Goal: Task Accomplishment & Management: Manage account settings

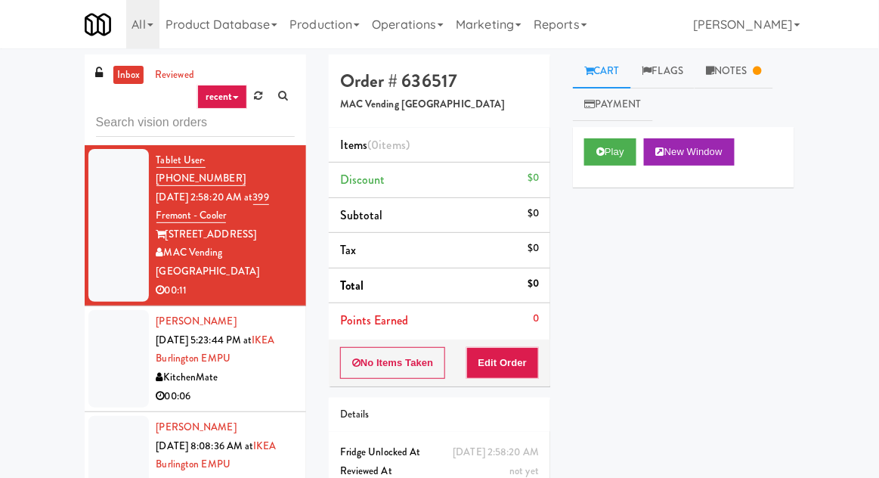
click at [48, 128] on div "inbox reviewed recent all unclear take inventory issue suspicious failed recent…" at bounding box center [439, 332] width 879 height 556
click at [109, 126] on input "text" at bounding box center [195, 123] width 199 height 28
click at [42, 122] on div "inbox reviewed recent all unclear take inventory issue suspicious failed recent…" at bounding box center [439, 332] width 879 height 556
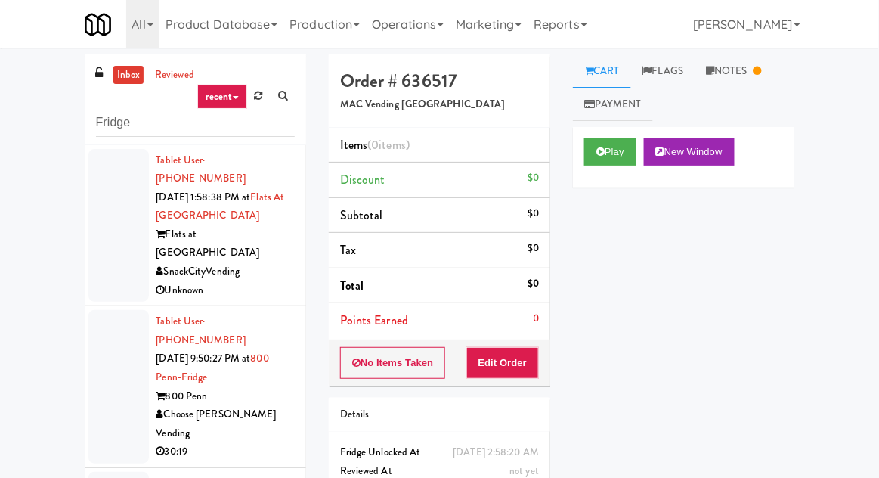
click at [107, 321] on div at bounding box center [118, 386] width 60 height 153
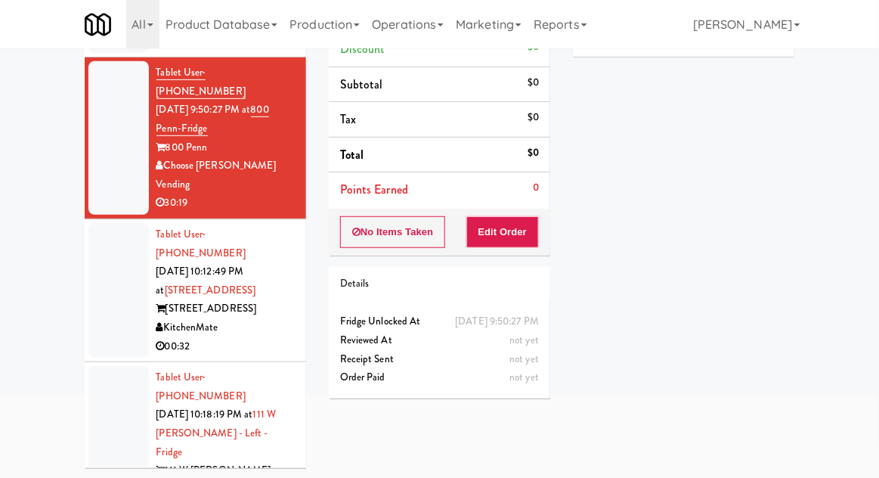
scroll to position [117, 0]
click at [114, 252] on div at bounding box center [118, 291] width 60 height 135
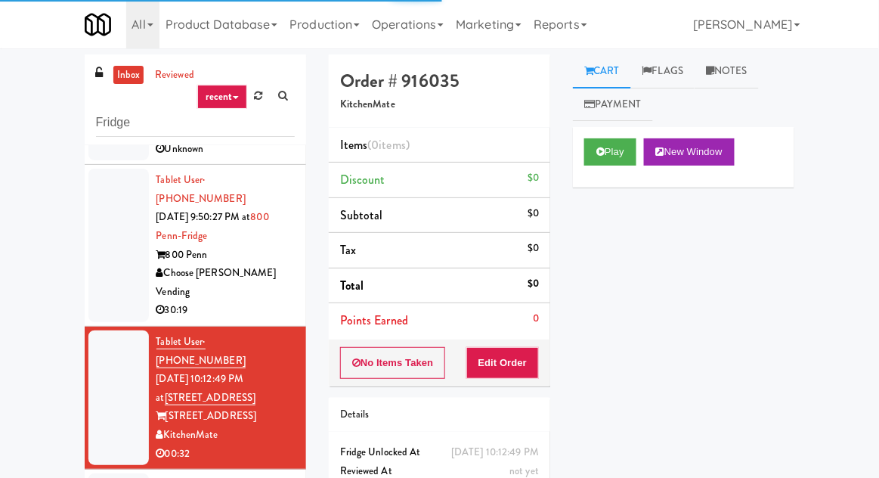
scroll to position [148, 0]
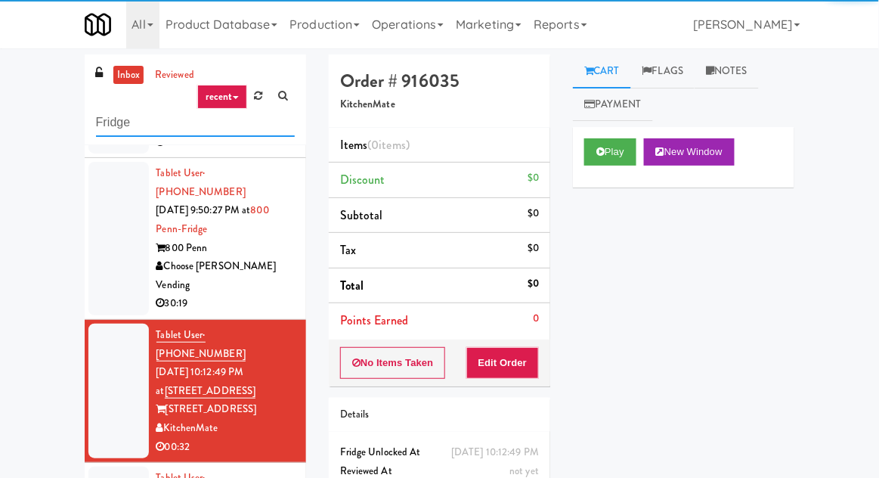
click at [106, 116] on input "Fridge" at bounding box center [195, 123] width 199 height 28
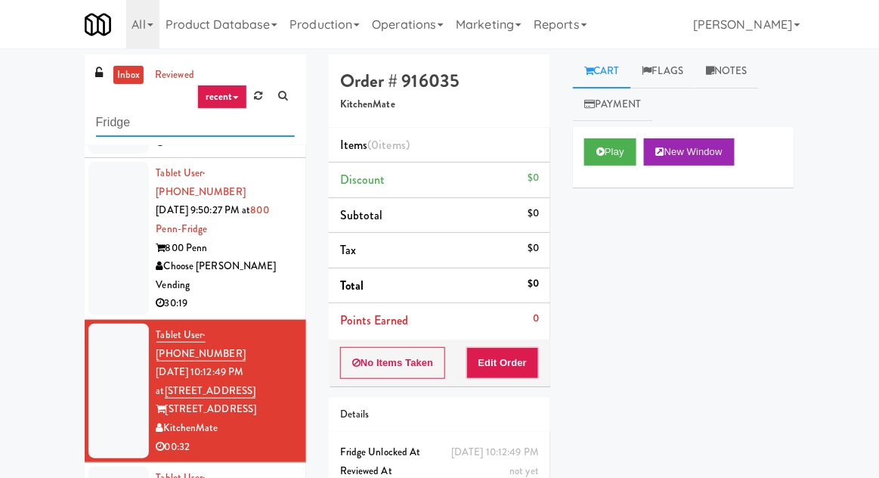
click at [107, 118] on input "Fridge" at bounding box center [195, 123] width 199 height 28
type input "Ambient"
click at [36, 142] on div "inbox reviewed recent all unclear take inventory issue suspicious failed recent…" at bounding box center [439, 332] width 879 height 556
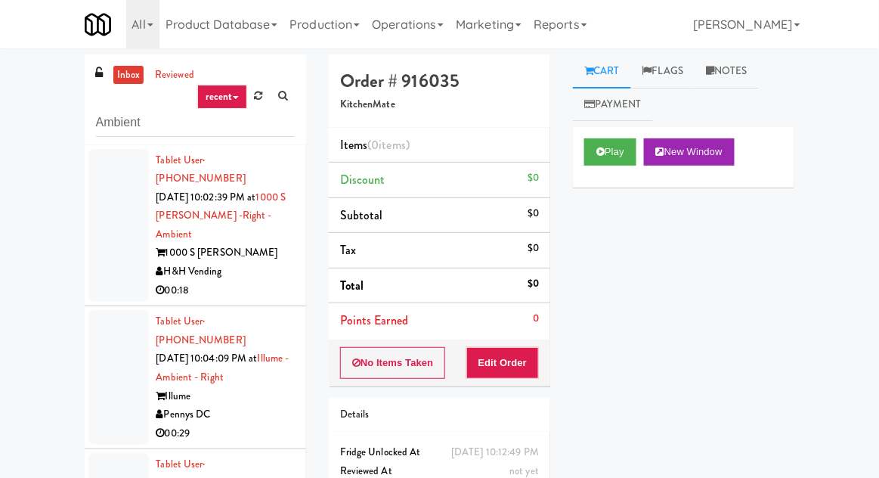
click at [115, 336] on div at bounding box center [118, 377] width 60 height 135
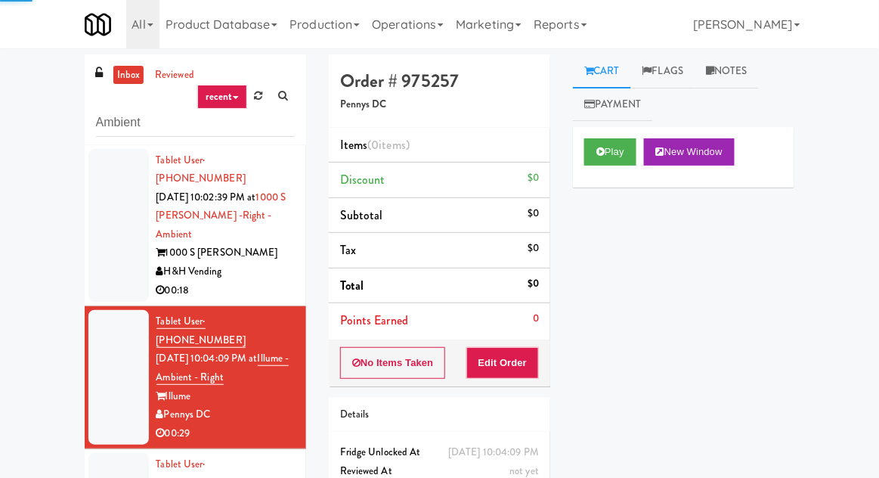
click at [119, 256] on div at bounding box center [118, 225] width 60 height 153
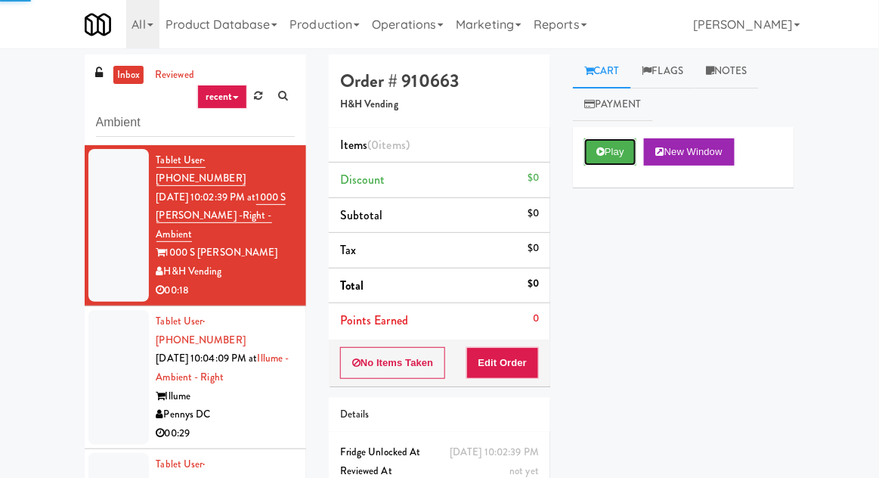
click at [619, 154] on button "Play" at bounding box center [610, 151] width 52 height 27
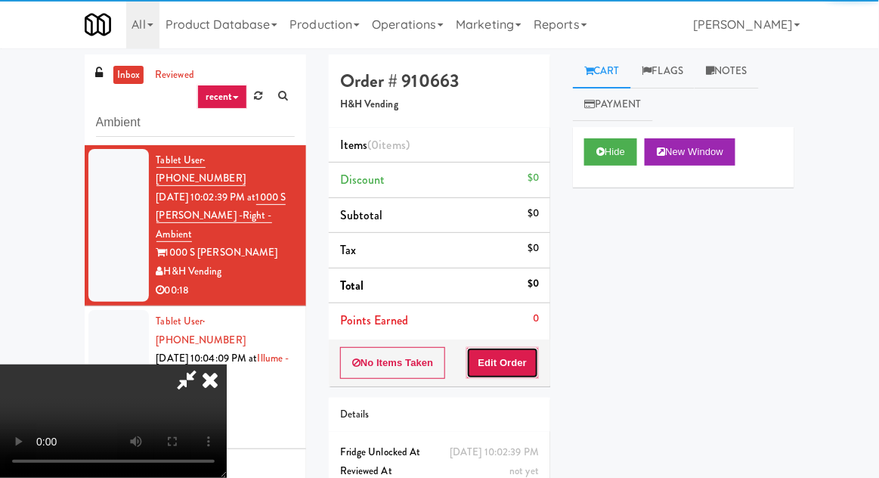
click at [530, 365] on button "Edit Order" at bounding box center [502, 363] width 73 height 32
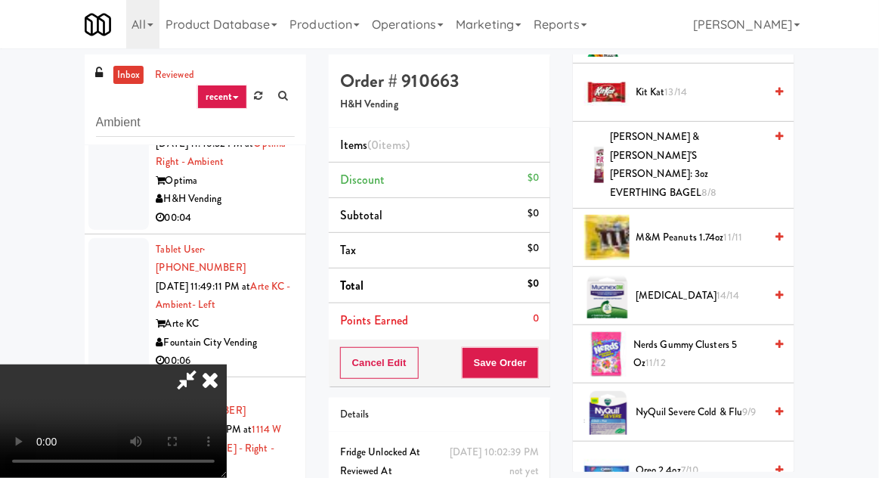
scroll to position [1001, 0]
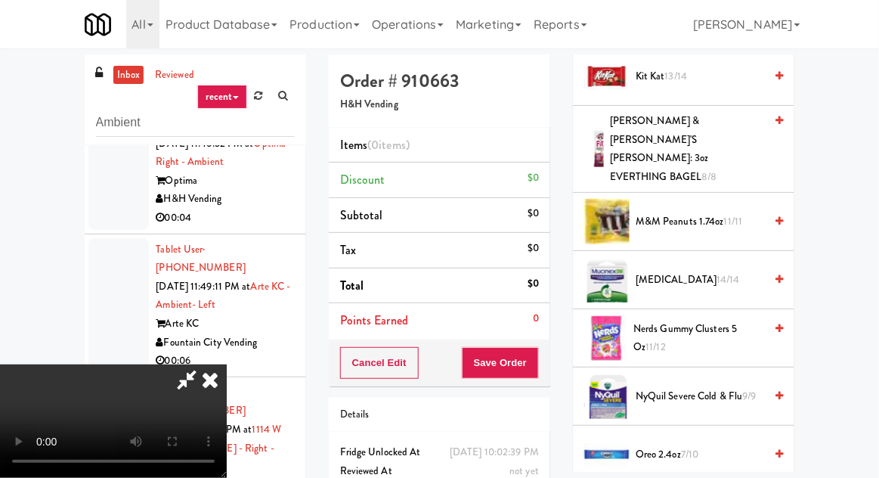
click at [710, 320] on span "Nerds Gummy Clusters 5 oz 11/12" at bounding box center [698, 338] width 131 height 37
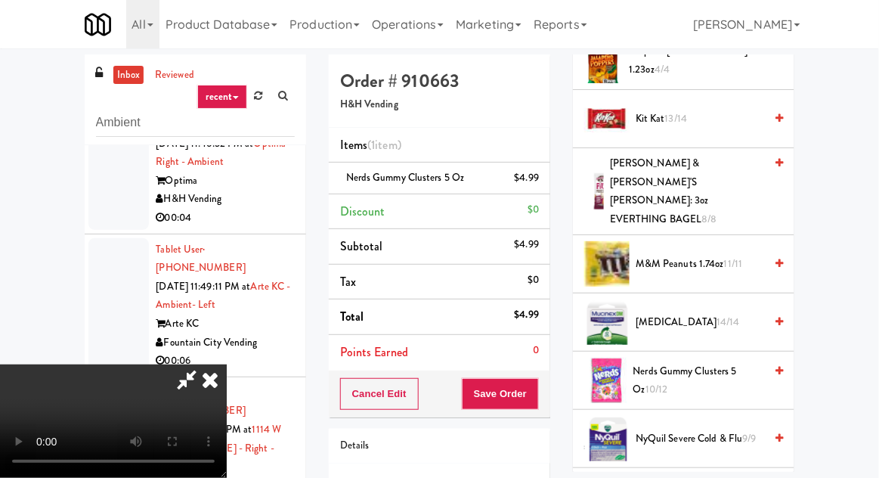
scroll to position [953, 0]
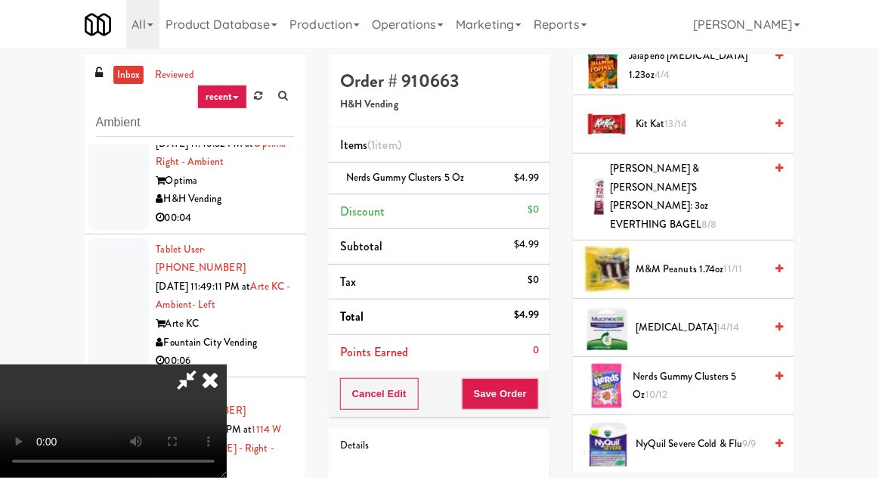
click at [730, 262] on span "11/11" at bounding box center [733, 269] width 19 height 14
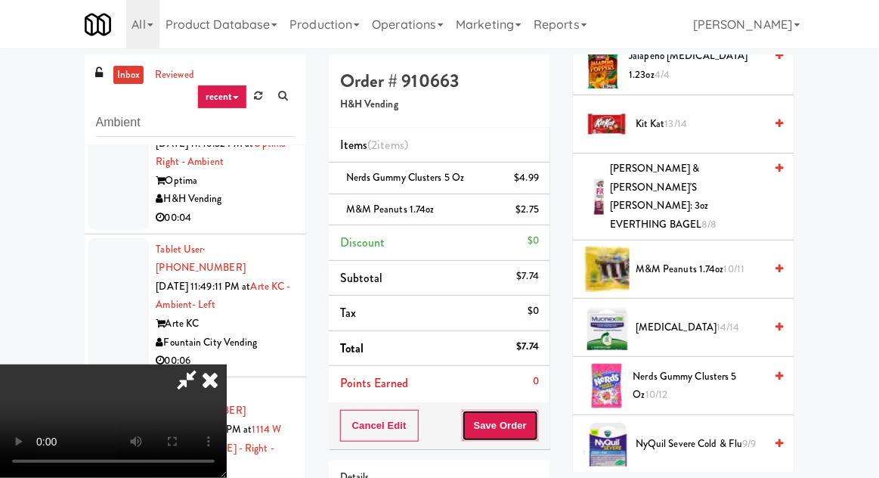
click at [534, 426] on button "Save Order" at bounding box center [500, 426] width 77 height 32
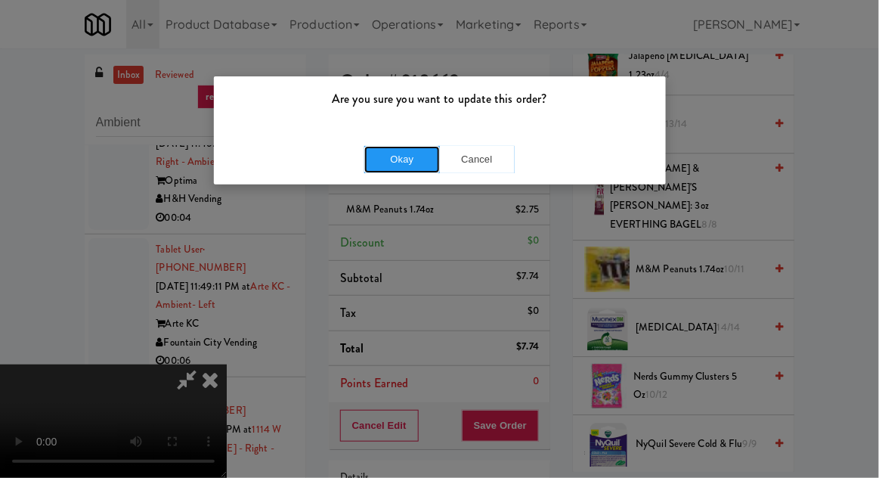
click at [402, 150] on button "Okay" at bounding box center [402, 159] width 76 height 27
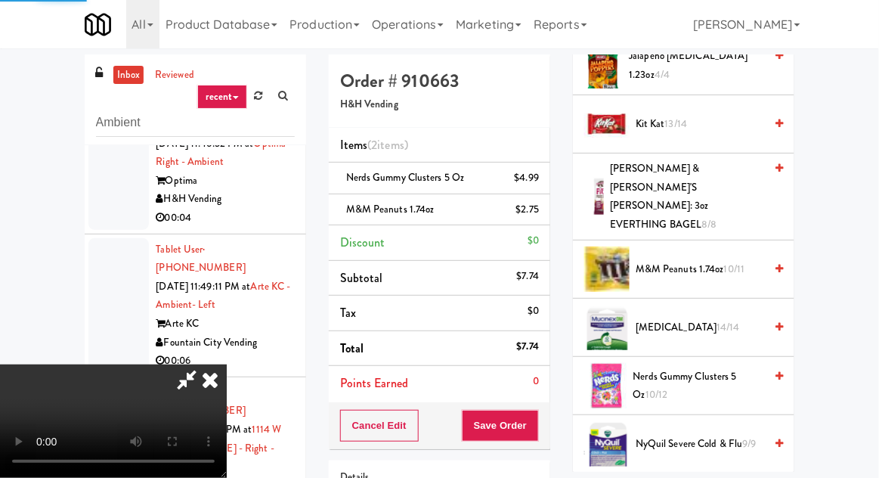
scroll to position [149, 0]
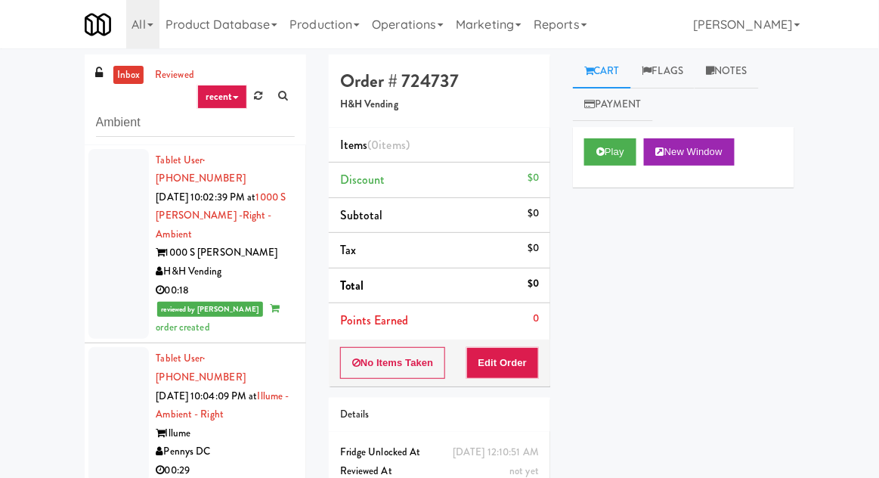
click at [112, 351] on div at bounding box center [118, 414] width 60 height 135
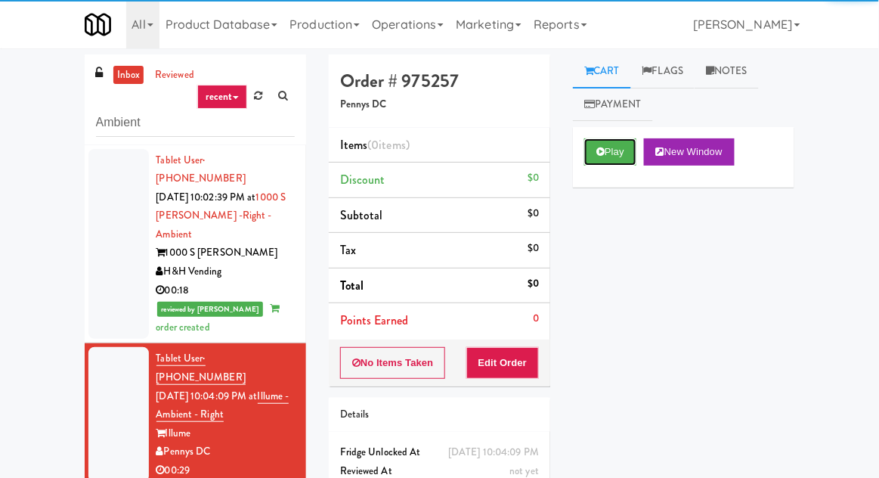
click at [611, 164] on button "Play" at bounding box center [610, 151] width 52 height 27
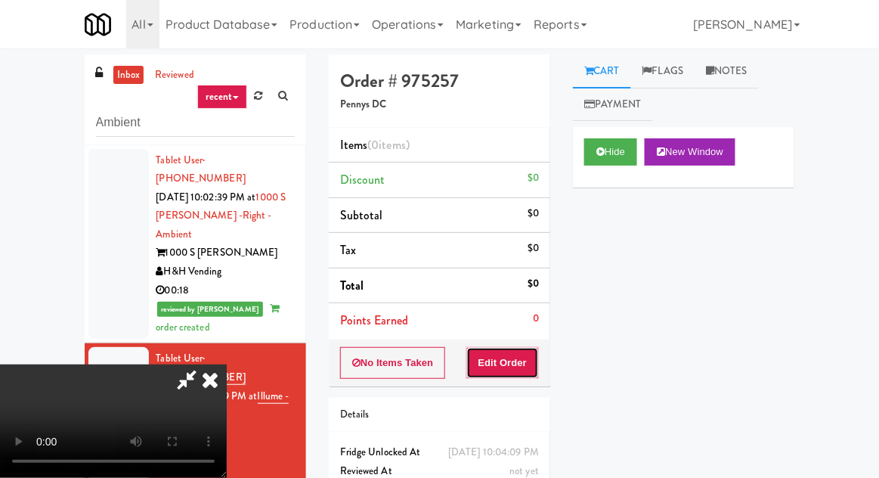
click at [512, 369] on button "Edit Order" at bounding box center [502, 363] width 73 height 32
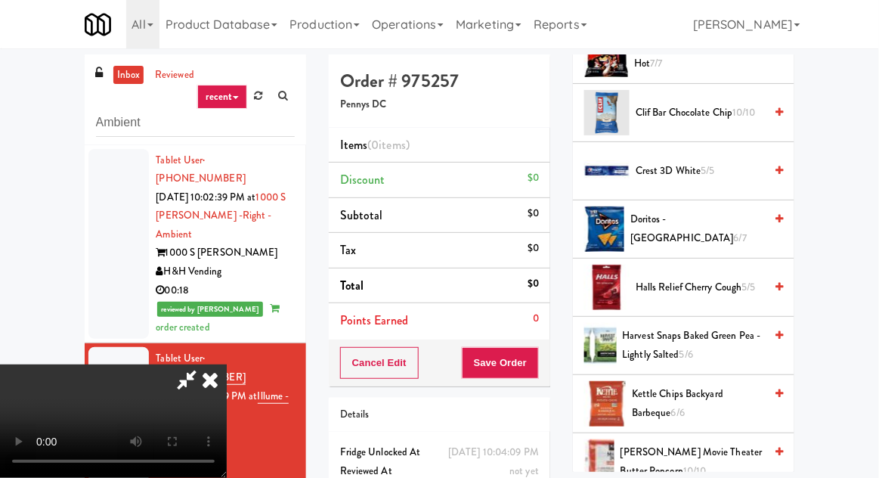
scroll to position [327, 0]
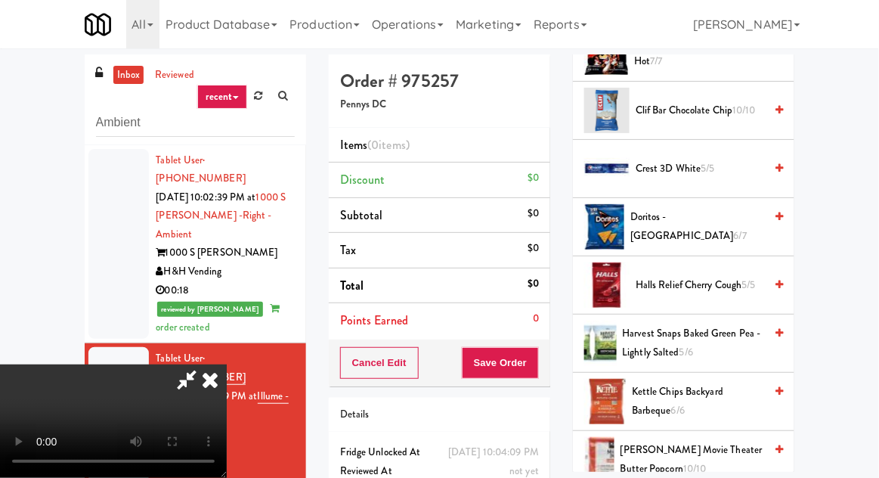
click at [722, 221] on span "Doritos - Cool Ranch 6/7" at bounding box center [697, 226] width 134 height 37
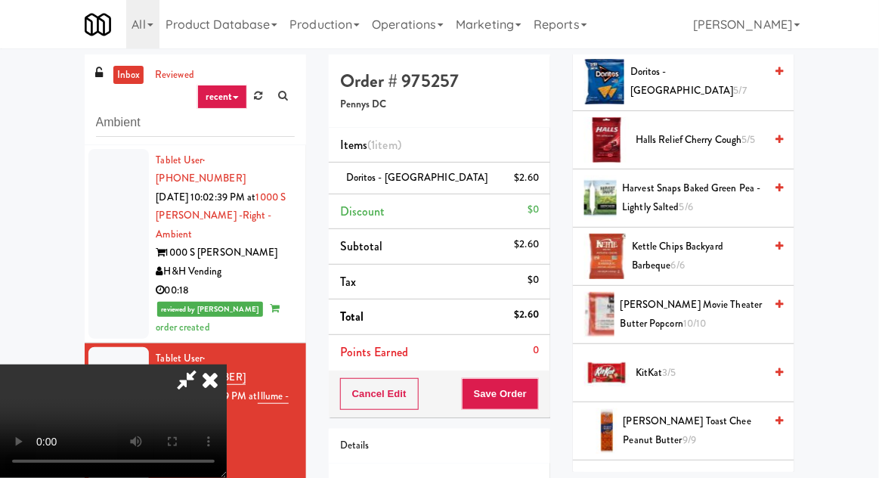
scroll to position [507, 0]
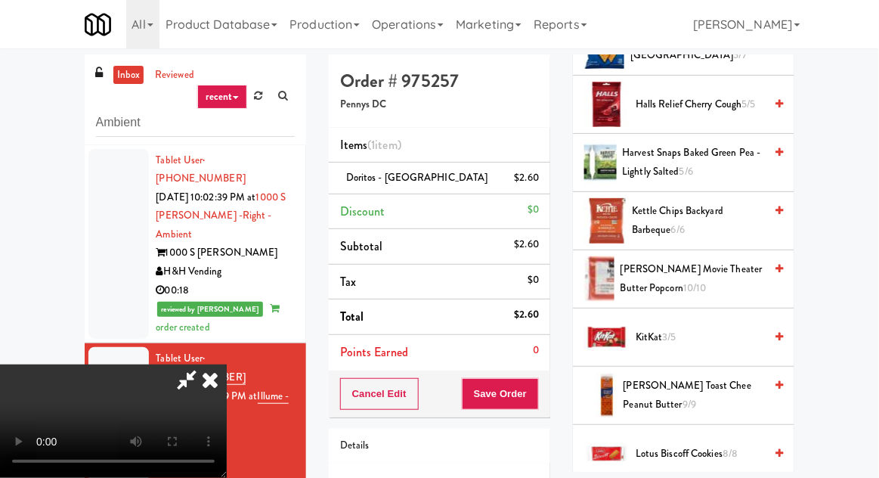
click at [702, 331] on span "KitKat 3/5" at bounding box center [700, 337] width 128 height 19
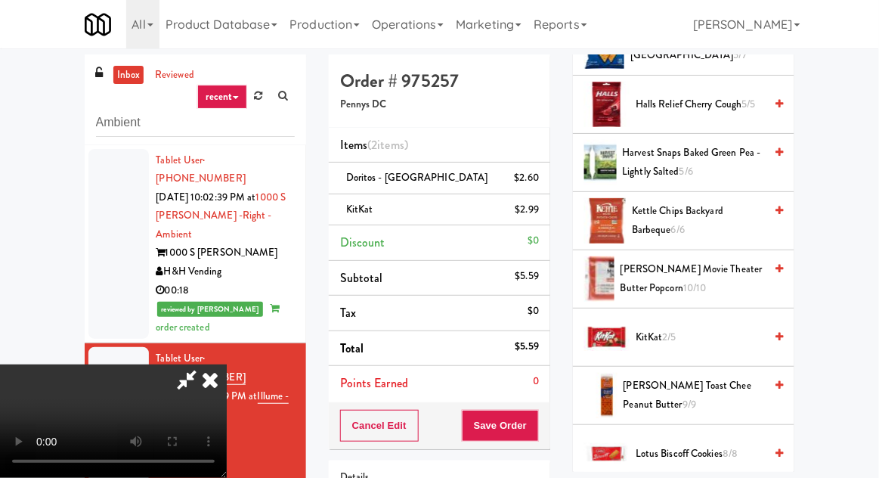
click at [723, 215] on span "Kettle Chips Backyard Barbeque 6/6" at bounding box center [698, 220] width 132 height 37
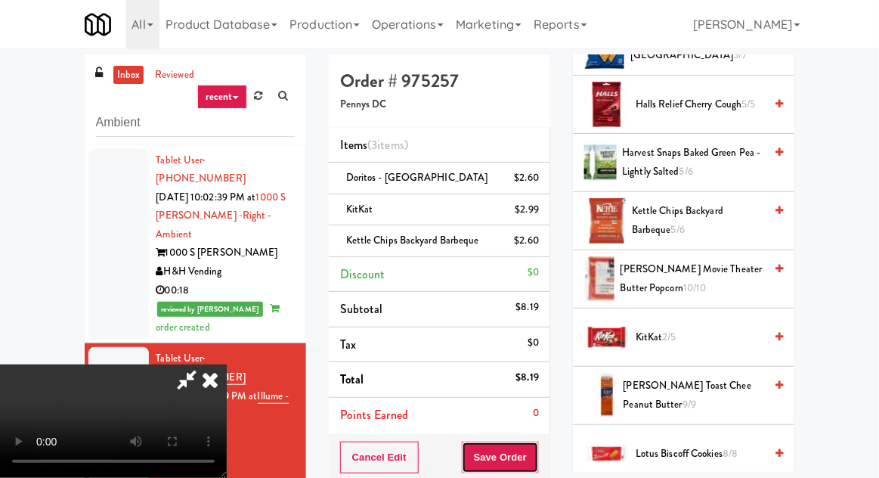
click at [538, 460] on button "Save Order" at bounding box center [500, 457] width 77 height 32
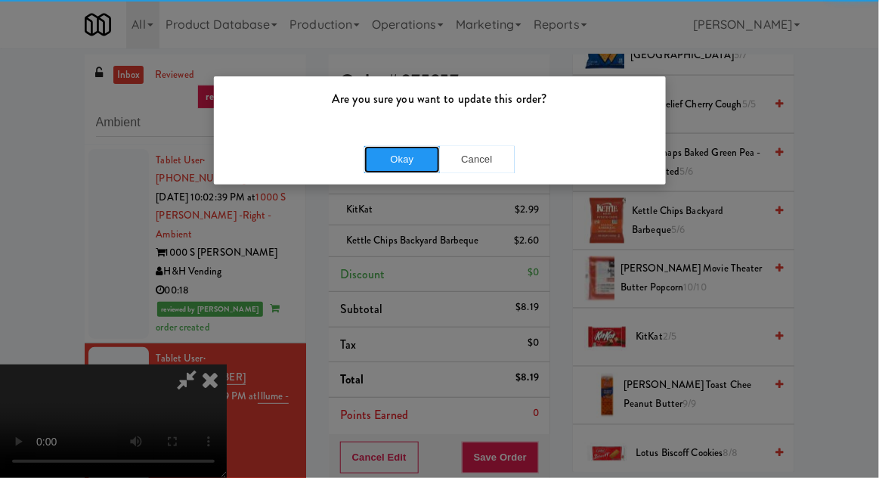
click at [376, 146] on button "Okay" at bounding box center [402, 159] width 76 height 27
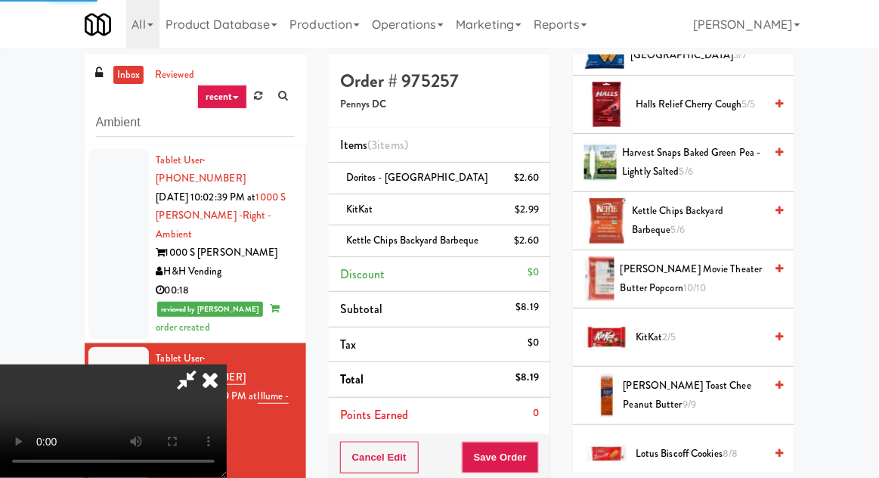
scroll to position [149, 0]
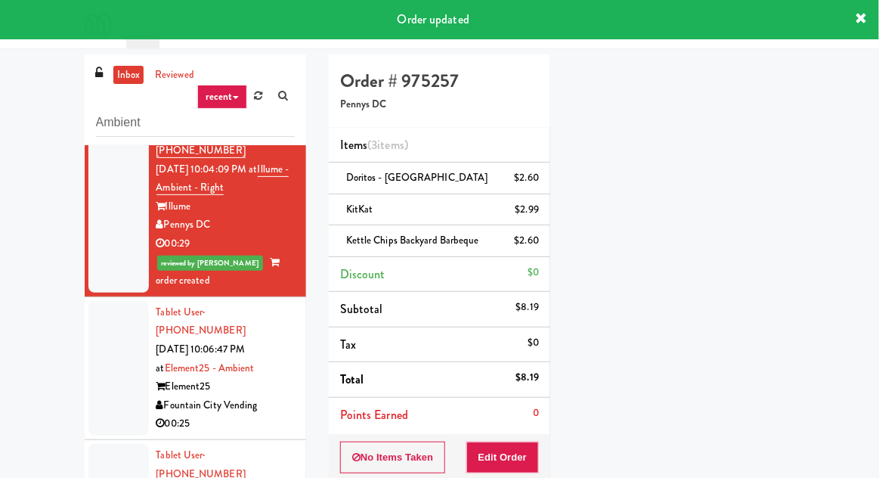
click at [112, 301] on div at bounding box center [118, 368] width 60 height 135
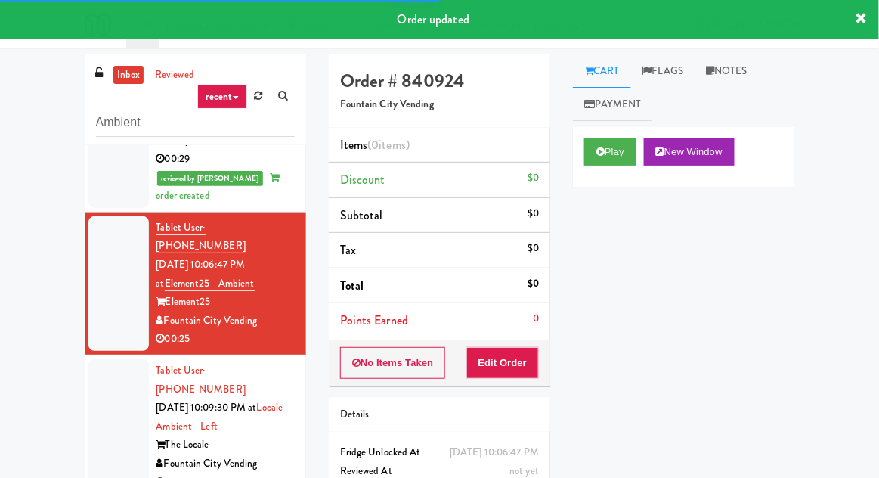
scroll to position [308, 0]
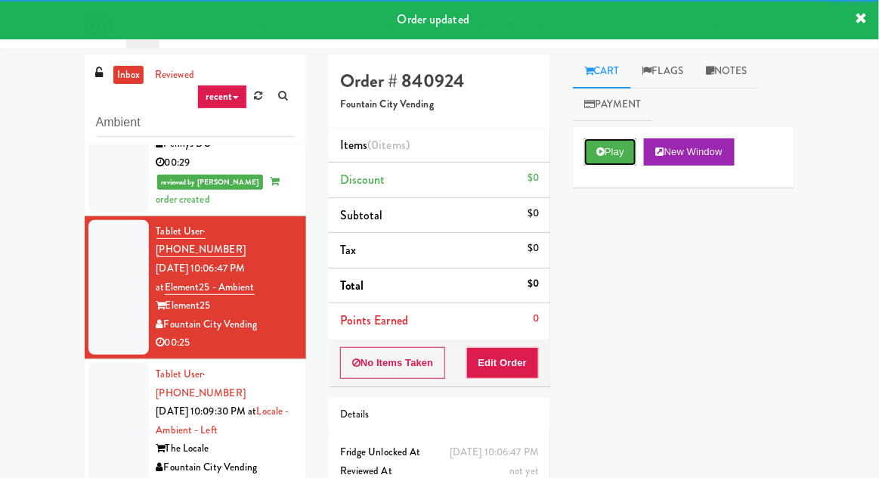
click at [621, 153] on button "Play" at bounding box center [610, 151] width 52 height 27
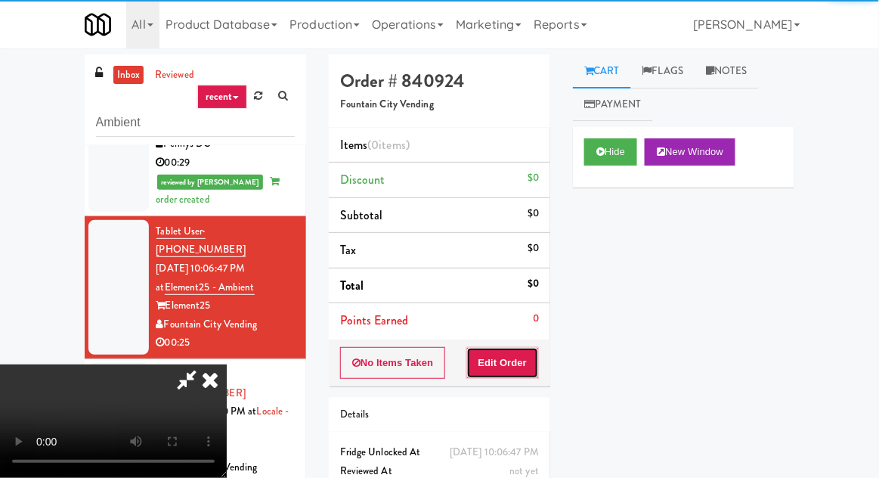
click at [528, 362] on button "Edit Order" at bounding box center [502, 363] width 73 height 32
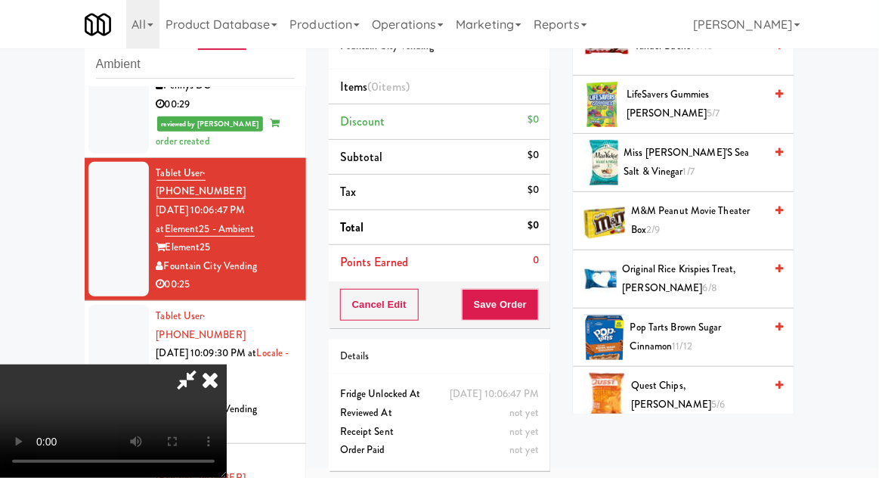
scroll to position [907, 0]
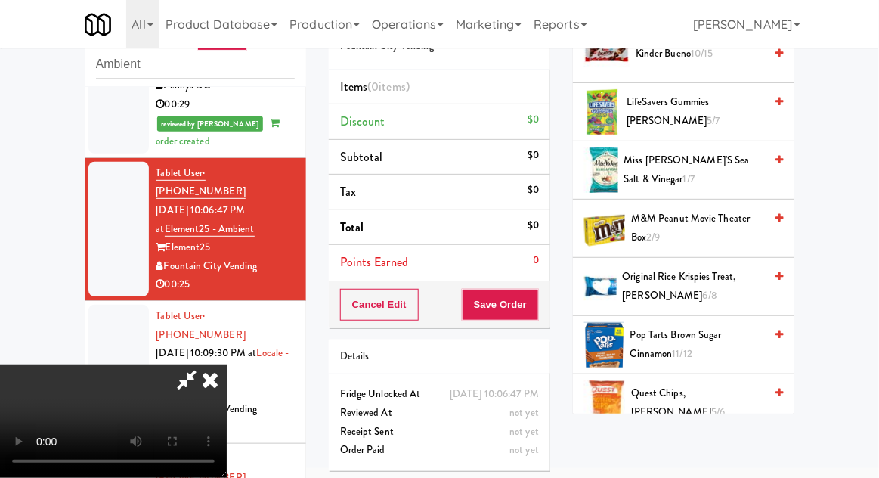
click at [723, 283] on span "Original Rice Krispies Treat, [PERSON_NAME] 6/8" at bounding box center [694, 286] width 142 height 37
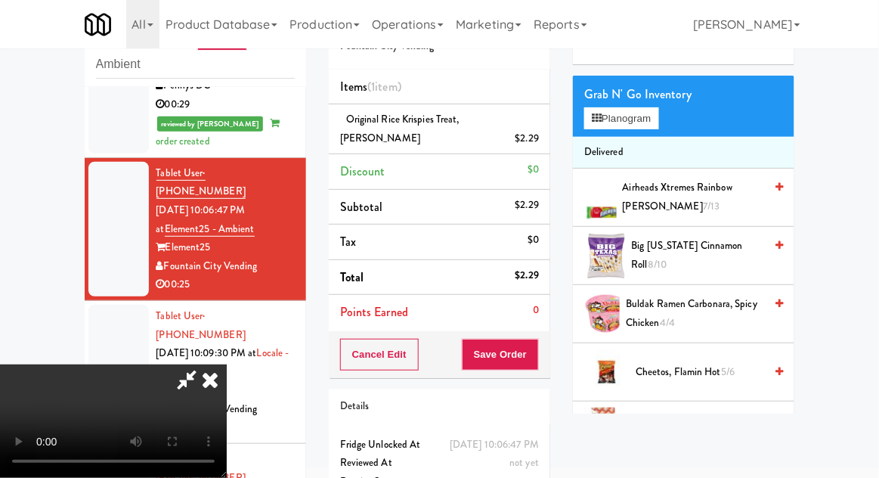
scroll to position [0, 0]
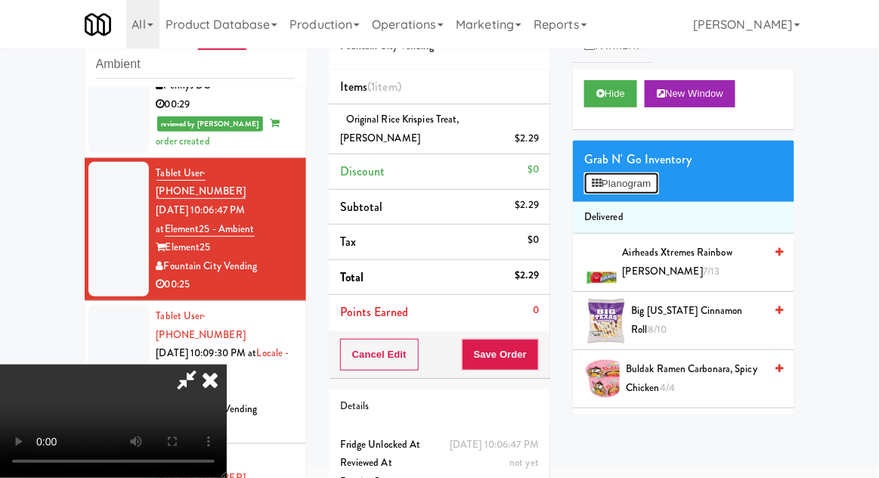
click at [653, 190] on button "Planogram" at bounding box center [621, 183] width 74 height 23
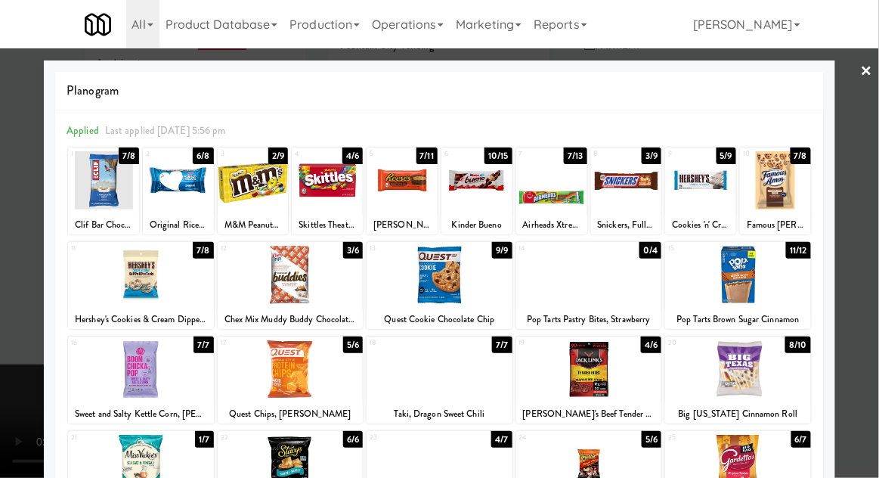
click at [771, 294] on div at bounding box center [738, 275] width 146 height 58
click at [865, 295] on div at bounding box center [439, 239] width 879 height 478
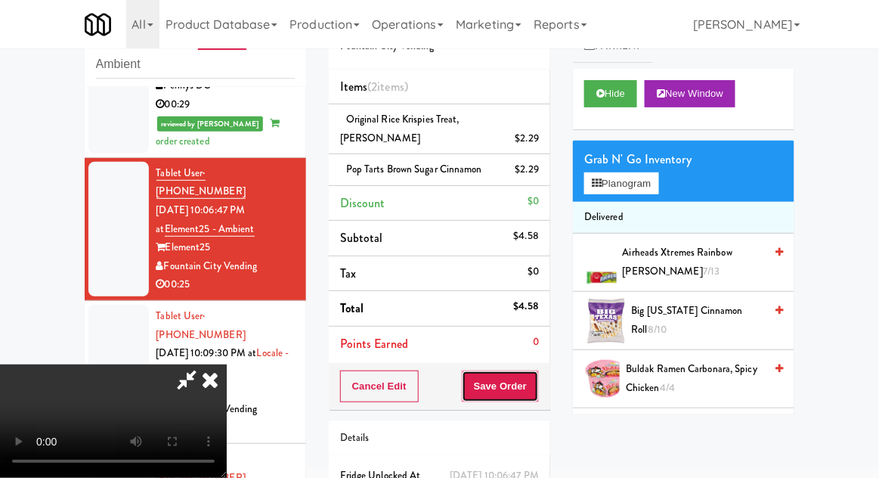
click at [535, 389] on button "Save Order" at bounding box center [500, 386] width 77 height 32
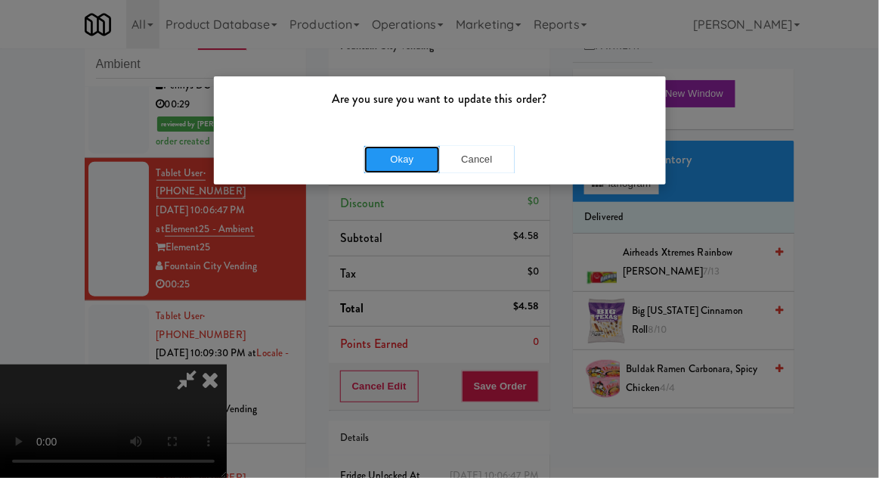
click at [375, 160] on button "Okay" at bounding box center [402, 159] width 76 height 27
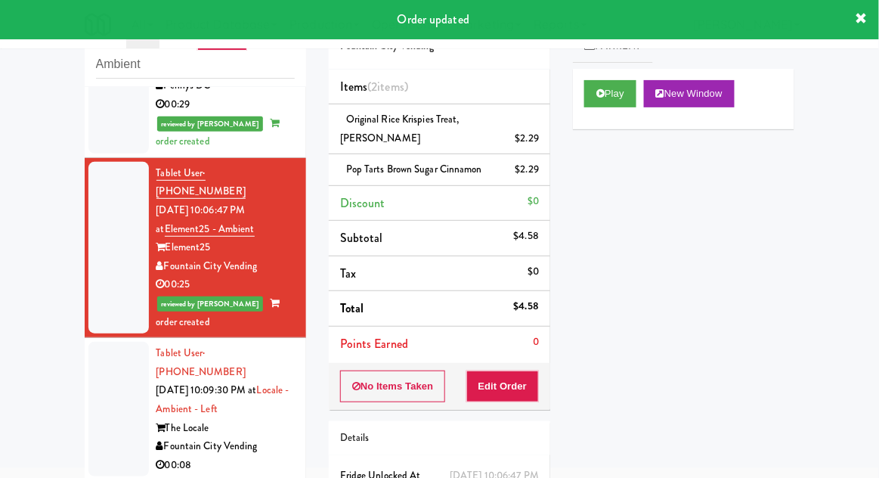
click at [96, 342] on div at bounding box center [118, 409] width 60 height 135
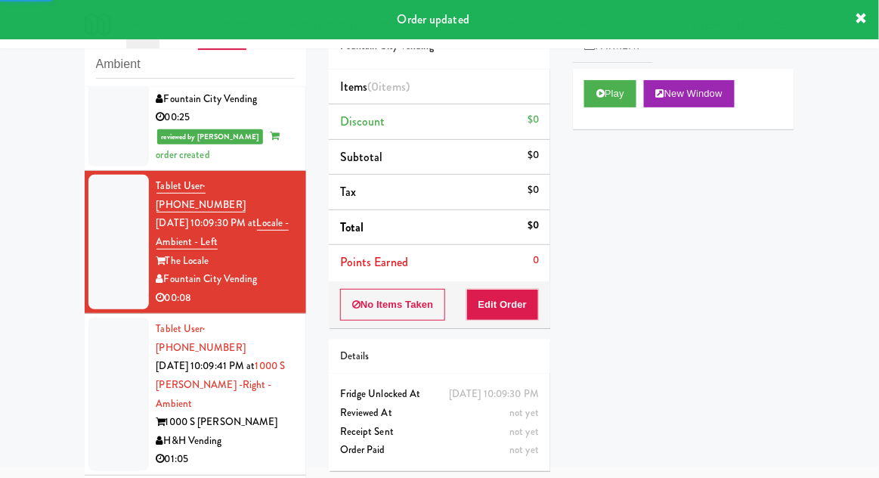
scroll to position [482, 0]
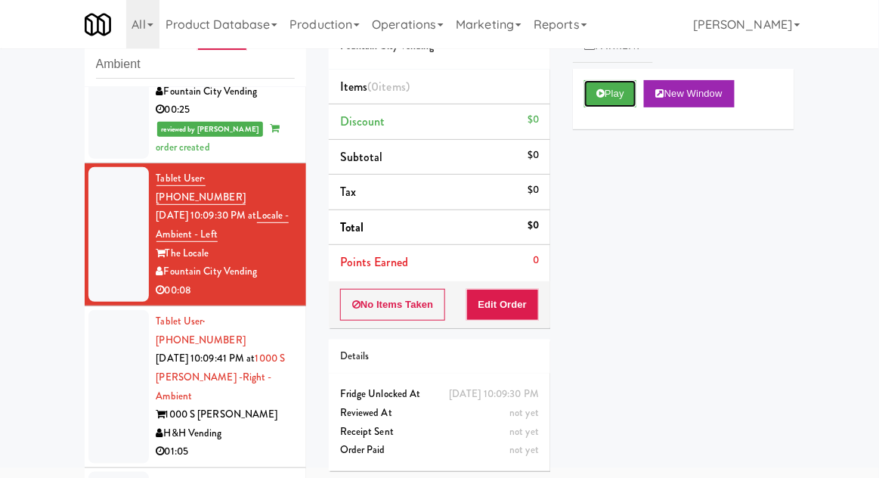
click at [624, 98] on button "Play" at bounding box center [610, 93] width 52 height 27
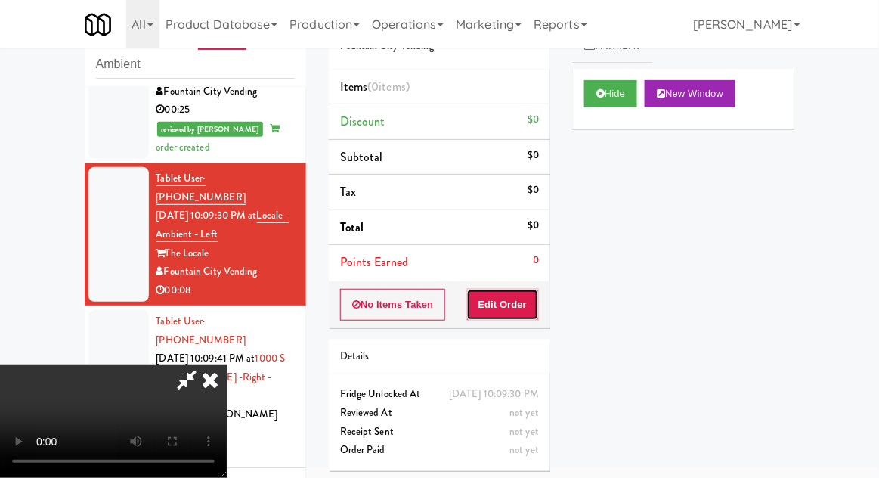
click at [517, 314] on button "Edit Order" at bounding box center [502, 305] width 73 height 32
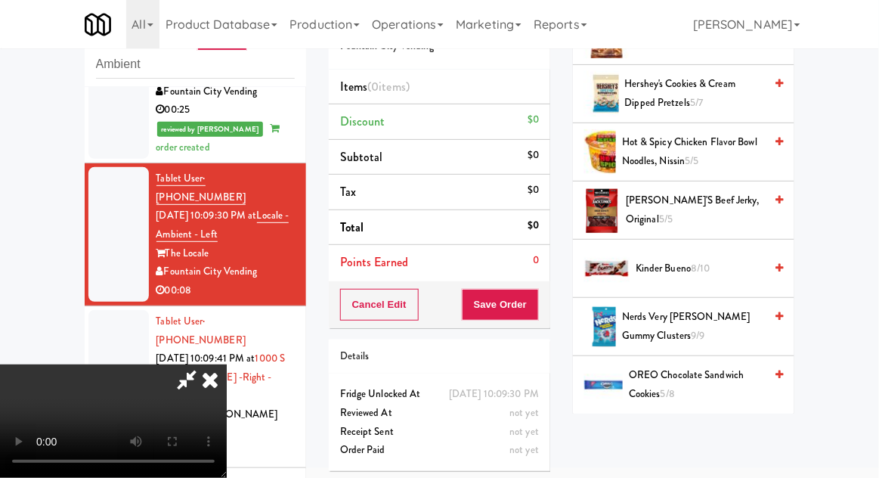
scroll to position [683, 0]
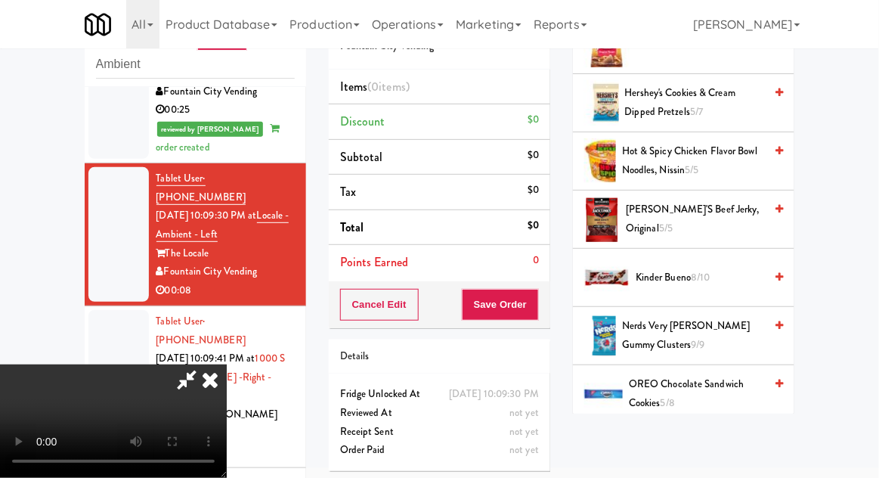
click at [713, 282] on span "Kinder Bueno 8/10" at bounding box center [700, 277] width 128 height 19
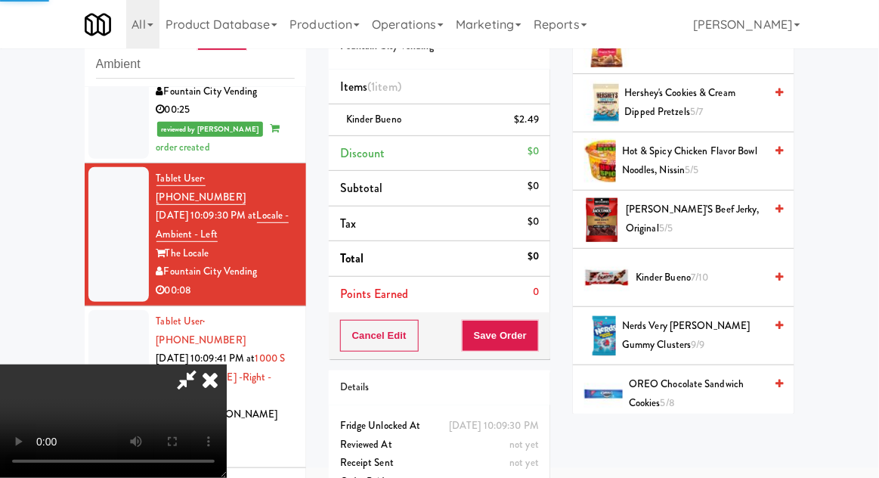
scroll to position [17, 0]
click at [705, 277] on span "7/10" at bounding box center [699, 277] width 17 height 14
click at [532, 345] on button "Save Order" at bounding box center [500, 336] width 77 height 32
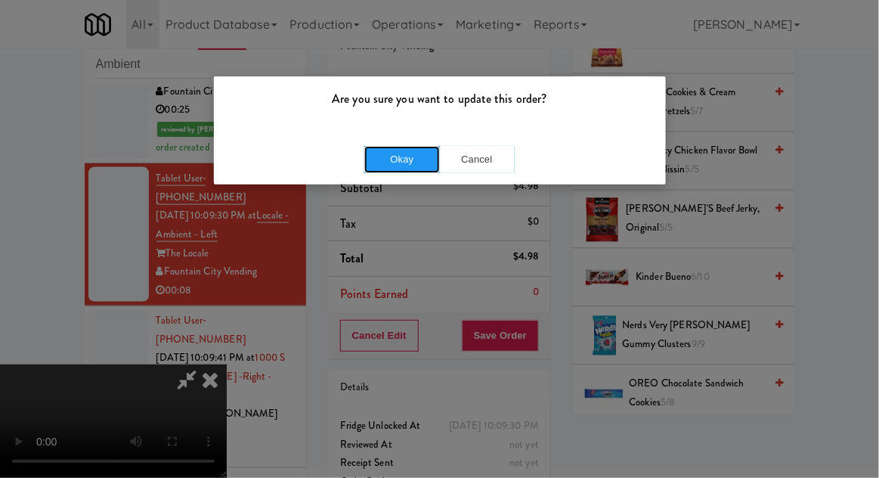
click at [391, 169] on button "Okay" at bounding box center [402, 159] width 76 height 27
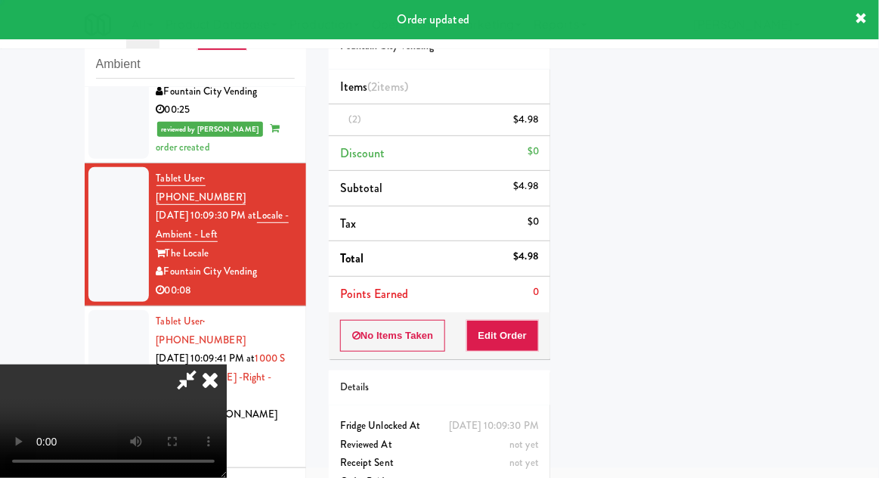
scroll to position [0, 0]
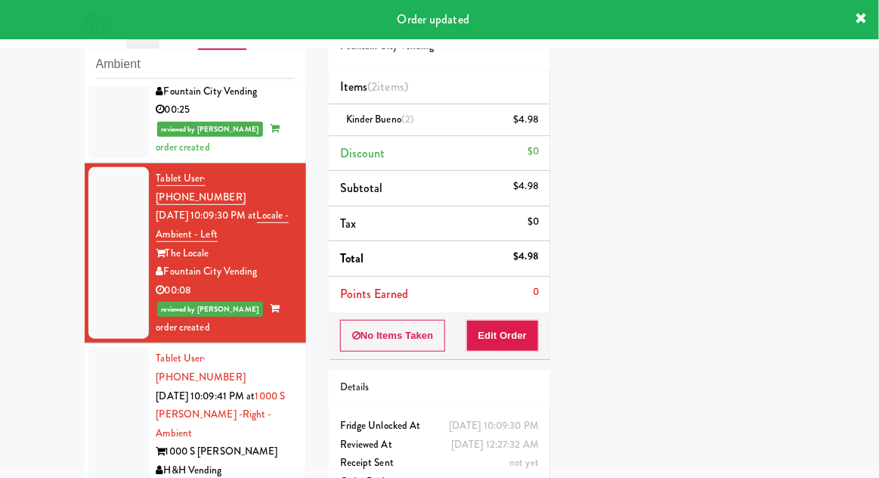
click at [122, 347] on div at bounding box center [118, 423] width 60 height 153
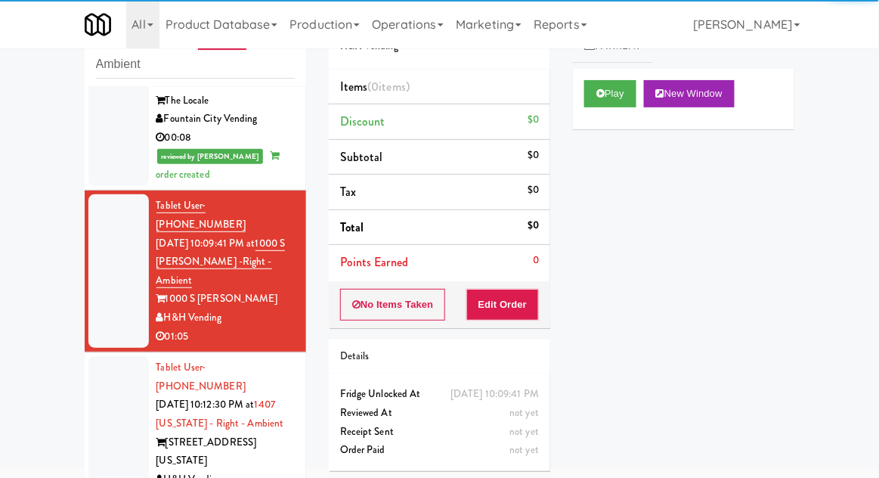
scroll to position [656, 0]
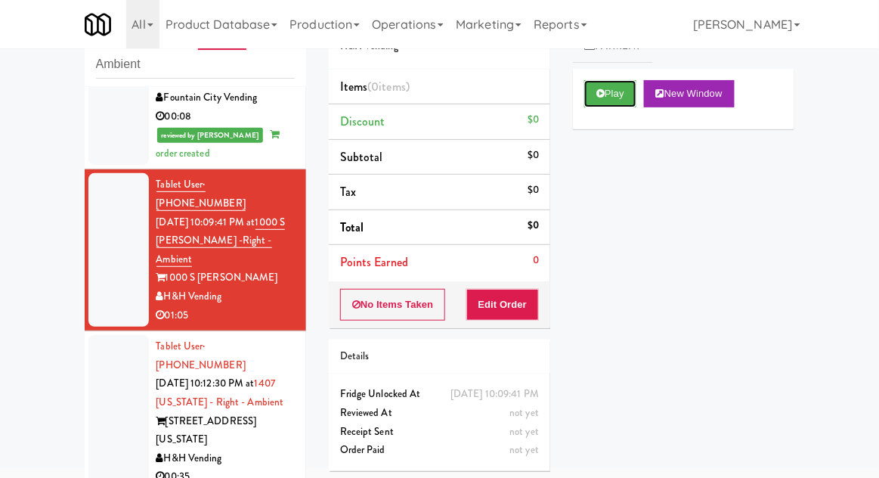
click at [630, 94] on button "Play" at bounding box center [610, 93] width 52 height 27
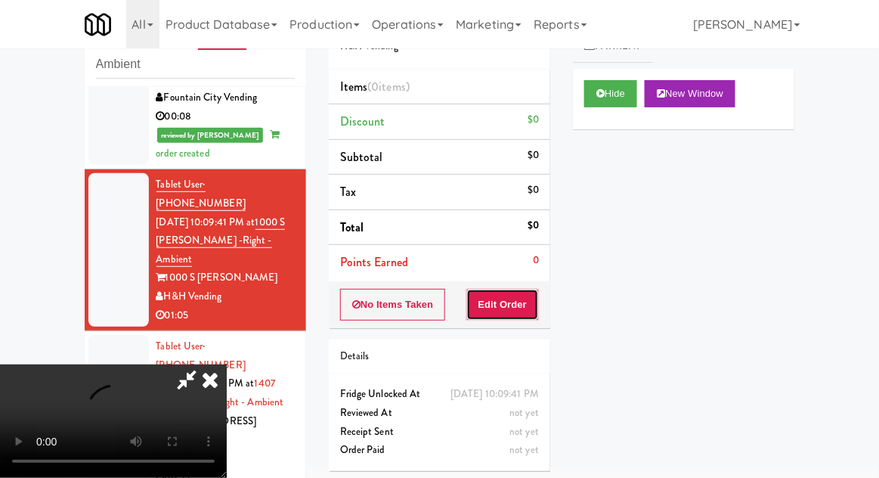
click at [519, 295] on button "Edit Order" at bounding box center [502, 305] width 73 height 32
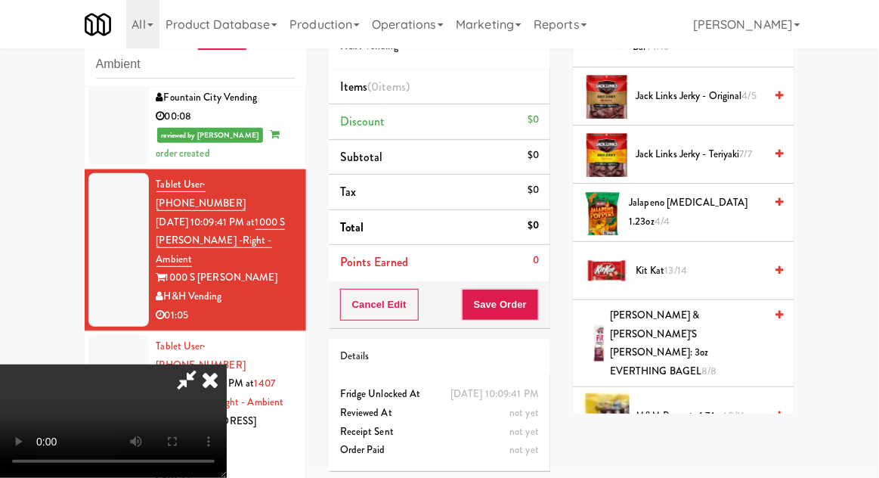
scroll to position [769, 0]
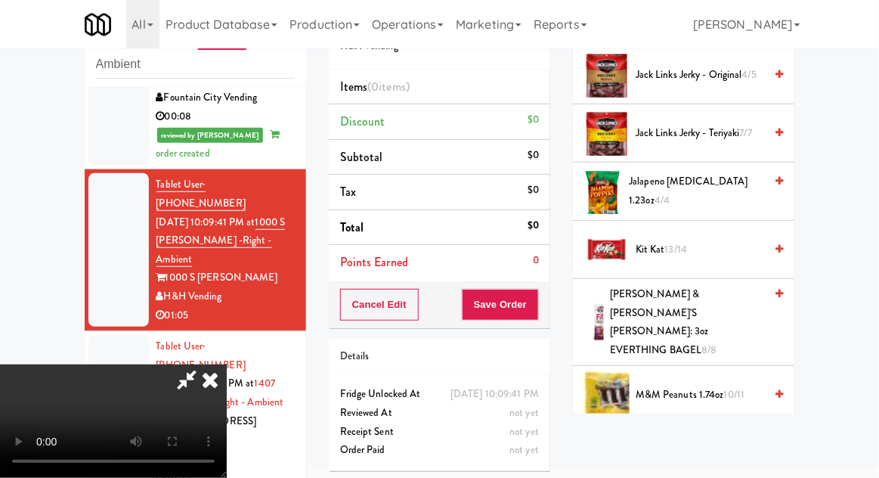
click at [714, 385] on span "M&M Peanuts 1.74oz 10/11" at bounding box center [700, 394] width 128 height 19
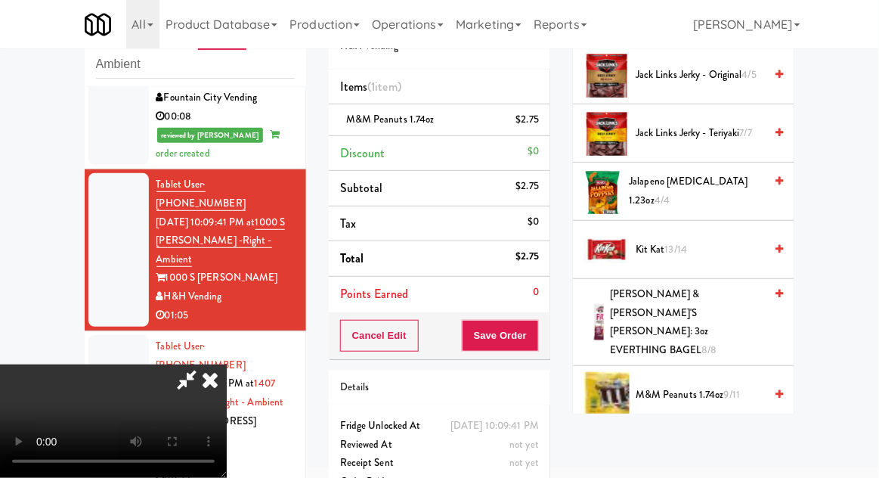
click at [529, 128] on li "M&M Peanuts 1.74oz $2.75" at bounding box center [439, 120] width 221 height 32
click at [542, 125] on icon at bounding box center [541, 125] width 8 height 10
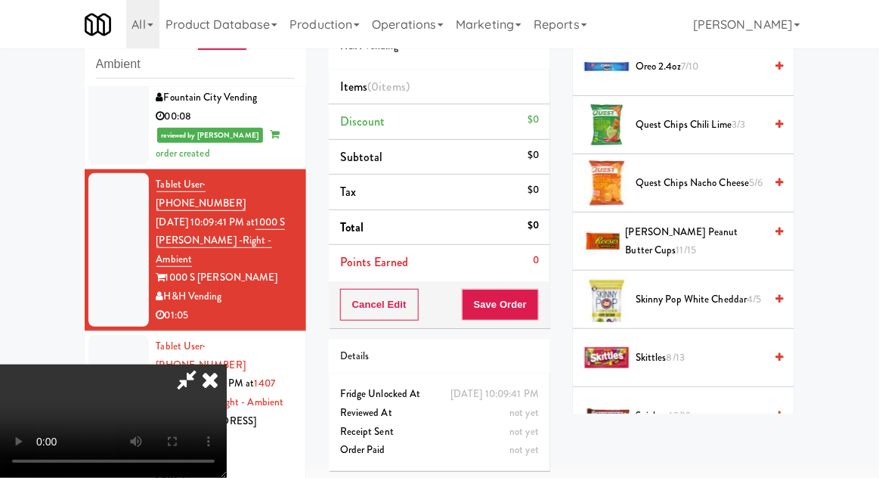
scroll to position [1325, 0]
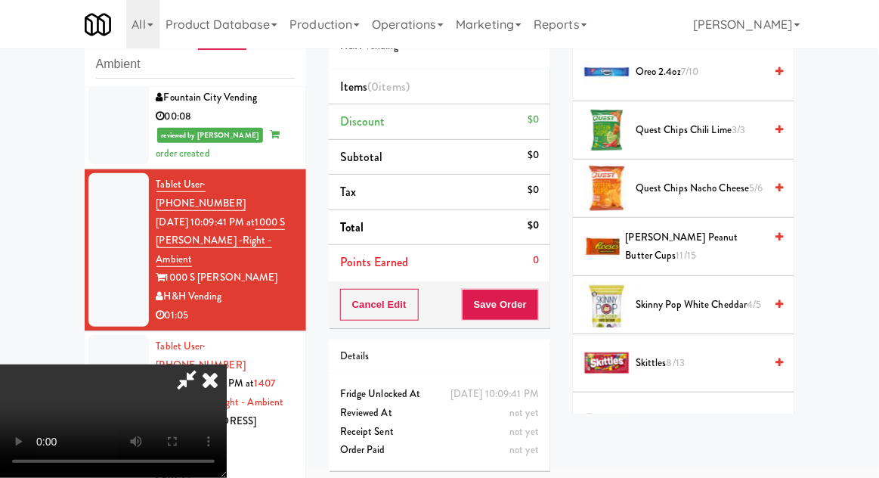
click at [696, 412] on span "Snickers 13/13" at bounding box center [700, 421] width 128 height 19
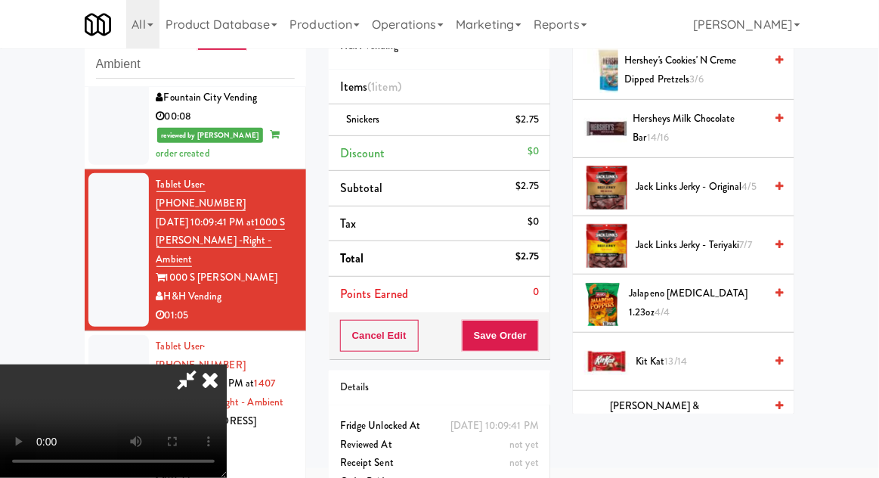
scroll to position [732, 0]
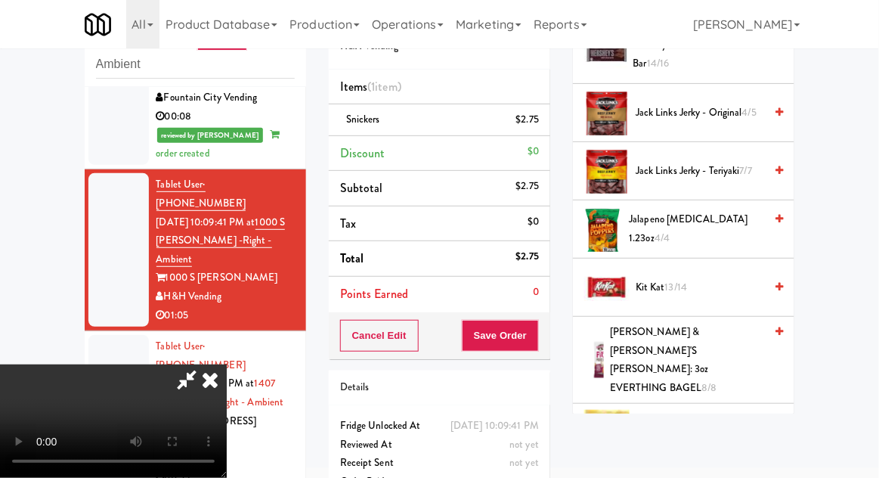
click at [704, 423] on span "M&M Peanuts 1.74oz 10/11" at bounding box center [700, 432] width 128 height 19
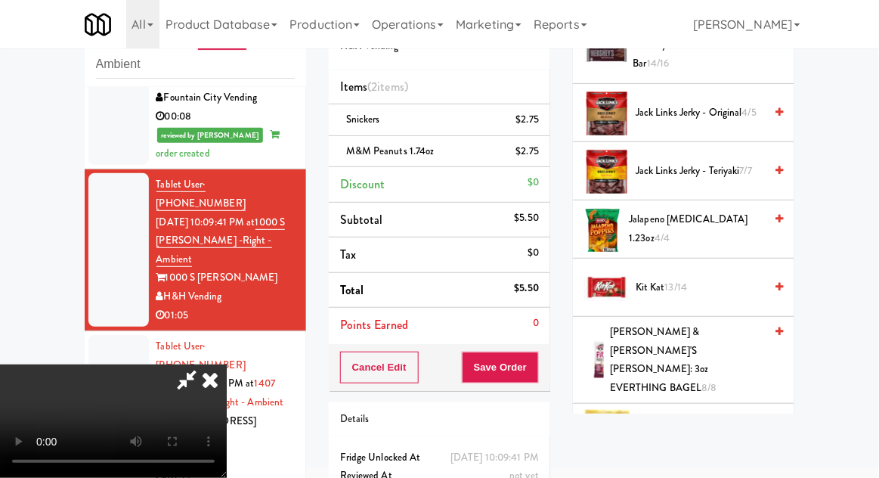
click at [534, 155] on div "$2.75" at bounding box center [527, 151] width 23 height 19
click at [543, 158] on icon at bounding box center [541, 157] width 8 height 10
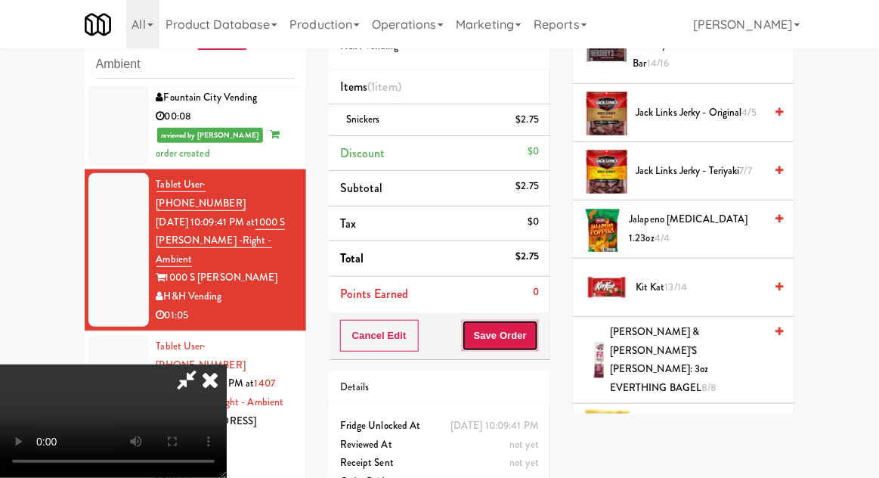
click at [534, 336] on button "Save Order" at bounding box center [500, 336] width 77 height 32
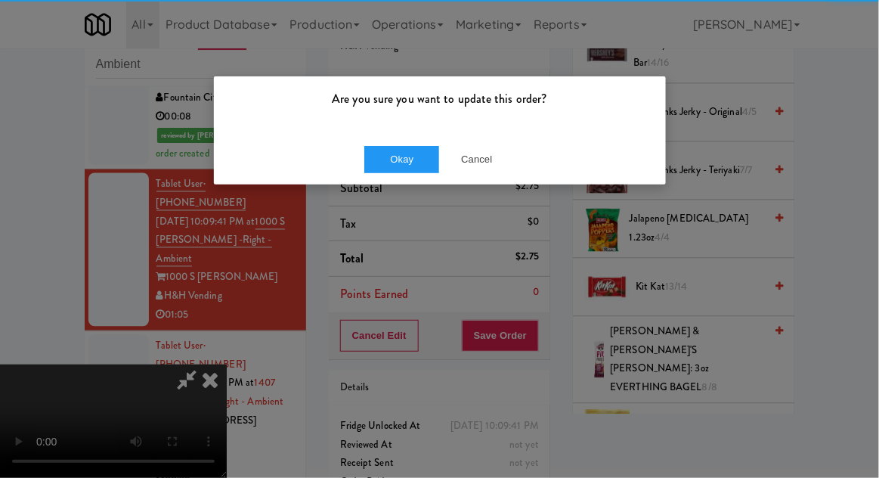
click at [381, 196] on div "Are you sure you want to update this order? Okay Cancel" at bounding box center [439, 239] width 879 height 478
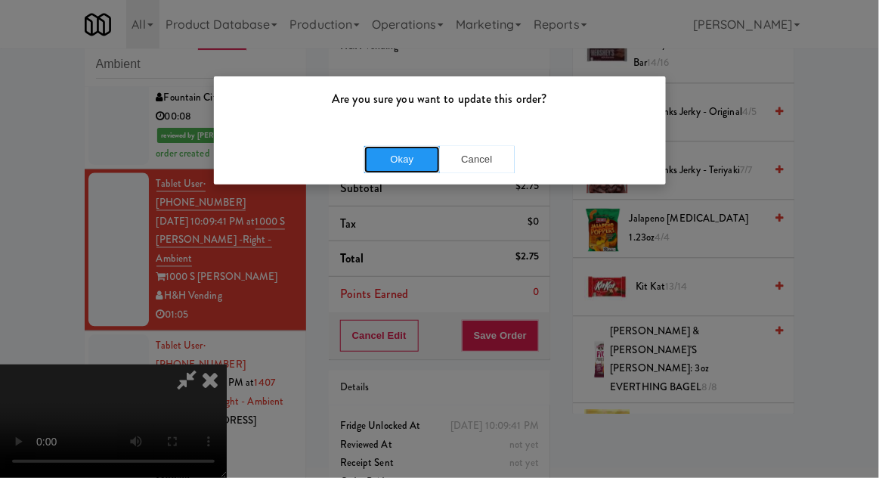
click at [396, 171] on button "Okay" at bounding box center [402, 159] width 76 height 27
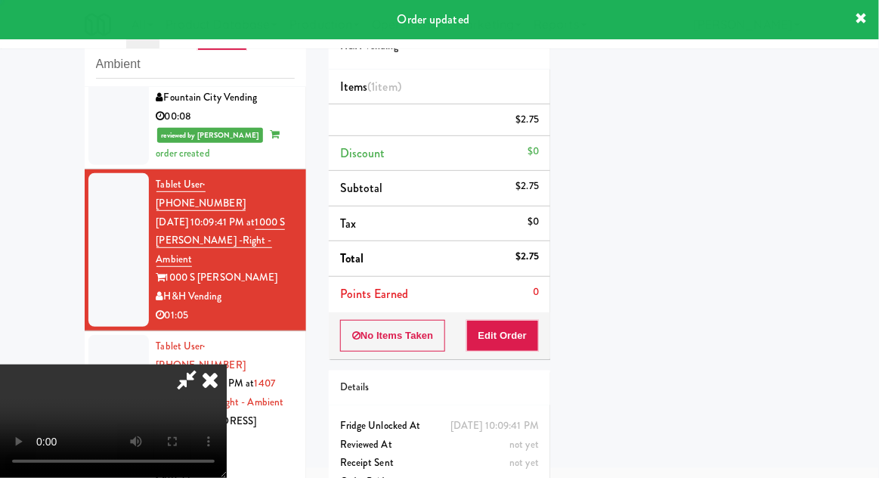
scroll to position [149, 0]
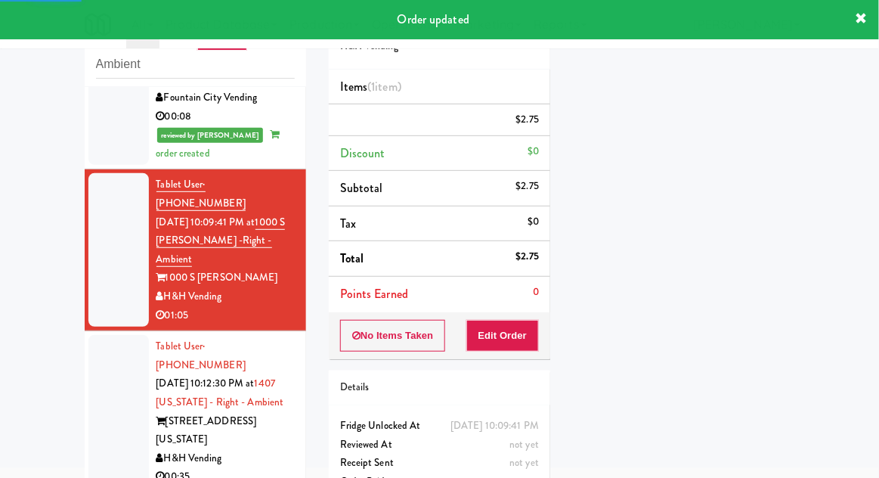
click at [98, 335] on div at bounding box center [118, 411] width 60 height 153
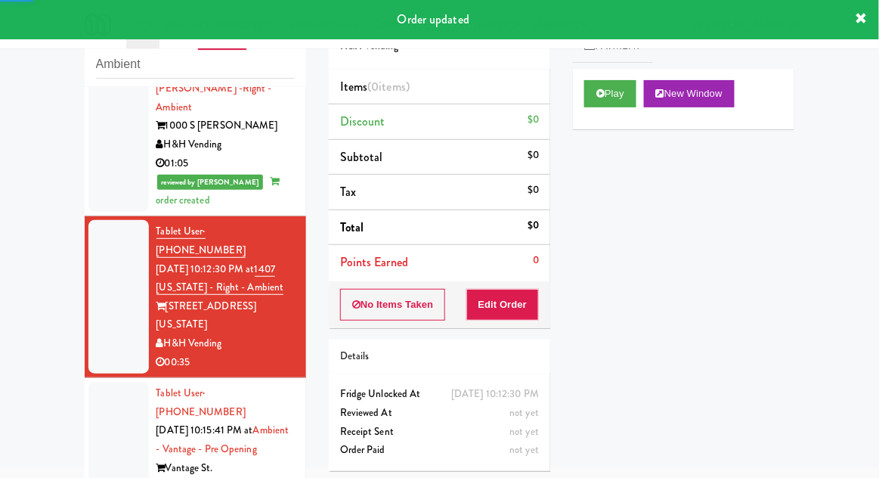
scroll to position [808, 0]
click at [606, 101] on button "Play" at bounding box center [610, 93] width 52 height 27
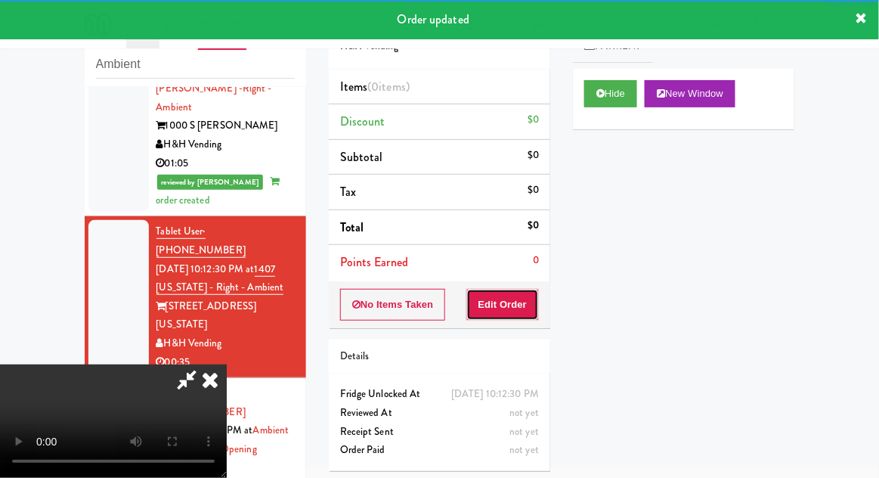
click at [537, 307] on button "Edit Order" at bounding box center [502, 305] width 73 height 32
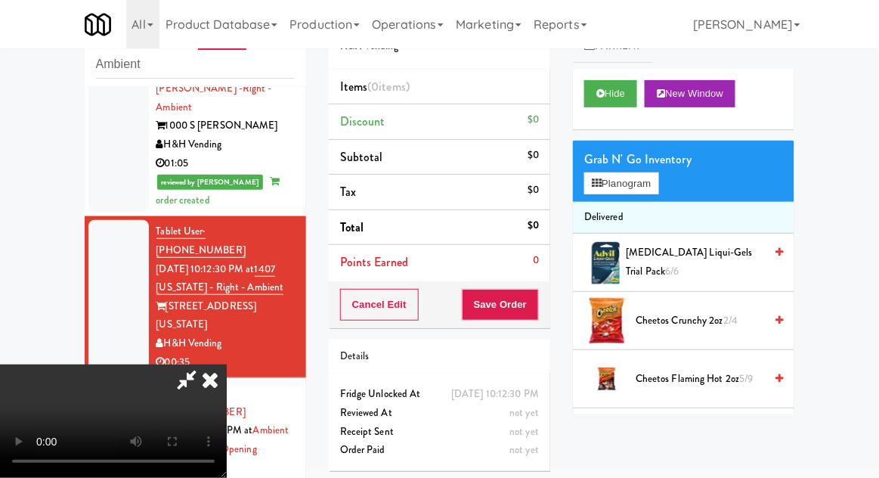
click at [695, 378] on span "Cheetos Flaming Hot 2oz 5/9" at bounding box center [700, 379] width 128 height 19
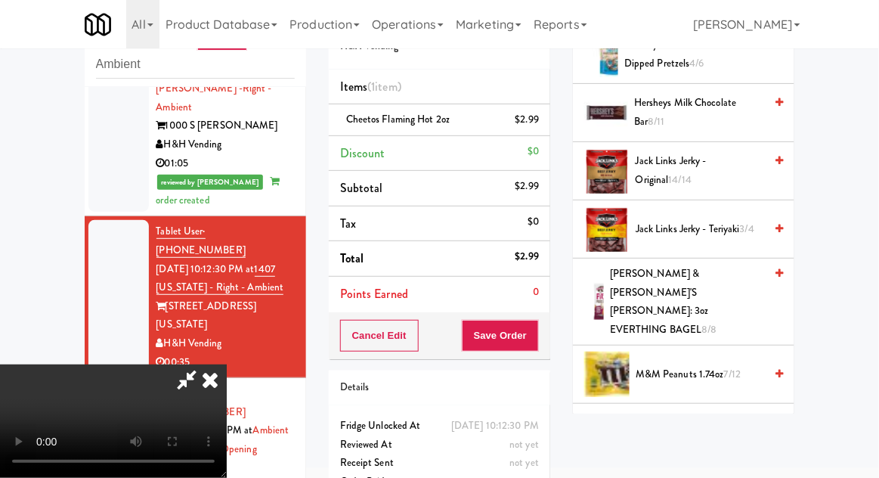
scroll to position [553, 0]
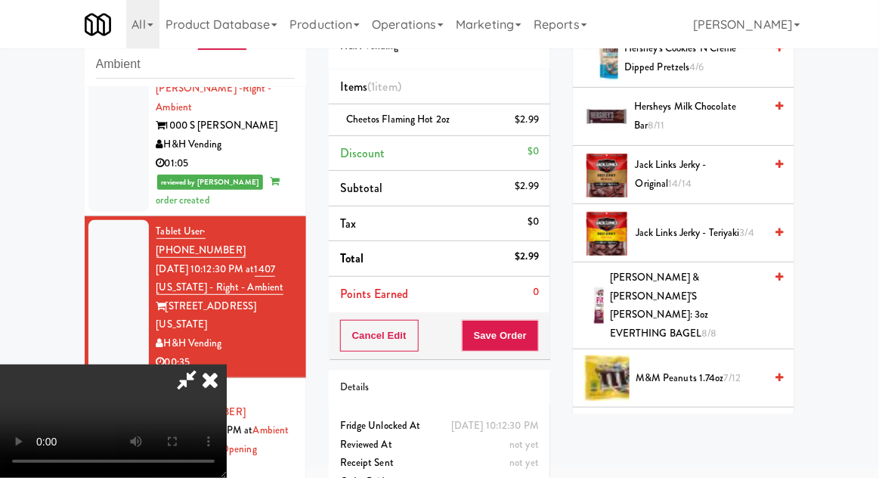
click at [734, 292] on span "[PERSON_NAME] & [PERSON_NAME]'S [PERSON_NAME]: 3oz EVERTHING BAGEL 8/8" at bounding box center [687, 305] width 154 height 74
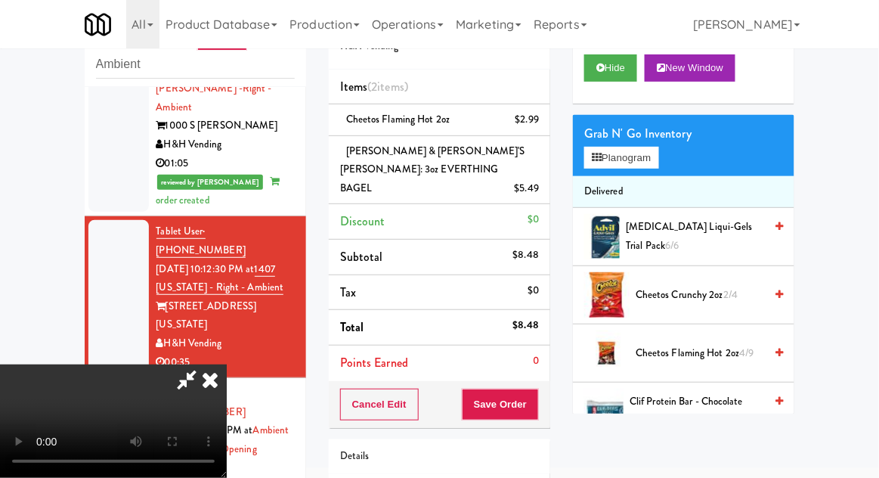
scroll to position [27, 0]
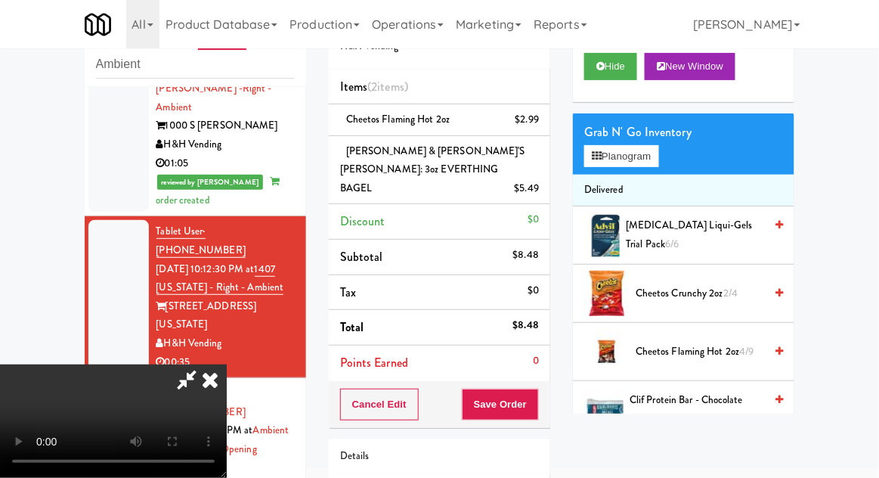
click at [738, 299] on span "2/4" at bounding box center [730, 293] width 14 height 14
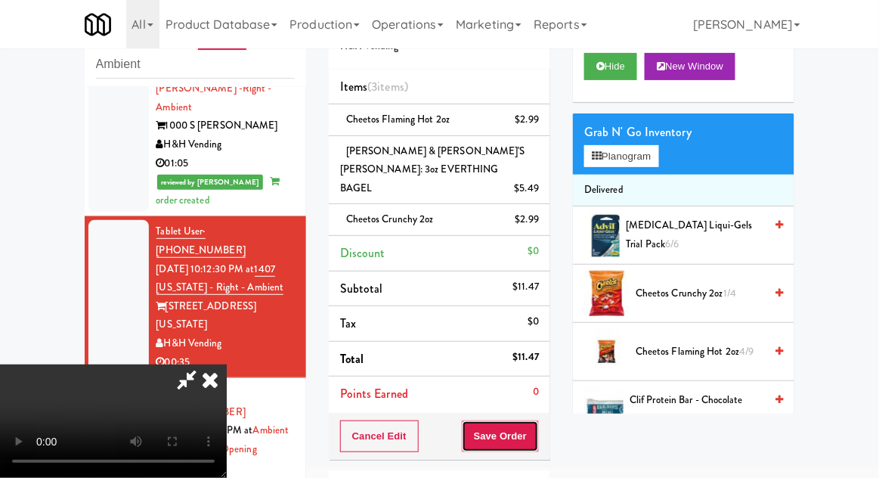
click at [532, 420] on button "Save Order" at bounding box center [500, 436] width 77 height 32
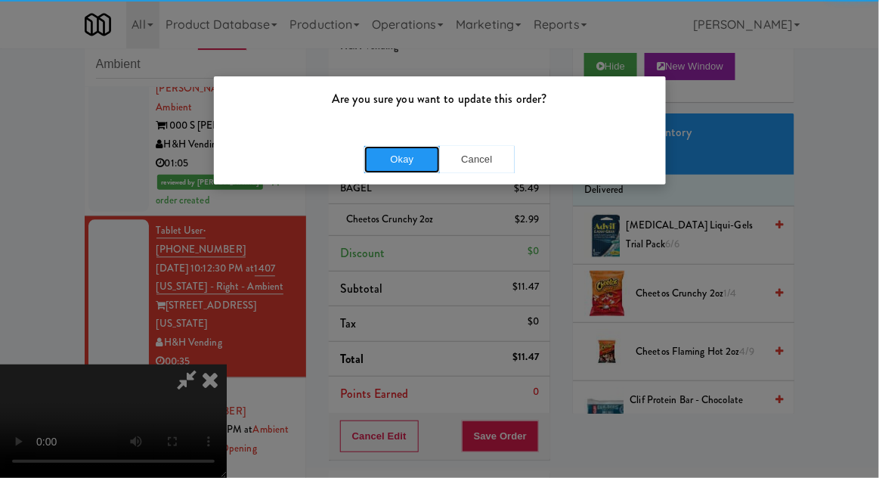
click at [385, 166] on button "Okay" at bounding box center [402, 159] width 76 height 27
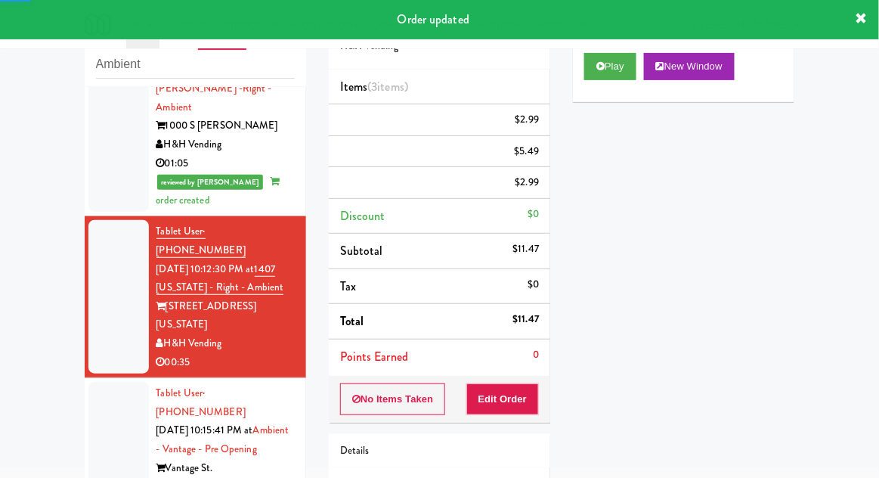
click at [91, 382] on div at bounding box center [118, 458] width 60 height 153
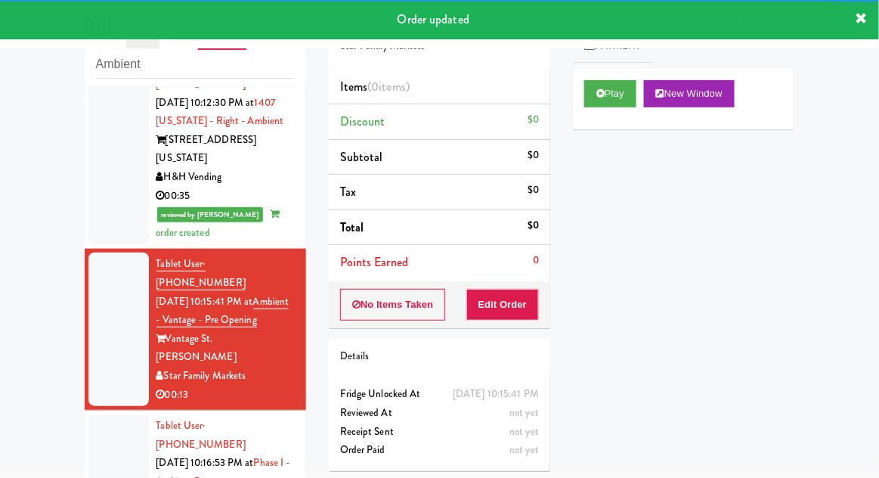
scroll to position [976, 0]
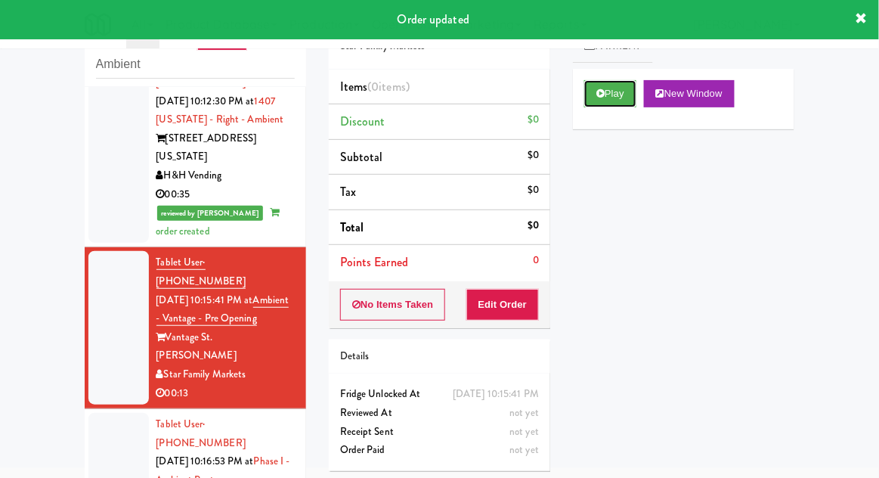
click at [621, 94] on button "Play" at bounding box center [610, 93] width 52 height 27
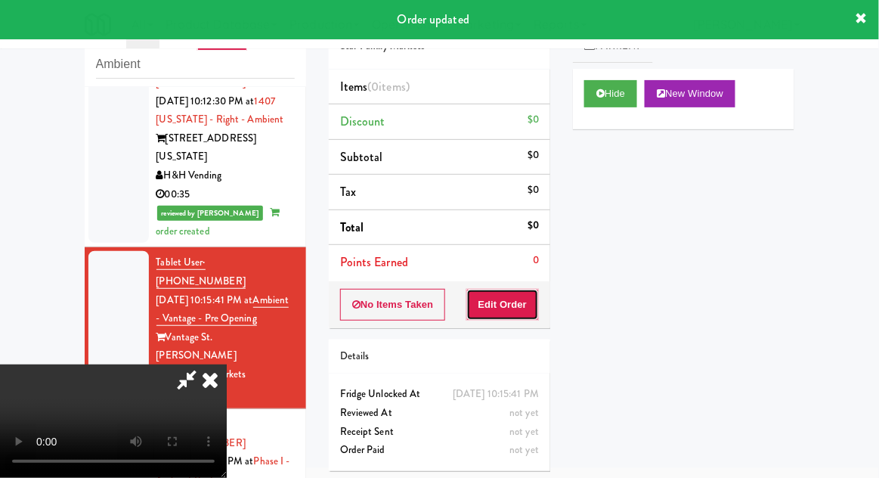
click at [534, 306] on button "Edit Order" at bounding box center [502, 305] width 73 height 32
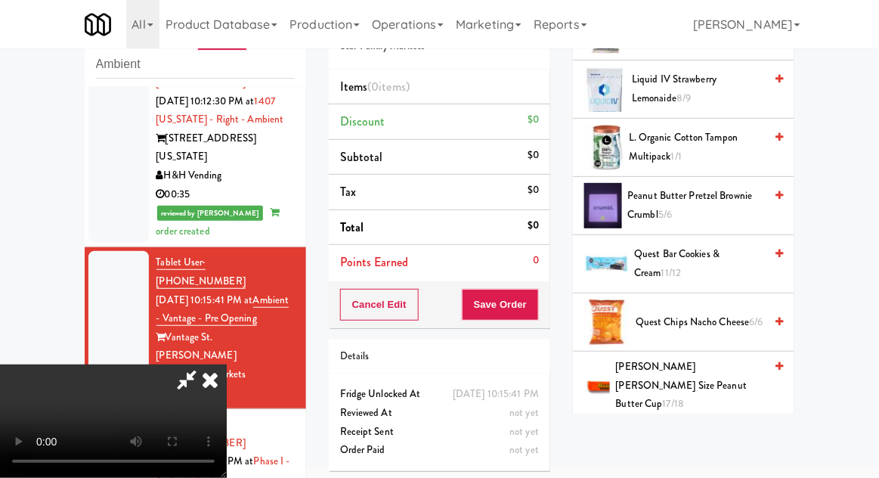
scroll to position [1604, 0]
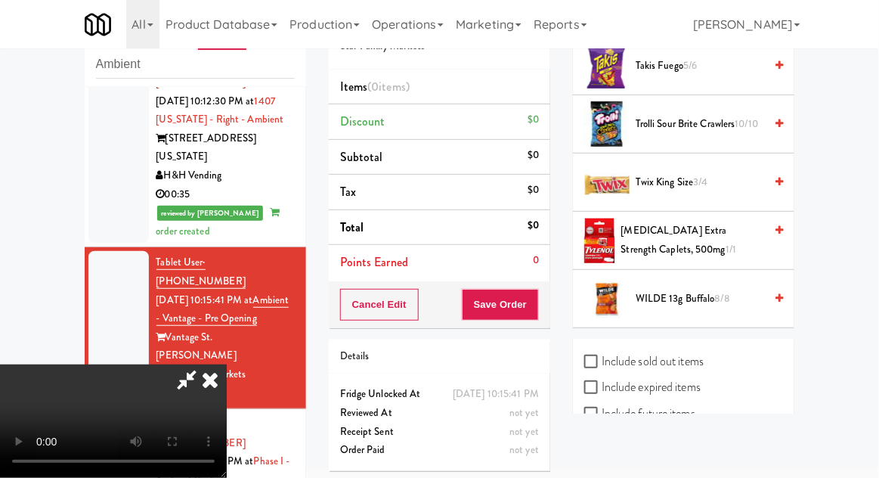
click at [724, 291] on span "8/8" at bounding box center [722, 298] width 15 height 14
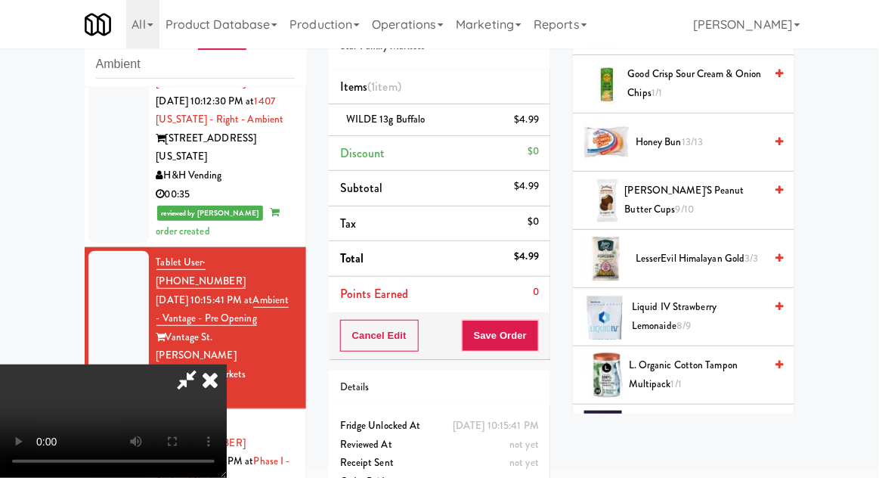
scroll to position [0, 0]
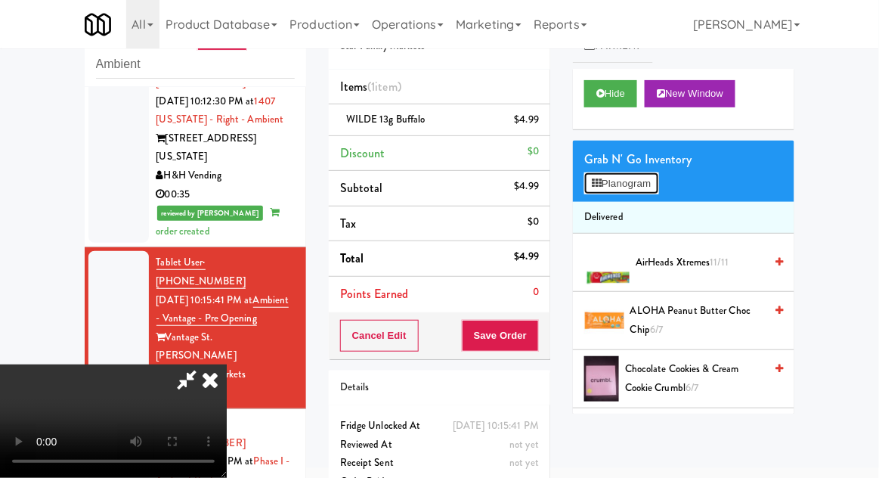
click at [658, 184] on button "Planogram" at bounding box center [621, 183] width 74 height 23
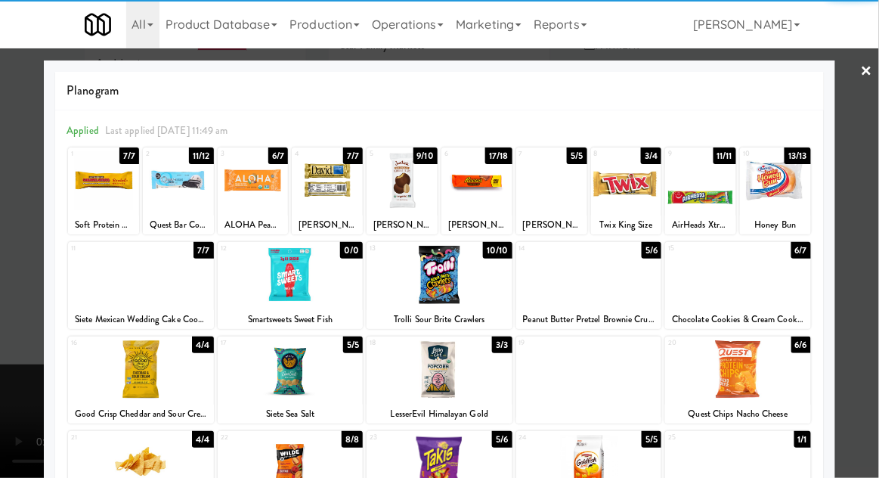
click at [789, 377] on div at bounding box center [738, 369] width 146 height 58
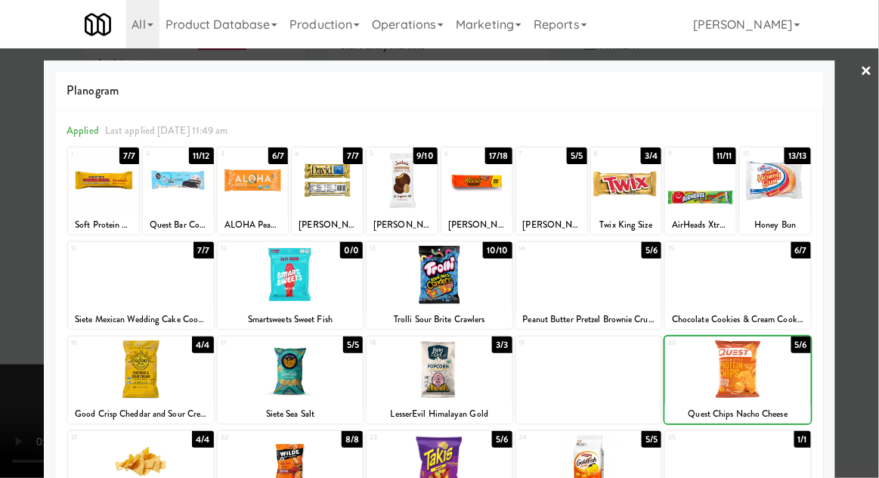
click at [859, 339] on div at bounding box center [439, 239] width 879 height 478
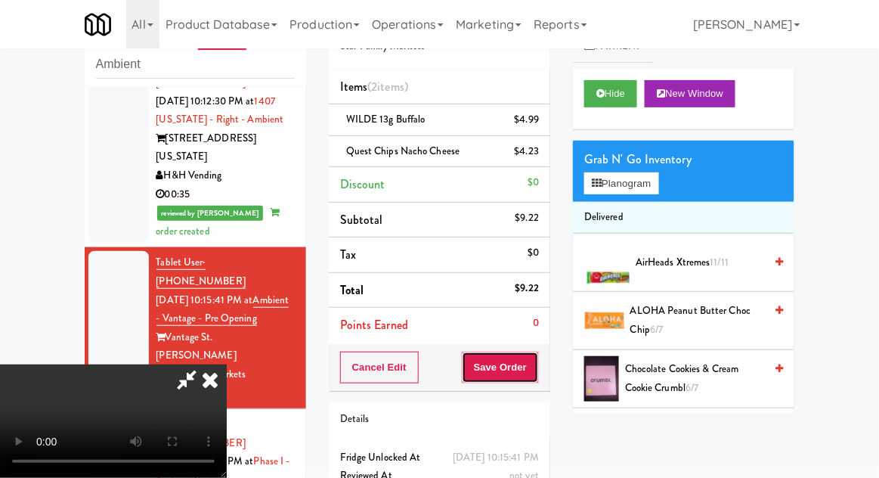
click at [537, 370] on button "Save Order" at bounding box center [500, 367] width 77 height 32
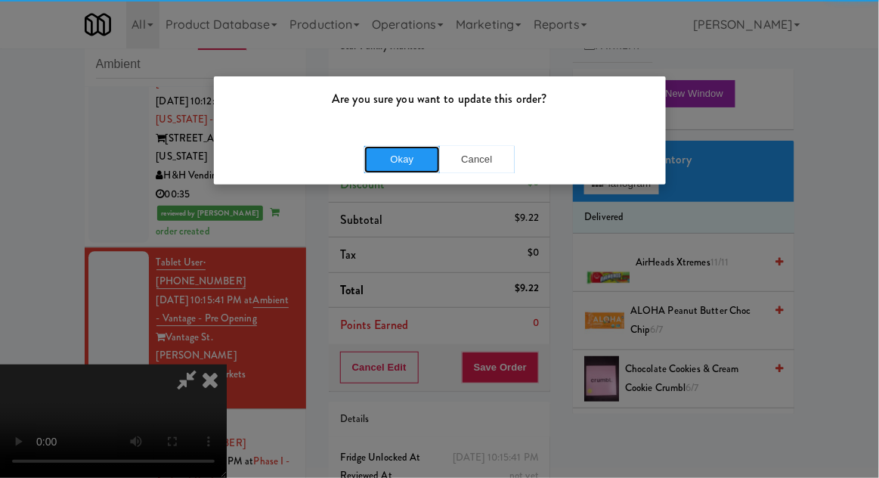
click at [389, 159] on button "Okay" at bounding box center [402, 159] width 76 height 27
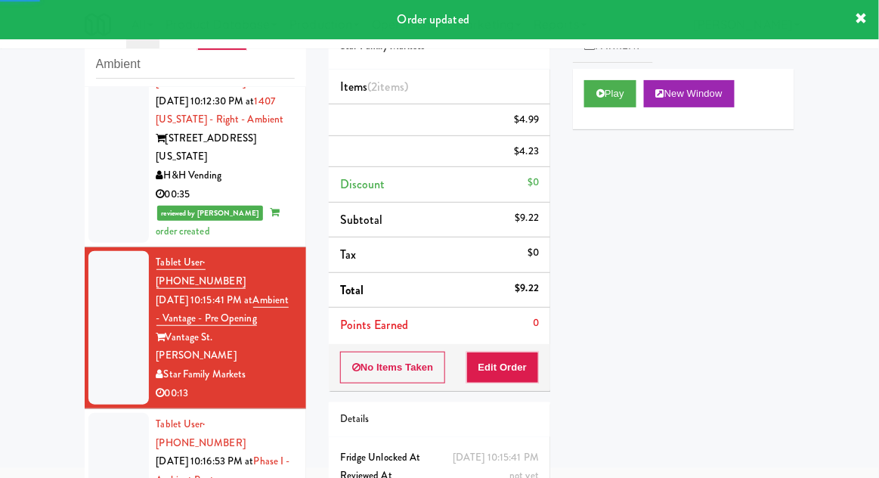
click at [91, 413] on div at bounding box center [118, 480] width 60 height 135
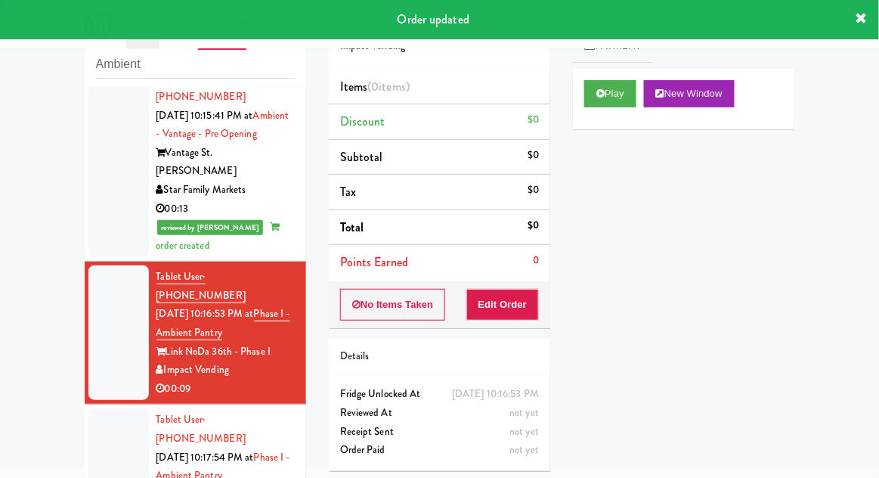
scroll to position [1155, 0]
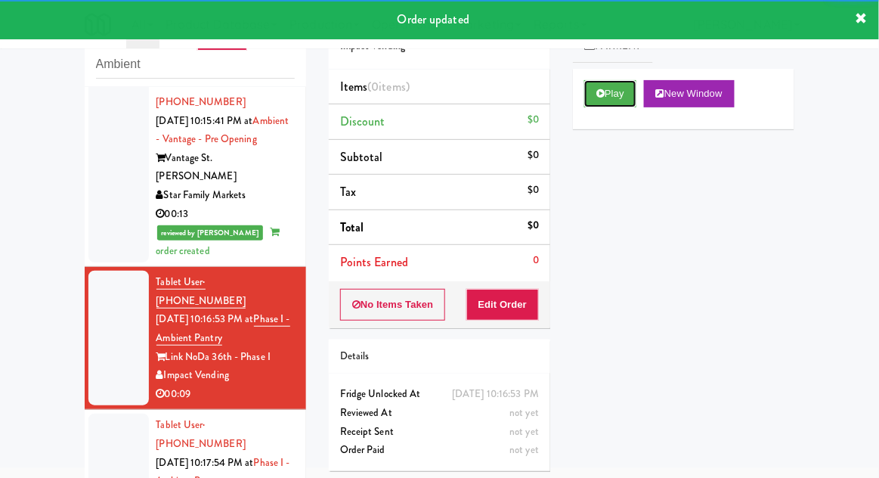
click at [614, 101] on button "Play" at bounding box center [610, 93] width 52 height 27
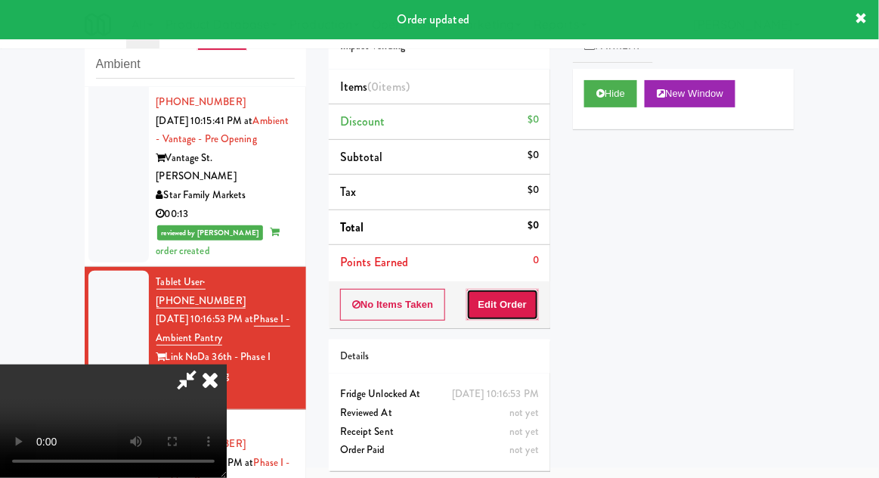
click at [526, 308] on button "Edit Order" at bounding box center [502, 305] width 73 height 32
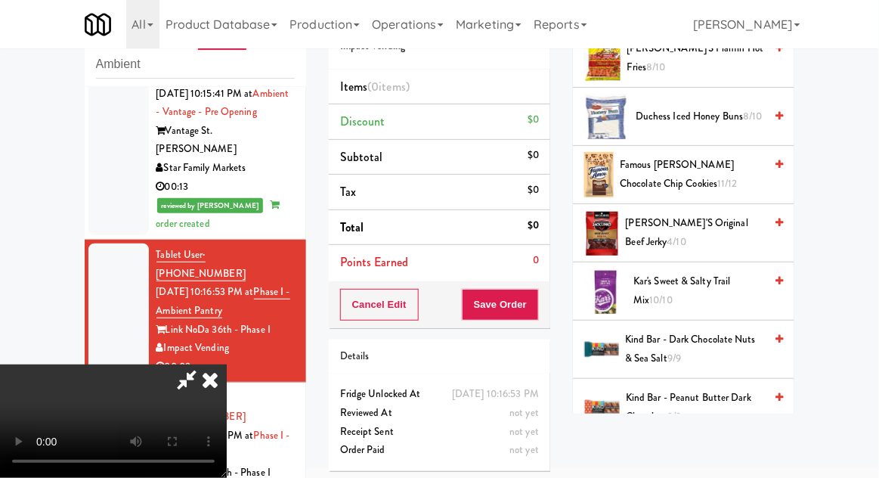
scroll to position [440, 0]
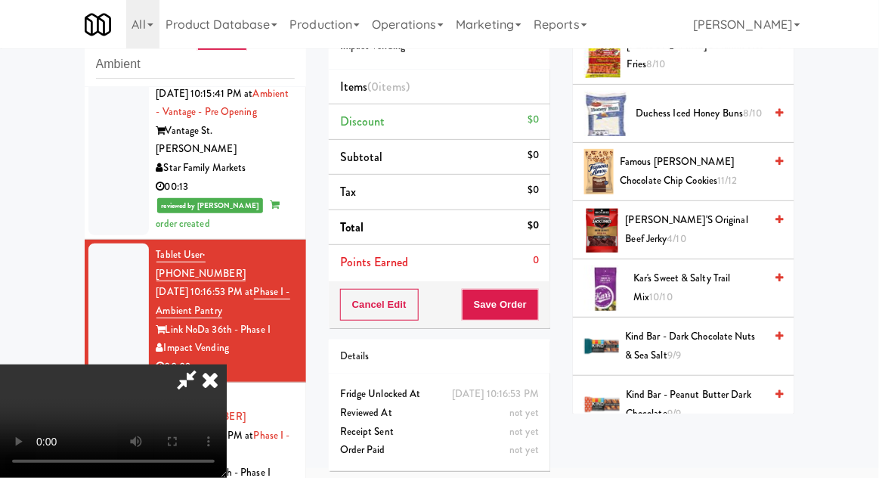
click at [718, 228] on span "[PERSON_NAME]'s Original Beef Jerky 4/10" at bounding box center [695, 229] width 139 height 37
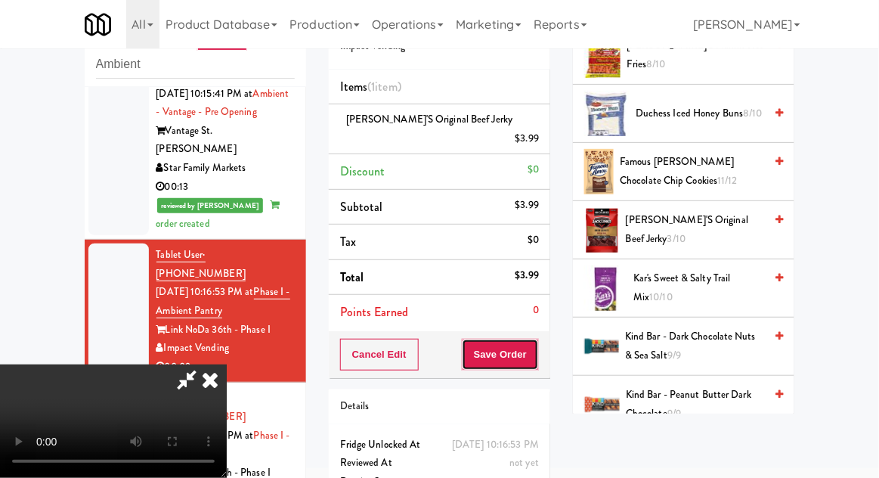
click at [533, 344] on button "Save Order" at bounding box center [500, 355] width 77 height 32
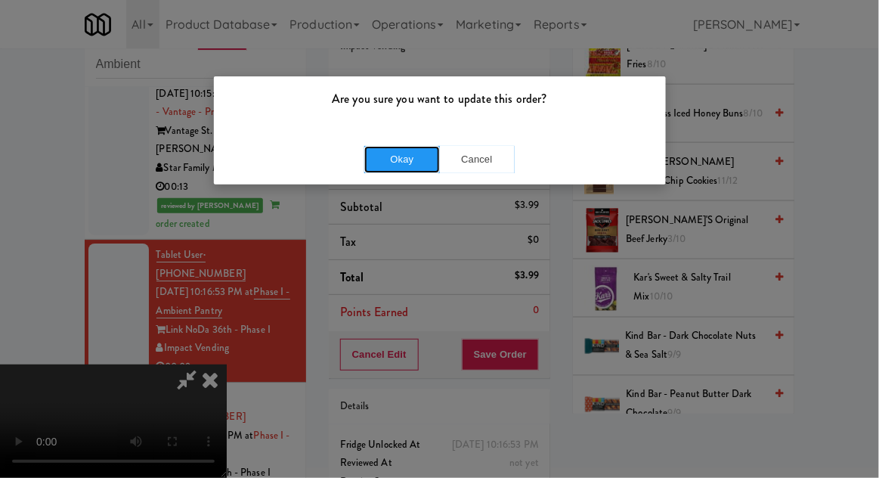
click at [391, 159] on button "Okay" at bounding box center [402, 159] width 76 height 27
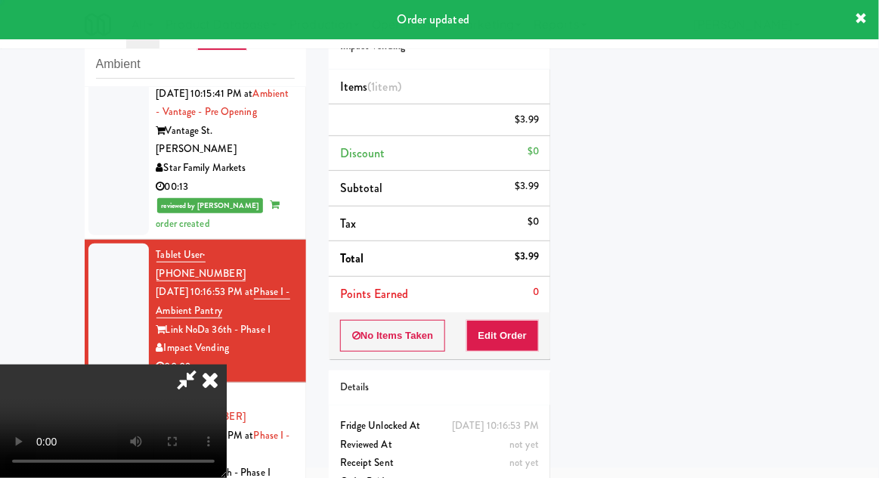
scroll to position [0, 0]
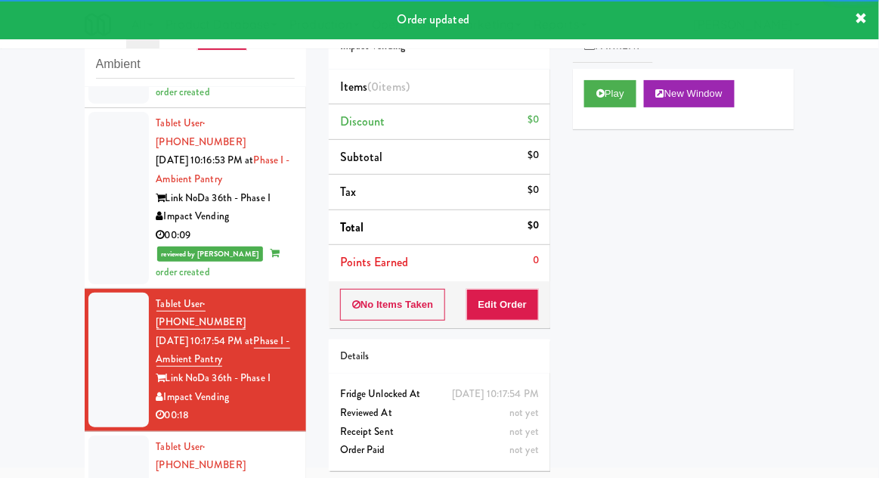
scroll to position [1328, 0]
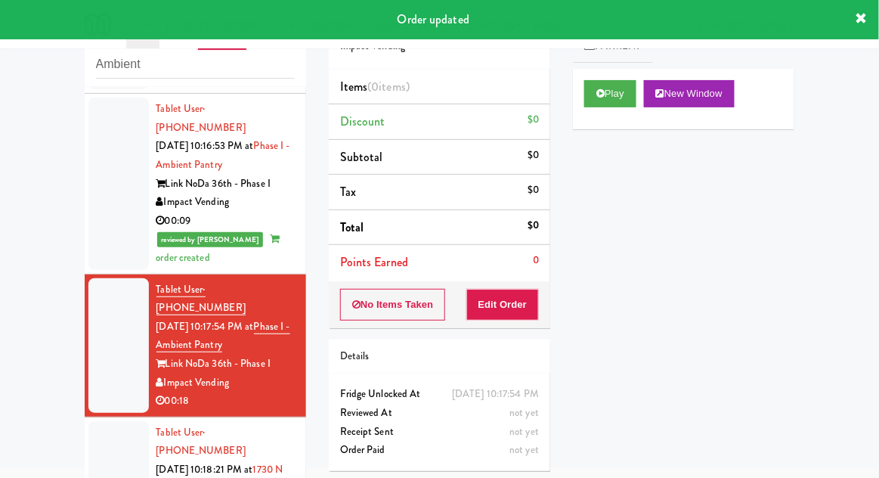
click at [619, 61] on link "Payment" at bounding box center [613, 46] width 80 height 34
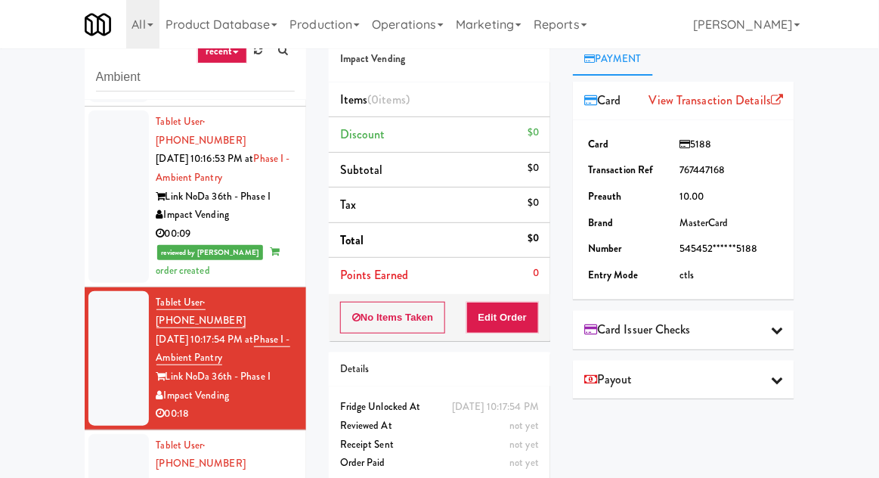
scroll to position [0, 0]
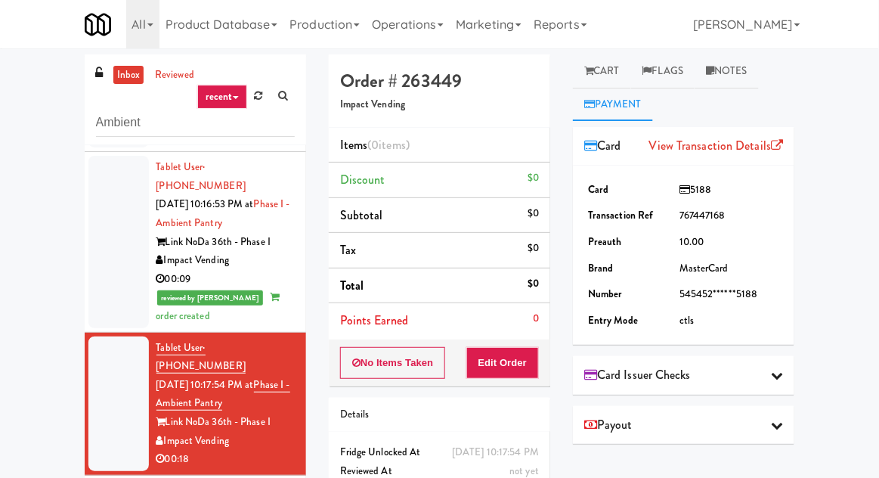
click at [602, 81] on link "Cart" at bounding box center [602, 71] width 58 height 34
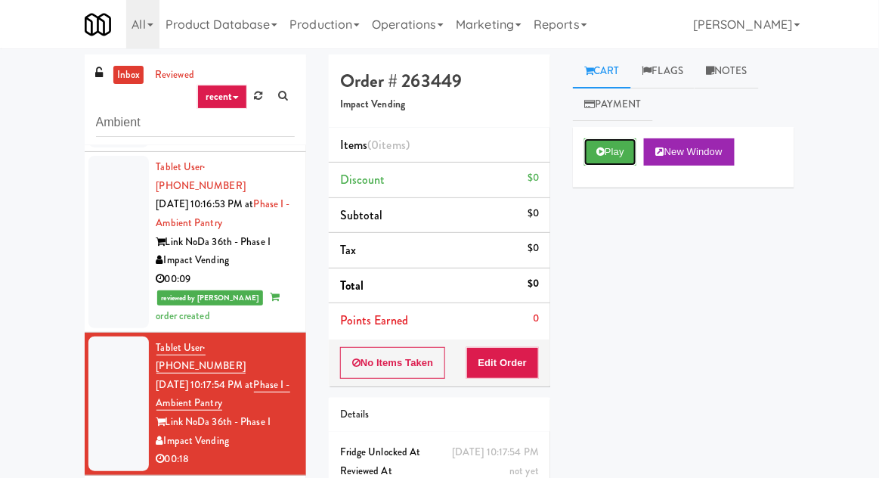
click at [611, 165] on button "Play" at bounding box center [610, 151] width 52 height 27
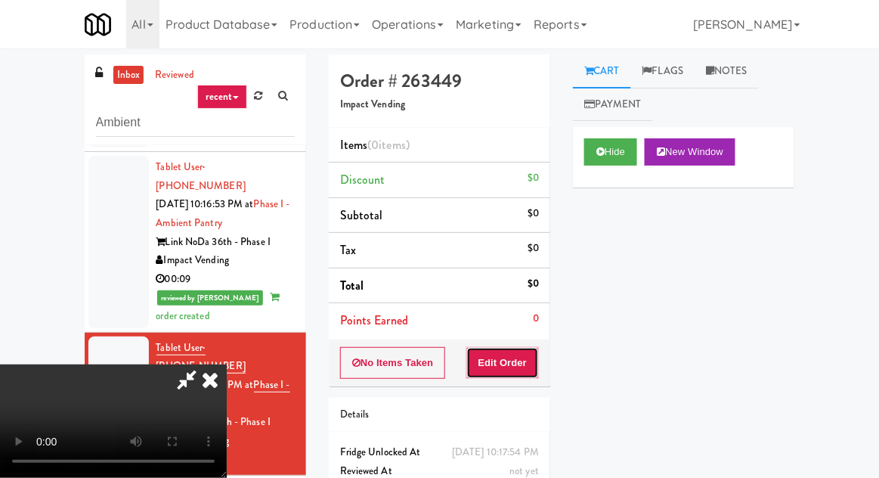
click at [534, 367] on button "Edit Order" at bounding box center [502, 363] width 73 height 32
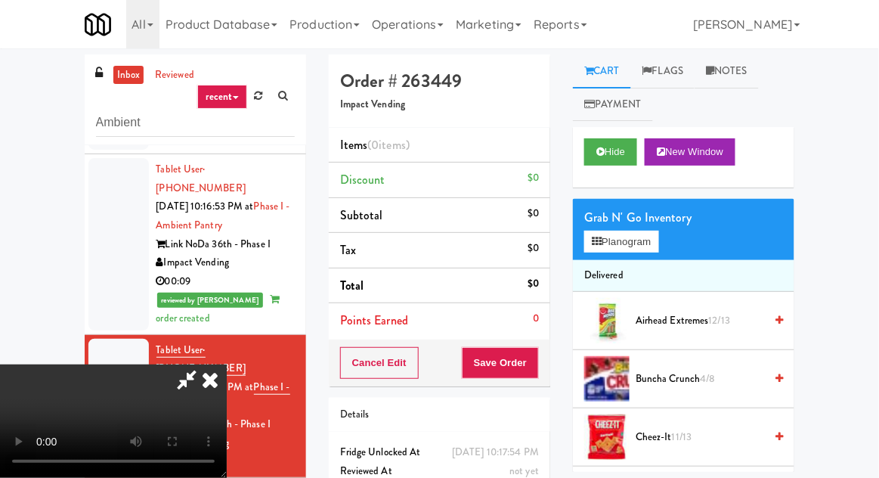
scroll to position [55, 0]
click at [642, 242] on button "Planogram" at bounding box center [621, 242] width 74 height 23
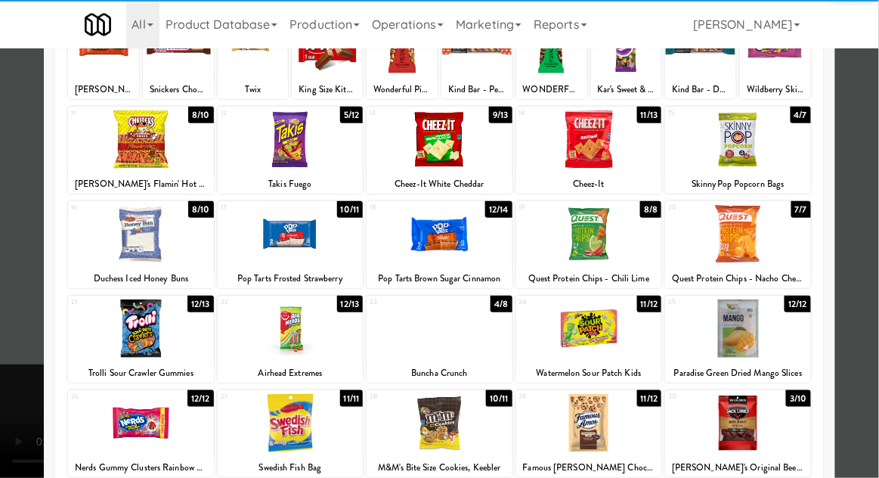
scroll to position [191, 0]
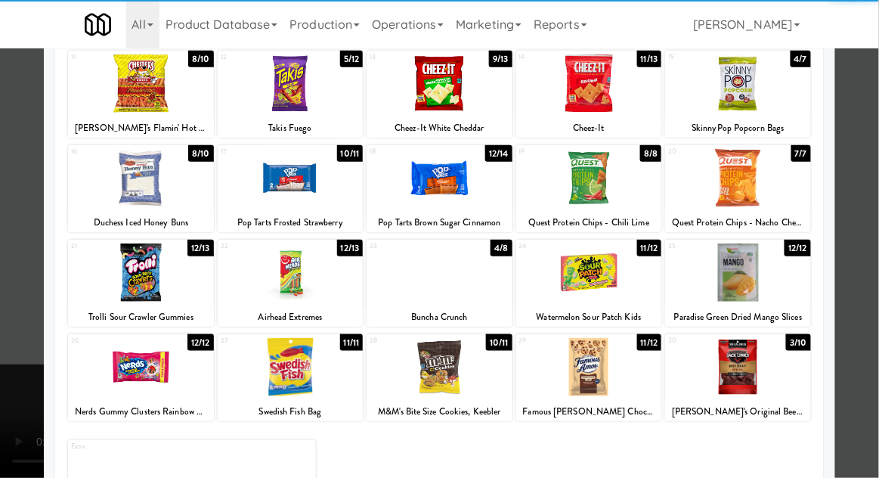
click at [770, 373] on div at bounding box center [738, 367] width 146 height 58
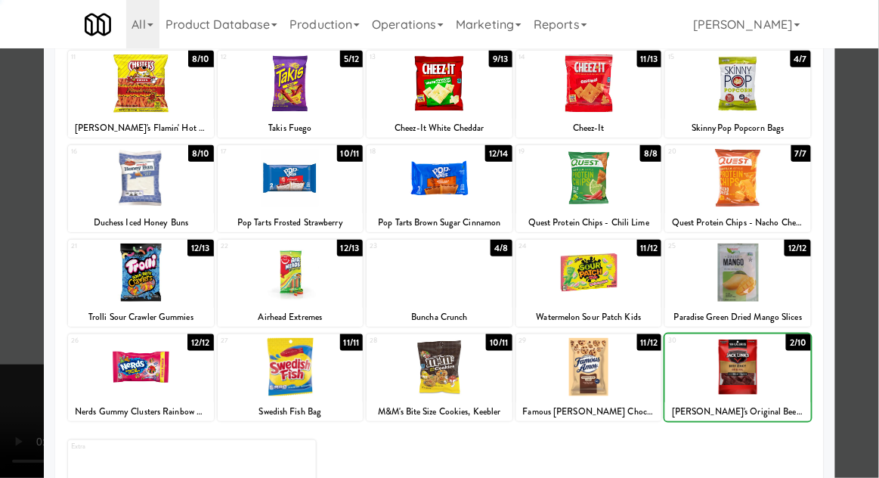
click at [857, 326] on div at bounding box center [439, 239] width 879 height 478
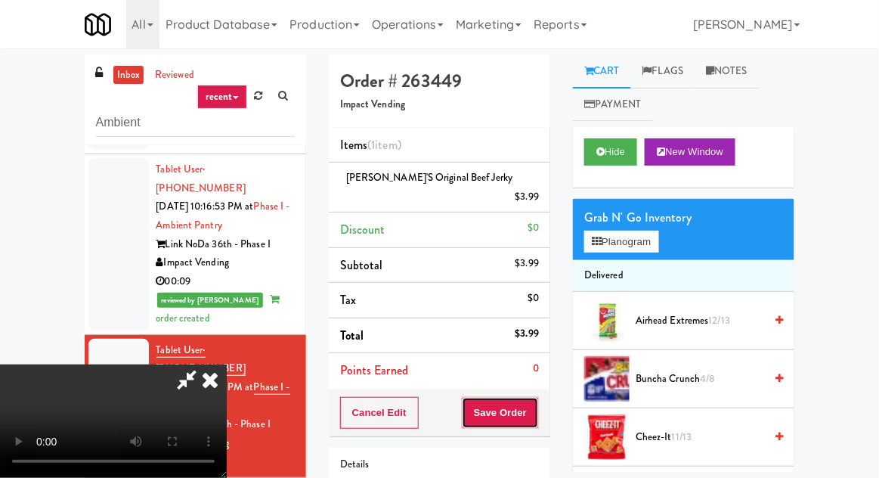
click at [538, 398] on button "Save Order" at bounding box center [500, 413] width 77 height 32
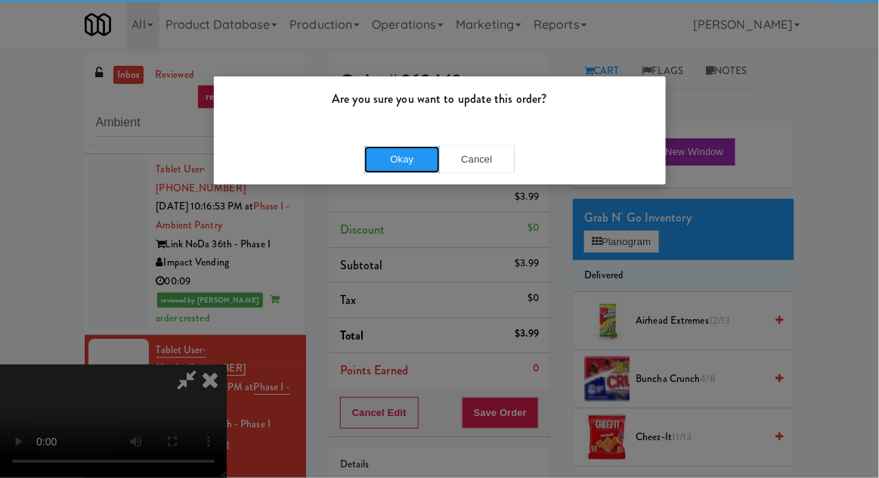
click at [387, 154] on button "Okay" at bounding box center [402, 159] width 76 height 27
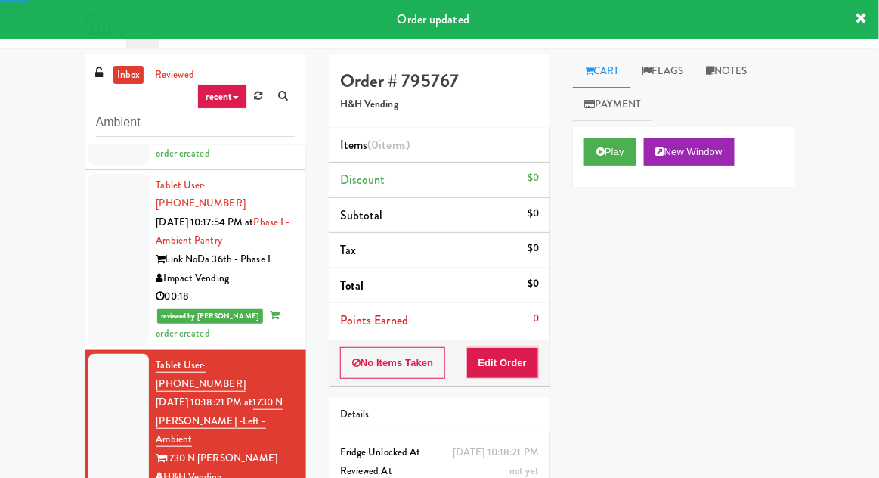
scroll to position [1491, 0]
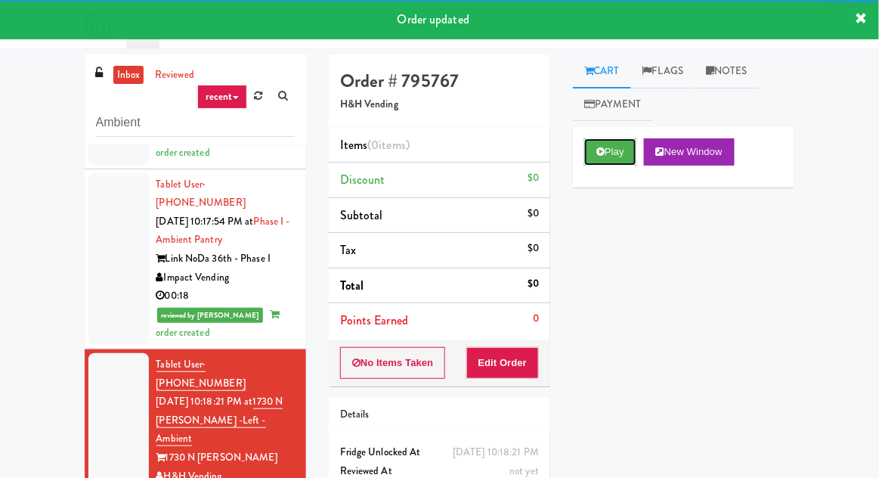
click at [618, 161] on button "Play" at bounding box center [610, 151] width 52 height 27
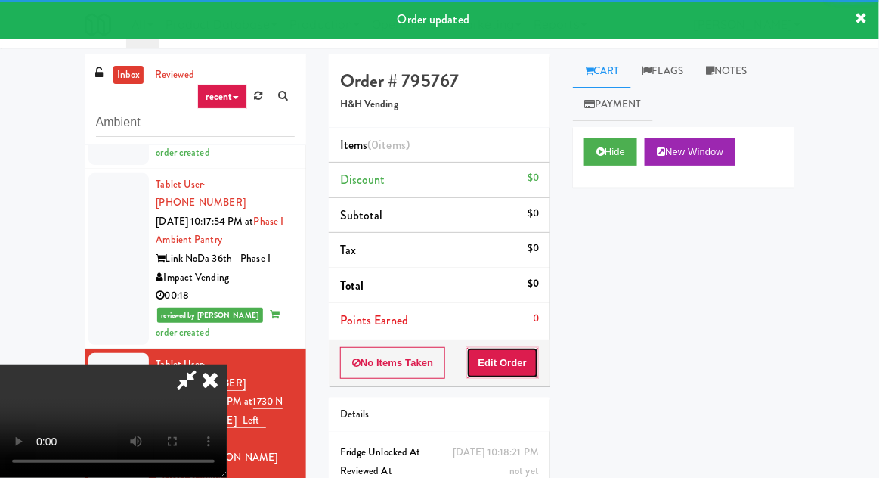
click at [532, 348] on button "Edit Order" at bounding box center [502, 363] width 73 height 32
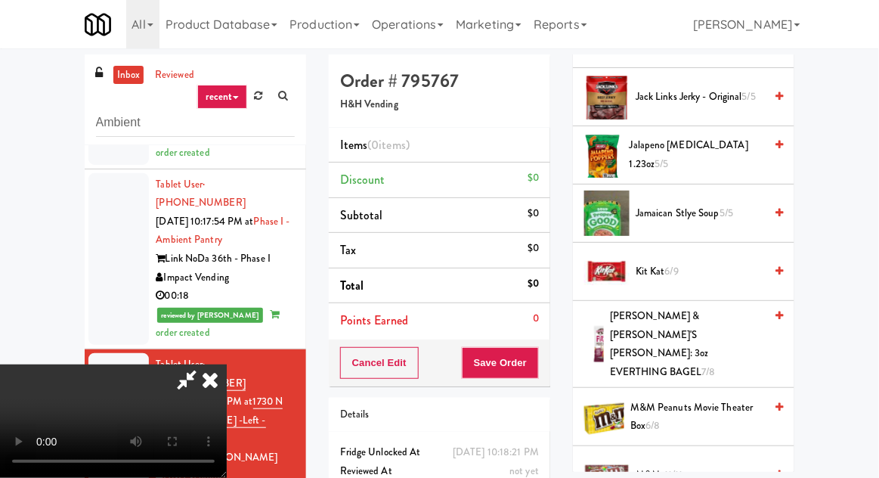
scroll to position [767, 0]
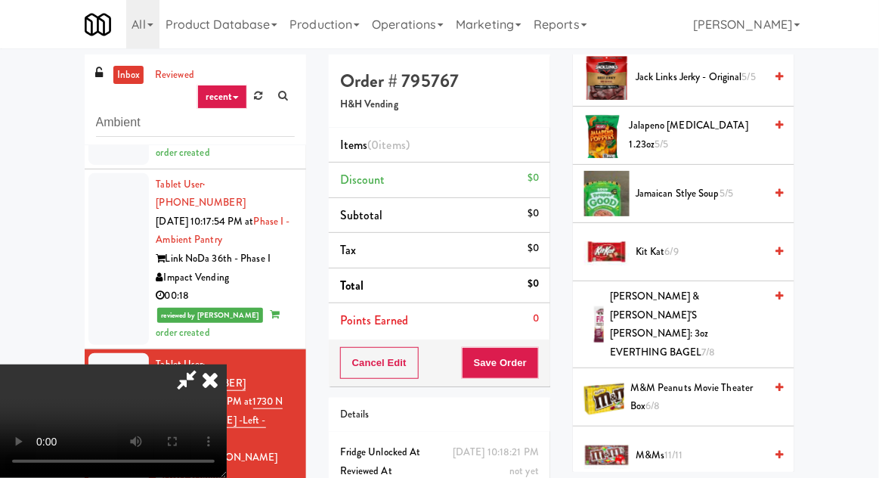
click at [686, 446] on span "M&Ms 11/11" at bounding box center [700, 455] width 128 height 19
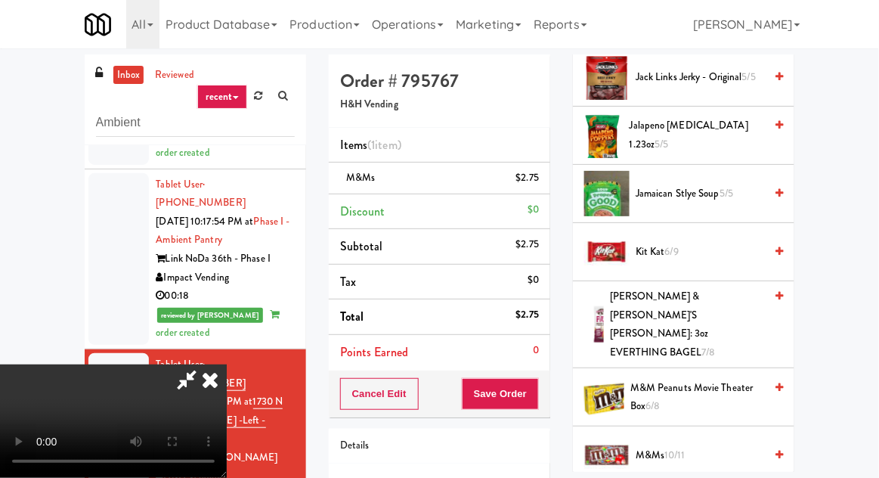
scroll to position [55, 0]
click at [537, 402] on button "Save Order" at bounding box center [500, 394] width 77 height 32
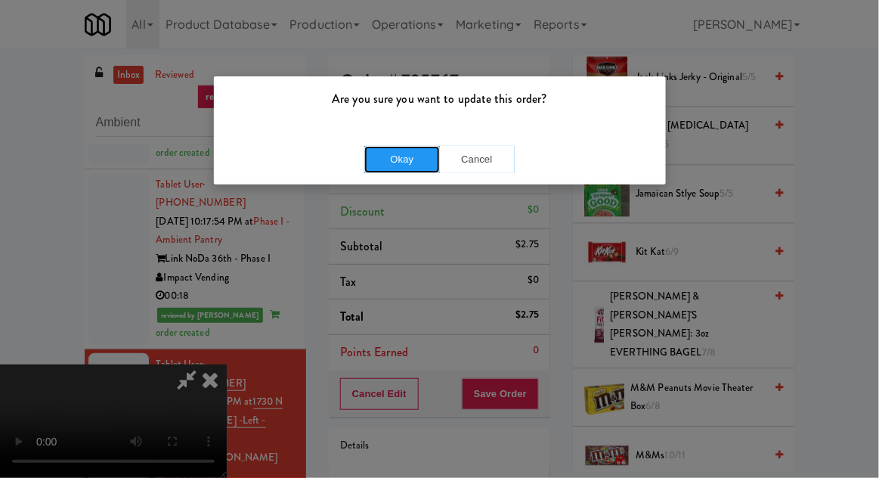
click at [394, 171] on button "Okay" at bounding box center [402, 159] width 76 height 27
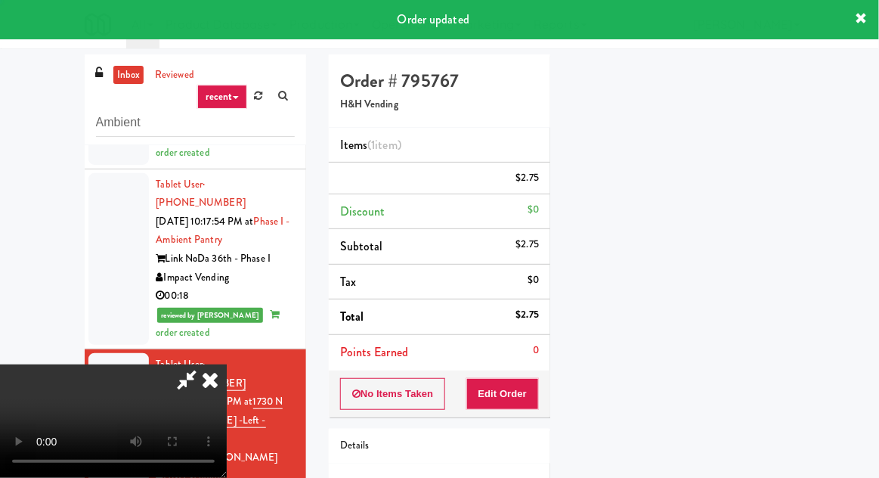
scroll to position [0, 0]
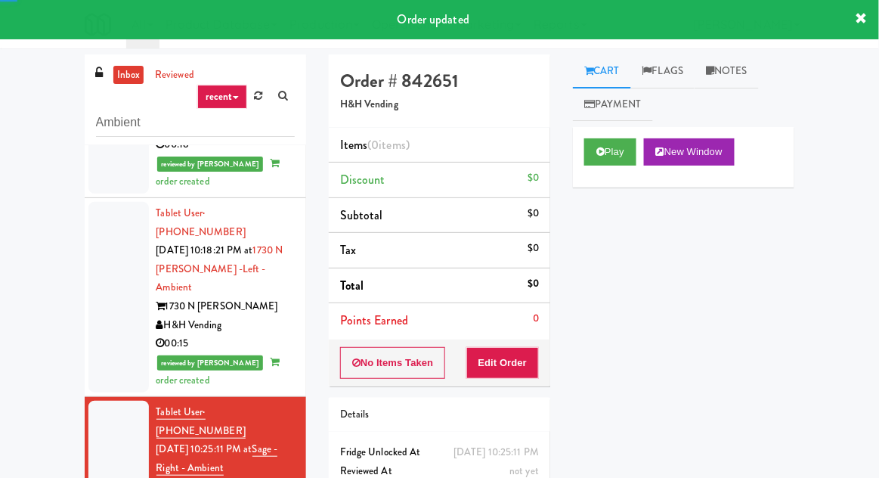
scroll to position [1652, 0]
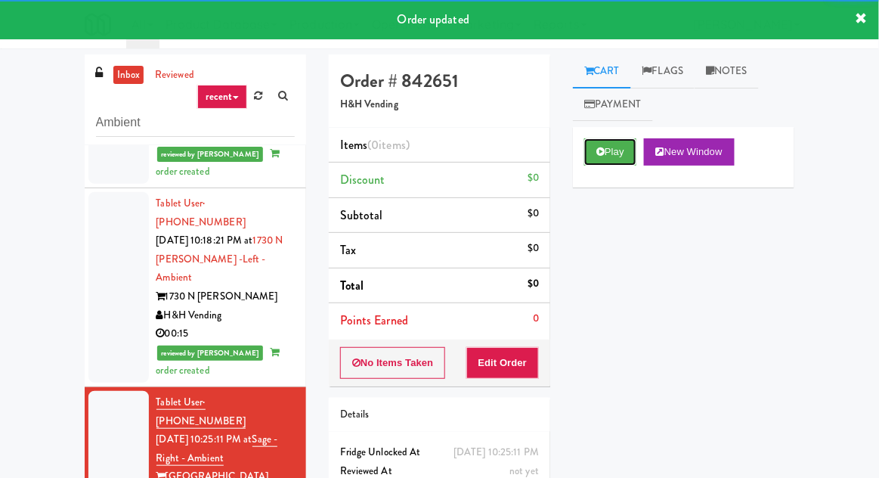
click at [621, 153] on button "Play" at bounding box center [610, 151] width 52 height 27
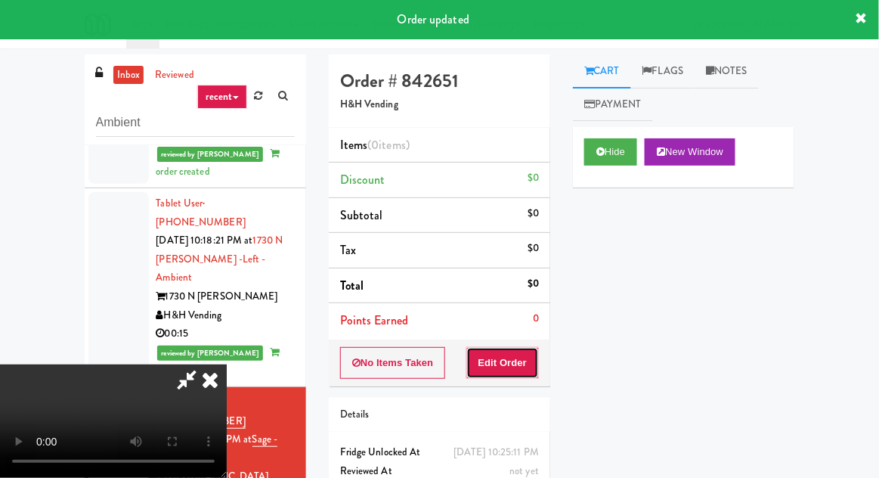
click at [519, 359] on button "Edit Order" at bounding box center [502, 363] width 73 height 32
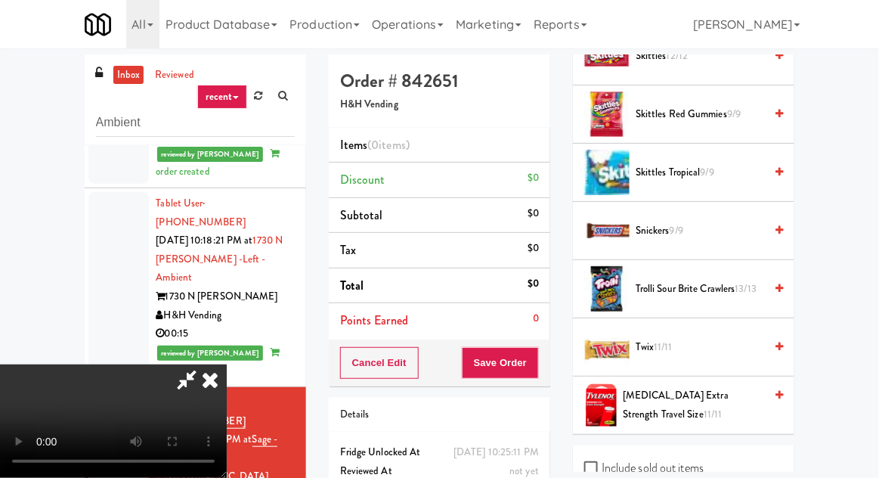
scroll to position [1549, 0]
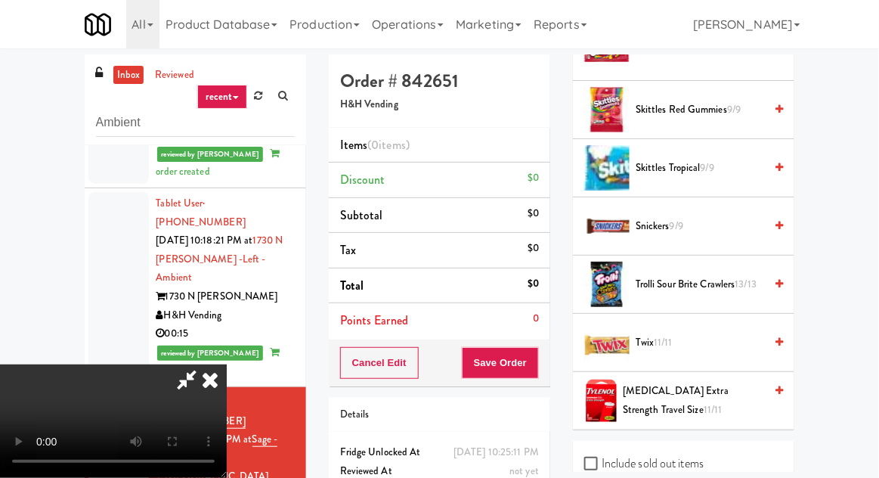
click at [704, 221] on span "Snickers 9/9" at bounding box center [700, 226] width 128 height 19
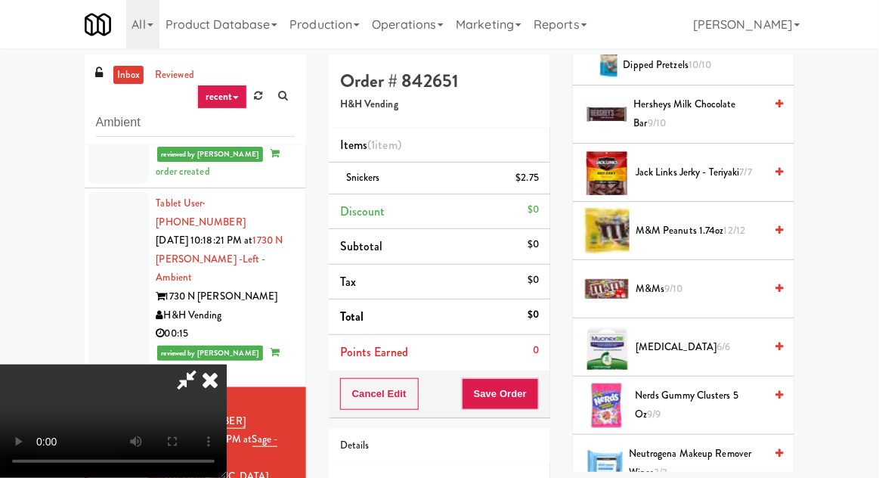
scroll to position [735, 0]
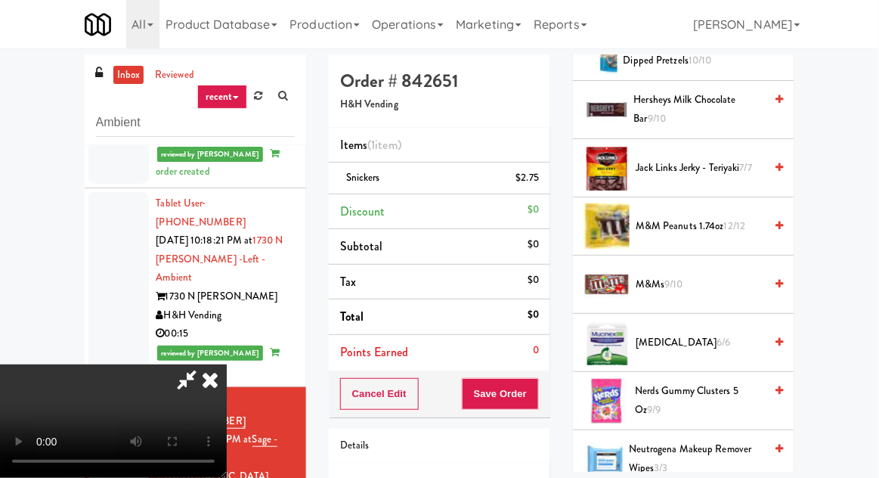
click at [732, 222] on span "12/12" at bounding box center [735, 225] width 22 height 14
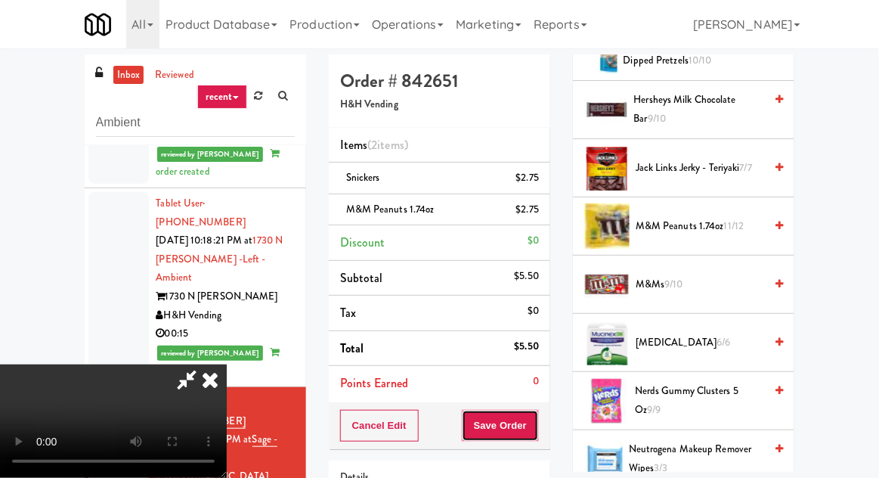
click at [530, 423] on button "Save Order" at bounding box center [500, 426] width 77 height 32
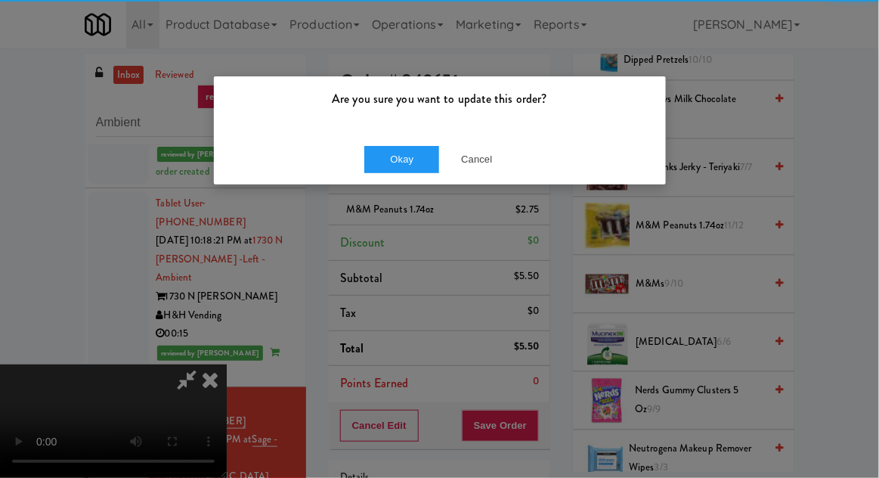
click at [415, 101] on p "Are you sure you want to update this order?" at bounding box center [439, 99] width 429 height 23
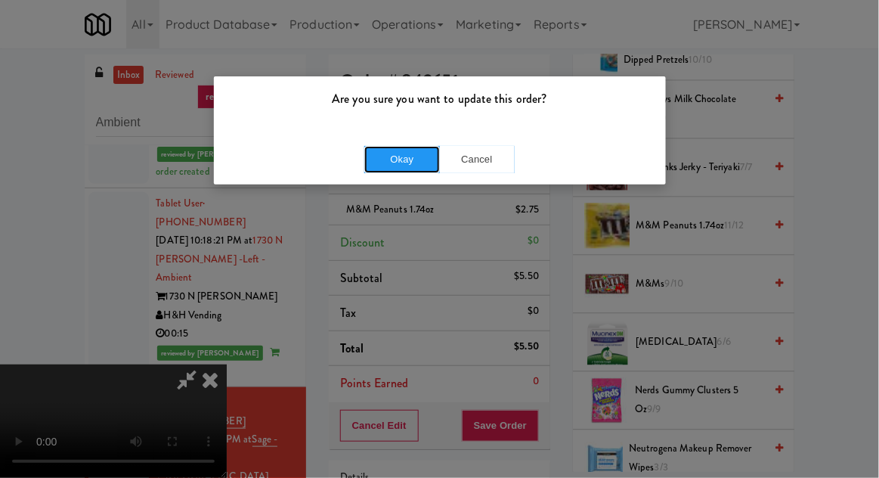
click at [397, 157] on button "Okay" at bounding box center [402, 159] width 76 height 27
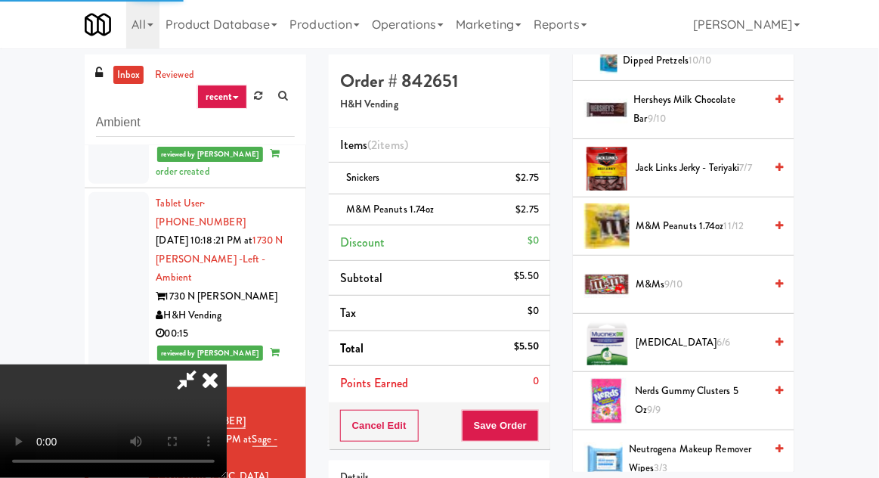
scroll to position [149, 0]
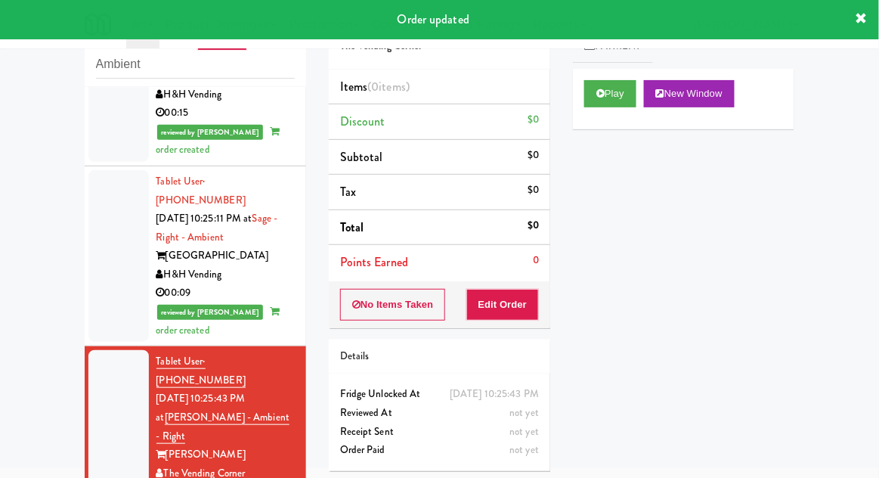
scroll to position [1815, 0]
click at [612, 91] on button "Play" at bounding box center [610, 93] width 52 height 27
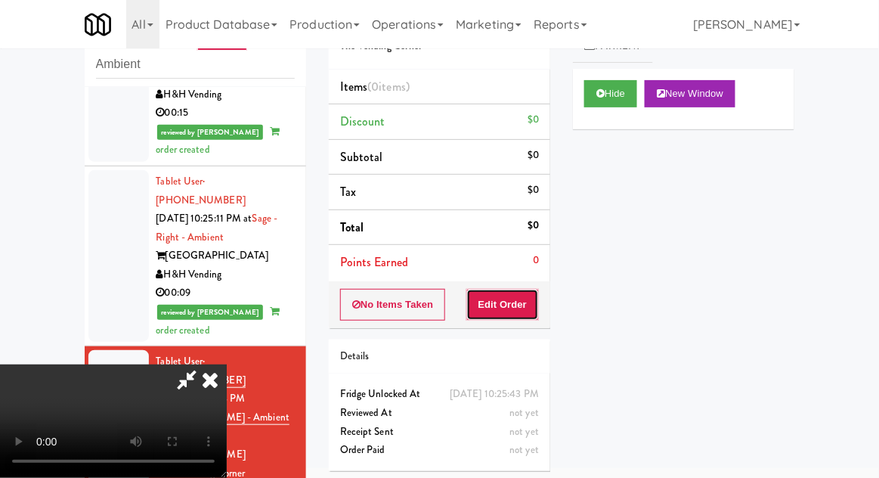
click at [519, 296] on button "Edit Order" at bounding box center [502, 305] width 73 height 32
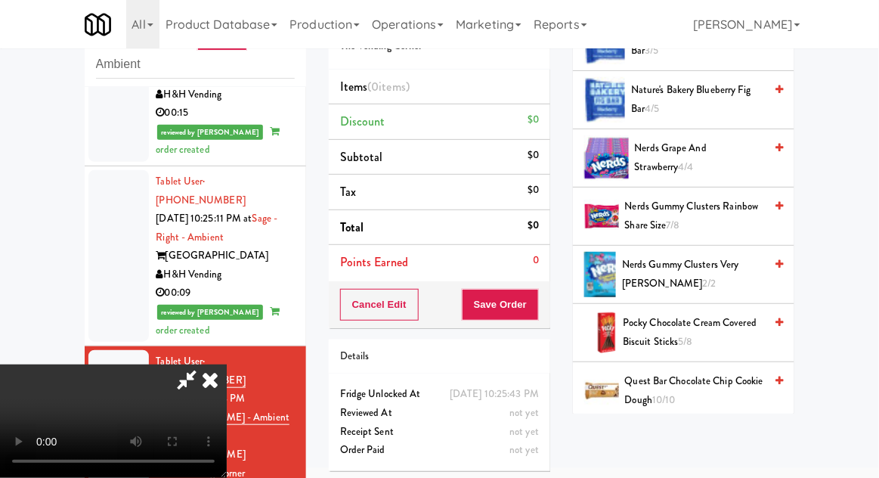
scroll to position [0, 0]
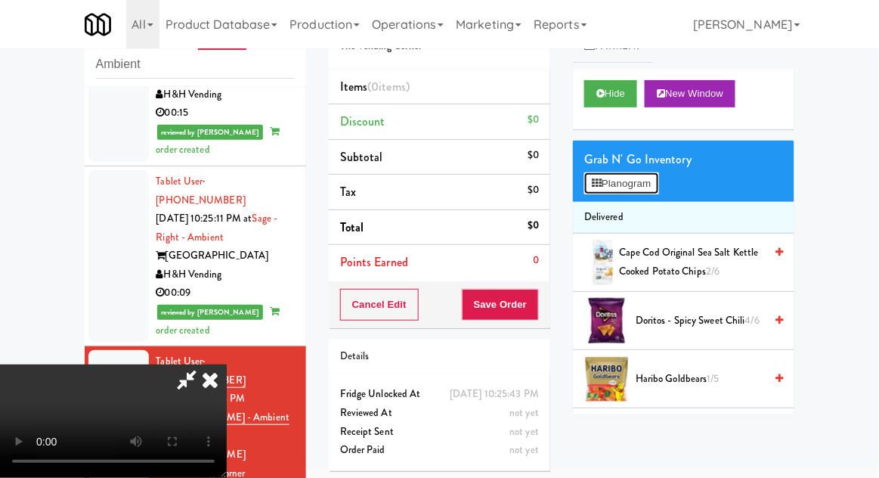
click at [653, 186] on button "Planogram" at bounding box center [621, 183] width 74 height 23
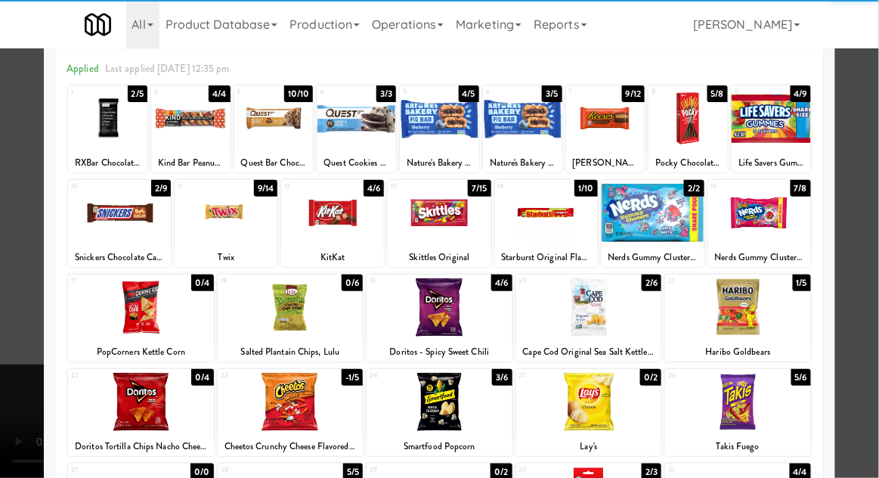
scroll to position [76, 0]
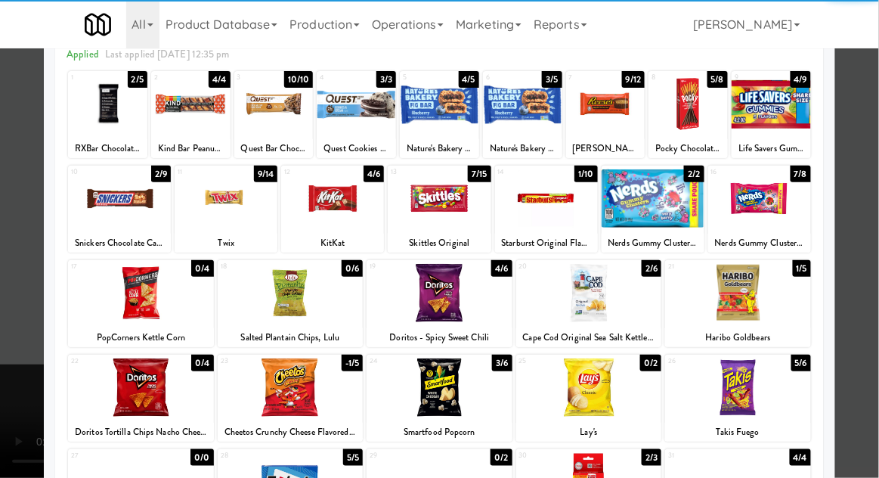
click at [113, 301] on div at bounding box center [141, 293] width 146 height 58
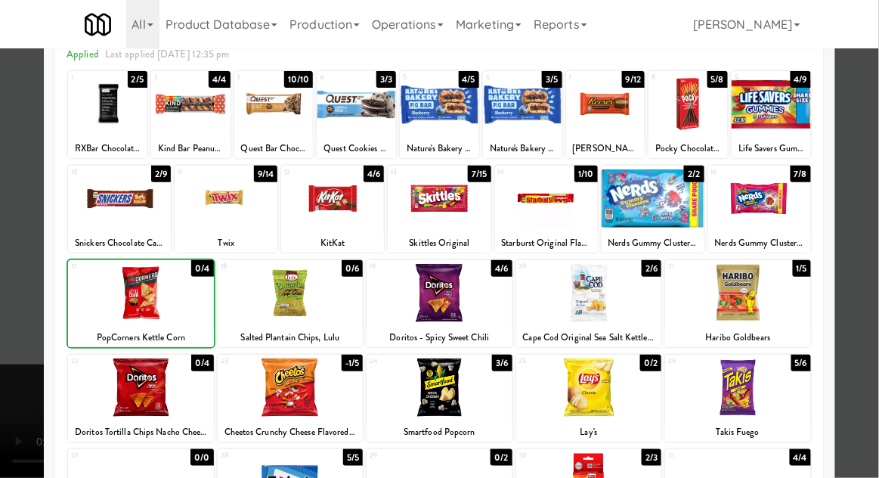
click at [19, 286] on div at bounding box center [439, 239] width 879 height 478
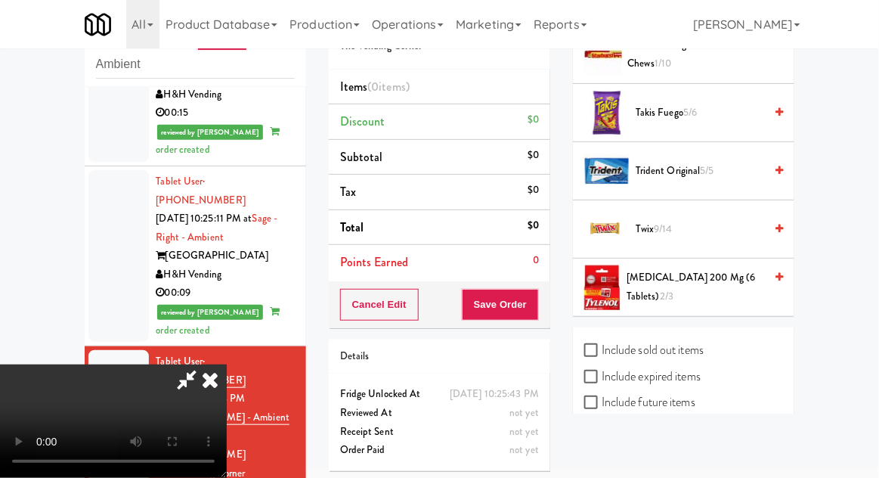
click at [703, 348] on label "Include sold out items" at bounding box center [643, 350] width 119 height 23
click at [602, 348] on input "Include sold out items" at bounding box center [592, 351] width 17 height 12
checkbox input "true"
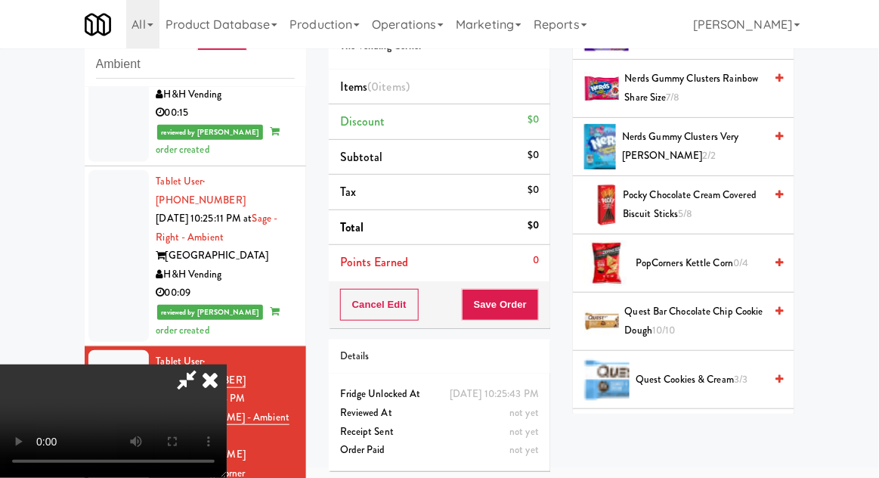
scroll to position [866, 0]
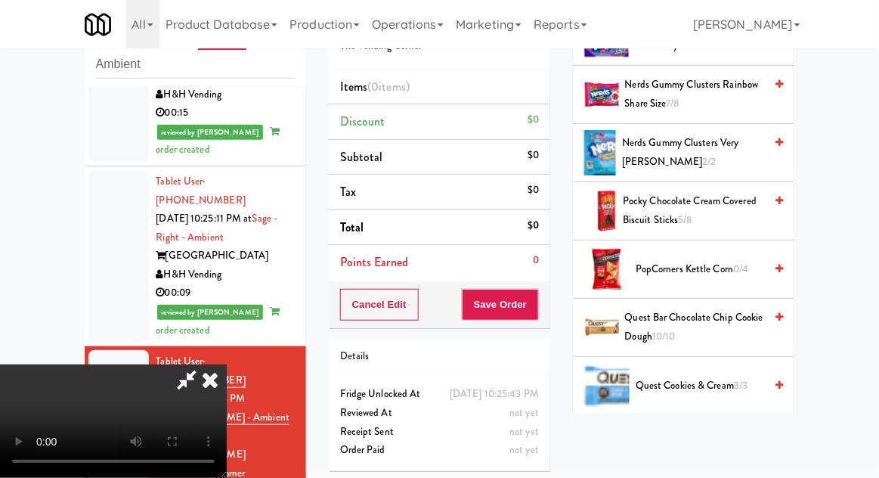
click at [735, 261] on span "PopCorners Kettle Corn 0/4" at bounding box center [700, 269] width 128 height 19
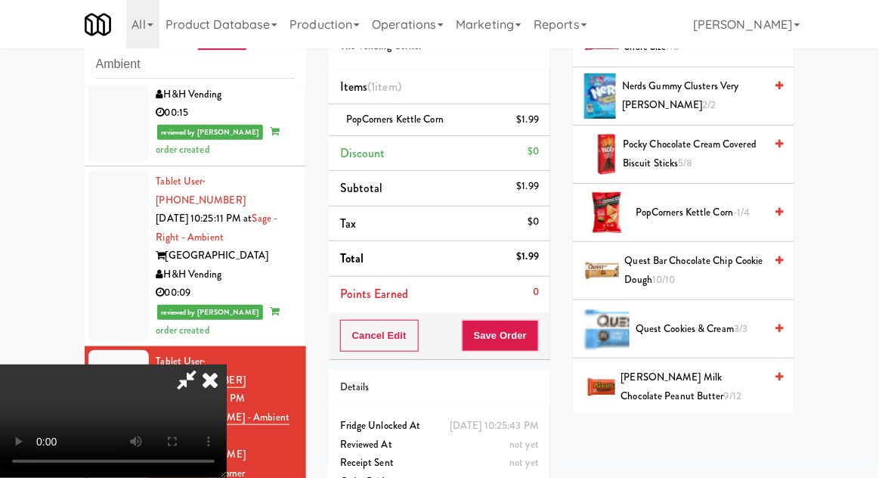
scroll to position [920, 0]
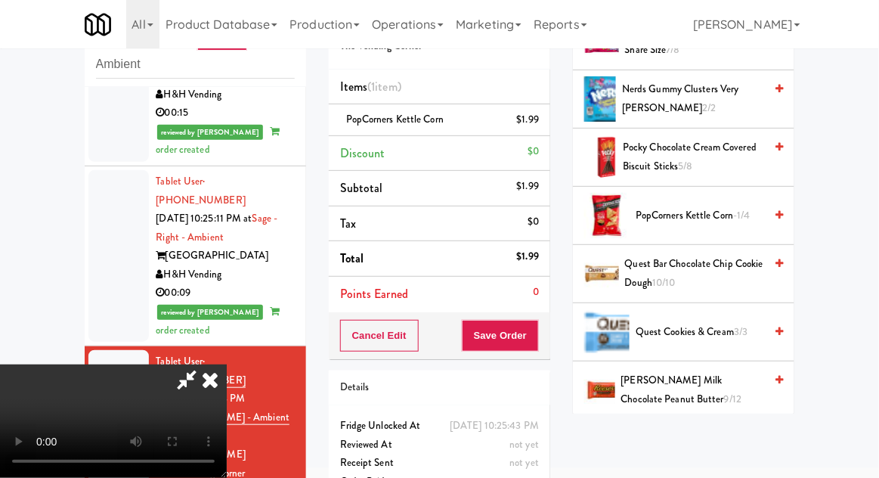
click at [716, 371] on span "[PERSON_NAME] Milk Chocolate Peanut Butter 9/12" at bounding box center [693, 389] width 144 height 37
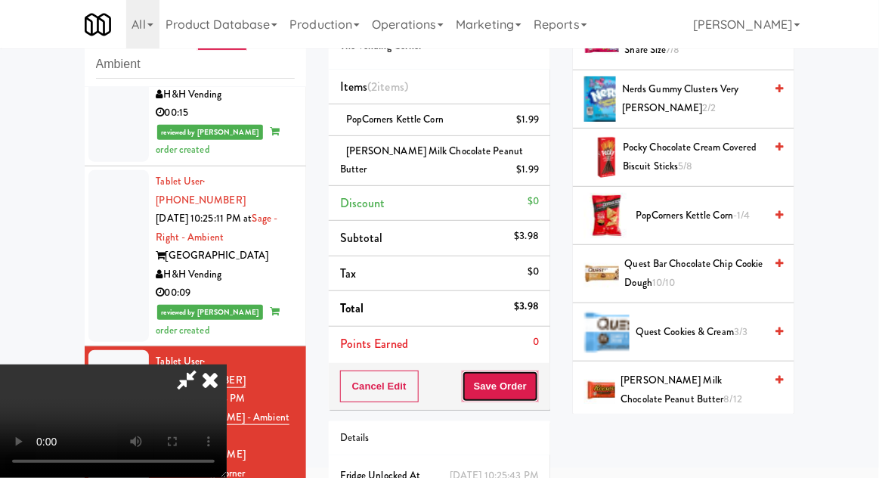
click at [534, 390] on button "Save Order" at bounding box center [500, 386] width 77 height 32
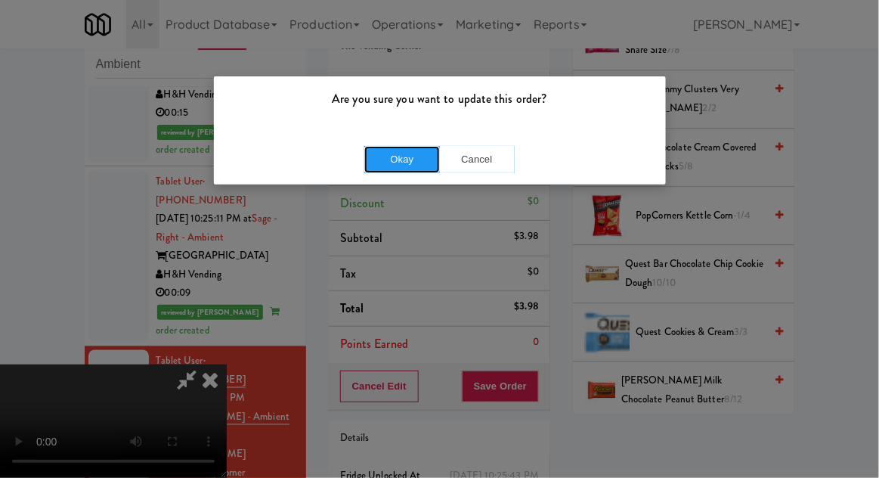
click at [393, 163] on button "Okay" at bounding box center [402, 159] width 76 height 27
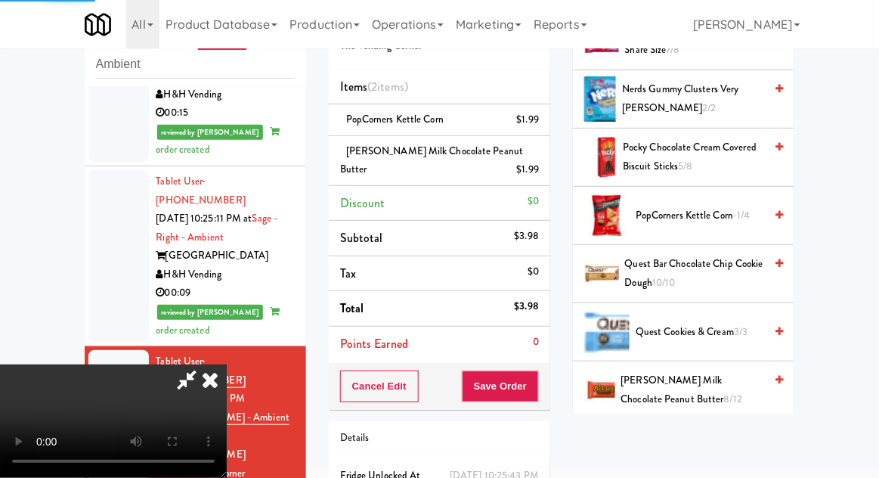
scroll to position [149, 0]
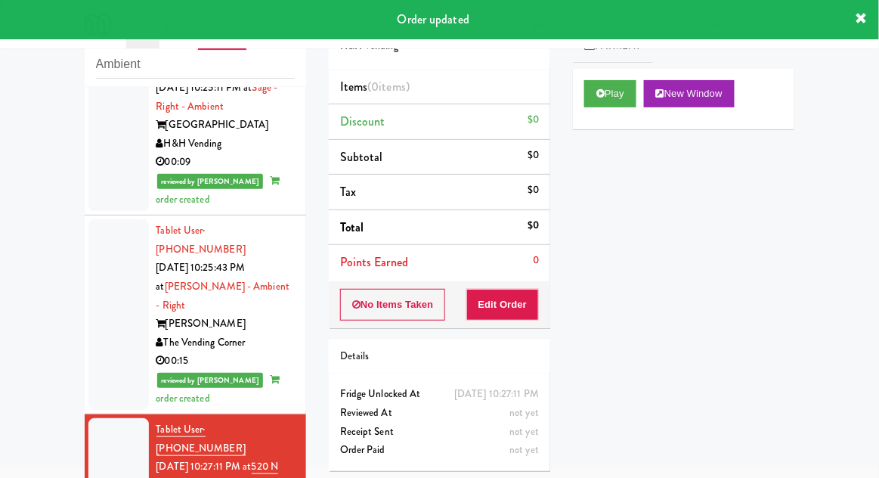
scroll to position [1957, 0]
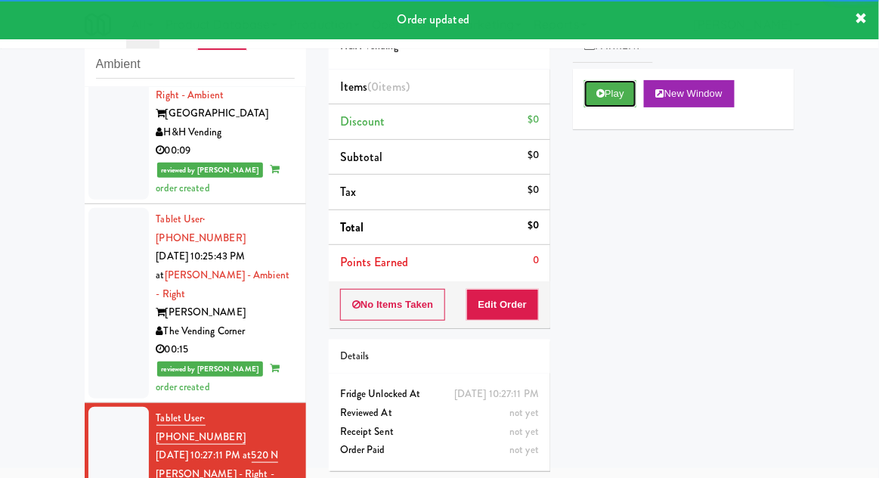
click at [627, 104] on button "Play" at bounding box center [610, 93] width 52 height 27
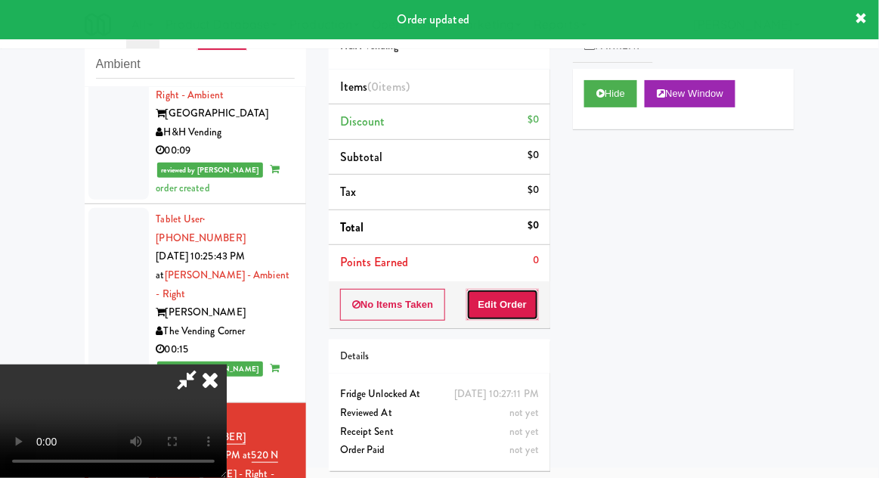
click at [521, 299] on button "Edit Order" at bounding box center [502, 305] width 73 height 32
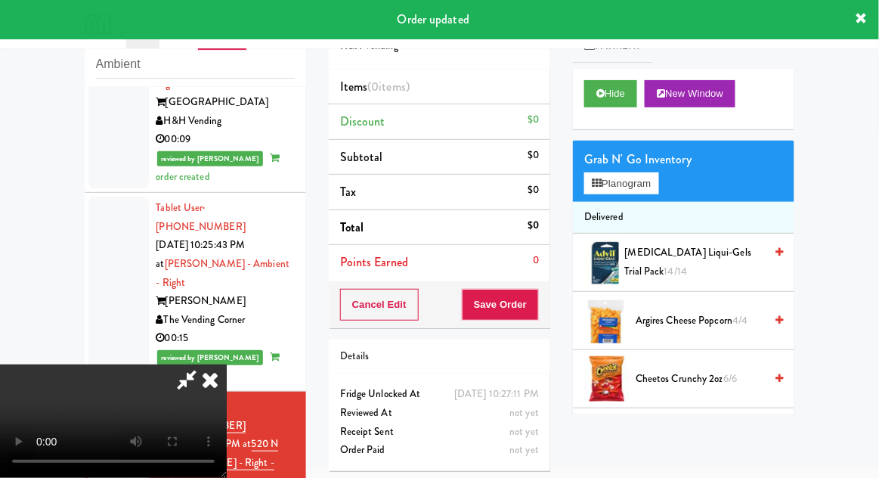
scroll to position [1975, 0]
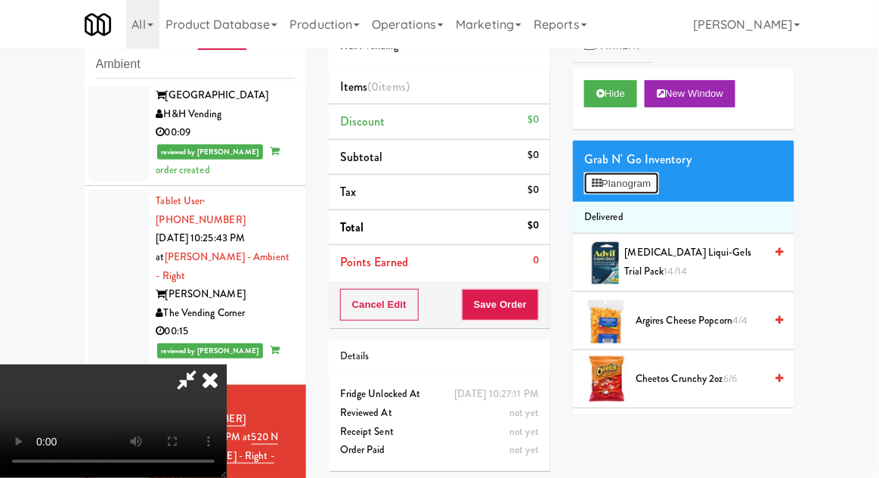
click at [650, 176] on button "Planogram" at bounding box center [621, 183] width 74 height 23
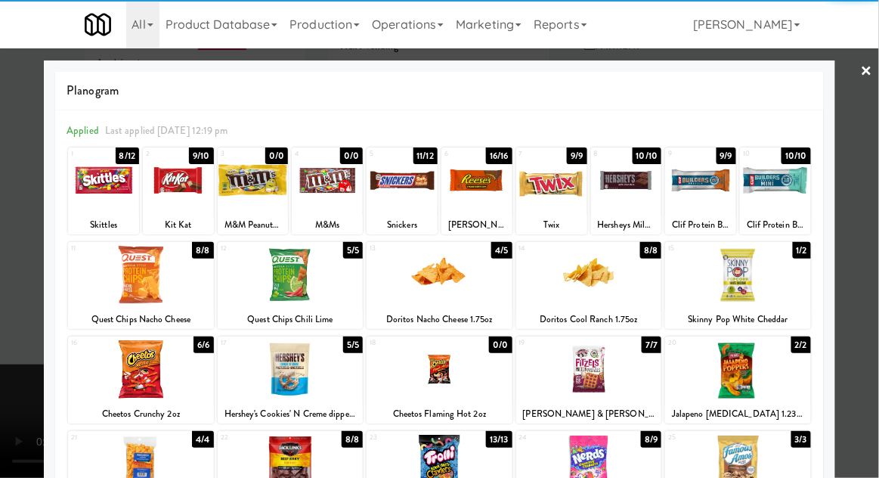
click at [94, 201] on div at bounding box center [103, 180] width 71 height 58
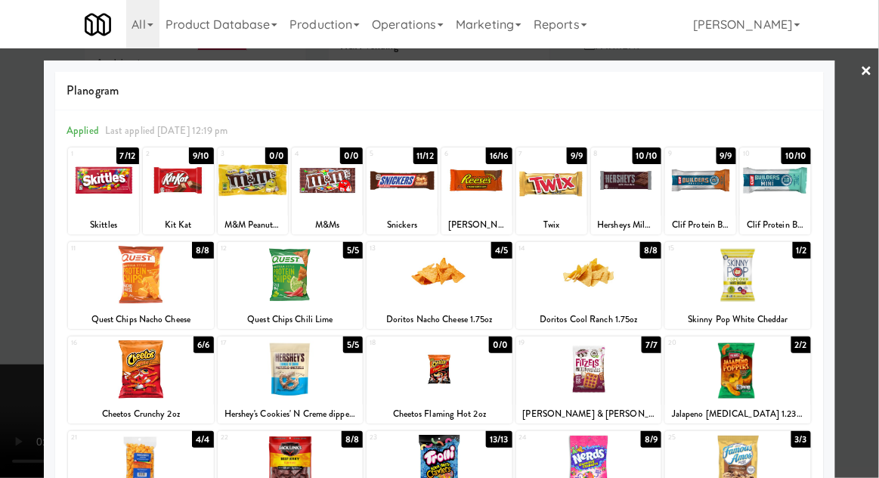
click at [494, 296] on div at bounding box center [440, 275] width 146 height 58
click at [871, 278] on div at bounding box center [439, 239] width 879 height 478
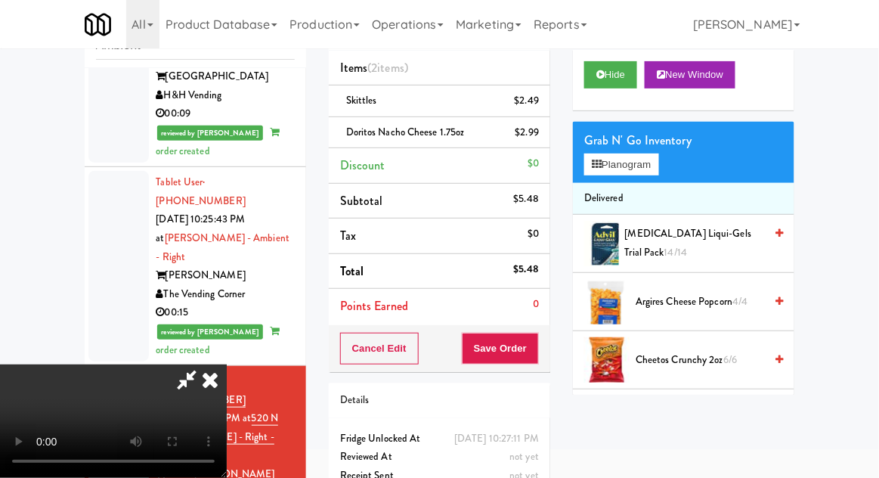
scroll to position [69, 0]
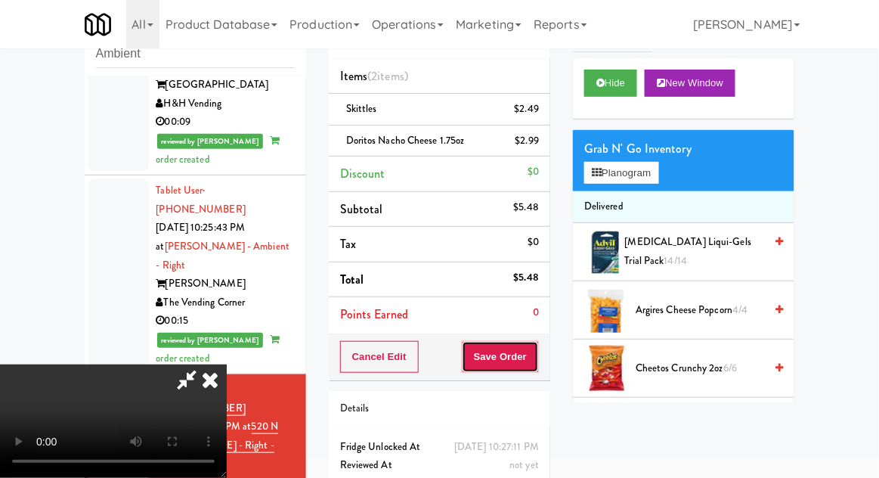
click at [537, 364] on button "Save Order" at bounding box center [500, 357] width 77 height 32
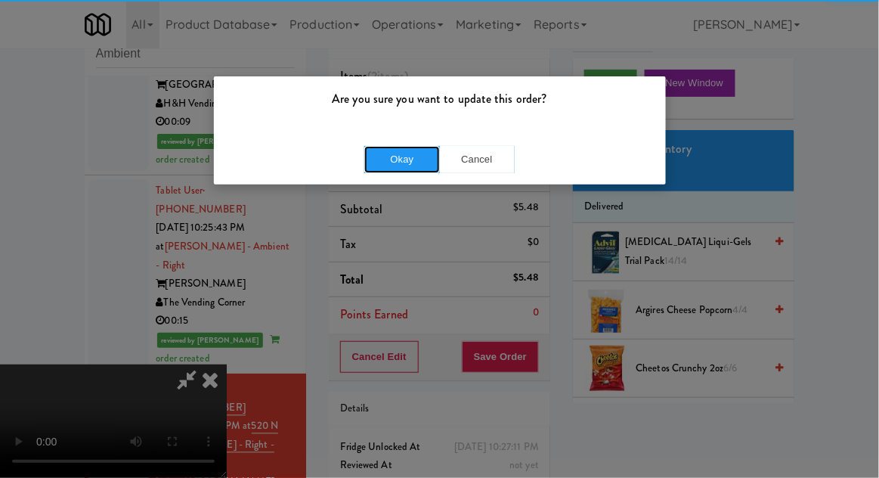
click at [384, 165] on button "Okay" at bounding box center [402, 159] width 76 height 27
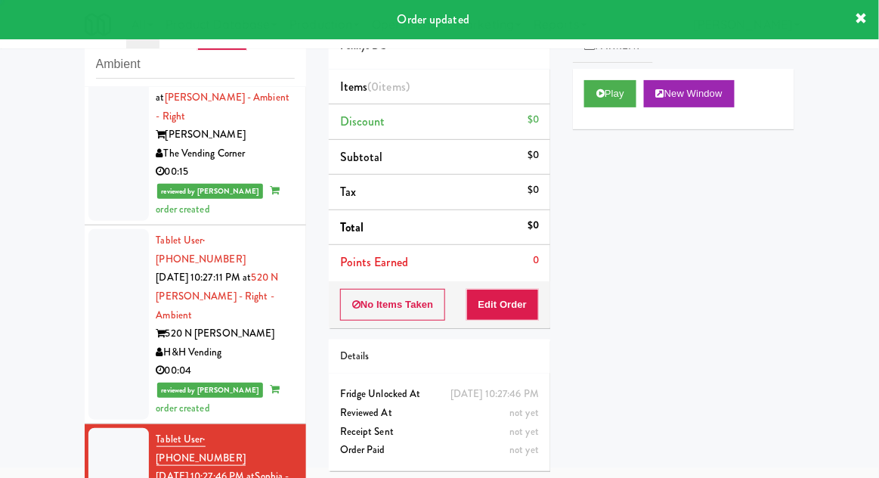
scroll to position [2146, 0]
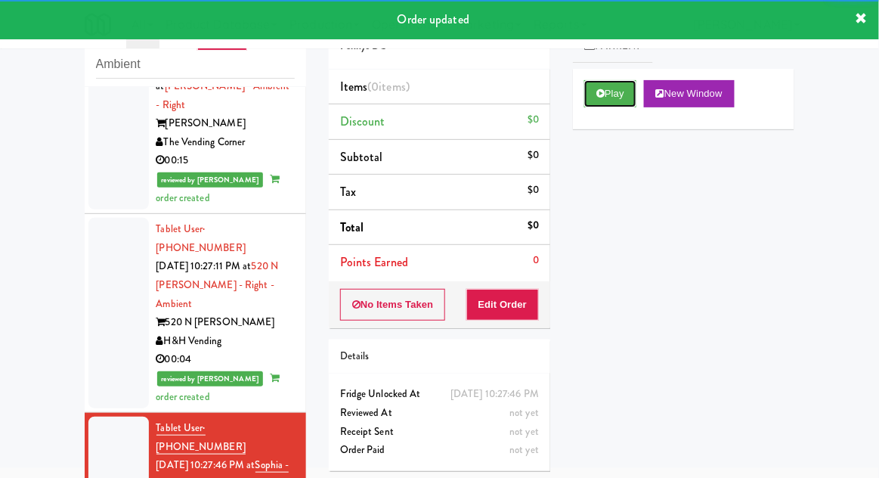
click at [621, 103] on button "Play" at bounding box center [610, 93] width 52 height 27
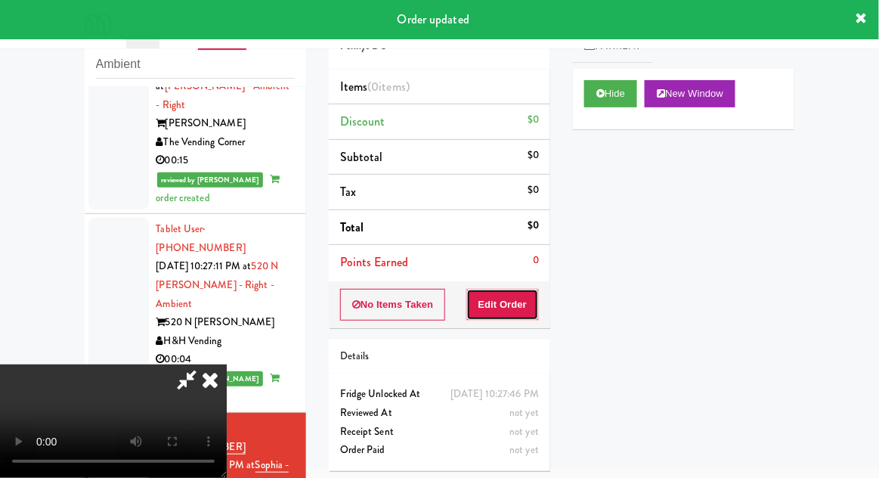
click at [537, 291] on button "Edit Order" at bounding box center [502, 305] width 73 height 32
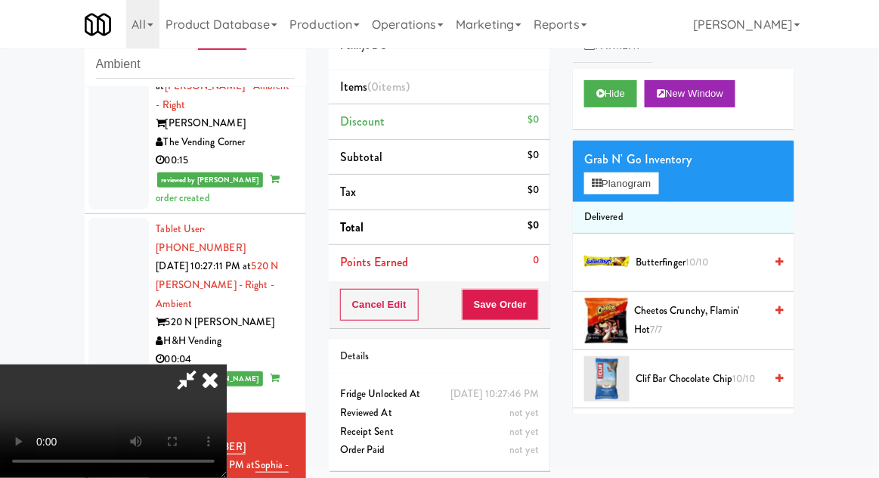
scroll to position [0, 0]
click at [634, 193] on button "Planogram" at bounding box center [621, 183] width 74 height 23
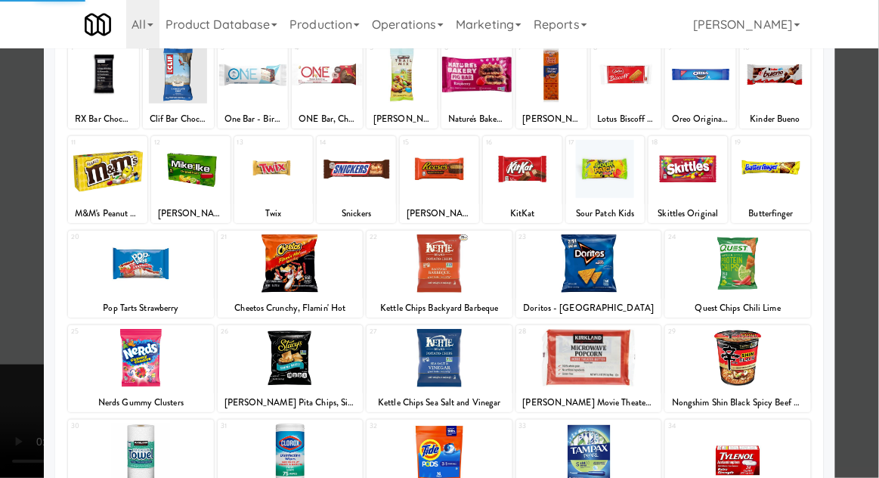
scroll to position [191, 0]
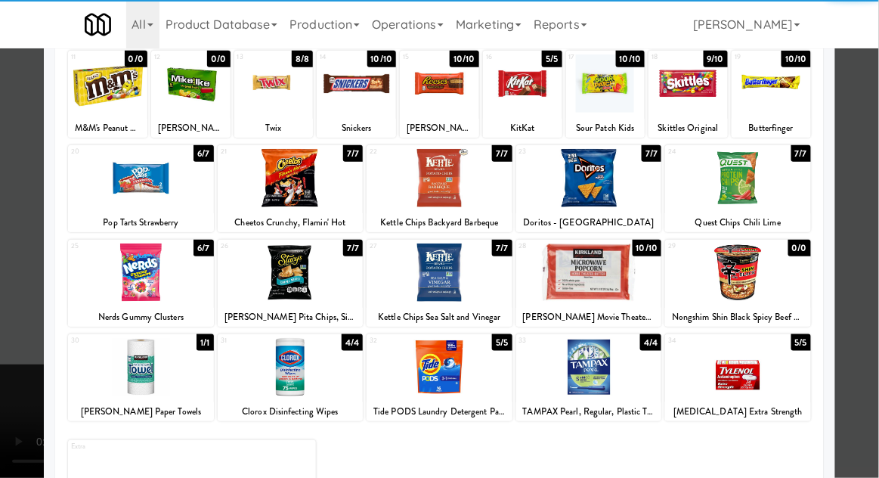
click at [139, 371] on div at bounding box center [141, 367] width 146 height 58
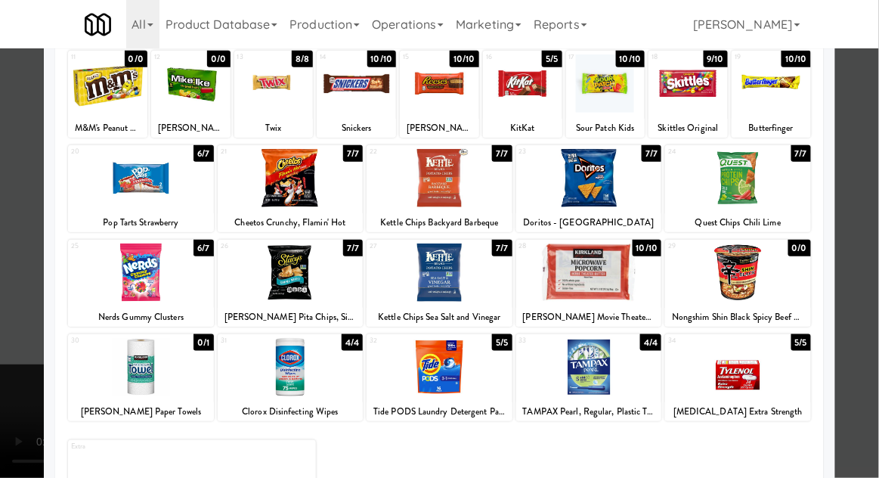
click at [23, 272] on div at bounding box center [439, 239] width 879 height 478
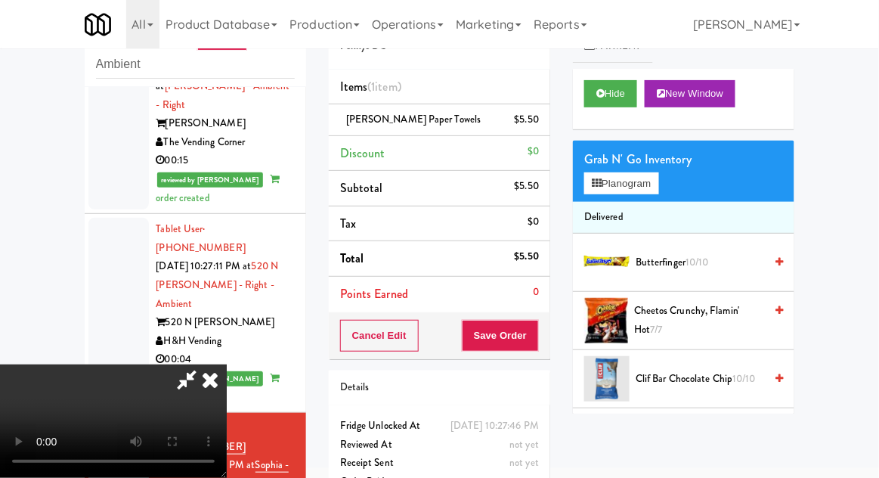
scroll to position [55, 0]
click at [537, 333] on button "Save Order" at bounding box center [500, 336] width 77 height 32
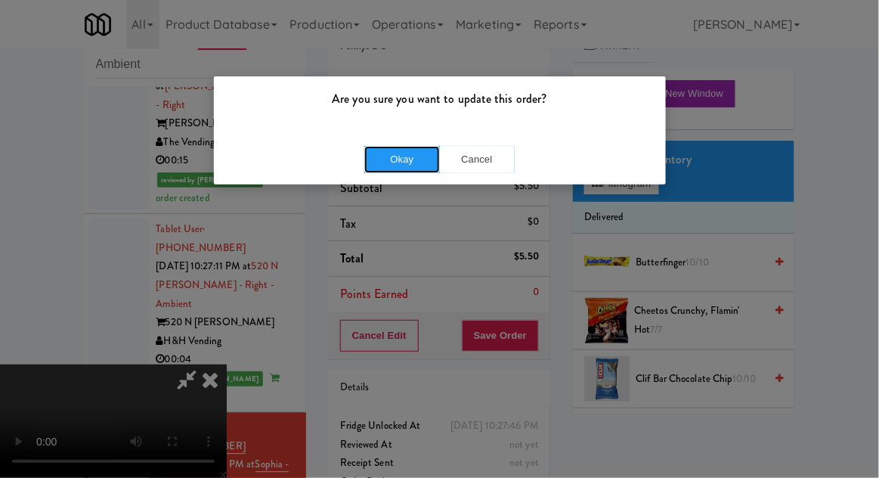
click at [390, 169] on button "Okay" at bounding box center [402, 159] width 76 height 27
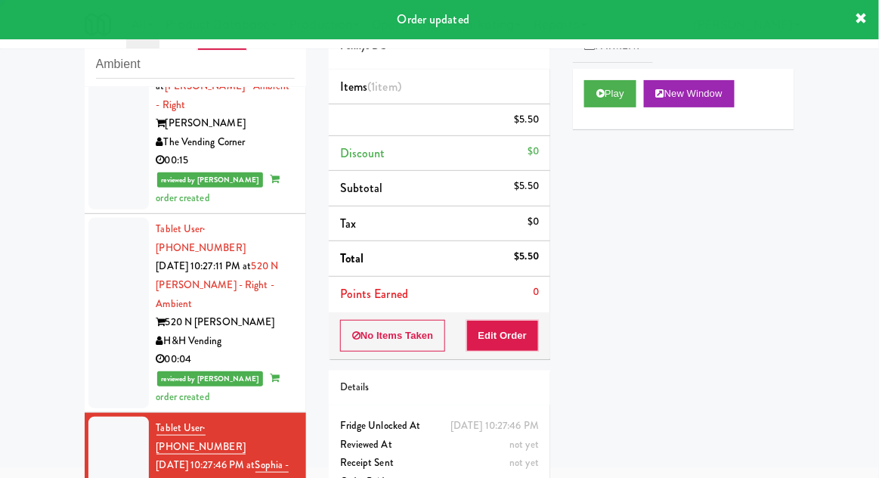
scroll to position [0, 0]
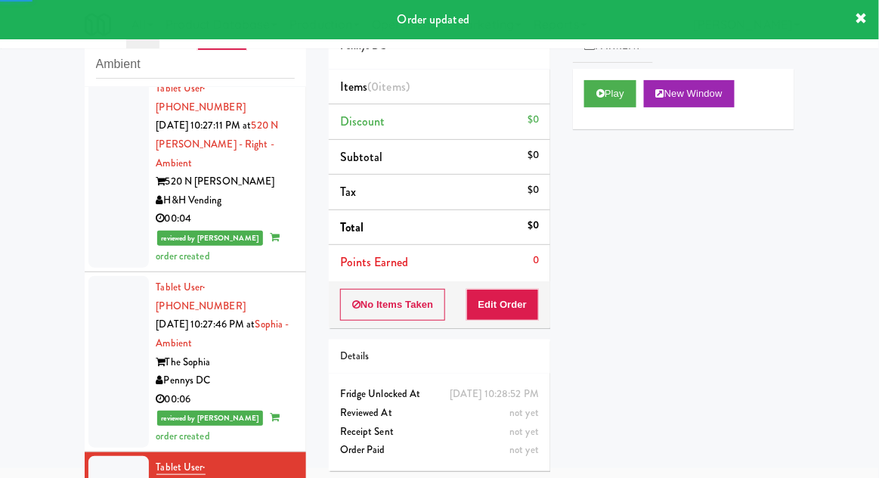
scroll to position [2282, 0]
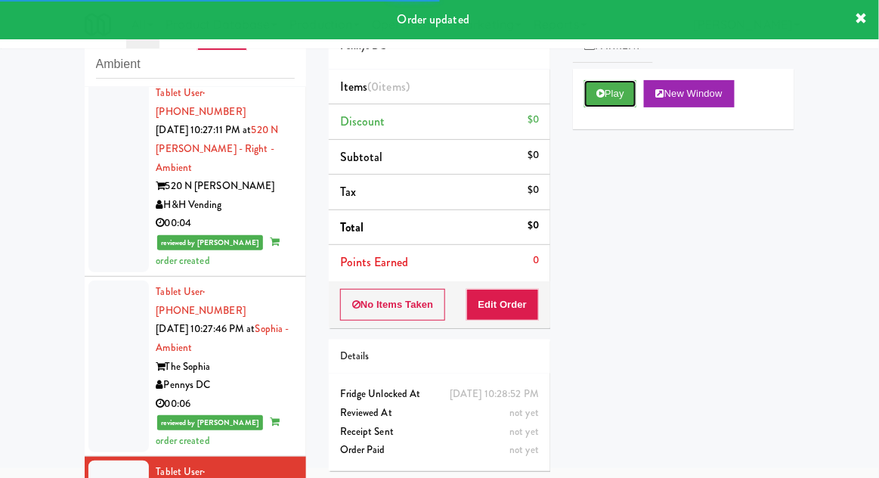
click at [608, 103] on button "Play" at bounding box center [610, 93] width 52 height 27
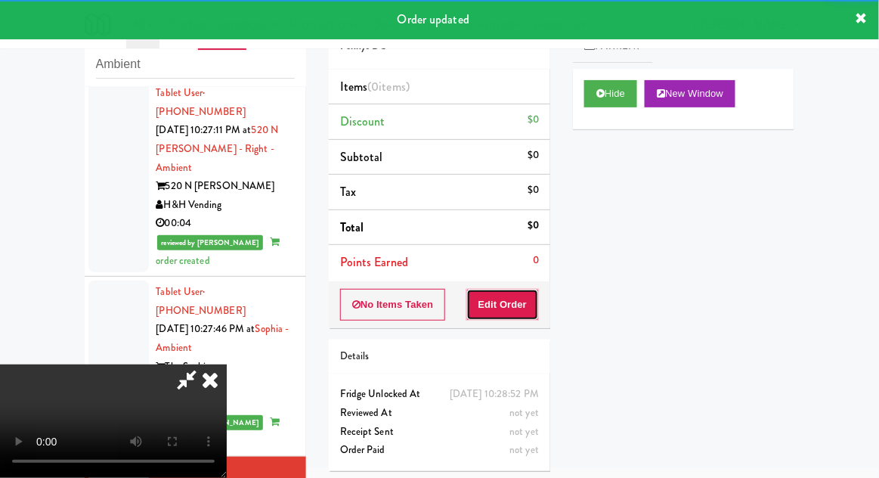
click at [516, 315] on button "Edit Order" at bounding box center [502, 305] width 73 height 32
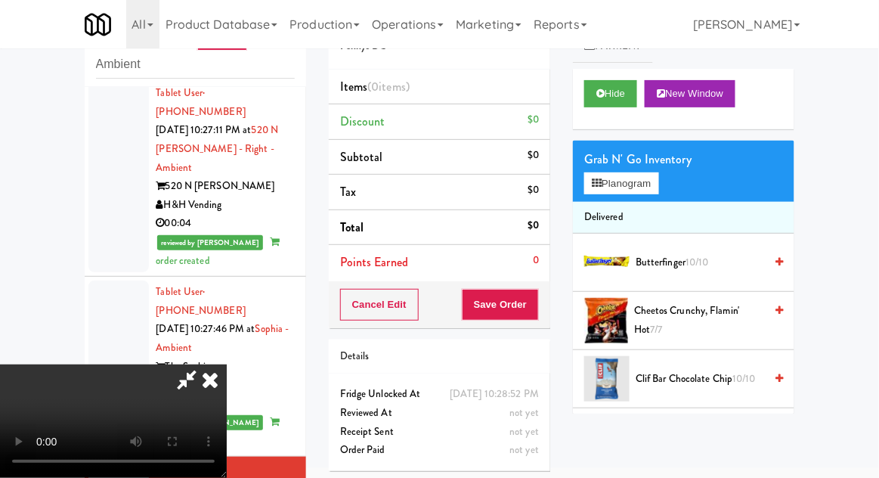
scroll to position [0, 0]
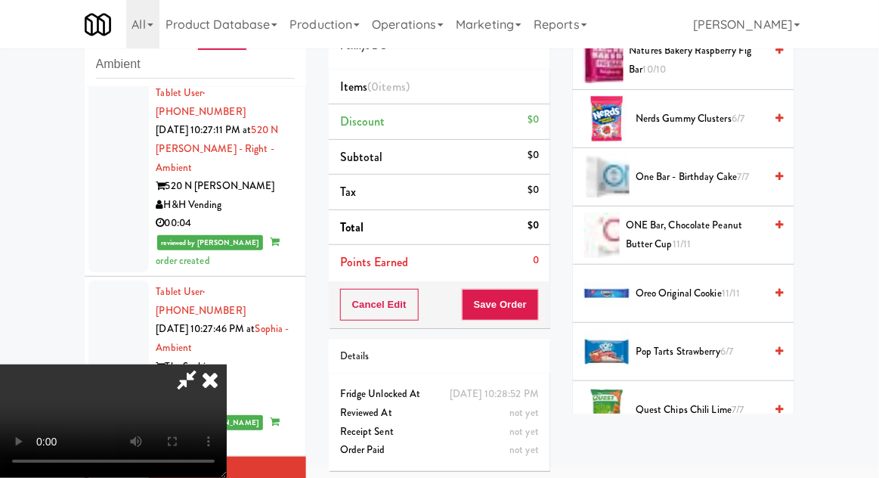
click at [699, 342] on span "Pop Tarts Strawberry 6/7" at bounding box center [700, 351] width 128 height 19
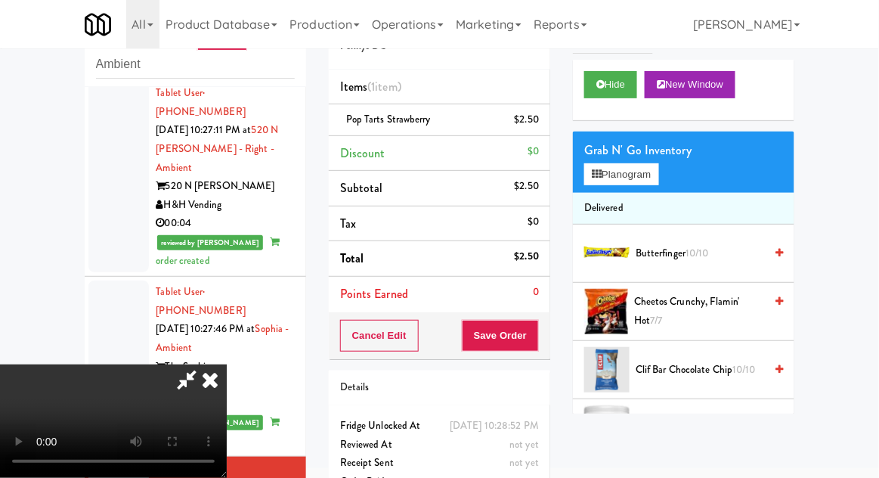
scroll to position [8, 0]
click at [728, 299] on span "Cheetos Crunchy, Flamin' Hot 7/7" at bounding box center [699, 311] width 130 height 37
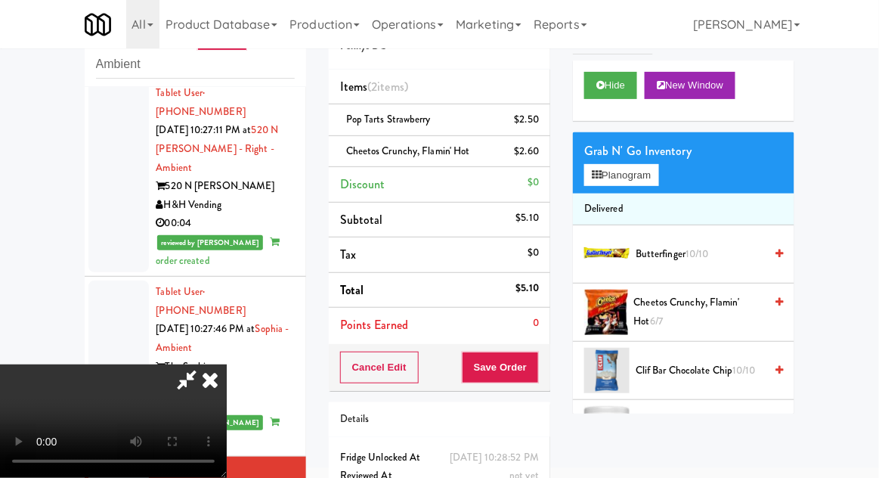
scroll to position [55, 0]
click at [535, 370] on button "Save Order" at bounding box center [500, 367] width 77 height 32
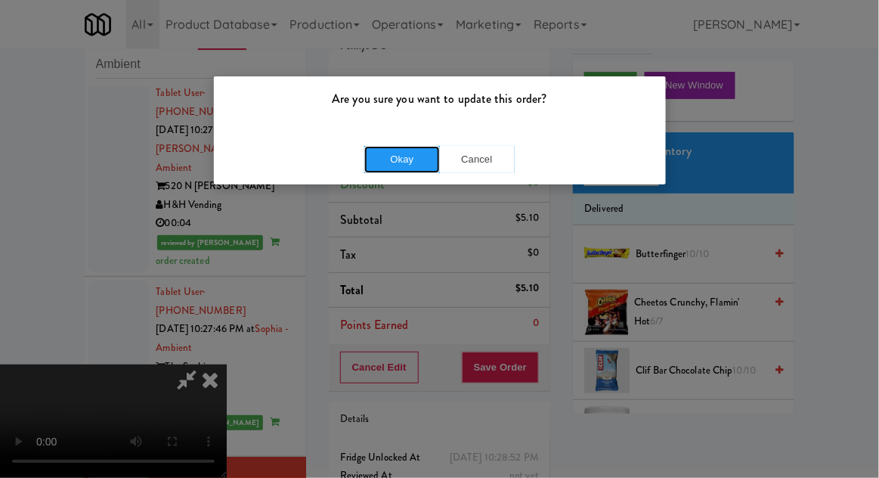
click at [398, 163] on button "Okay" at bounding box center [402, 159] width 76 height 27
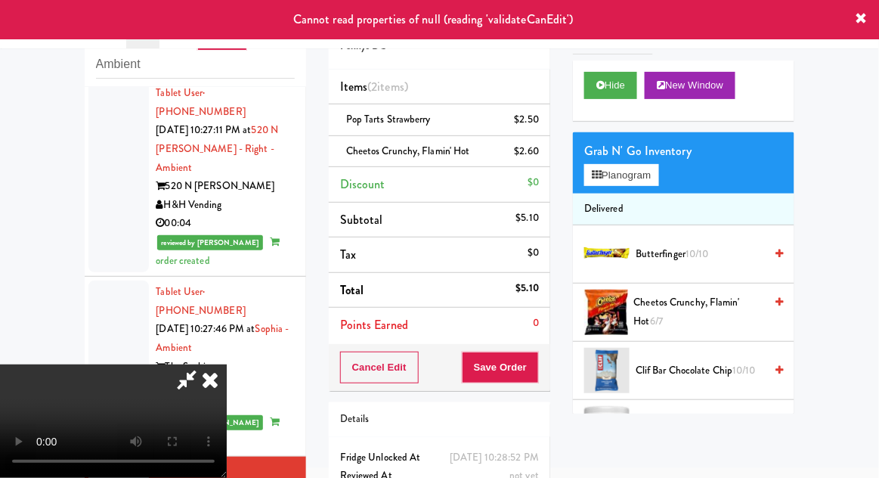
scroll to position [0, 0]
click at [227, 364] on icon at bounding box center [209, 379] width 33 height 30
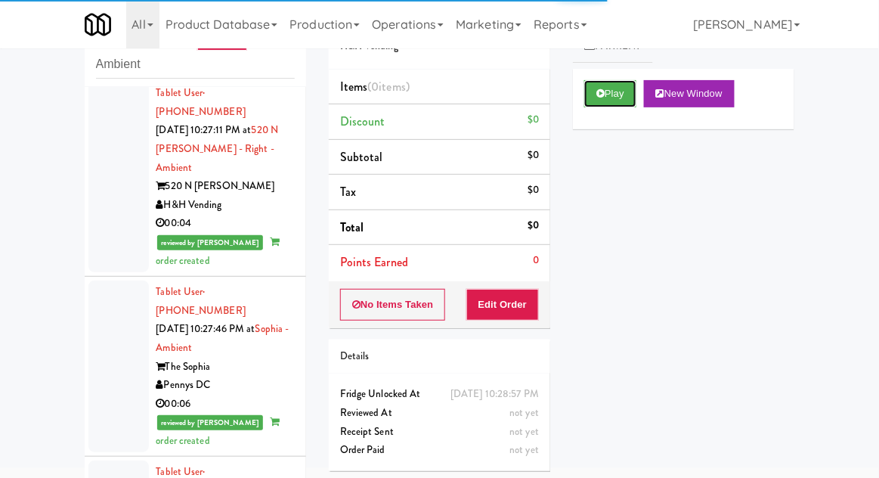
click at [603, 92] on icon at bounding box center [600, 93] width 8 height 10
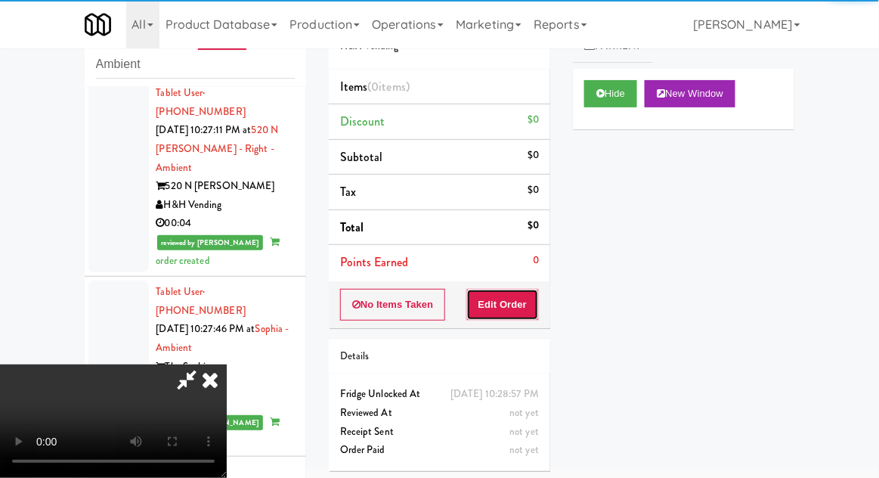
click at [509, 296] on button "Edit Order" at bounding box center [502, 305] width 73 height 32
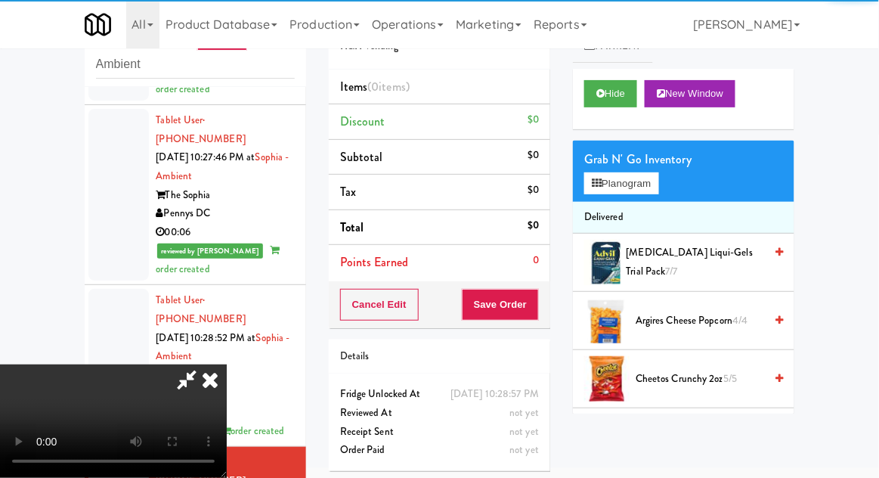
scroll to position [2454, 0]
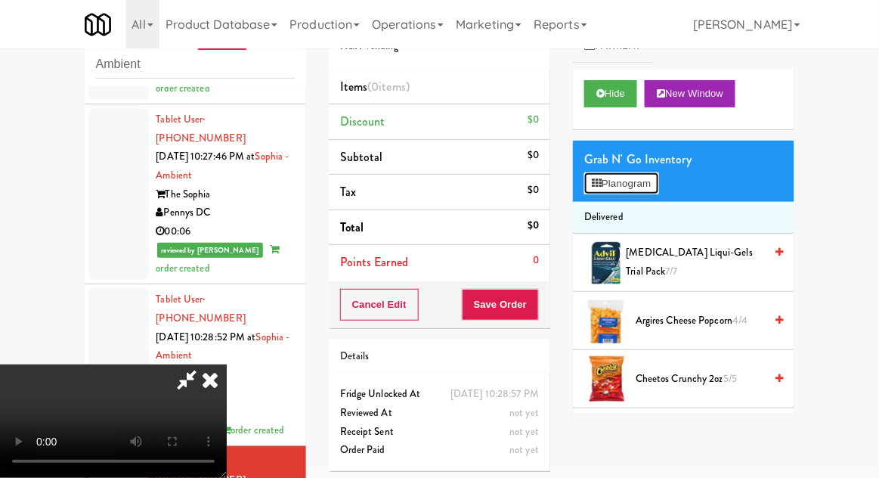
click at [640, 181] on button "Planogram" at bounding box center [621, 183] width 74 height 23
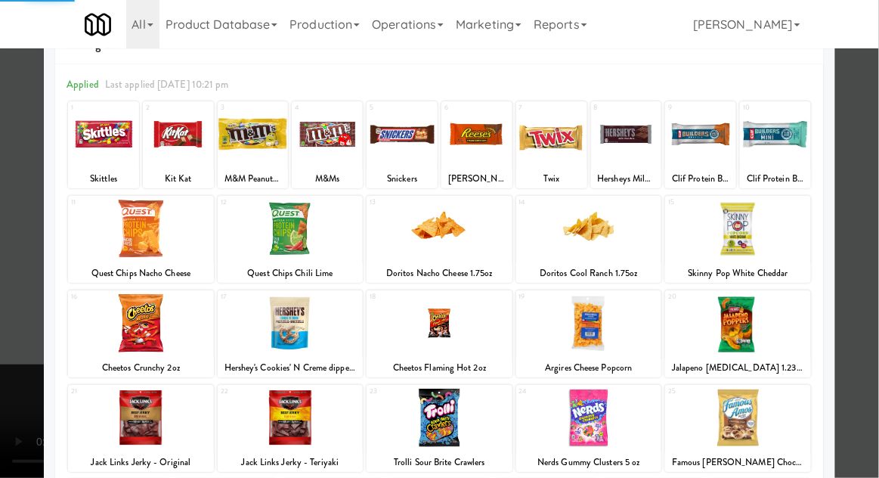
scroll to position [62, 0]
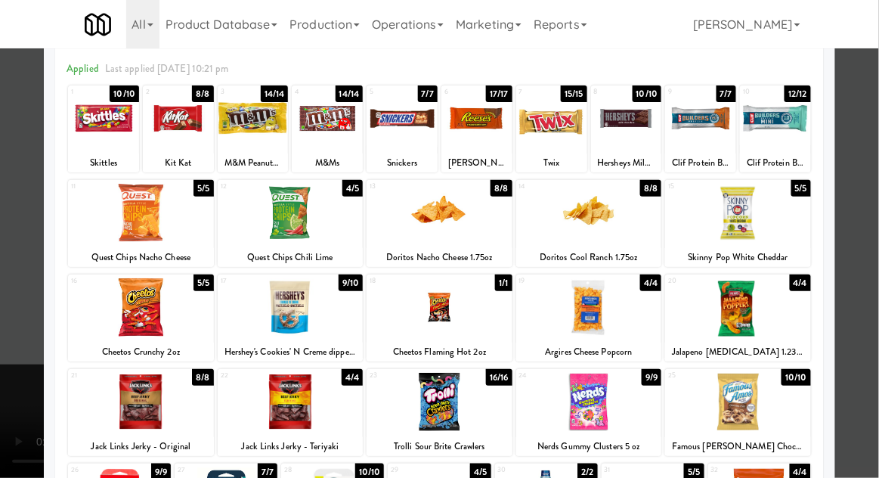
click at [274, 398] on div at bounding box center [291, 402] width 146 height 58
click at [847, 289] on div at bounding box center [439, 239] width 879 height 478
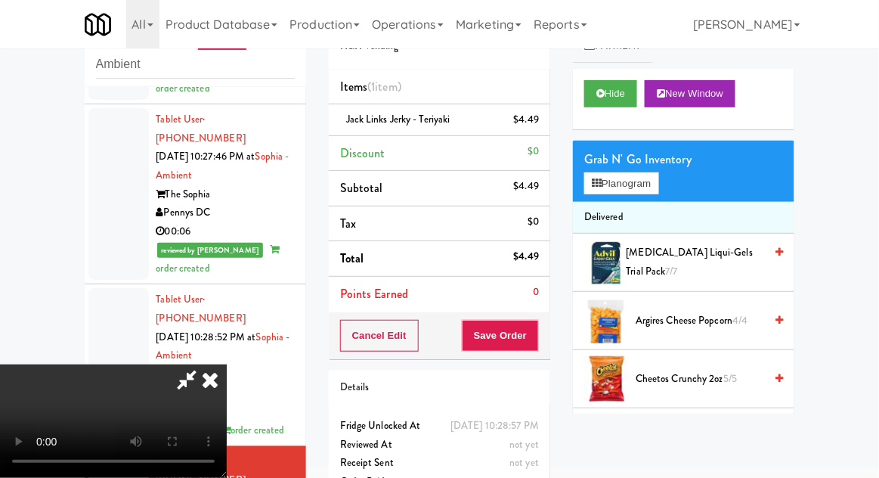
click at [544, 132] on li "Jack Links Jerky - Teriyaki $4.49" at bounding box center [439, 120] width 221 height 32
click at [540, 124] on icon at bounding box center [541, 125] width 8 height 10
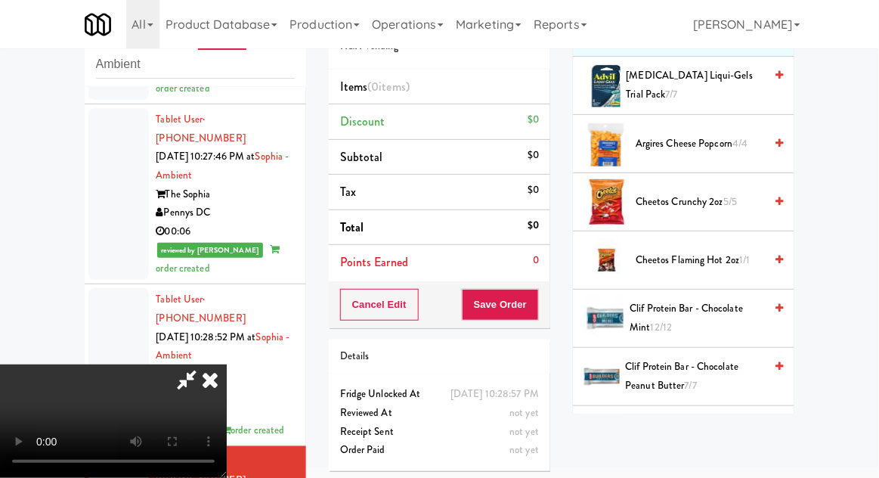
scroll to position [184, 0]
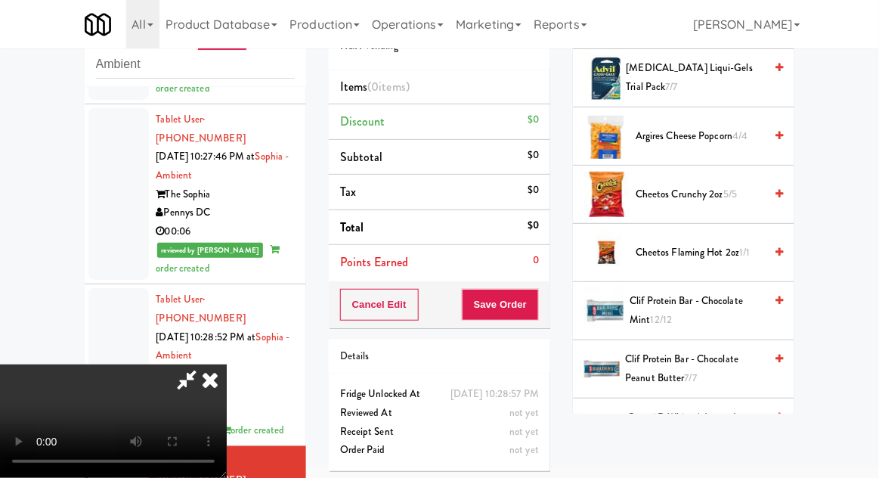
click at [714, 302] on span "Clif Protein Bar - Chocolate Mint 12/12" at bounding box center [697, 310] width 135 height 37
click at [711, 303] on span "Clif Protein Bar - Chocolate Mint 12/12" at bounding box center [697, 310] width 135 height 37
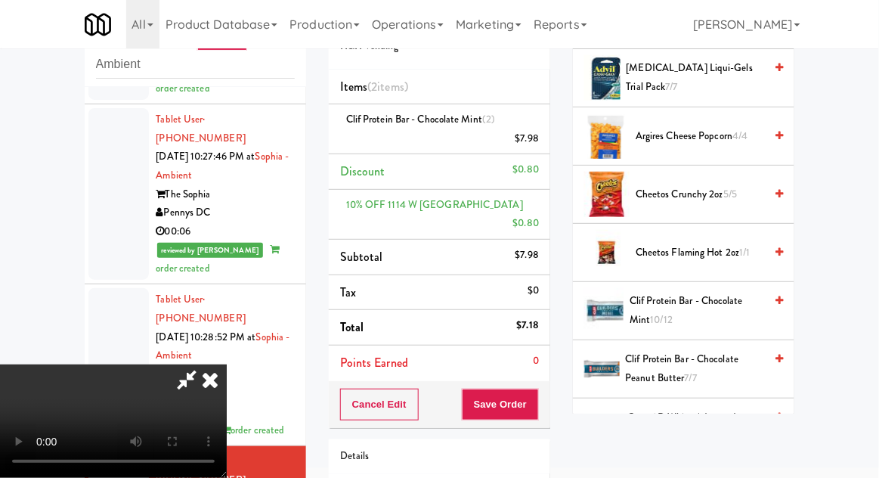
click at [541, 133] on li "Clif Protein Bar - Chocolate Mint (2) $7.98" at bounding box center [439, 129] width 221 height 50
click at [540, 141] on icon at bounding box center [541, 144] width 8 height 10
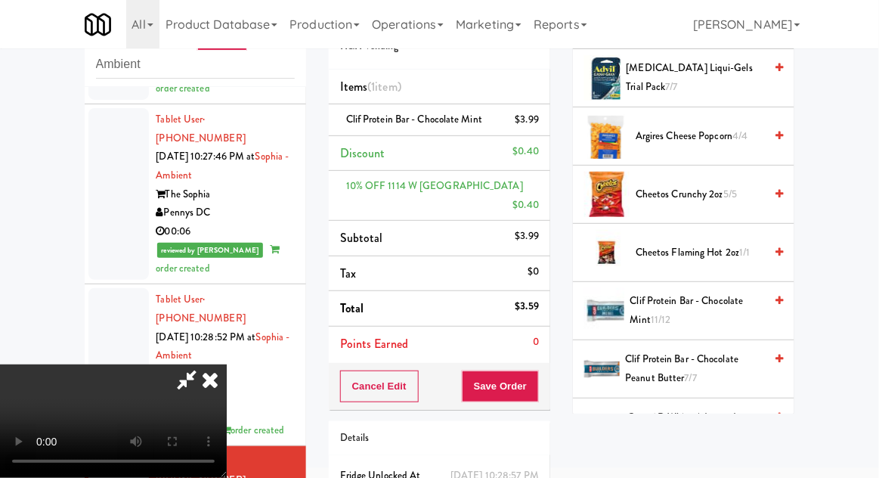
click at [695, 372] on span "7/7" at bounding box center [691, 377] width 12 height 14
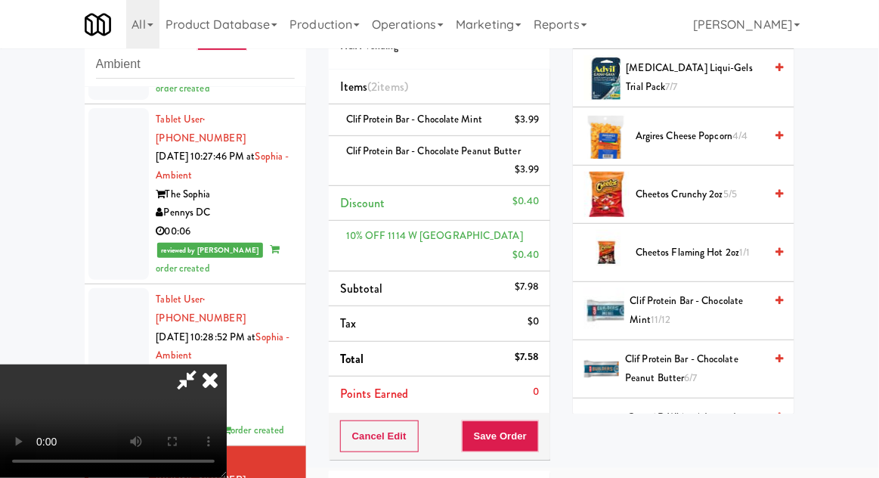
click at [525, 116] on div "$3.99" at bounding box center [527, 119] width 24 height 19
click at [534, 119] on link at bounding box center [538, 125] width 14 height 19
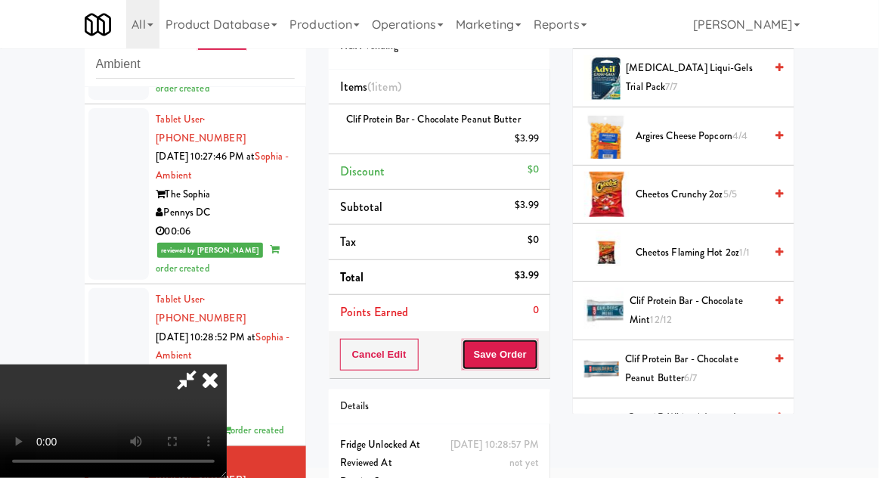
click at [532, 351] on button "Save Order" at bounding box center [500, 355] width 77 height 32
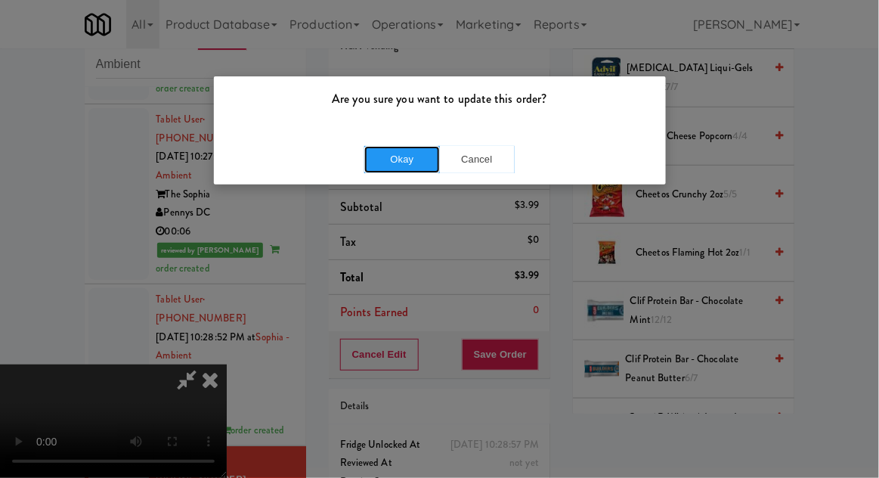
click at [381, 163] on button "Okay" at bounding box center [402, 159] width 76 height 27
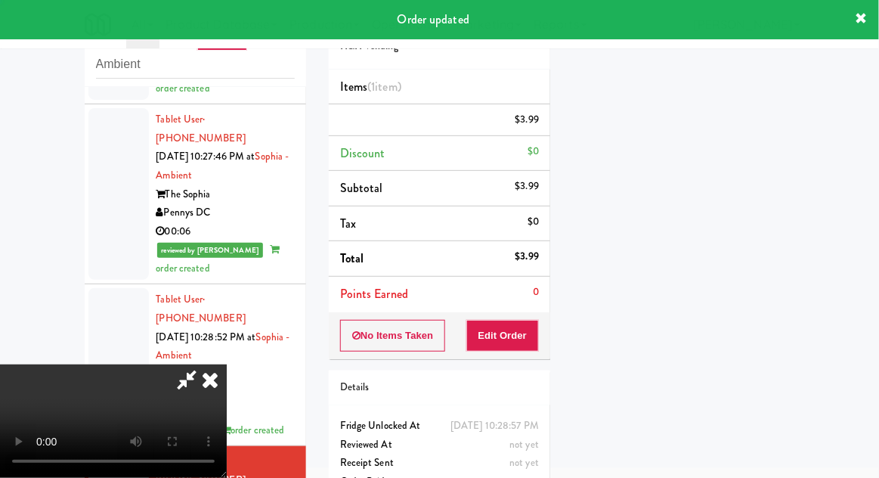
scroll to position [149, 0]
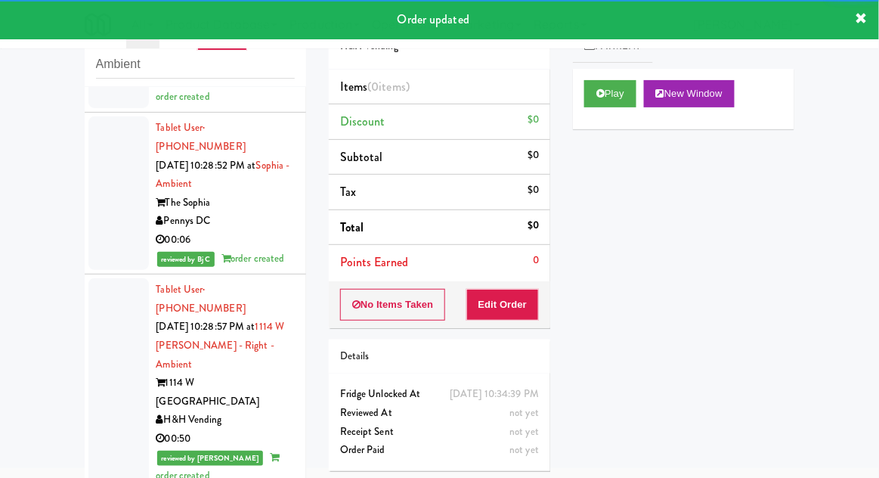
scroll to position [2621, 0]
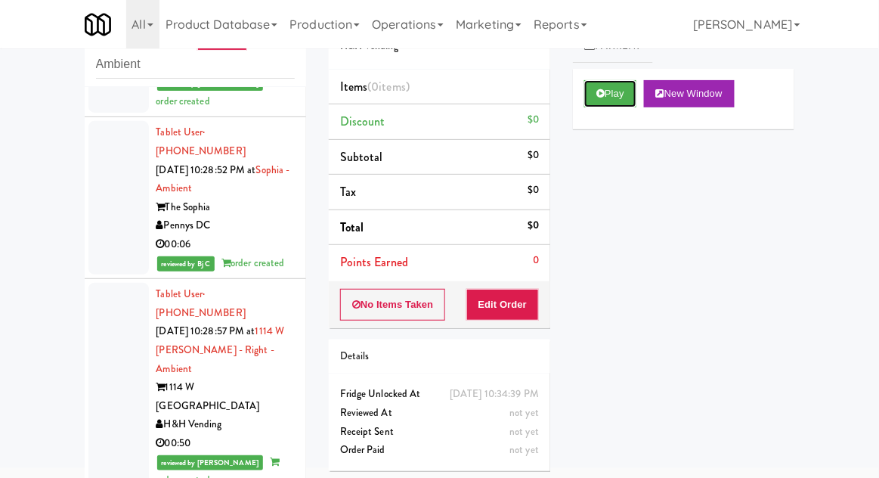
click at [617, 106] on button "Play" at bounding box center [610, 93] width 52 height 27
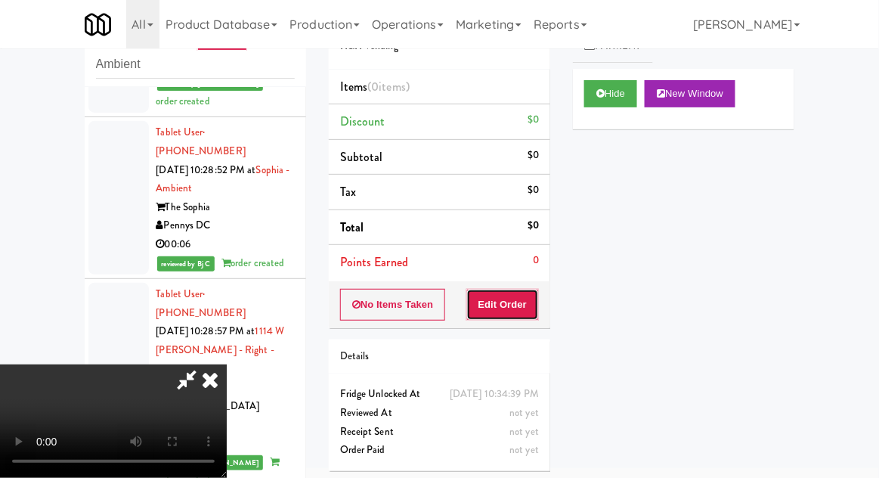
click at [518, 304] on button "Edit Order" at bounding box center [502, 305] width 73 height 32
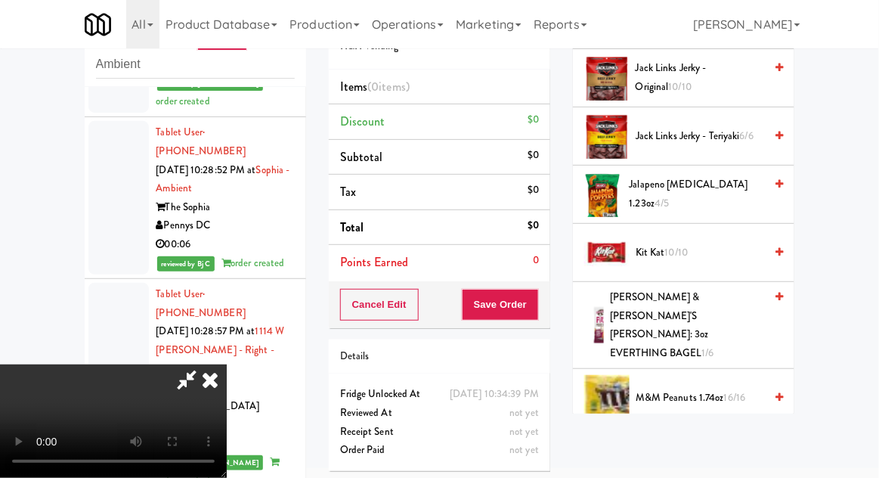
click at [724, 315] on span "[PERSON_NAME] & [PERSON_NAME]'S [PERSON_NAME]: 3oz EVERTHING BAGEL 1/6" at bounding box center [687, 325] width 154 height 74
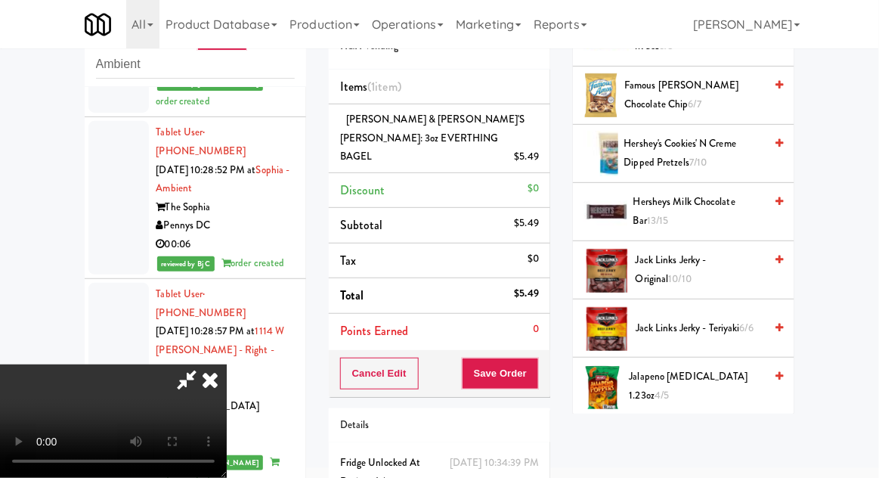
scroll to position [694, 0]
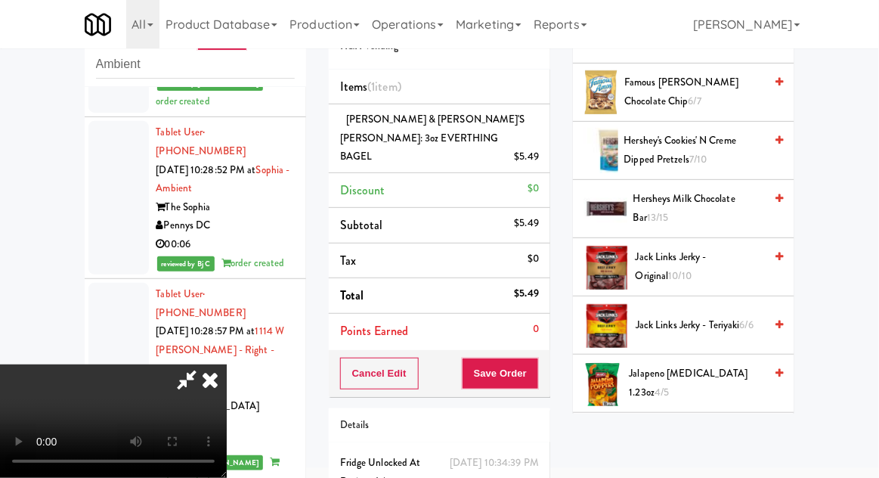
click at [726, 328] on span "Jack Links Jerky - Teriyaki 6/6" at bounding box center [700, 325] width 128 height 19
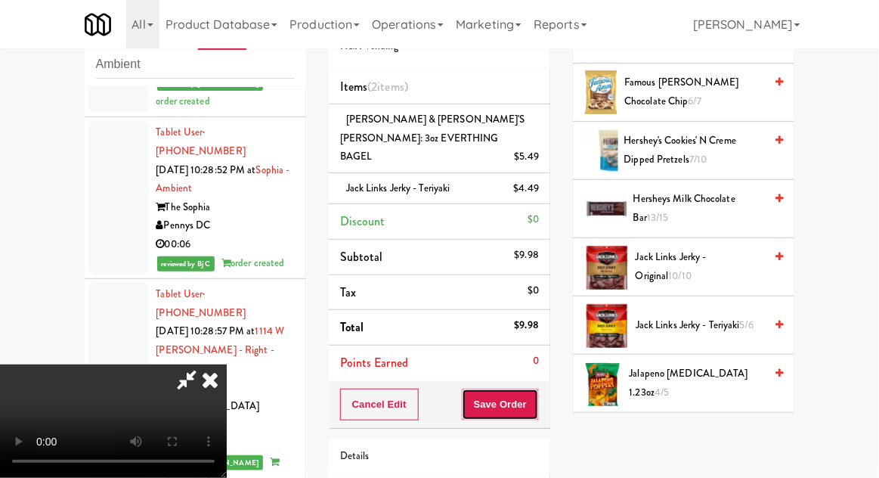
click at [535, 389] on button "Save Order" at bounding box center [500, 405] width 77 height 32
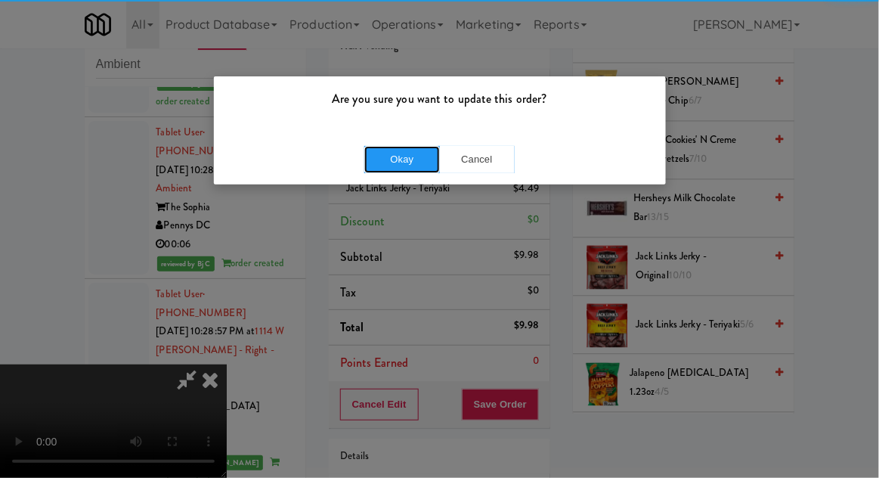
click at [389, 169] on button "Okay" at bounding box center [402, 159] width 76 height 27
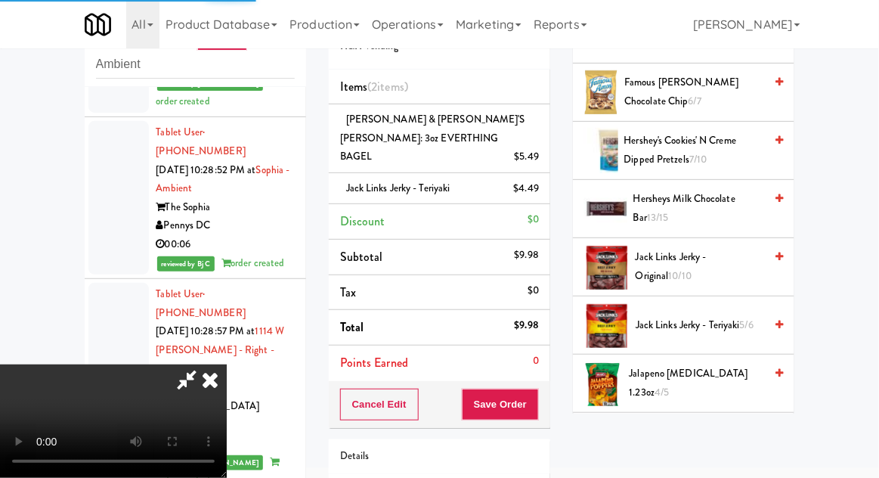
scroll to position [149, 0]
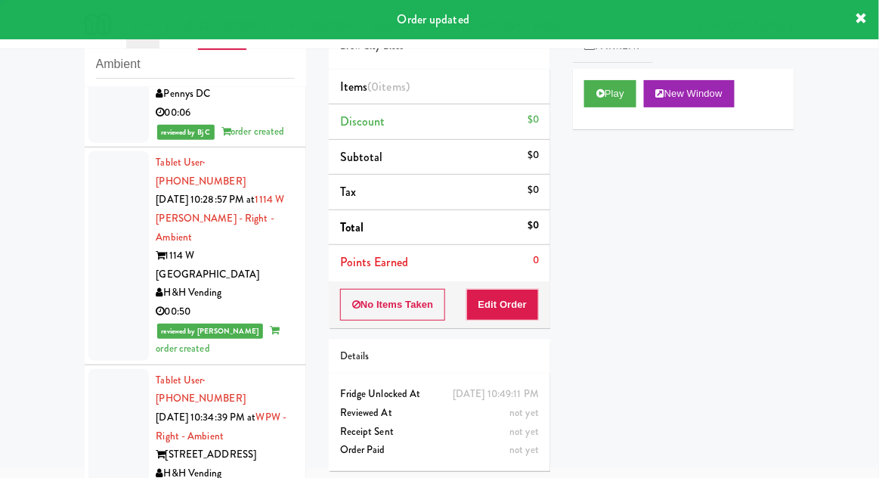
scroll to position [2787, 0]
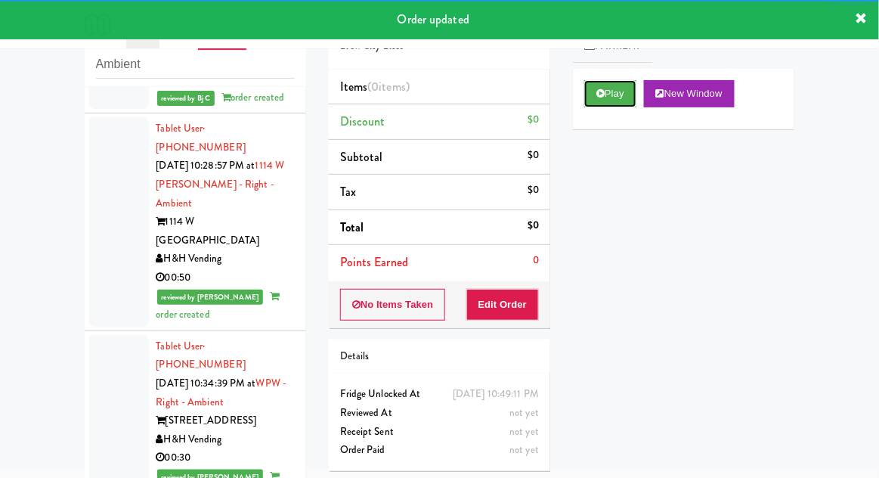
click at [615, 86] on button "Play" at bounding box center [610, 93] width 52 height 27
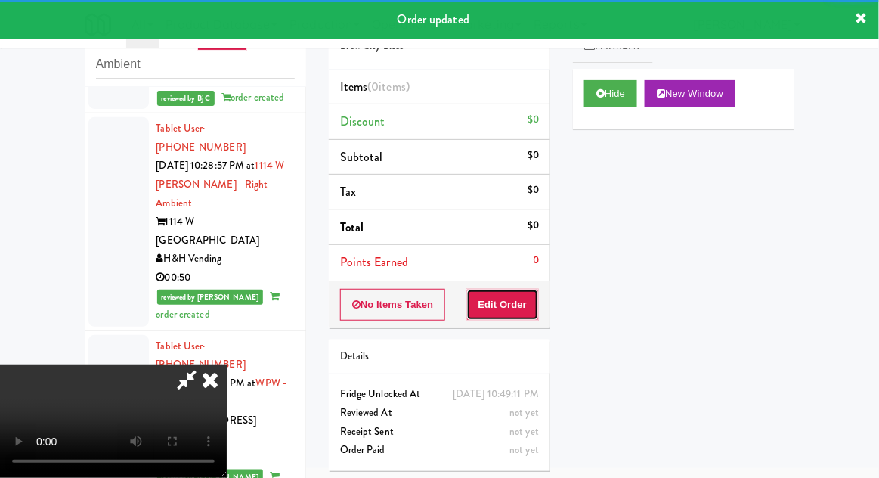
click at [519, 316] on button "Edit Order" at bounding box center [502, 305] width 73 height 32
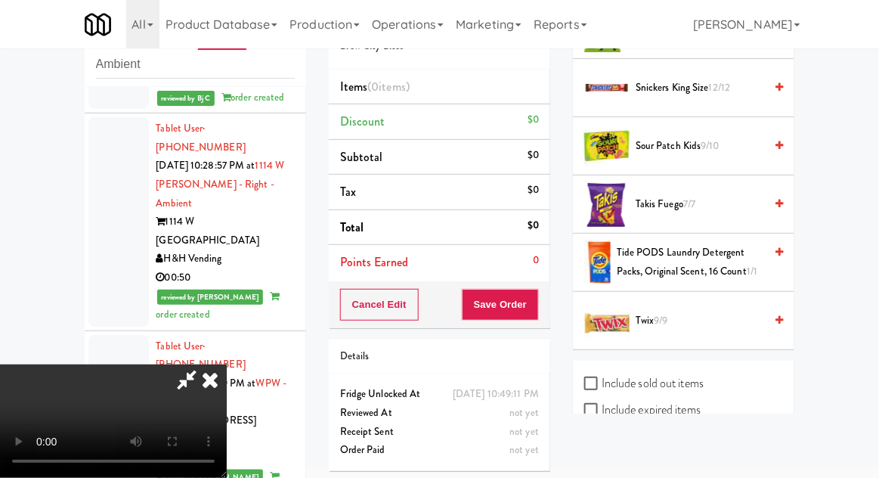
scroll to position [1523, 0]
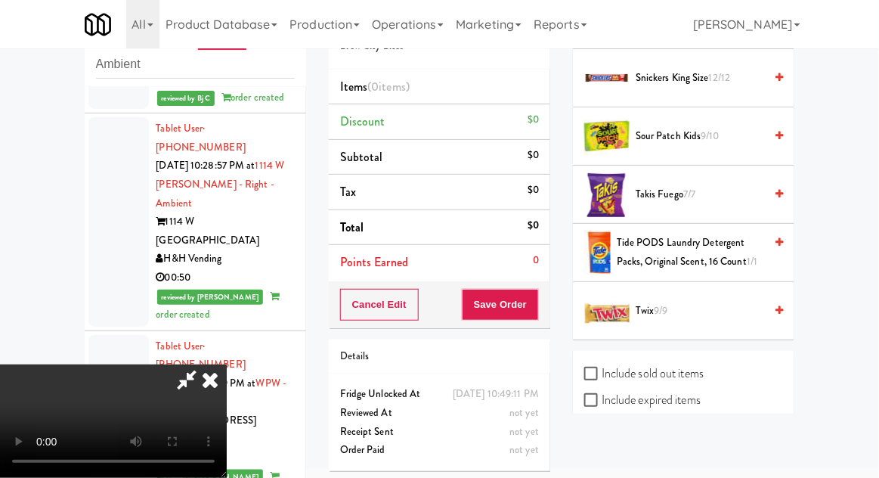
click at [714, 306] on span "Twix 9/9" at bounding box center [700, 311] width 128 height 19
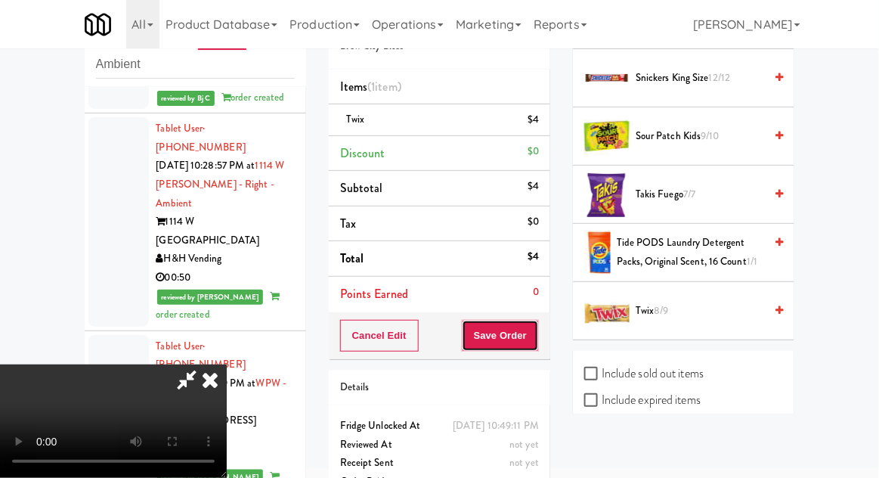
click at [534, 327] on button "Save Order" at bounding box center [500, 336] width 77 height 32
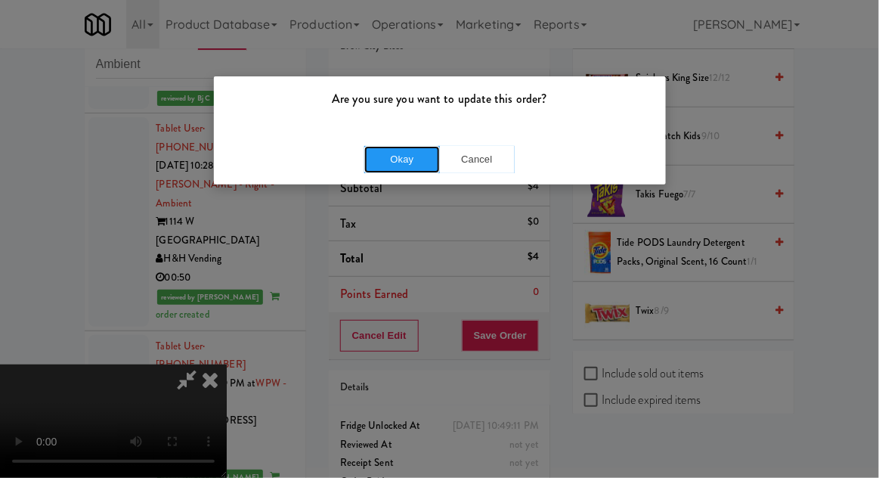
click at [372, 153] on button "Okay" at bounding box center [402, 159] width 76 height 27
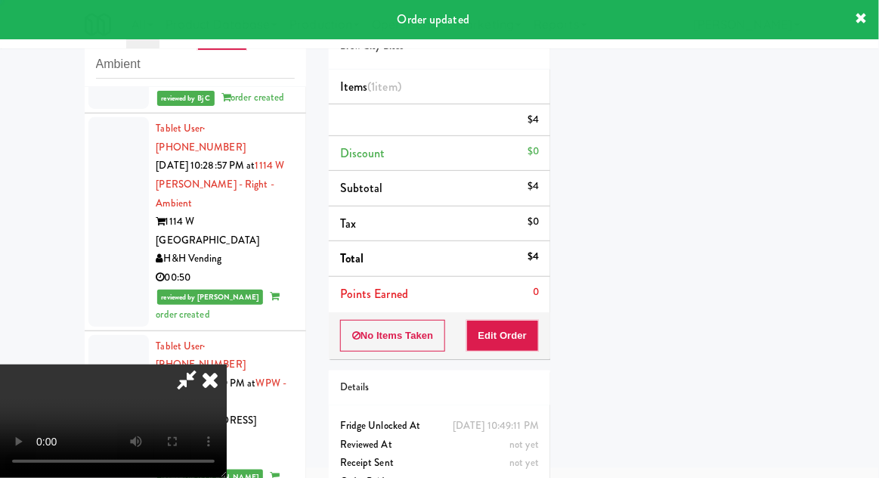
scroll to position [0, 0]
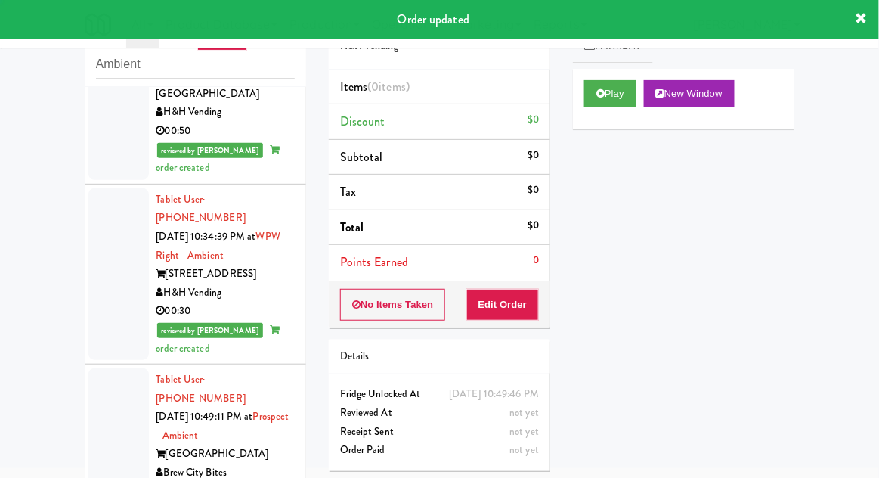
scroll to position [2936, 0]
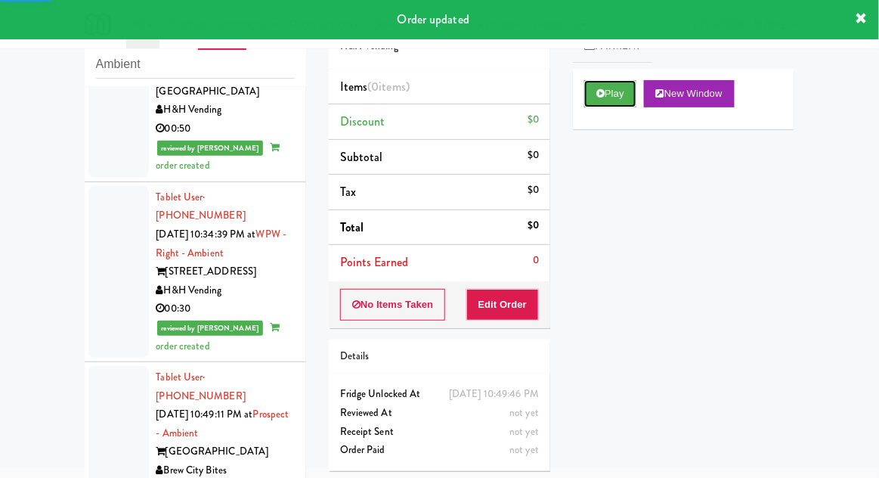
click at [612, 104] on button "Play" at bounding box center [610, 93] width 52 height 27
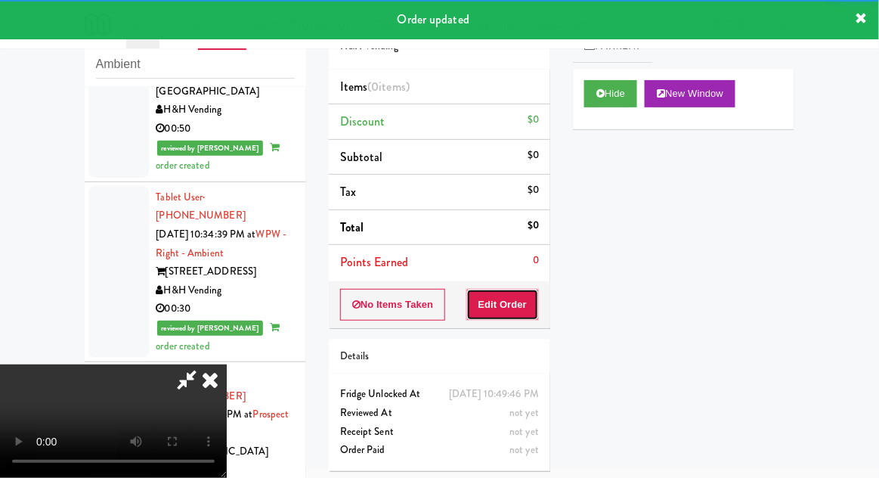
click at [522, 289] on button "Edit Order" at bounding box center [502, 305] width 73 height 32
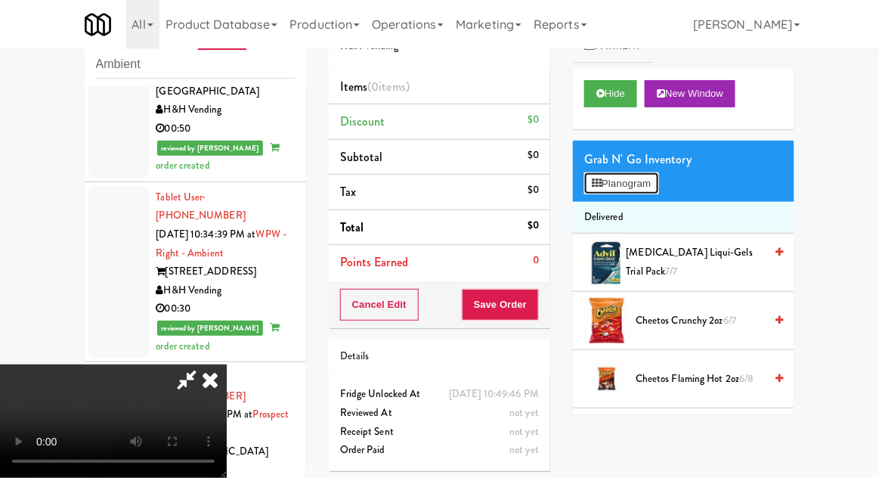
click at [650, 192] on button "Planogram" at bounding box center [621, 183] width 74 height 23
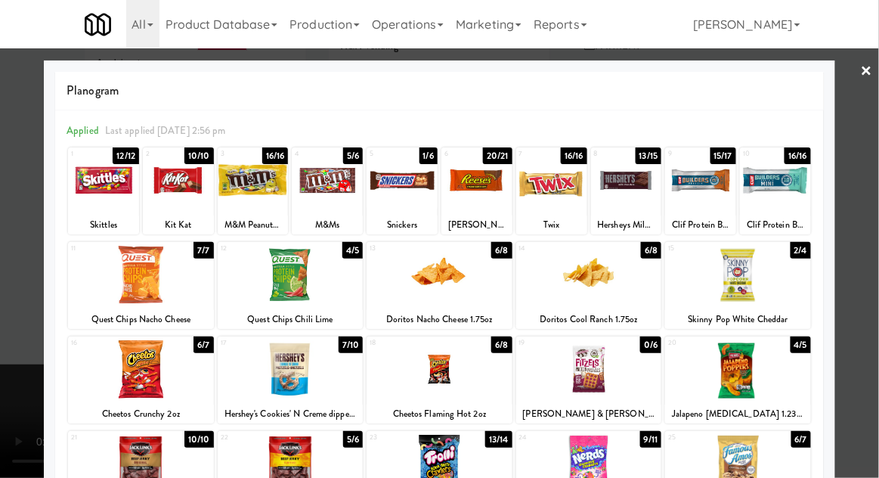
click at [698, 203] on div at bounding box center [700, 180] width 71 height 58
click at [787, 215] on div "Clif Protein Bar - Chocolate Mint" at bounding box center [775, 224] width 67 height 19
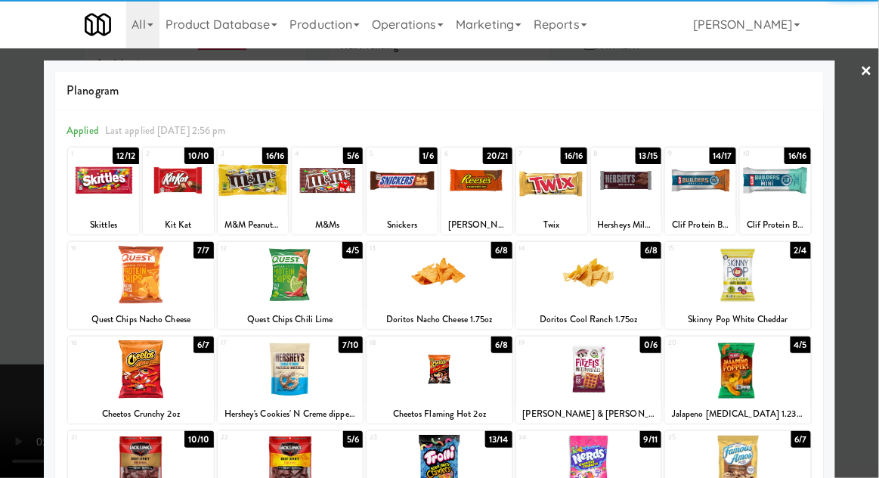
click at [787, 216] on div "Clif Protein Bar - Chocolate Mint" at bounding box center [775, 224] width 67 height 19
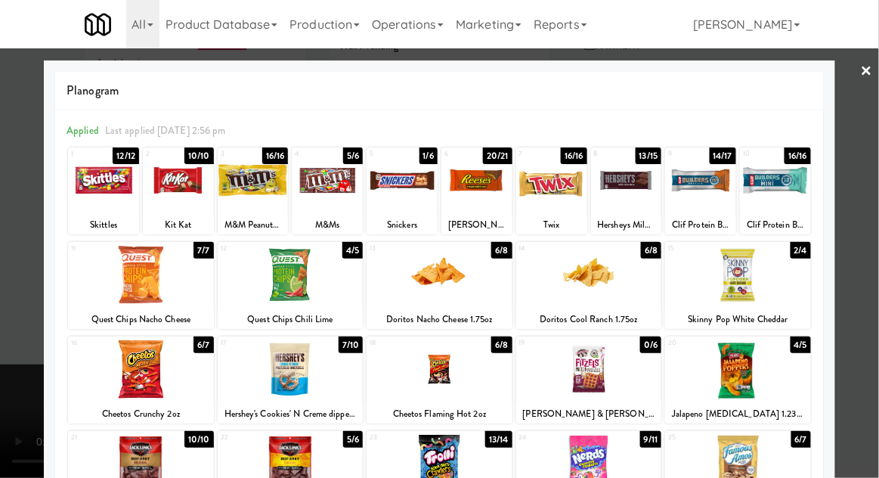
click at [791, 206] on div at bounding box center [775, 180] width 71 height 58
click at [862, 228] on div at bounding box center [439, 239] width 879 height 478
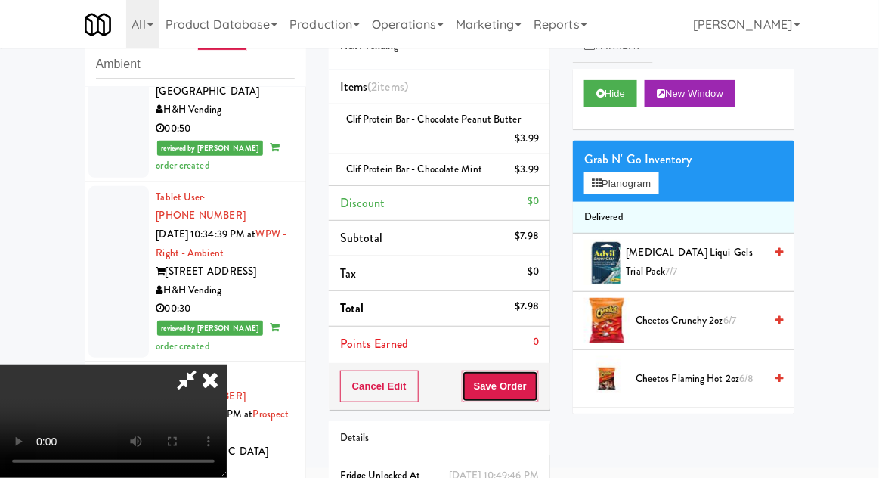
click at [534, 383] on button "Save Order" at bounding box center [500, 386] width 77 height 32
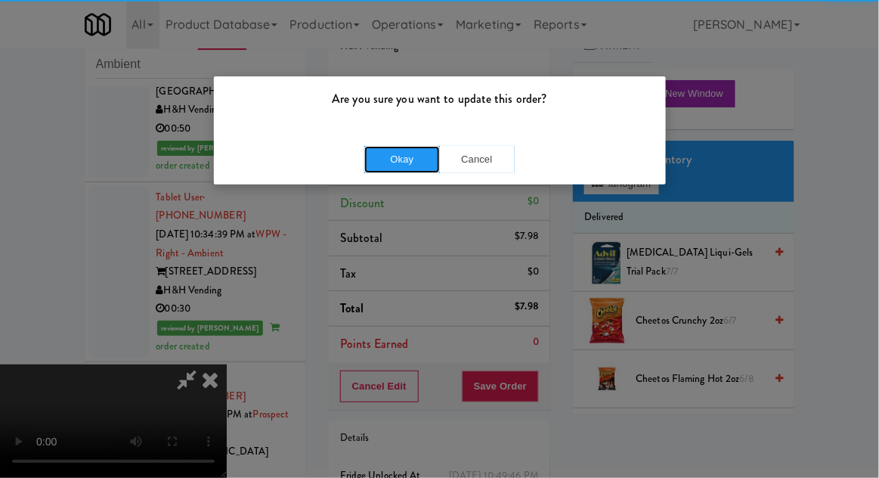
click at [390, 163] on button "Okay" at bounding box center [402, 159] width 76 height 27
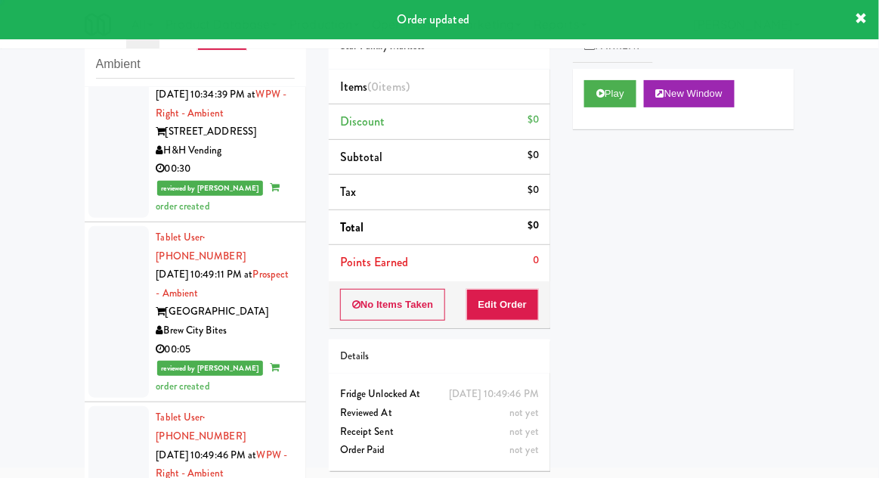
scroll to position [3085, 0]
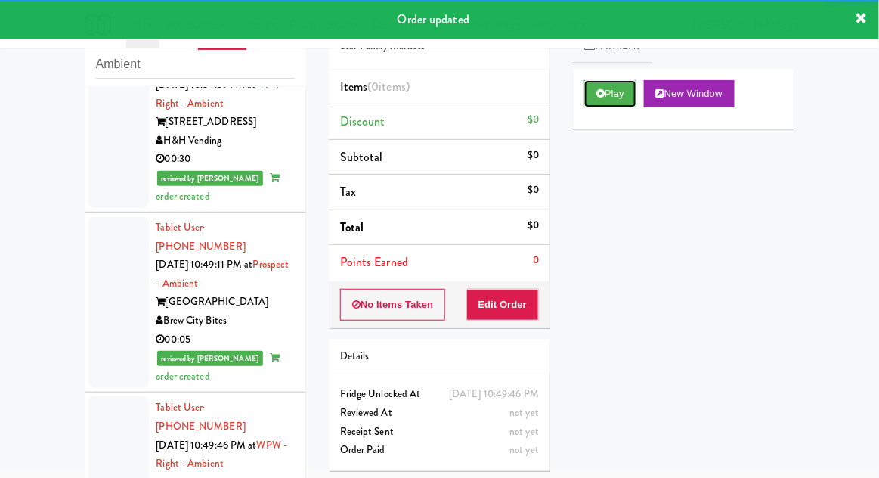
click at [621, 103] on button "Play" at bounding box center [610, 93] width 52 height 27
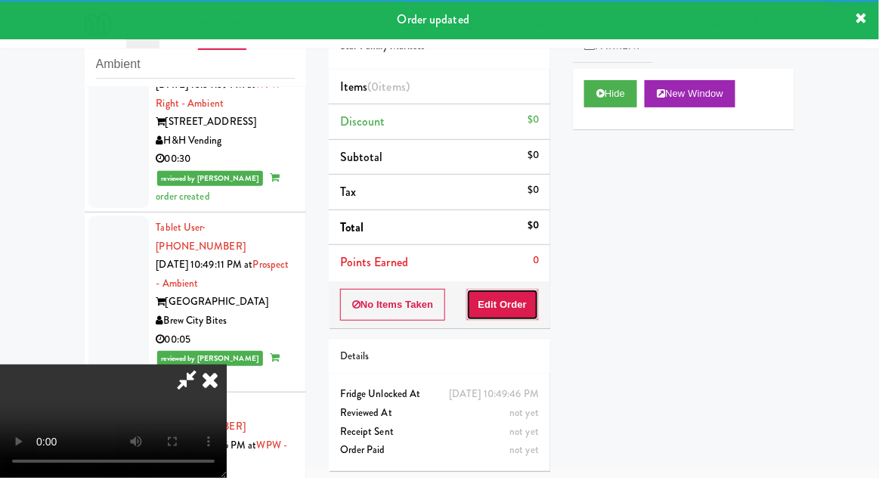
click at [519, 306] on button "Edit Order" at bounding box center [502, 305] width 73 height 32
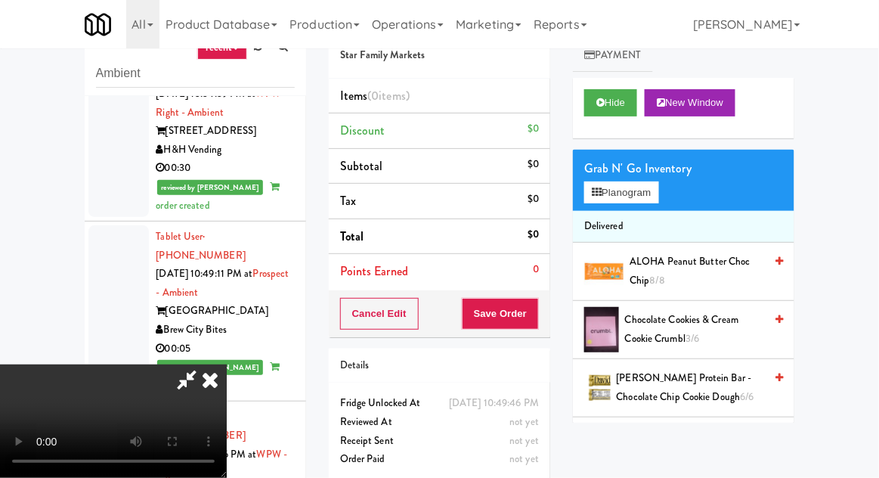
scroll to position [58, 0]
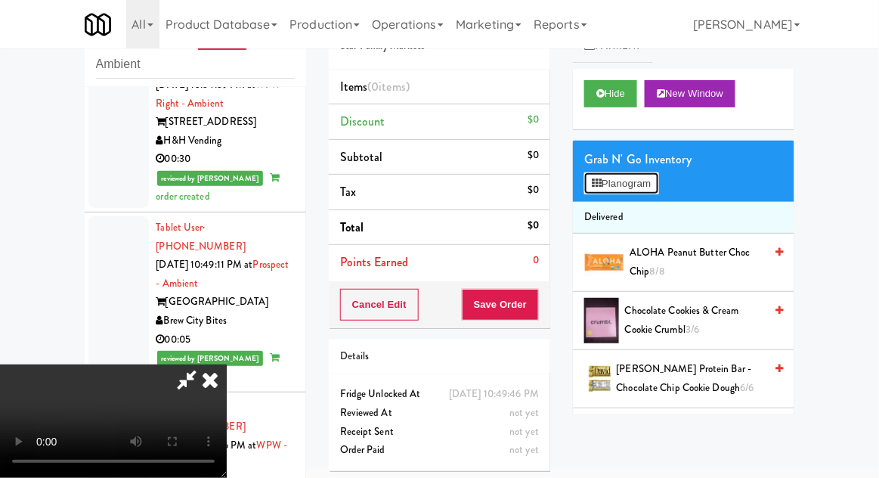
click at [655, 183] on button "Planogram" at bounding box center [621, 183] width 74 height 23
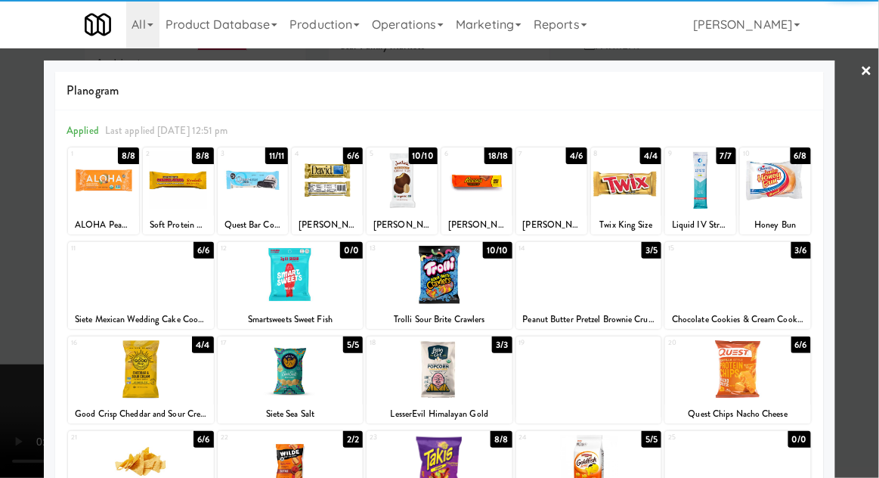
click at [627, 295] on div at bounding box center [589, 275] width 146 height 58
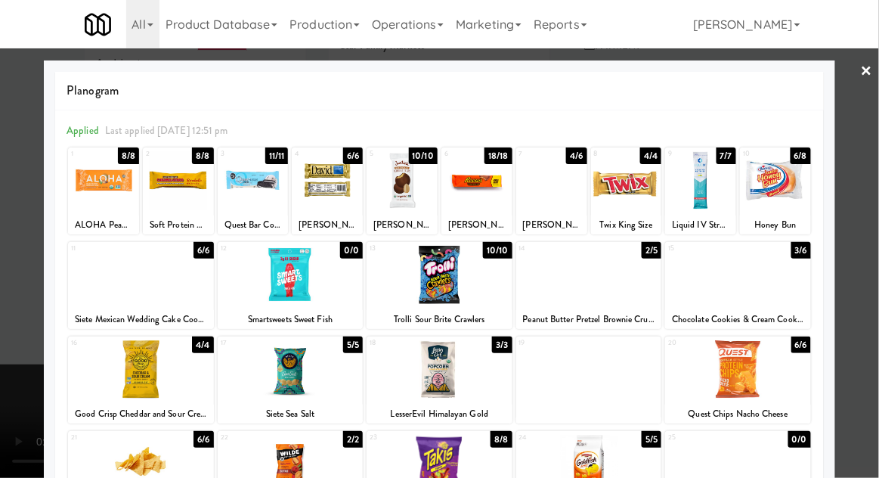
click at [871, 274] on div at bounding box center [439, 239] width 879 height 478
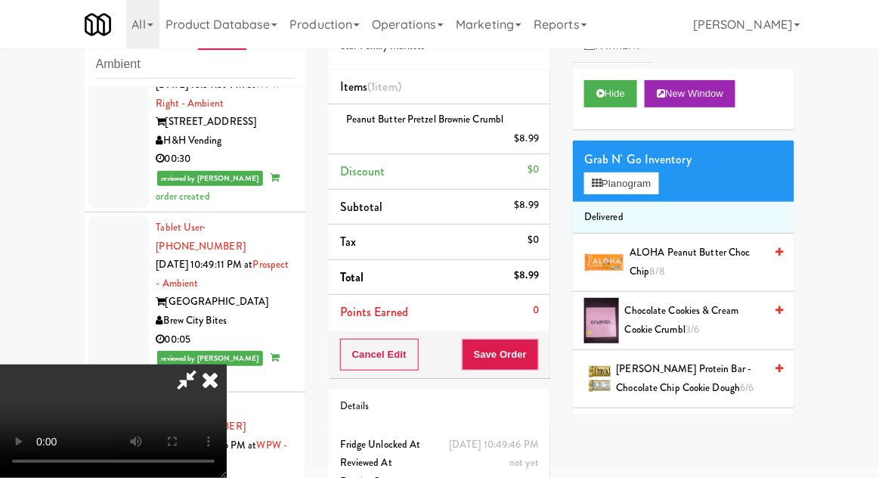
scroll to position [55, 0]
click at [539, 351] on button "Save Order" at bounding box center [500, 355] width 77 height 32
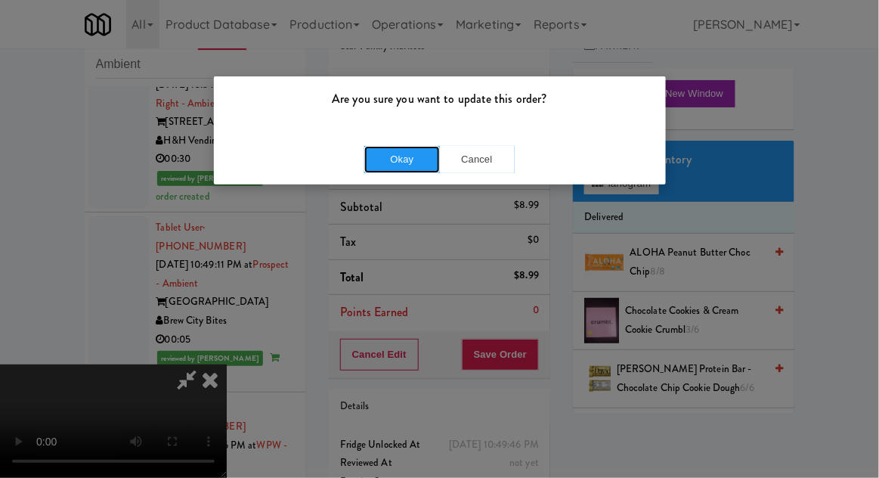
click at [385, 169] on button "Okay" at bounding box center [402, 159] width 76 height 27
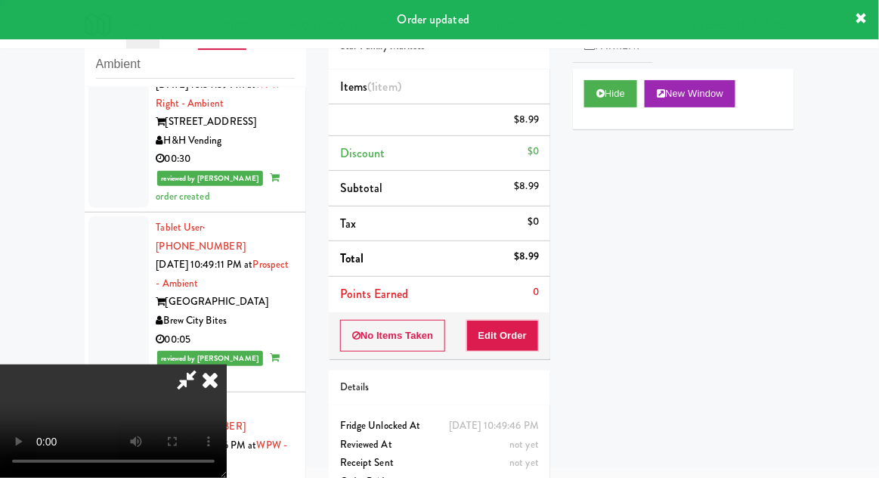
scroll to position [0, 0]
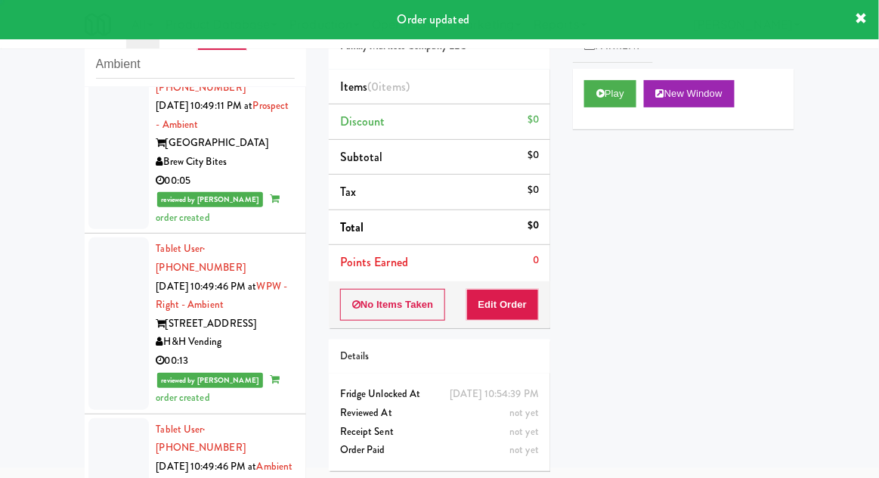
scroll to position [3264, 0]
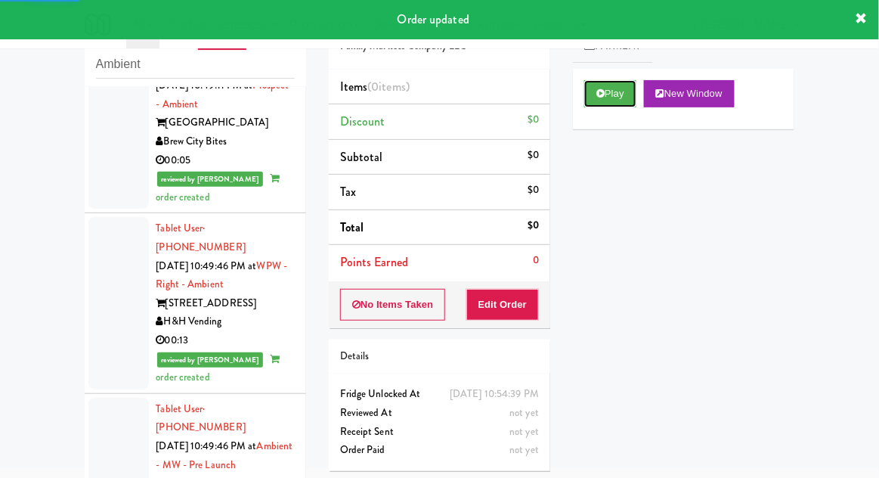
click at [621, 88] on button "Play" at bounding box center [610, 93] width 52 height 27
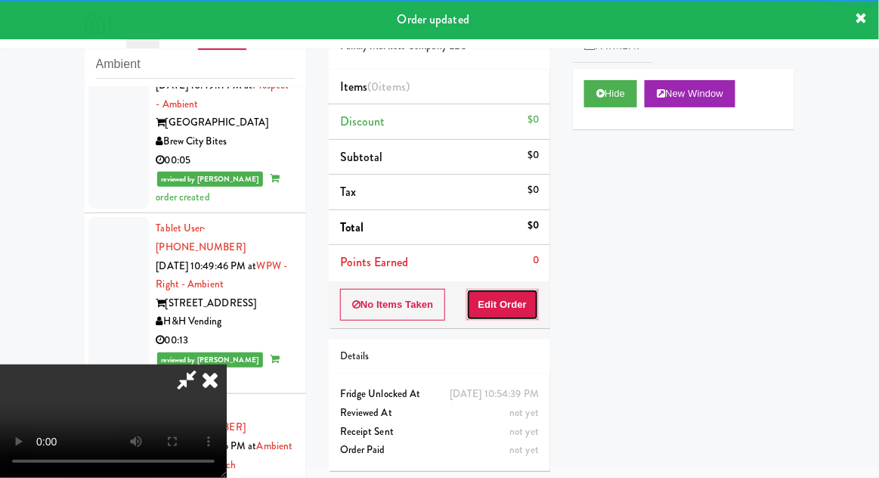
click at [512, 306] on button "Edit Order" at bounding box center [502, 305] width 73 height 32
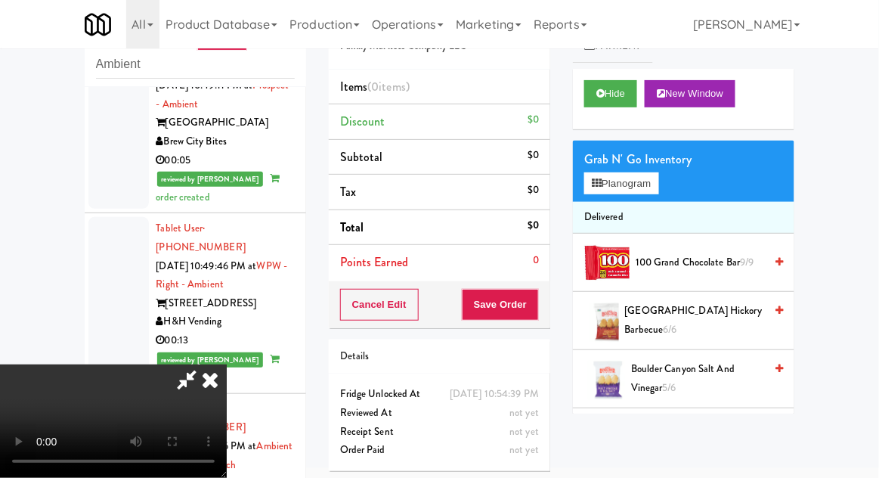
scroll to position [0, 0]
click at [658, 190] on button "Planogram" at bounding box center [621, 183] width 74 height 23
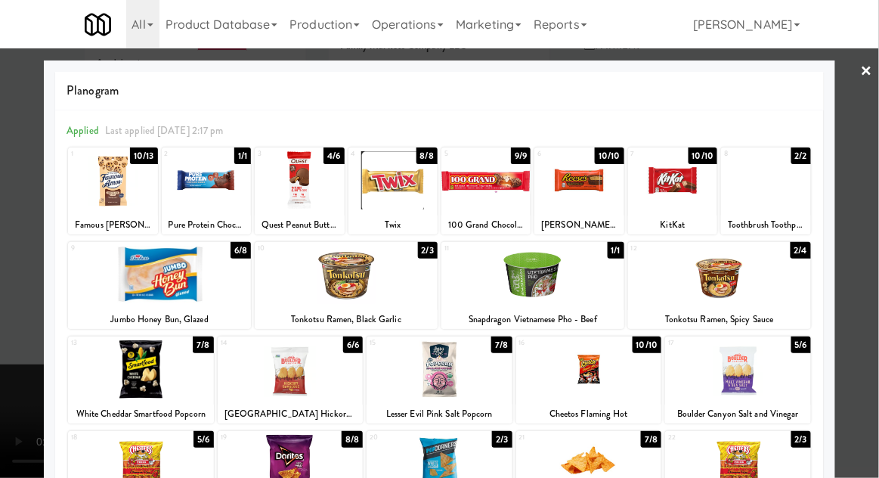
click at [300, 156] on div at bounding box center [299, 180] width 89 height 58
click at [20, 256] on div at bounding box center [439, 239] width 879 height 478
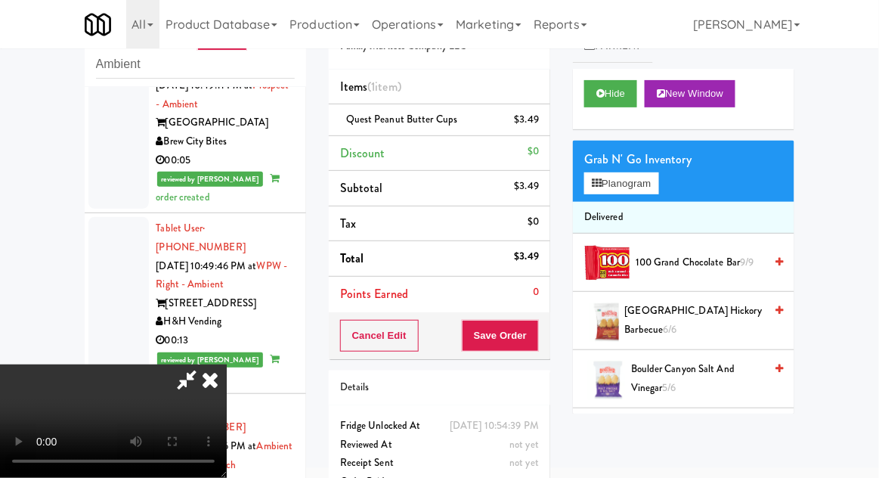
scroll to position [55, 0]
click at [547, 339] on div "Cancel Edit Save Order" at bounding box center [439, 335] width 221 height 47
click at [536, 336] on button "Save Order" at bounding box center [500, 336] width 77 height 32
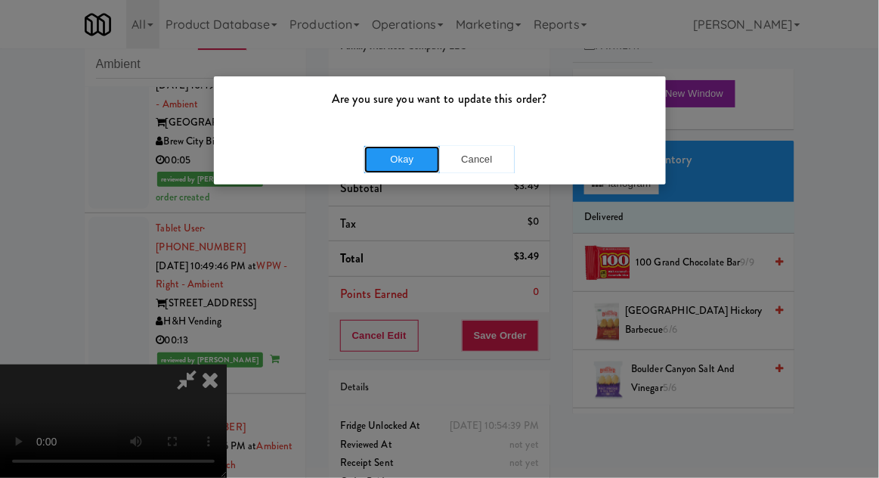
click at [380, 161] on button "Okay" at bounding box center [402, 159] width 76 height 27
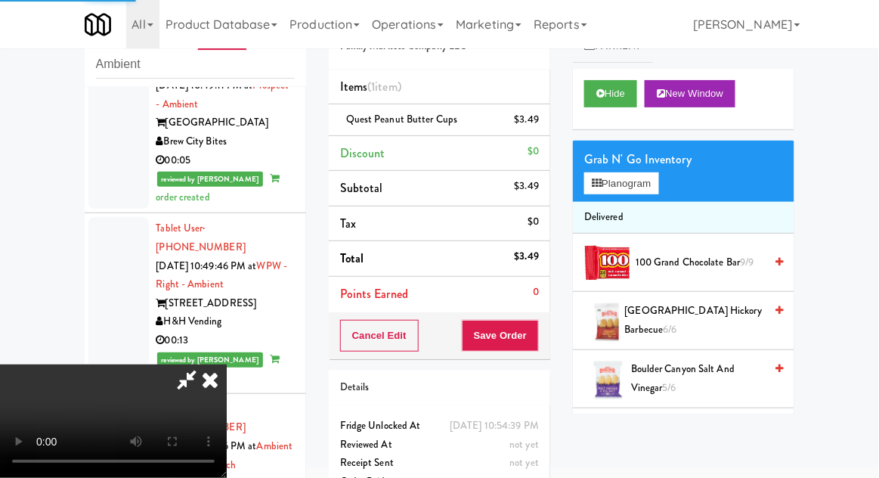
scroll to position [0, 0]
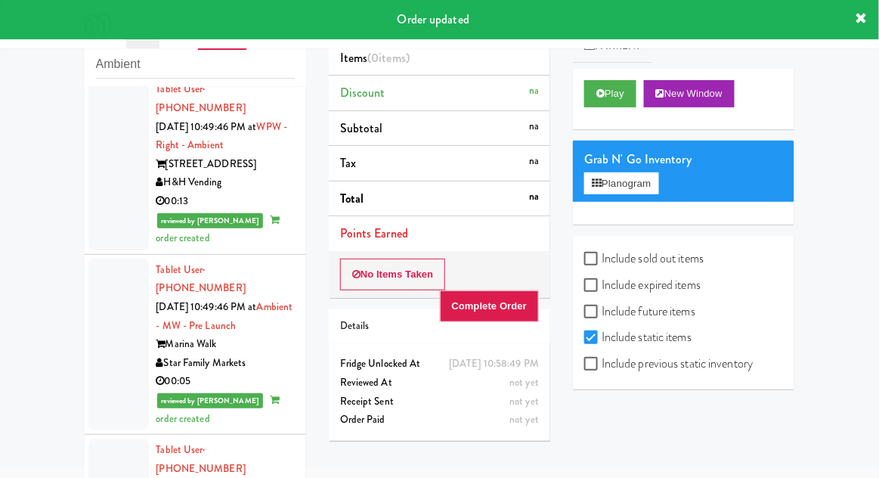
scroll to position [3404, 0]
click at [615, 88] on button "Play" at bounding box center [610, 93] width 52 height 27
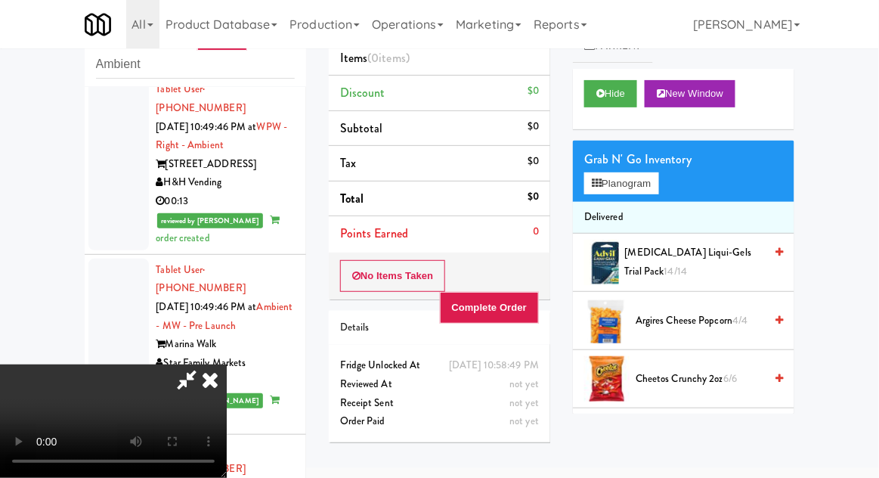
click at [227, 364] on icon at bounding box center [209, 379] width 33 height 30
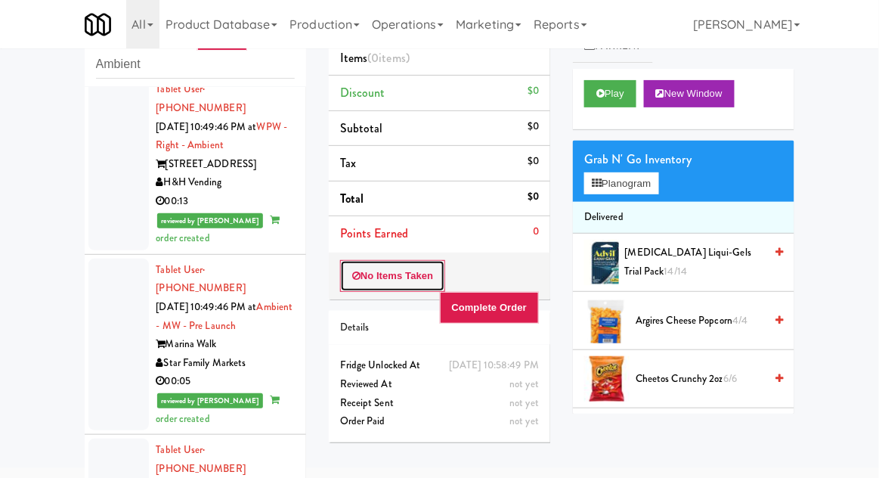
click at [396, 278] on button "No Items Taken" at bounding box center [393, 276] width 106 height 32
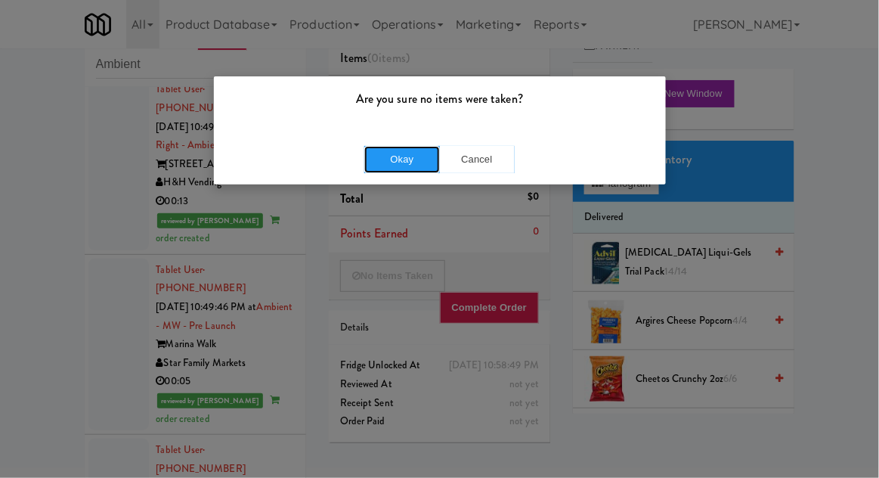
click at [396, 160] on button "Okay" at bounding box center [402, 159] width 76 height 27
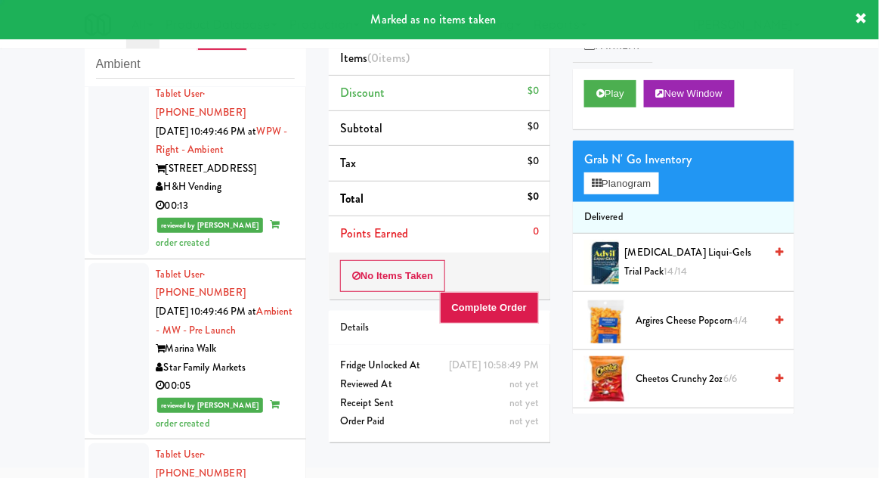
scroll to position [3399, 0]
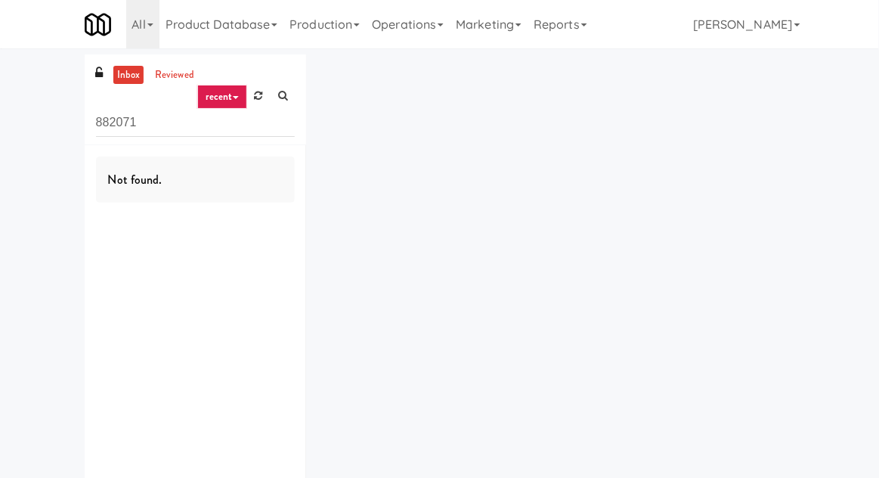
scroll to position [55, 0]
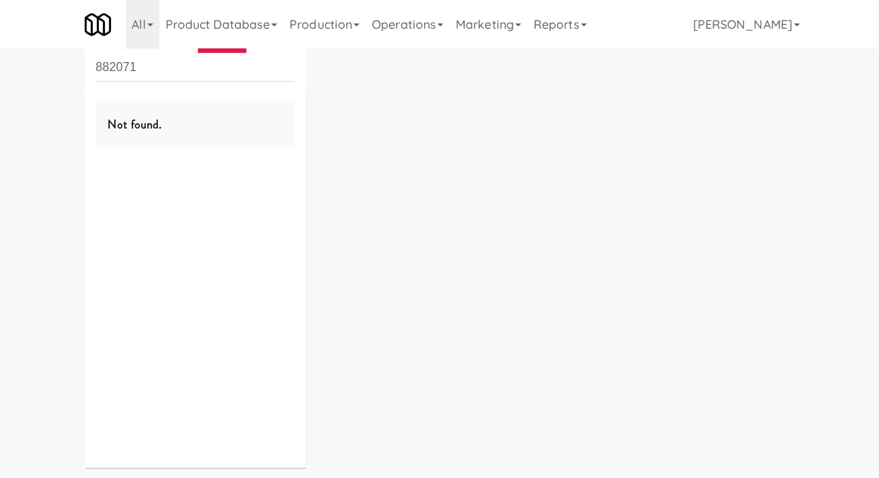
click at [110, 71] on input "882071" at bounding box center [195, 68] width 199 height 28
click at [102, 72] on input "882071" at bounding box center [195, 68] width 199 height 28
type input "Ambient"
click at [49, 139] on div "inbox reviewed recent all unclear take inventory issue suspicious failed recent…" at bounding box center [439, 239] width 879 height 480
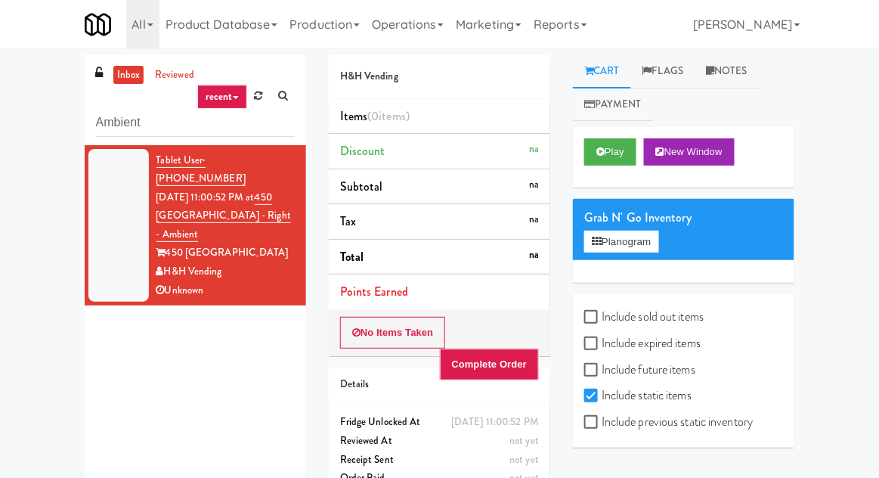
click at [119, 80] on link "inbox" at bounding box center [128, 75] width 31 height 19
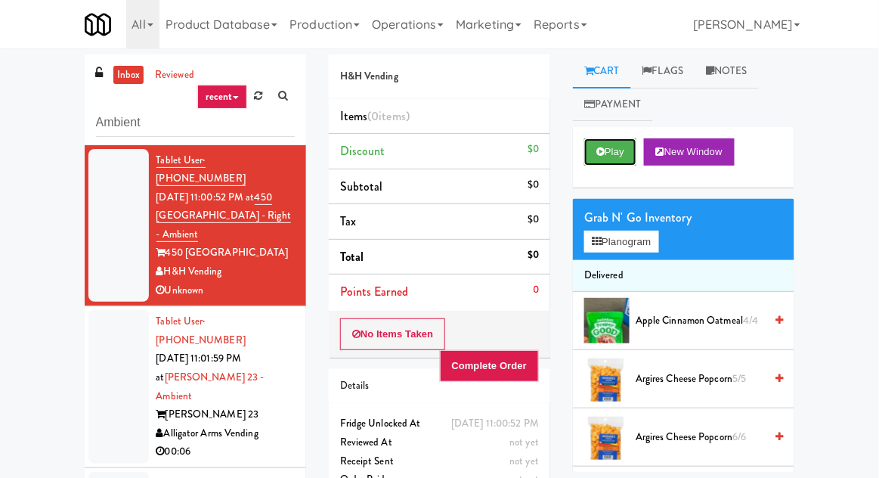
click at [612, 164] on button "Play" at bounding box center [610, 151] width 52 height 27
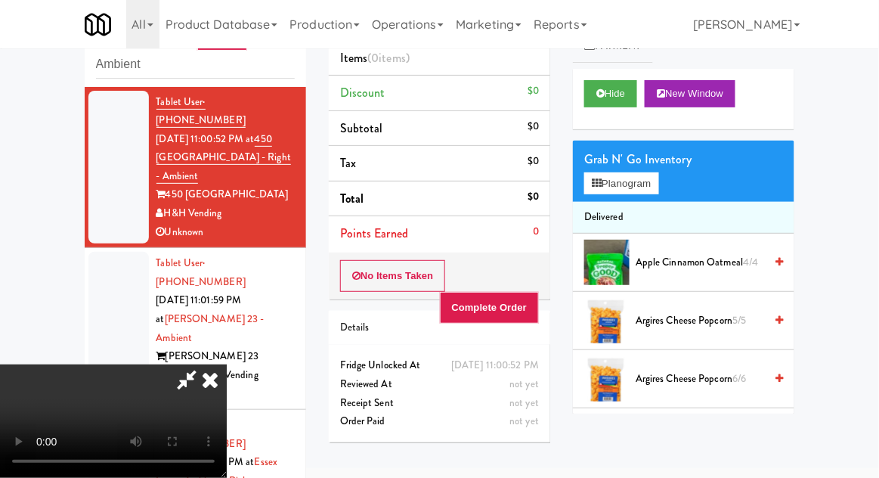
click at [227, 364] on icon at bounding box center [209, 379] width 33 height 30
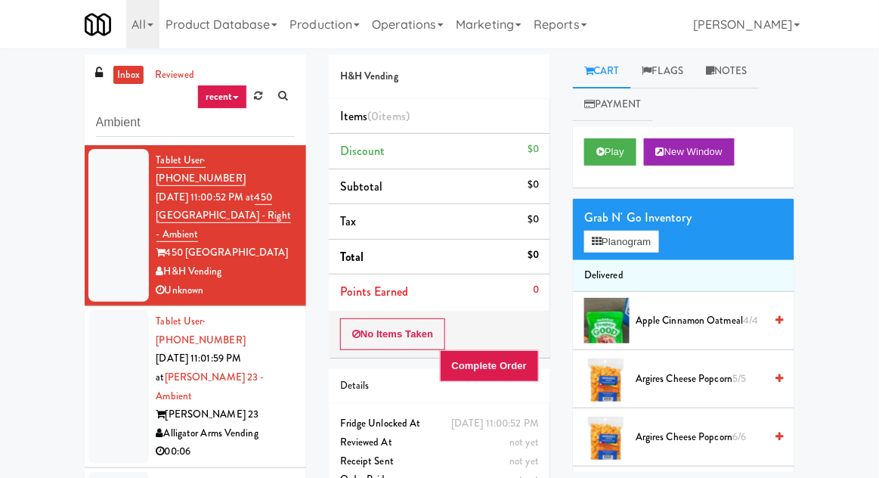
click at [679, 82] on link "Flags" at bounding box center [663, 71] width 64 height 34
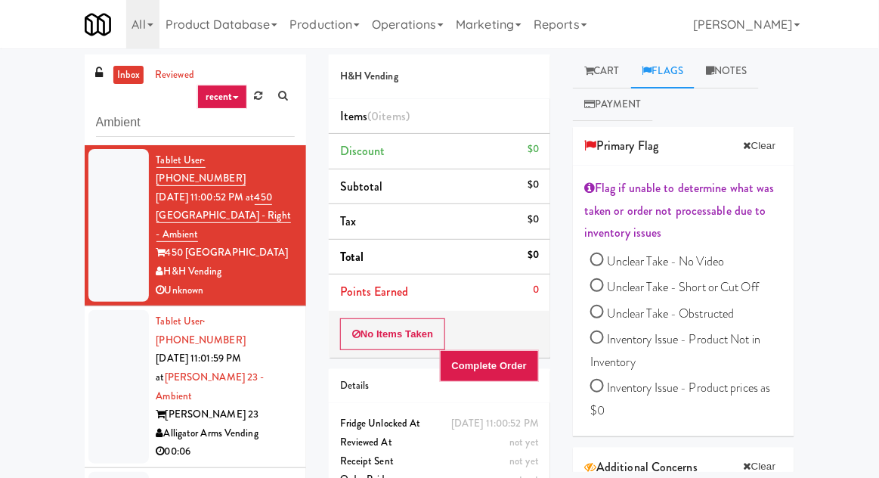
click at [713, 289] on span "Unclear Take - Short or Cut Off" at bounding box center [683, 286] width 152 height 17
click at [604, 289] on input "Unclear Take - Short or Cut Off" at bounding box center [597, 287] width 14 height 14
radio input "true"
click at [744, 74] on link "Notes" at bounding box center [741, 71] width 64 height 34
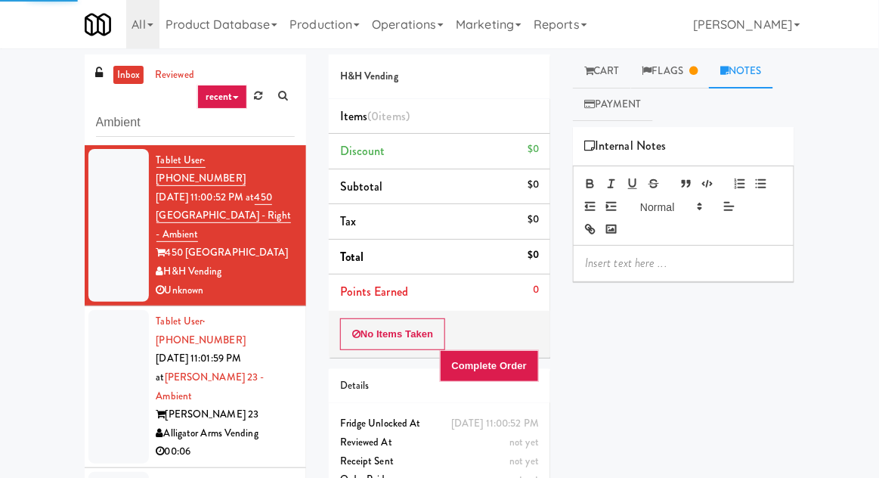
click at [674, 261] on p at bounding box center [683, 263] width 197 height 17
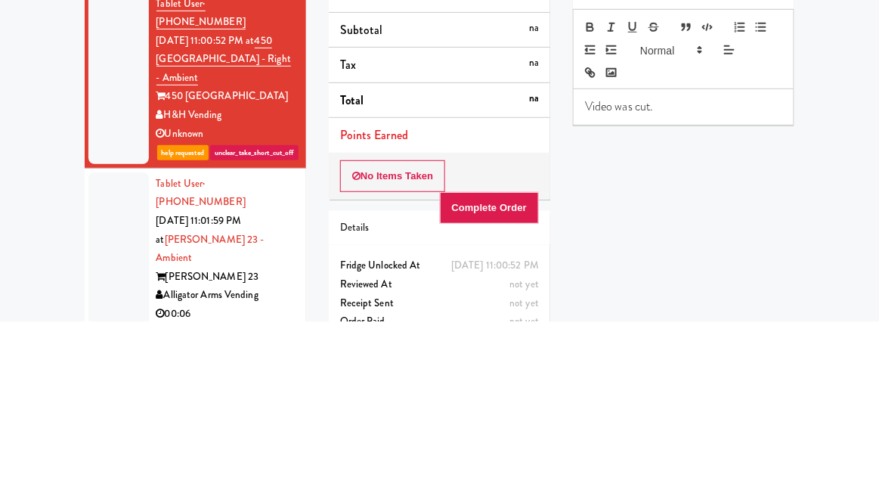
click at [587, 269] on p "Video was cut." at bounding box center [683, 263] width 197 height 17
click at [768, 311] on div "Play New Window Grab N' Go Inventory Planogram Delivered Apple Cinnamon Oatmeal…" at bounding box center [683, 410] width 221 height 567
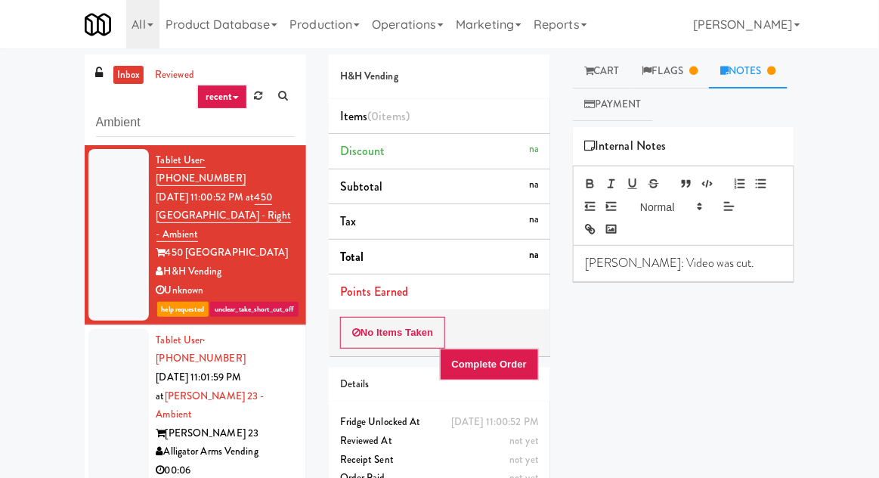
click at [102, 376] on div at bounding box center [118, 405] width 60 height 153
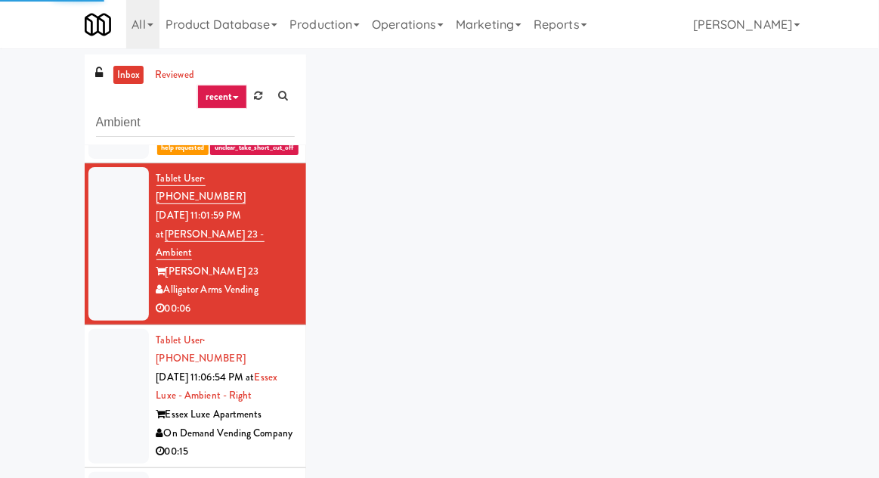
scroll to position [162, 0]
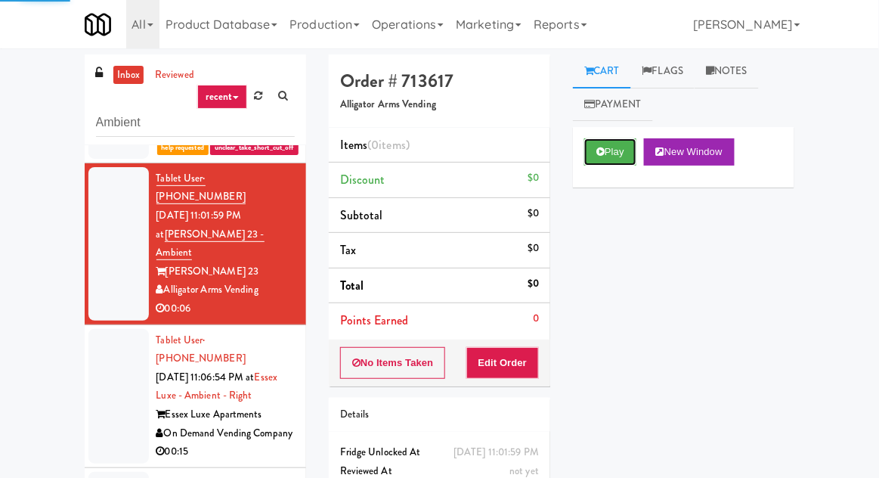
click at [620, 144] on button "Play" at bounding box center [610, 151] width 52 height 27
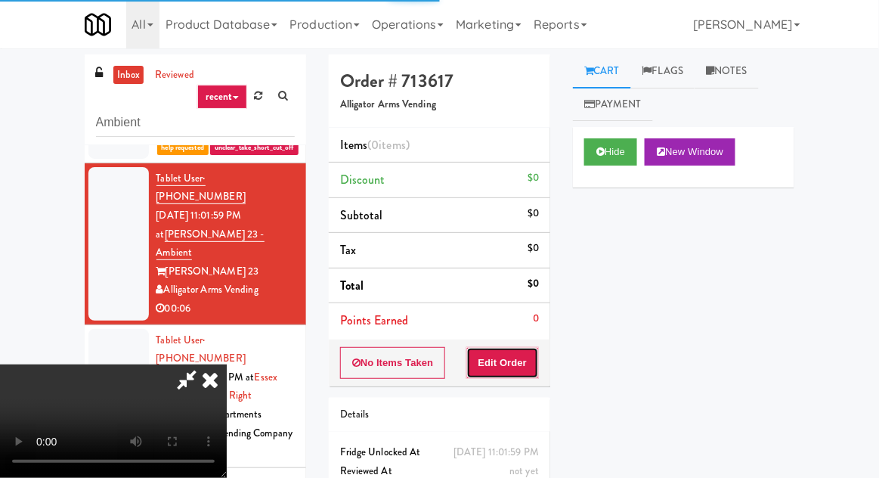
click at [537, 358] on button "Edit Order" at bounding box center [502, 363] width 73 height 32
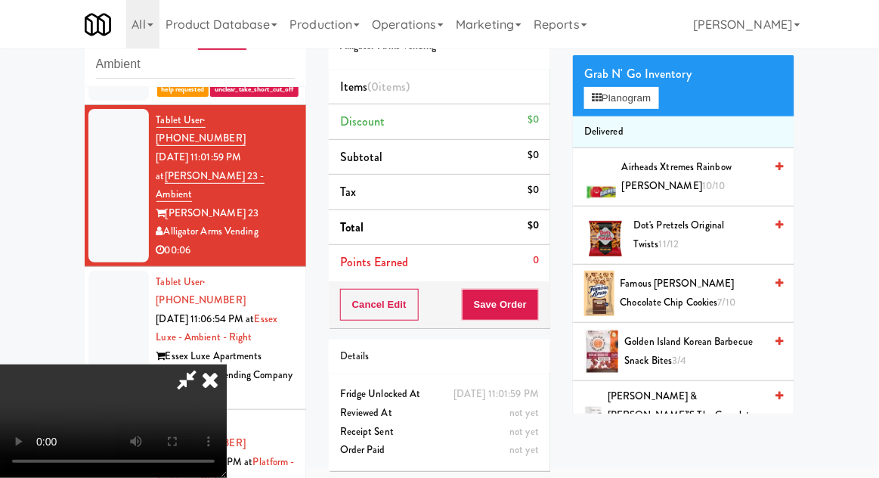
scroll to position [83, 0]
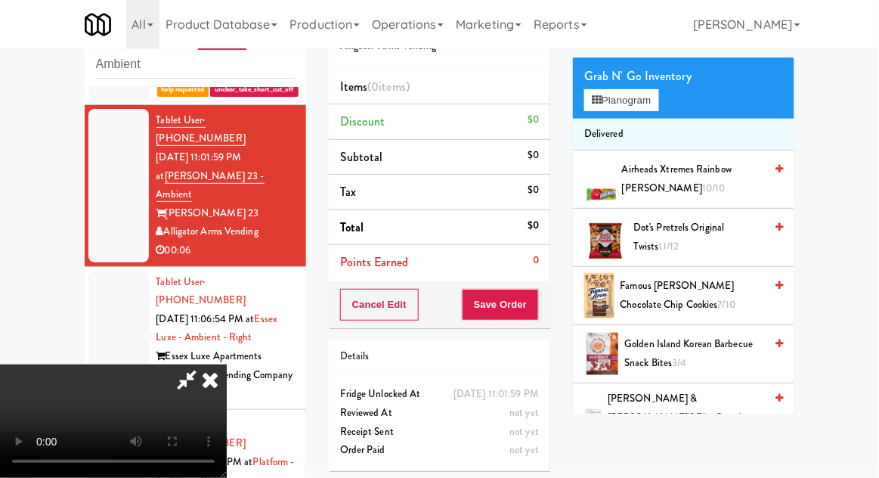
click at [722, 296] on span "Famous [PERSON_NAME] Chocolate Chip Cookies 7/10" at bounding box center [693, 295] width 144 height 37
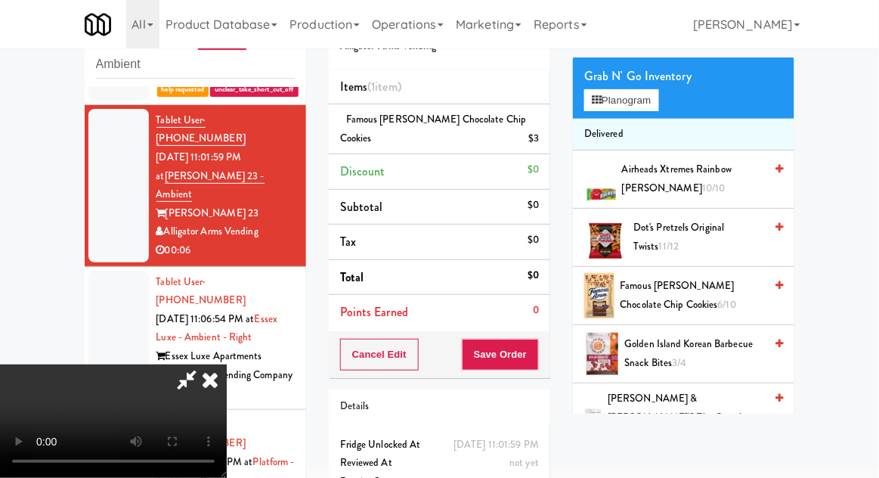
click at [721, 299] on span "Famous [PERSON_NAME] Chocolate Chip Cookies 6/10" at bounding box center [693, 295] width 144 height 37
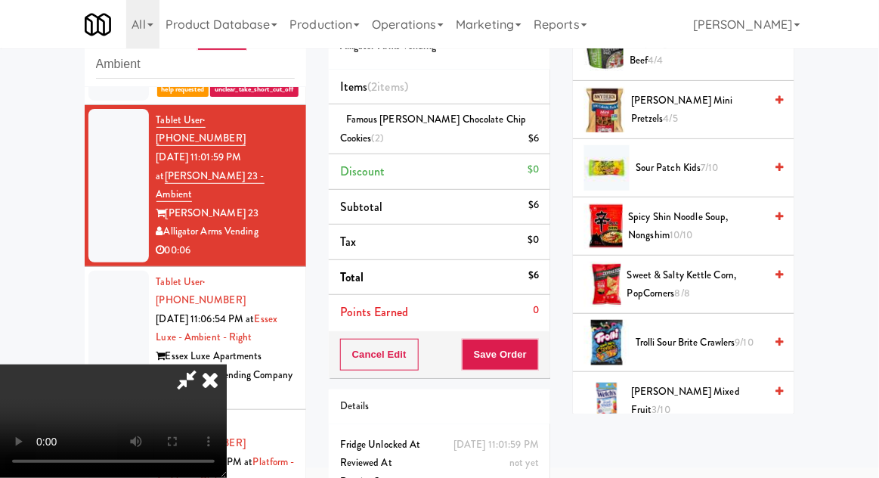
scroll to position [1227, 0]
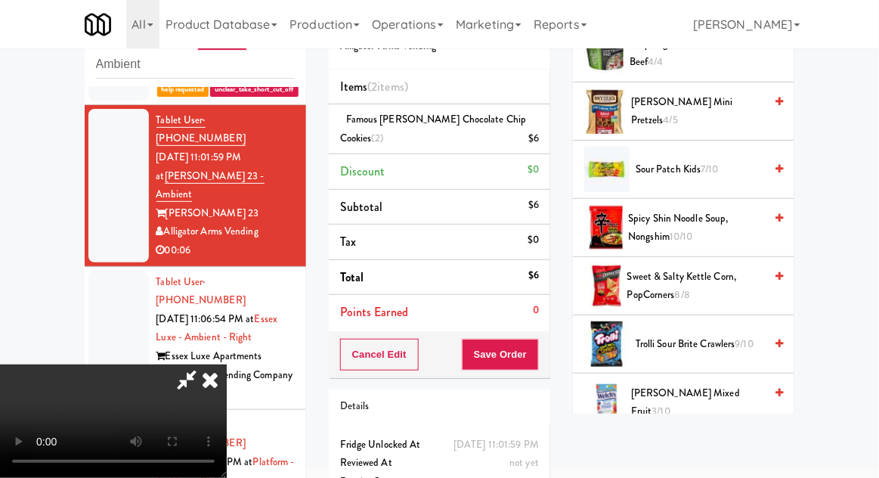
click at [744, 335] on span "Trolli Sour Brite Crawlers 9/10" at bounding box center [700, 344] width 128 height 19
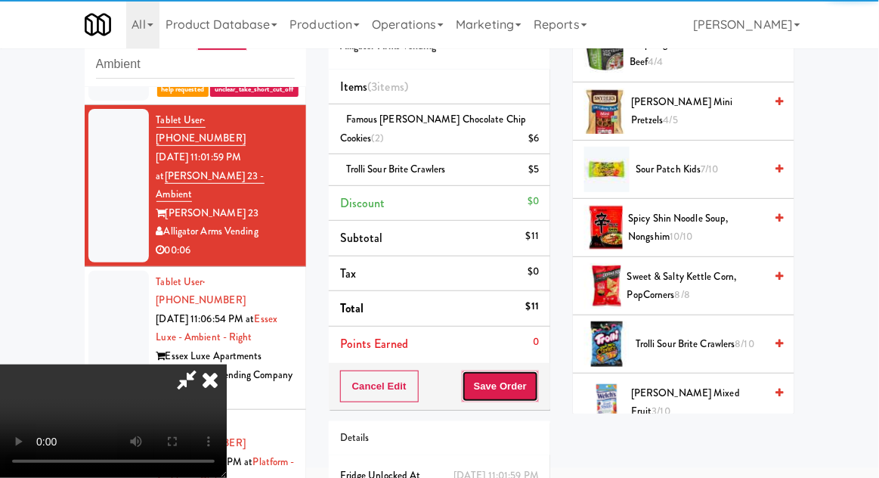
click at [536, 390] on button "Save Order" at bounding box center [500, 386] width 77 height 32
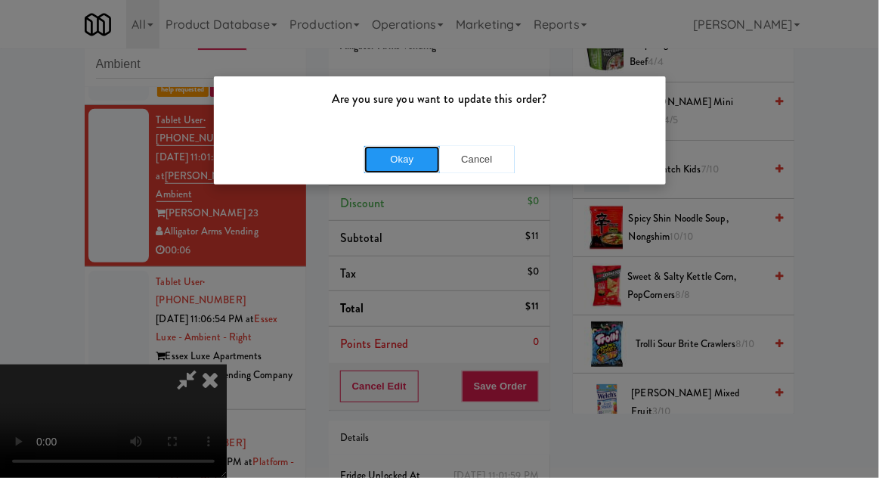
click at [406, 148] on button "Okay" at bounding box center [402, 159] width 76 height 27
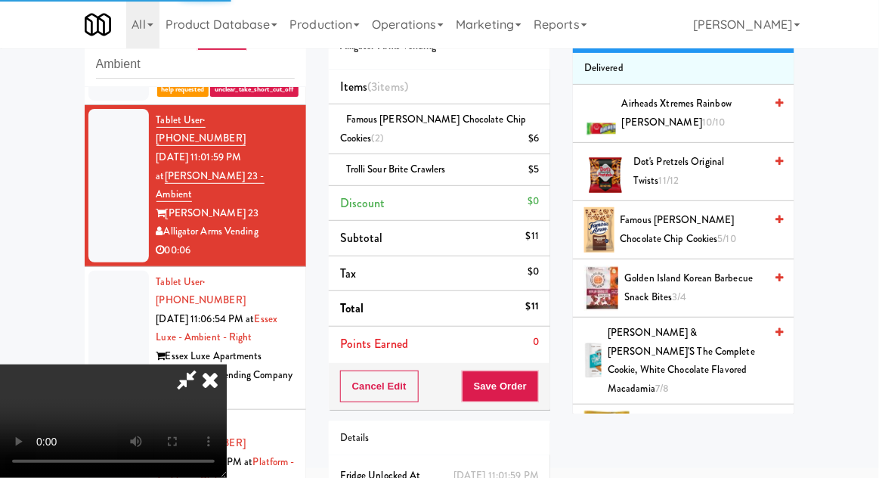
scroll to position [0, 0]
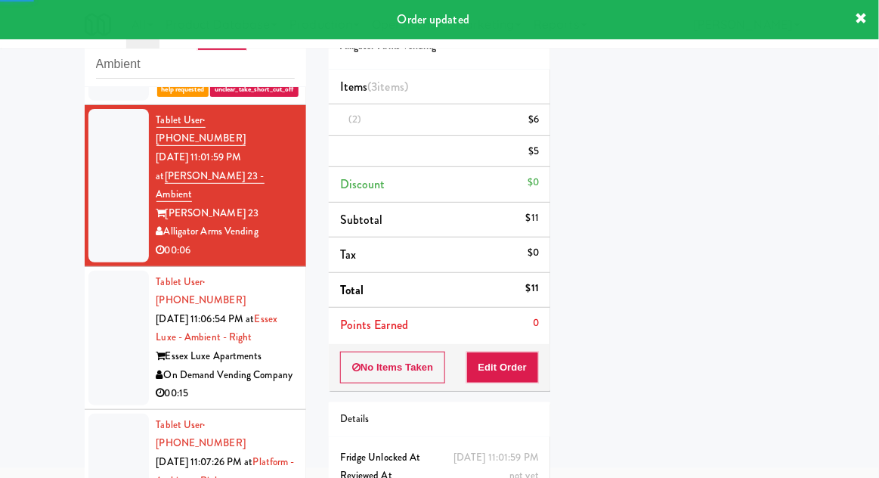
click at [108, 290] on div at bounding box center [118, 338] width 60 height 135
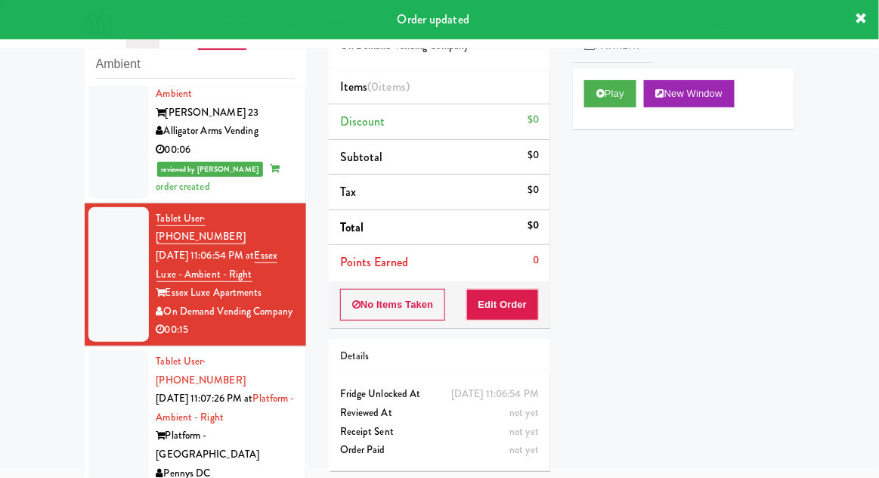
scroll to position [304, 0]
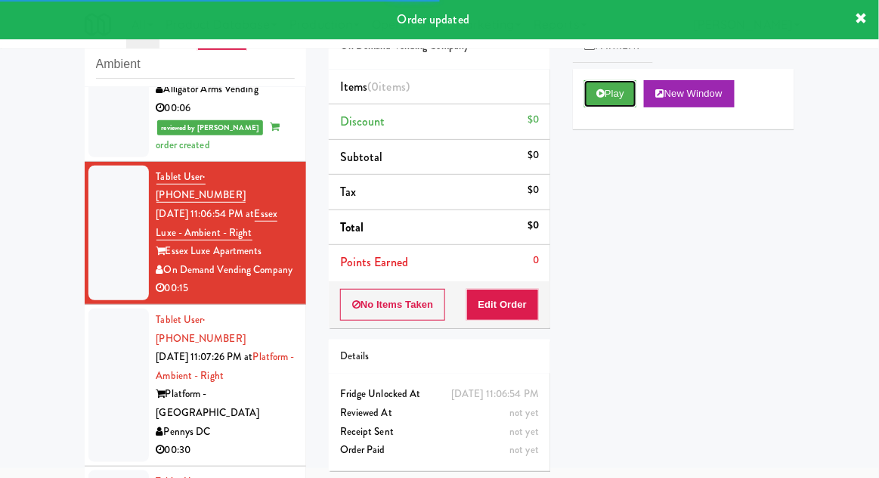
click at [609, 100] on button "Play" at bounding box center [610, 93] width 52 height 27
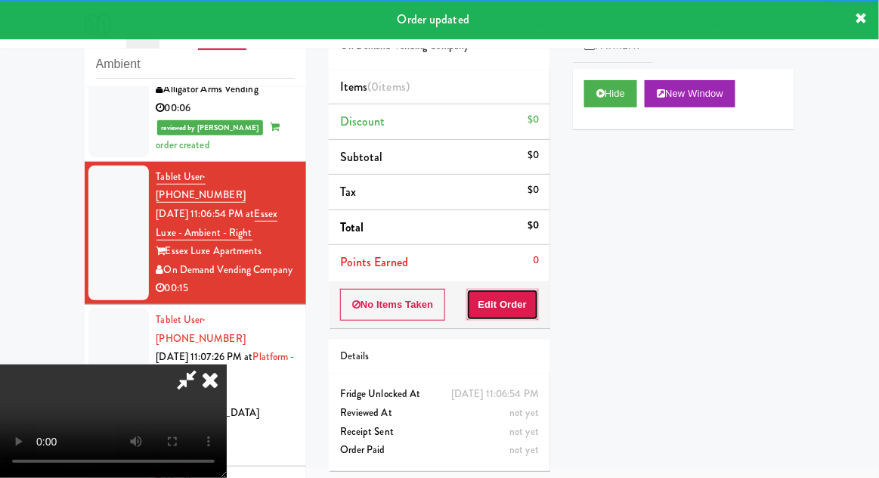
click at [519, 289] on button "Edit Order" at bounding box center [502, 305] width 73 height 32
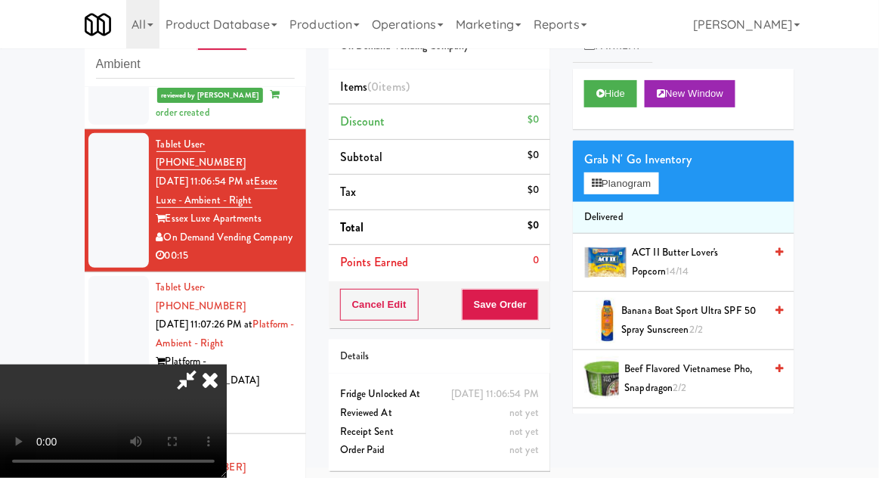
scroll to position [55, 0]
click at [655, 192] on button "Planogram" at bounding box center [621, 183] width 74 height 23
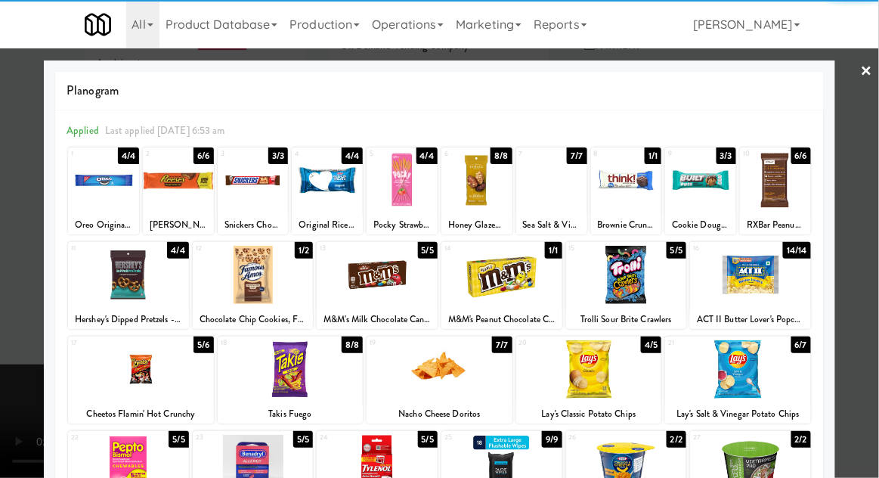
click at [642, 385] on div at bounding box center [589, 369] width 146 height 58
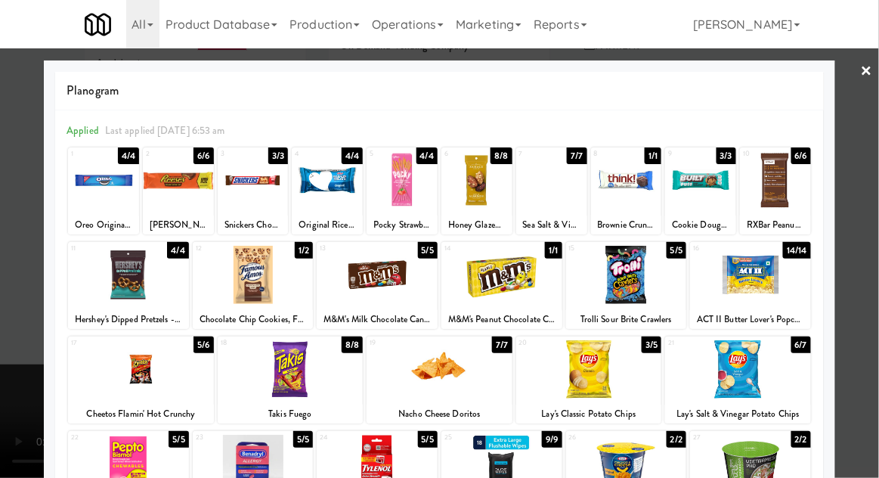
click at [850, 309] on div at bounding box center [439, 239] width 879 height 478
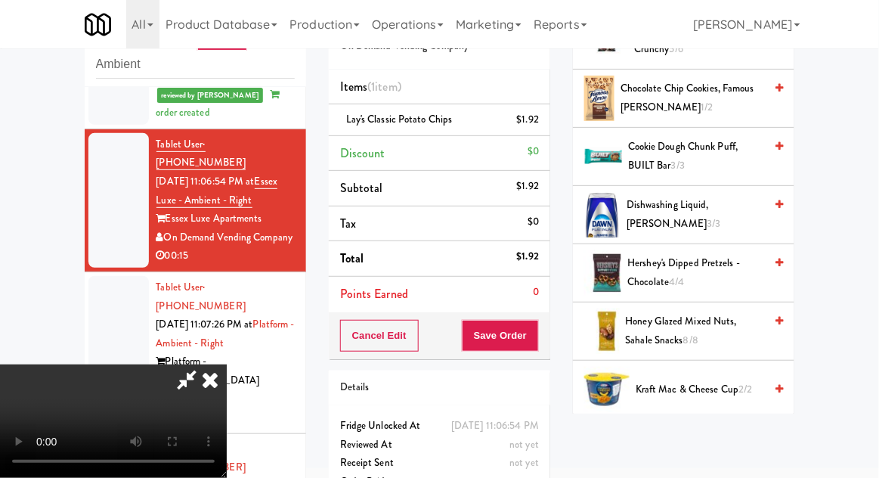
scroll to position [519, 0]
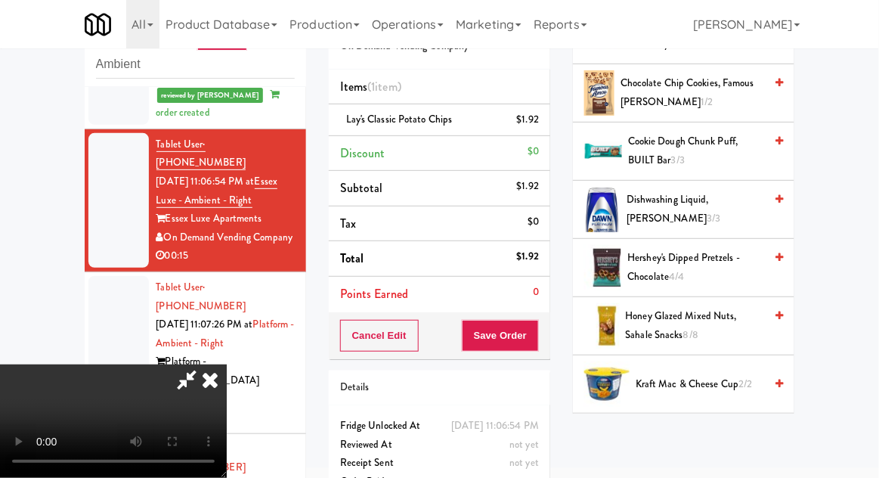
click at [711, 271] on span "Hershey's Dipped Pretzels - Chocolate 4/4" at bounding box center [696, 267] width 137 height 37
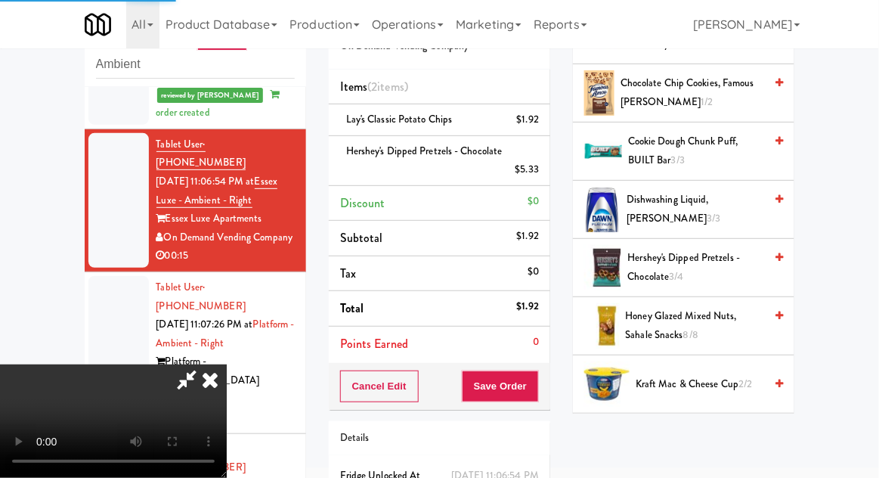
scroll to position [88, 0]
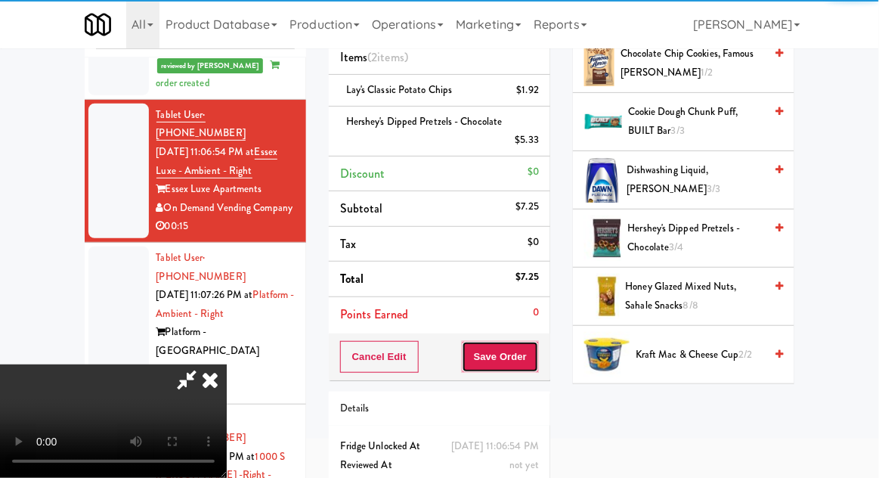
click at [536, 367] on button "Save Order" at bounding box center [500, 357] width 77 height 32
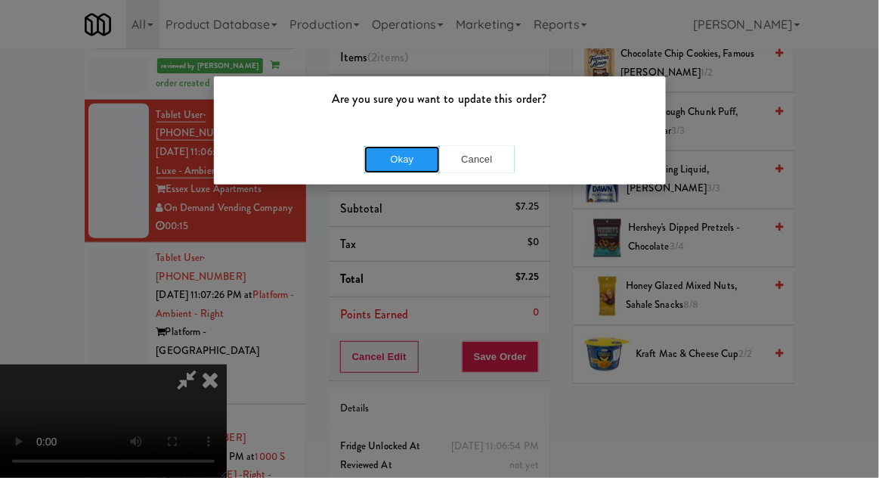
click at [398, 167] on button "Okay" at bounding box center [402, 159] width 76 height 27
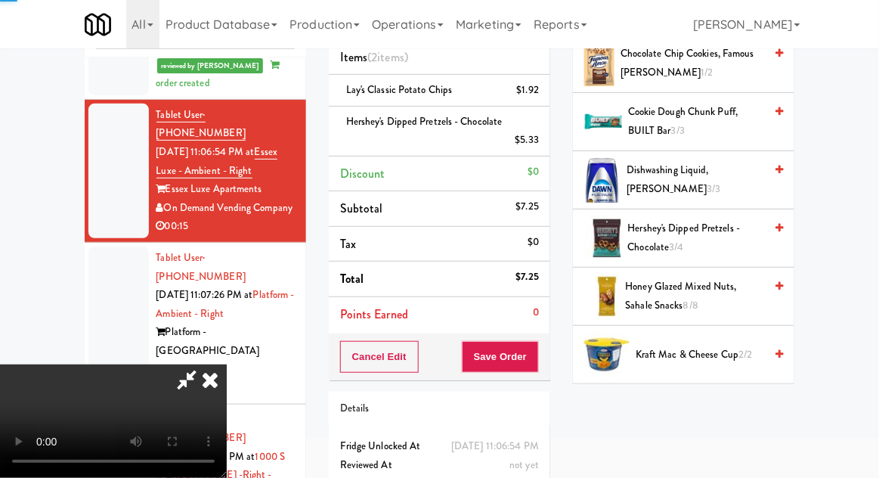
click at [878, 135] on div "inbox reviewed recent all unclear take inventory issue suspicious failed recent…" at bounding box center [439, 251] width 879 height 568
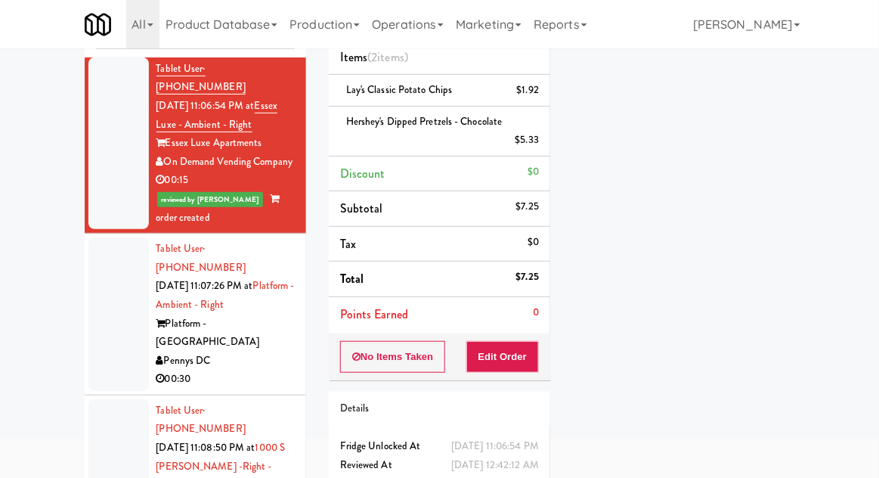
scroll to position [408, 0]
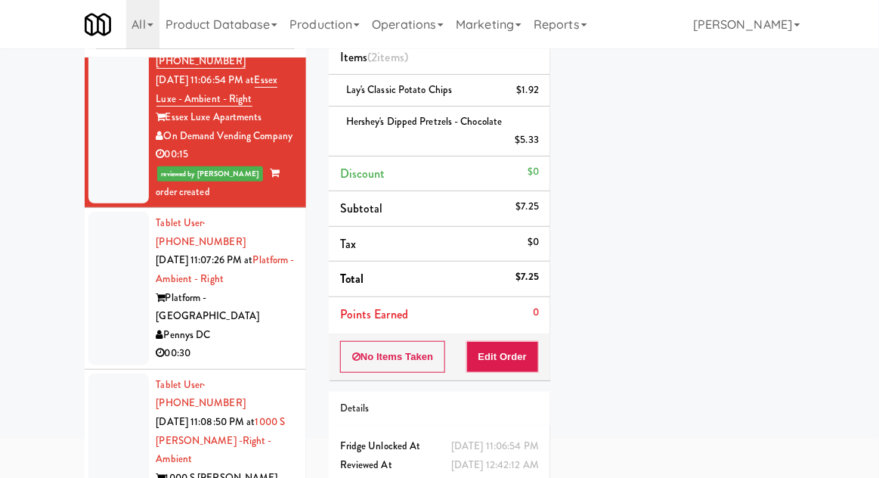
click at [109, 220] on div at bounding box center [118, 288] width 60 height 153
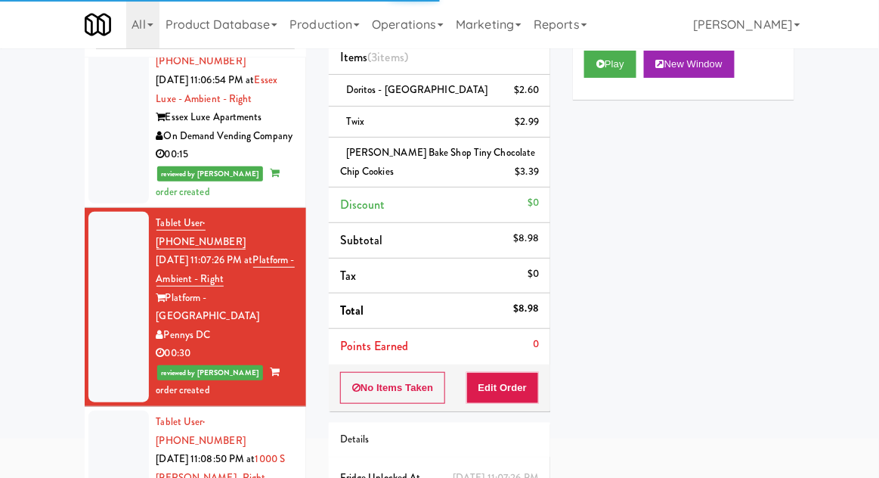
click at [109, 410] on div at bounding box center [118, 486] width 60 height 153
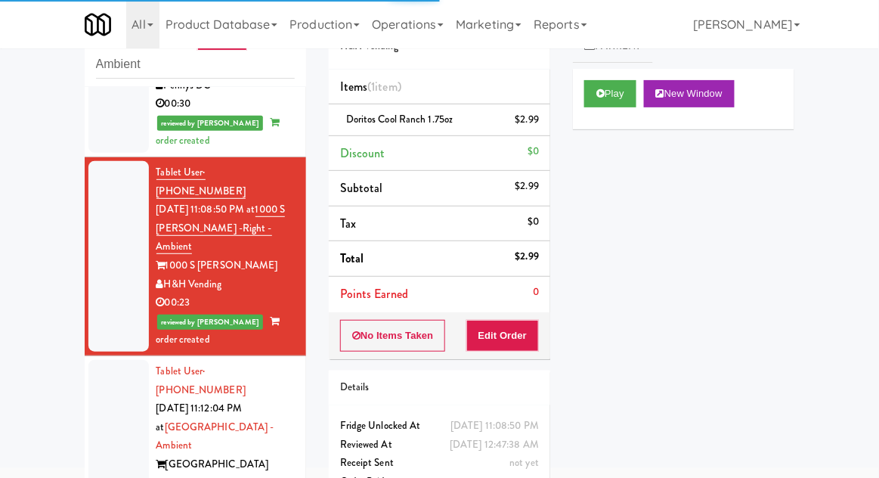
scroll to position [732, 0]
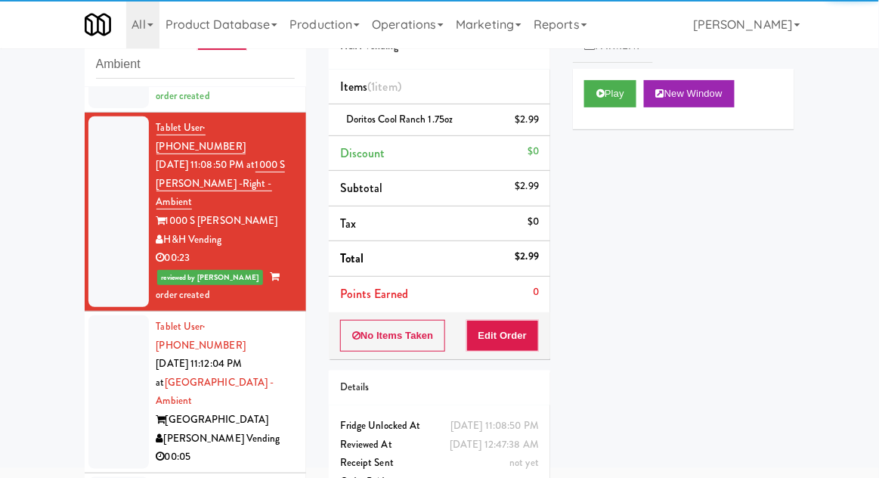
click at [116, 315] on div at bounding box center [118, 391] width 60 height 153
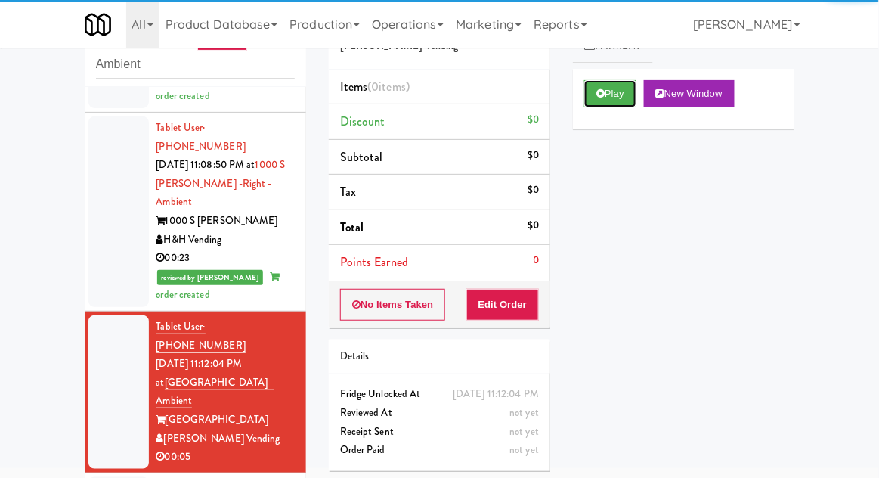
click at [612, 88] on button "Play" at bounding box center [610, 93] width 52 height 27
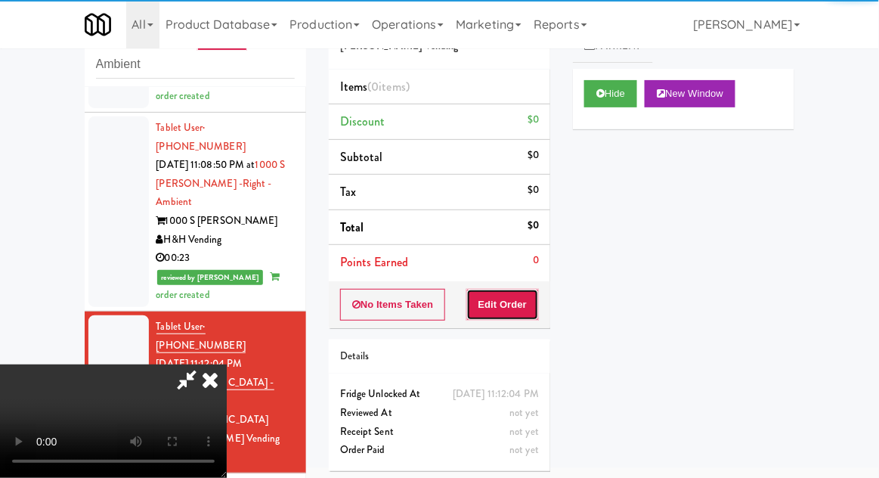
click at [523, 302] on button "Edit Order" at bounding box center [502, 305] width 73 height 32
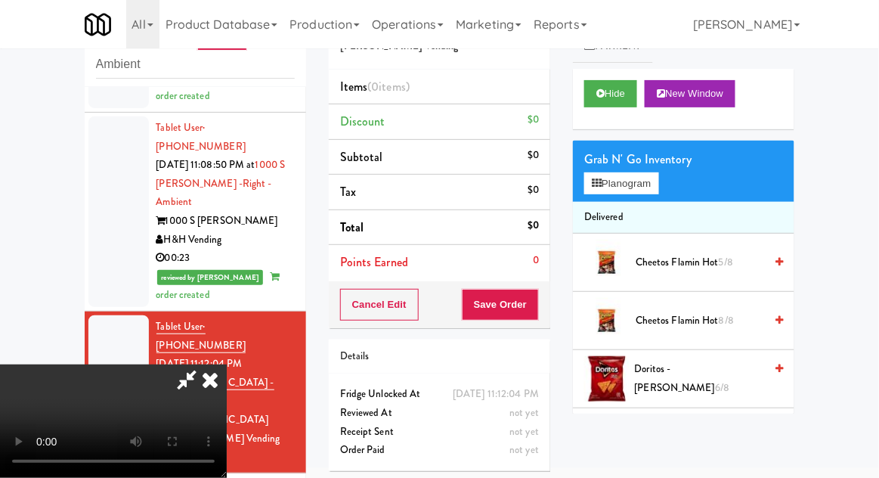
click at [696, 320] on span "Cheetos Flamin Hot 8/8" at bounding box center [700, 320] width 128 height 19
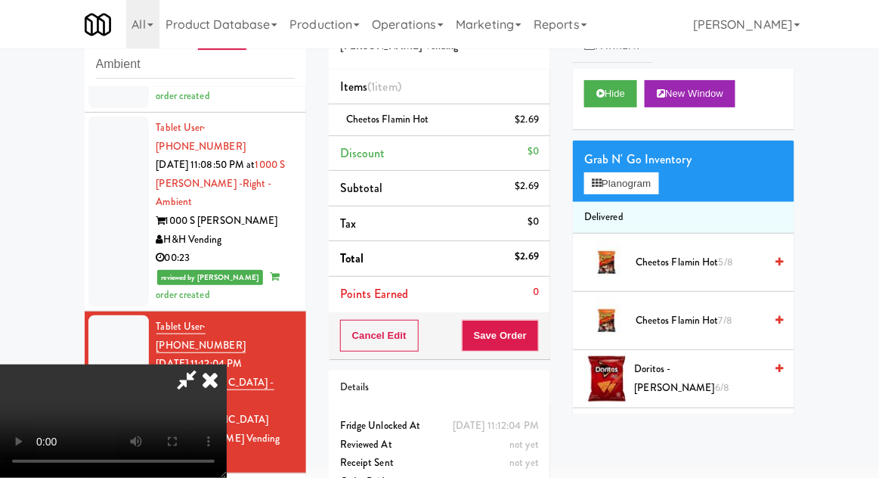
click at [546, 124] on li "Cheetos Flamin Hot $2.69" at bounding box center [439, 120] width 221 height 32
click at [543, 124] on icon at bounding box center [541, 125] width 8 height 10
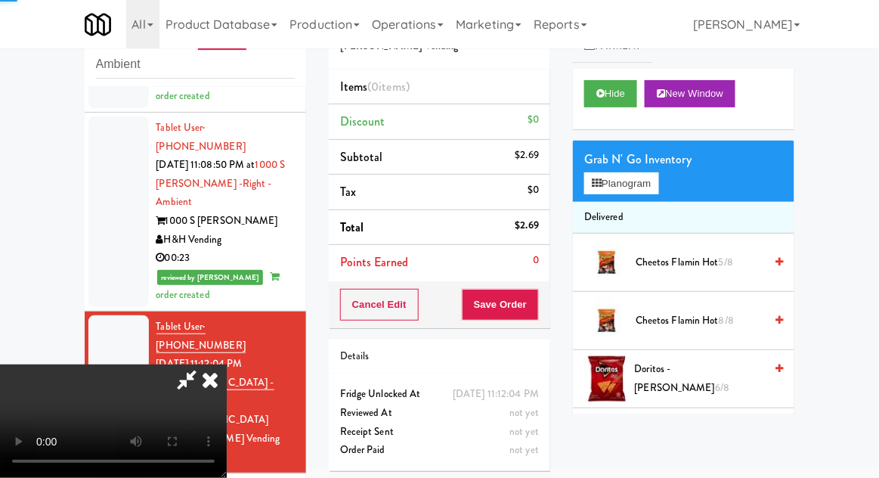
click at [697, 261] on span "Cheetos Flamin Hot 5/8" at bounding box center [700, 262] width 128 height 19
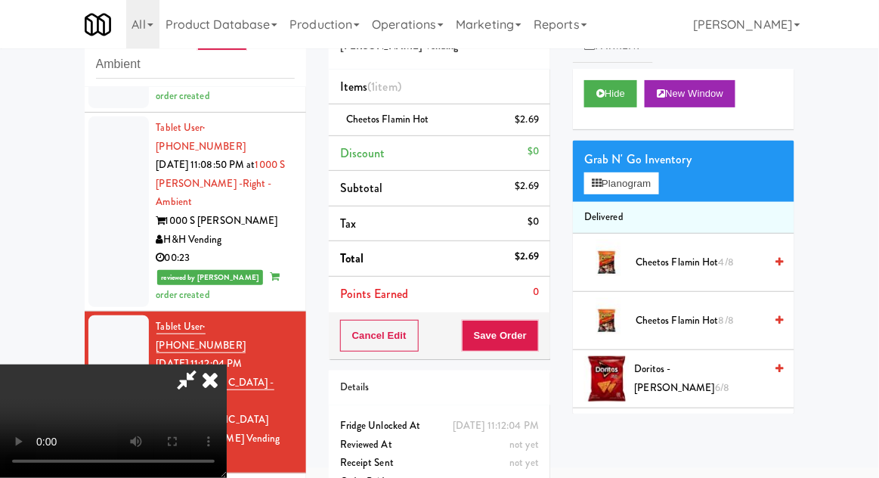
scroll to position [55, 0]
click at [534, 345] on button "Save Order" at bounding box center [500, 336] width 77 height 32
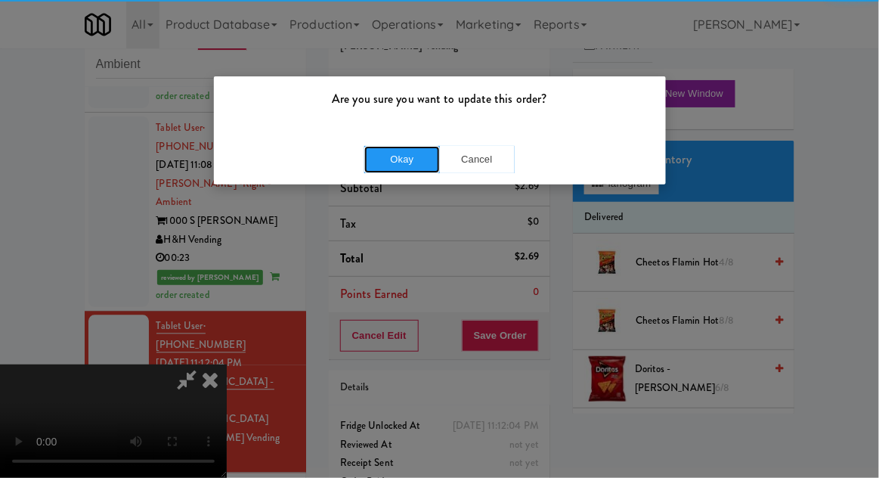
click at [389, 163] on button "Okay" at bounding box center [402, 159] width 76 height 27
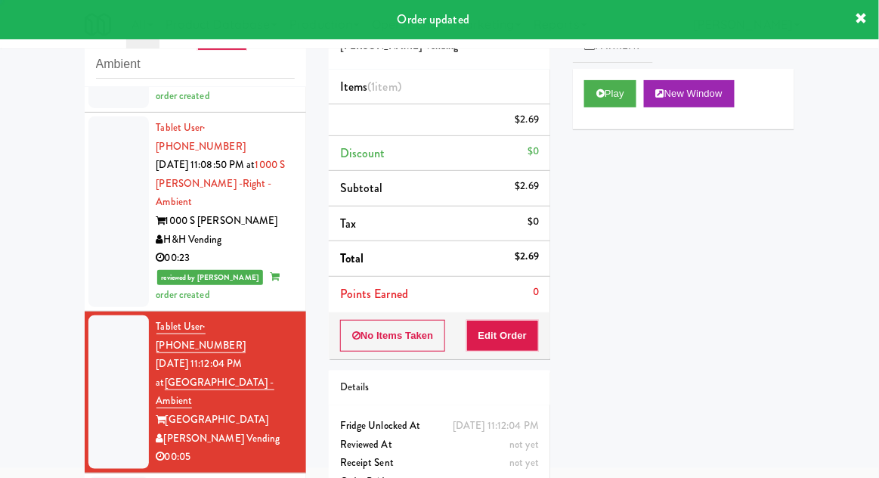
scroll to position [0, 0]
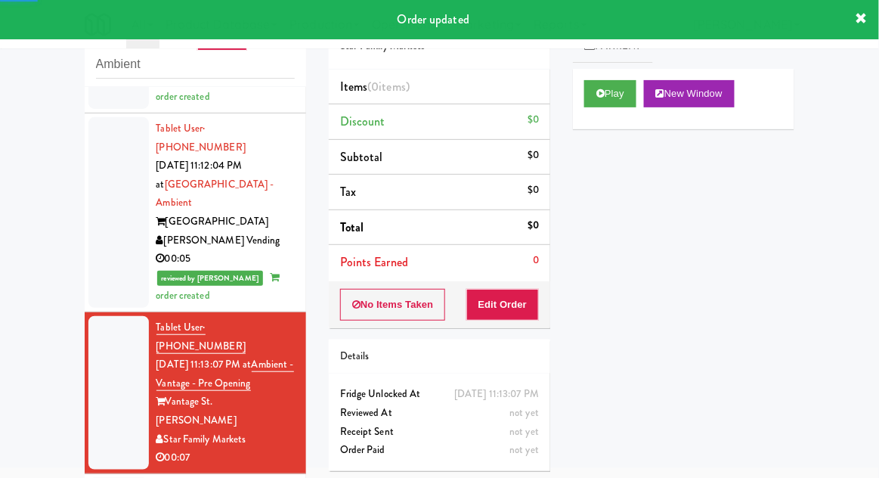
scroll to position [930, 0]
click at [585, 97] on button "Play" at bounding box center [610, 93] width 52 height 27
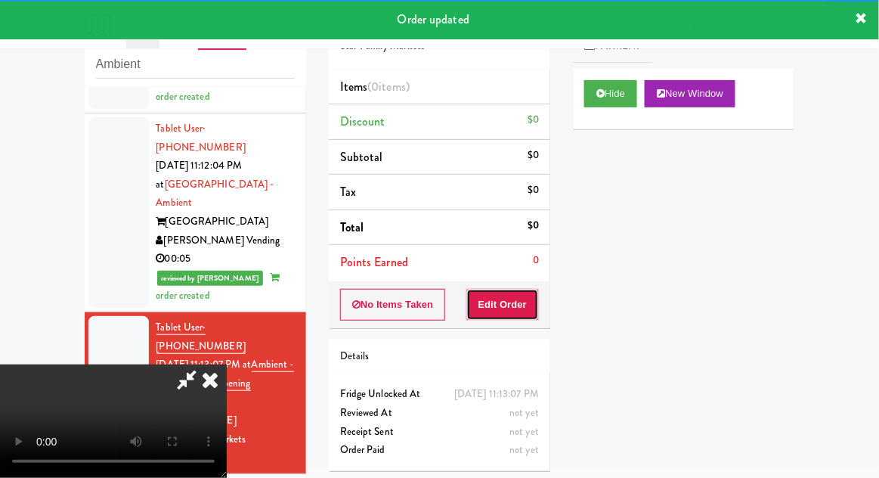
click at [507, 314] on button "Edit Order" at bounding box center [502, 305] width 73 height 32
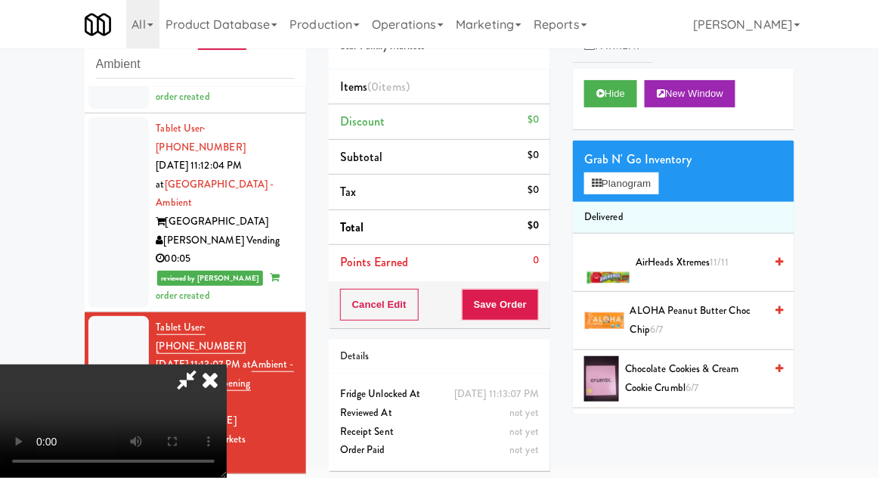
scroll to position [55, 0]
click at [627, 191] on button "Planogram" at bounding box center [621, 183] width 74 height 23
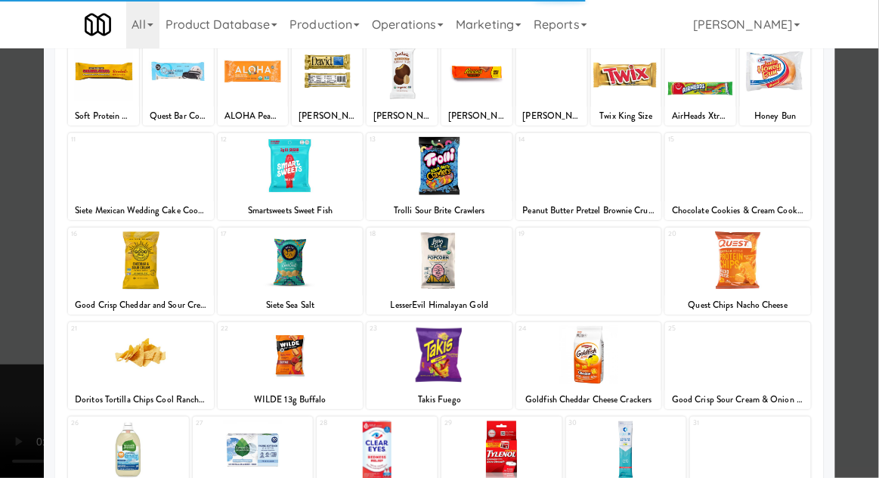
scroll to position [101, 0]
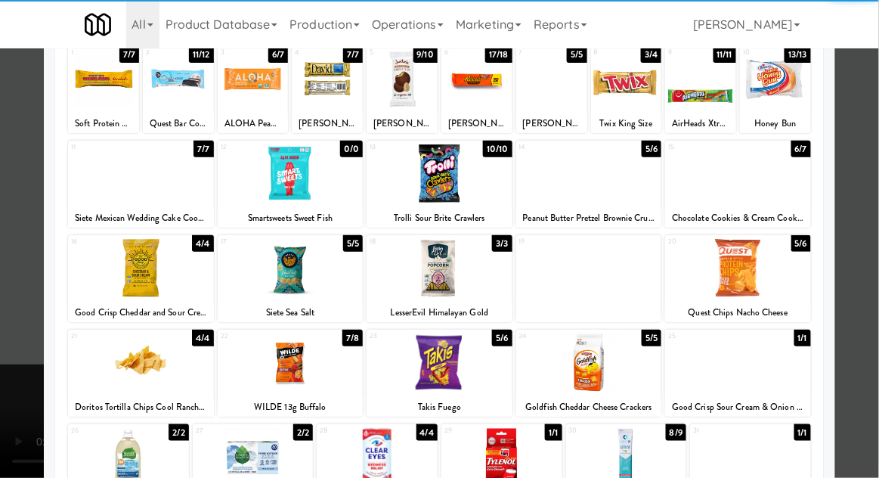
click at [626, 374] on div at bounding box center [589, 362] width 146 height 58
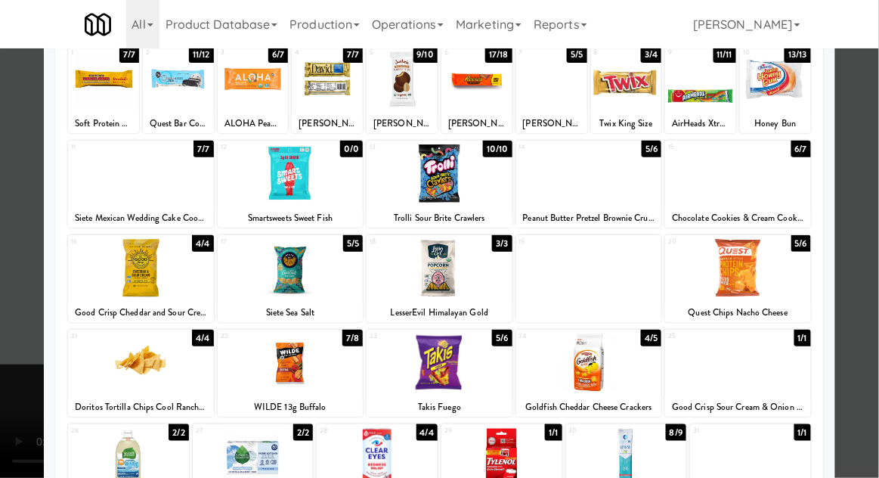
click at [23, 393] on div at bounding box center [439, 239] width 879 height 478
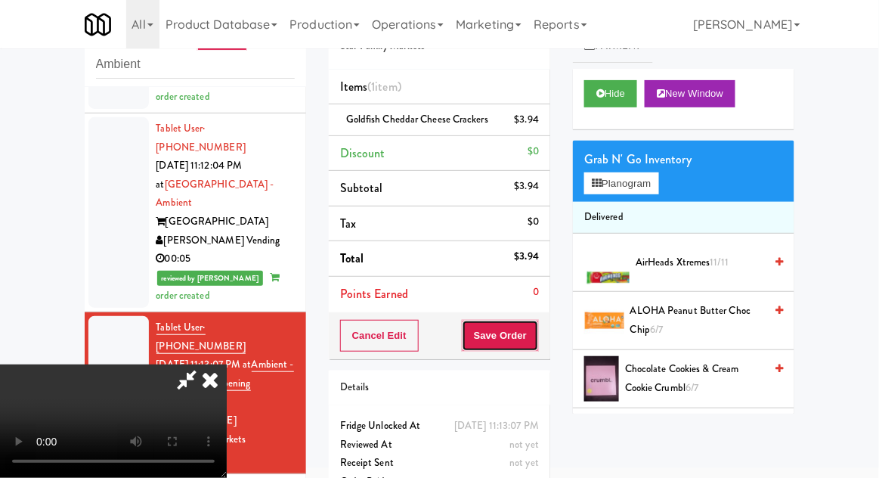
click at [537, 351] on button "Save Order" at bounding box center [500, 336] width 77 height 32
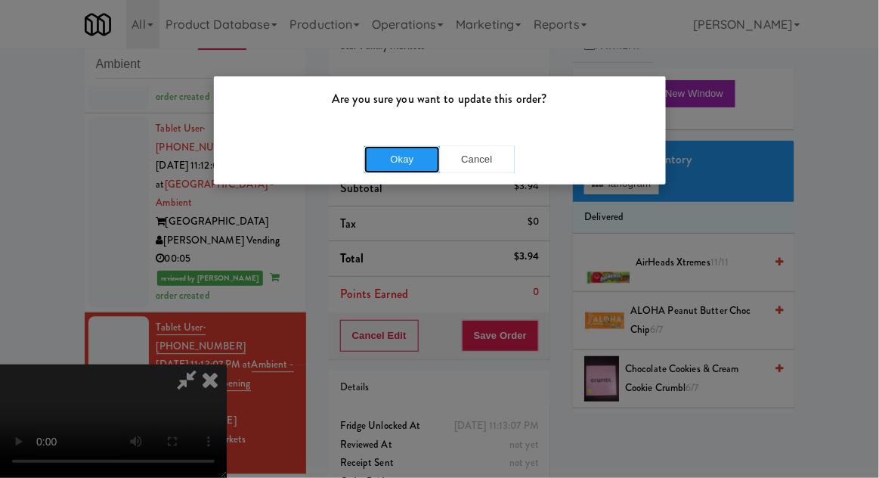
click at [386, 167] on button "Okay" at bounding box center [402, 159] width 76 height 27
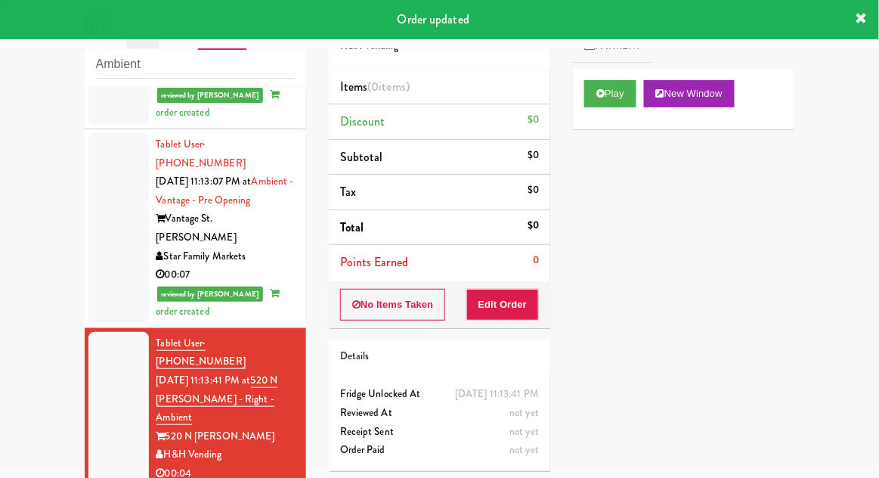
scroll to position [1138, 0]
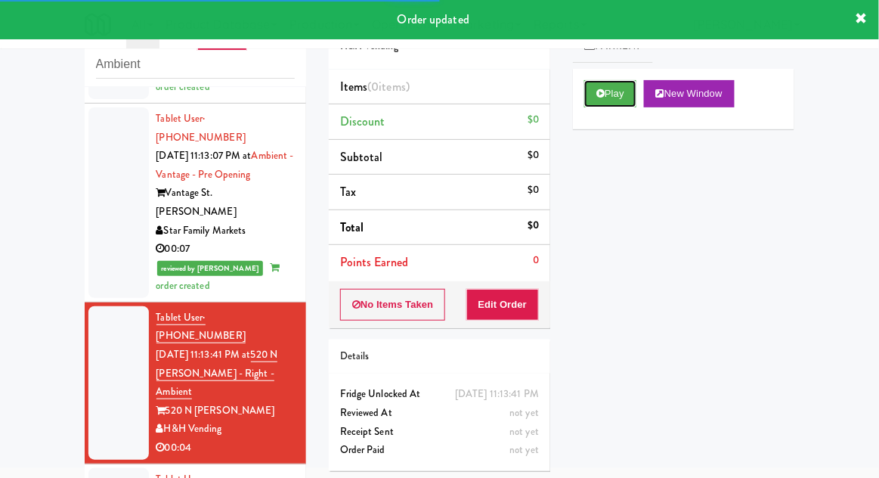
click at [618, 101] on button "Play" at bounding box center [610, 93] width 52 height 27
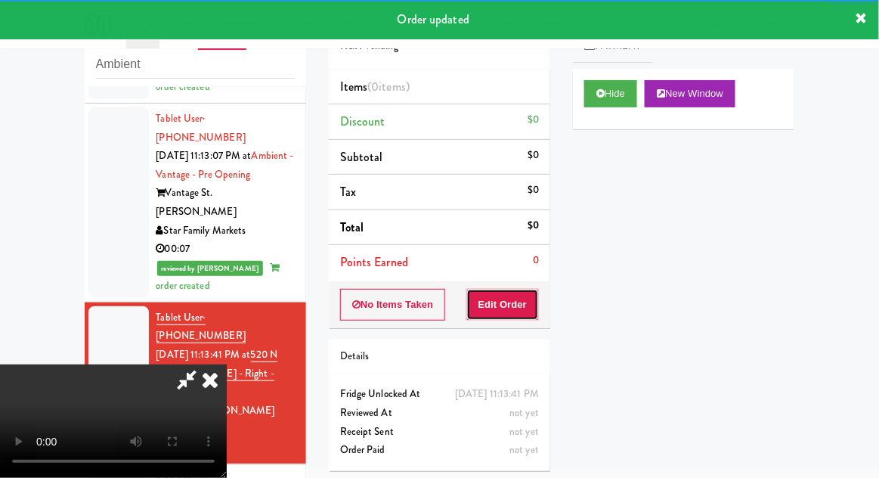
click at [522, 313] on button "Edit Order" at bounding box center [502, 305] width 73 height 32
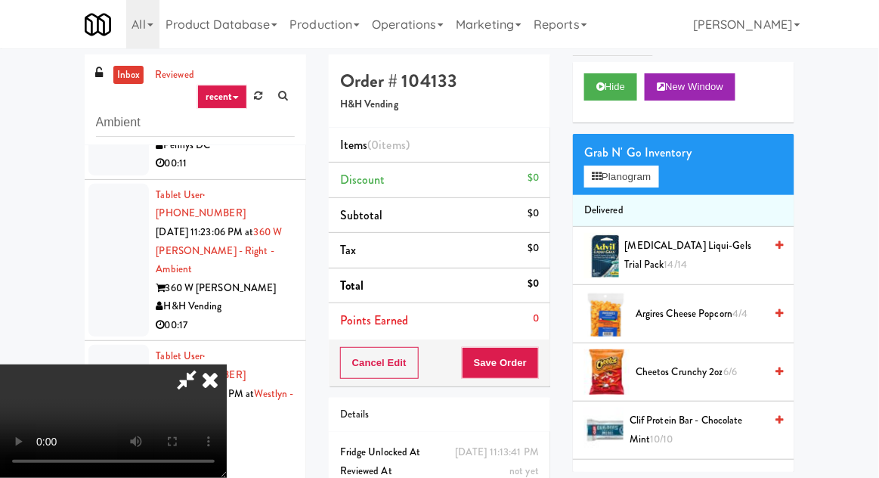
scroll to position [122, 0]
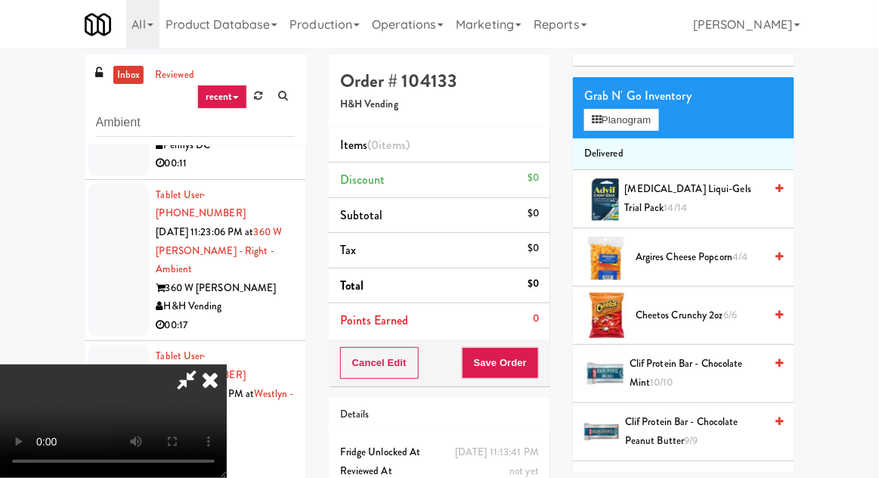
click at [702, 320] on span "Cheetos Crunchy 2oz 6/6" at bounding box center [700, 315] width 128 height 19
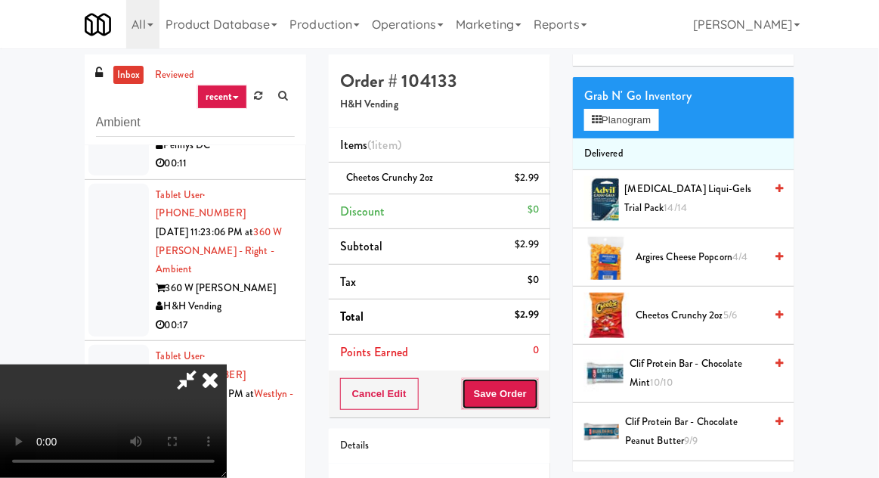
click at [536, 392] on button "Save Order" at bounding box center [500, 394] width 77 height 32
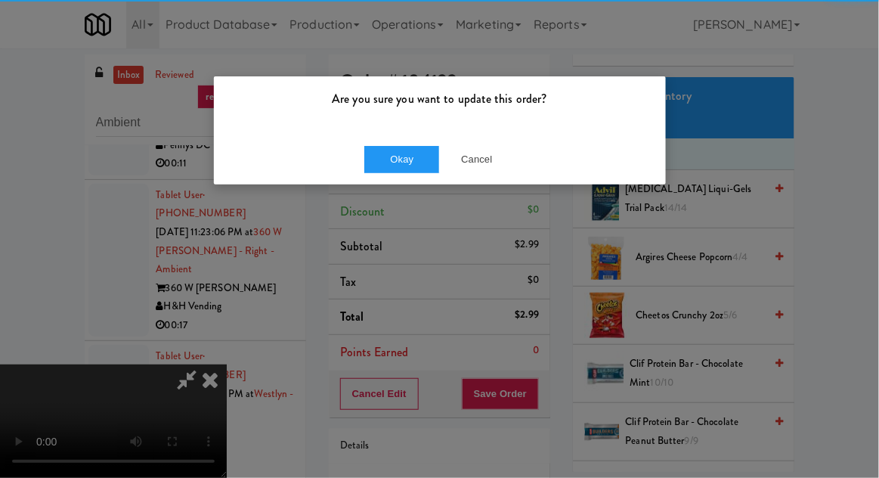
click at [394, 125] on div "Are you sure you want to update this order?" at bounding box center [440, 104] width 452 height 57
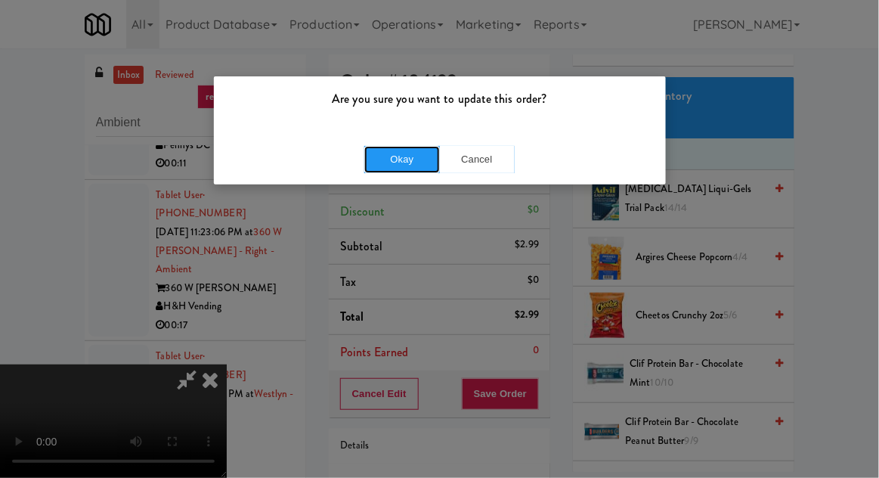
click at [392, 155] on button "Okay" at bounding box center [402, 159] width 76 height 27
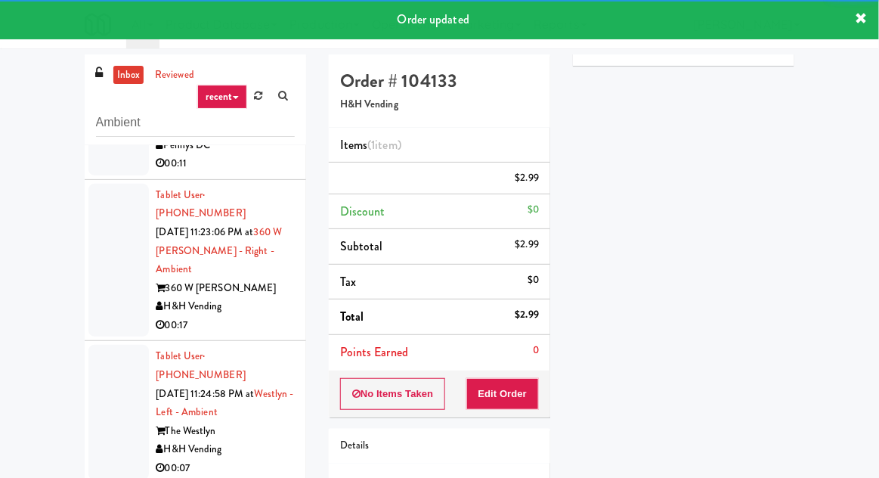
scroll to position [1859, 0]
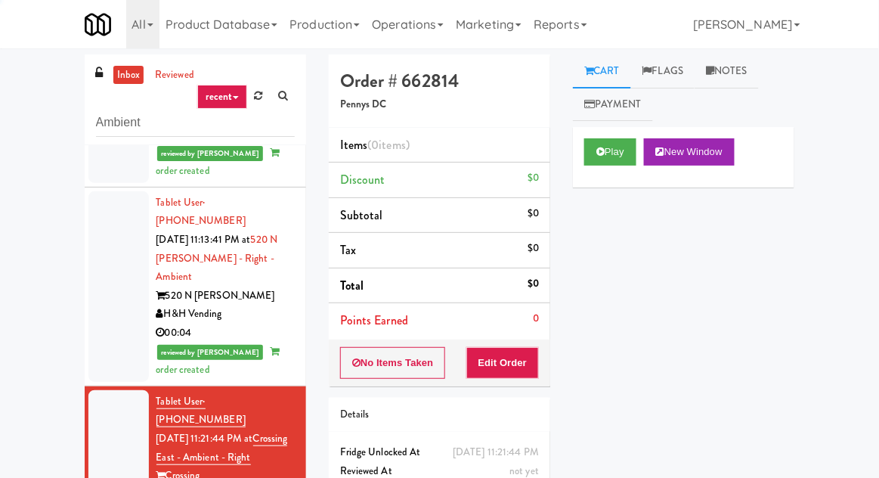
scroll to position [1321, 0]
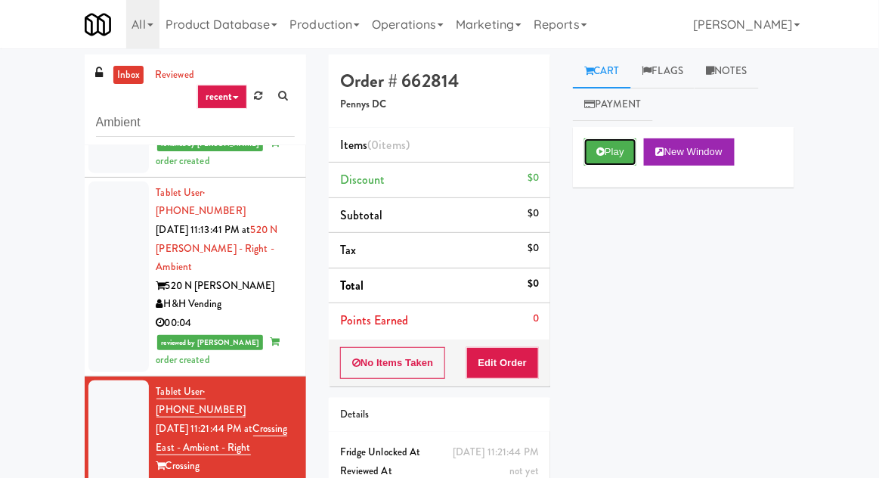
click at [593, 143] on button "Play" at bounding box center [610, 151] width 52 height 27
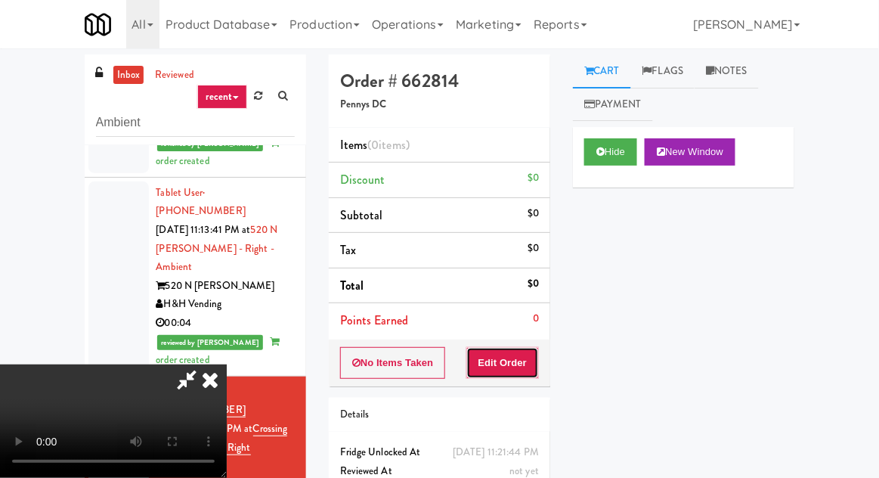
click at [529, 359] on button "Edit Order" at bounding box center [502, 363] width 73 height 32
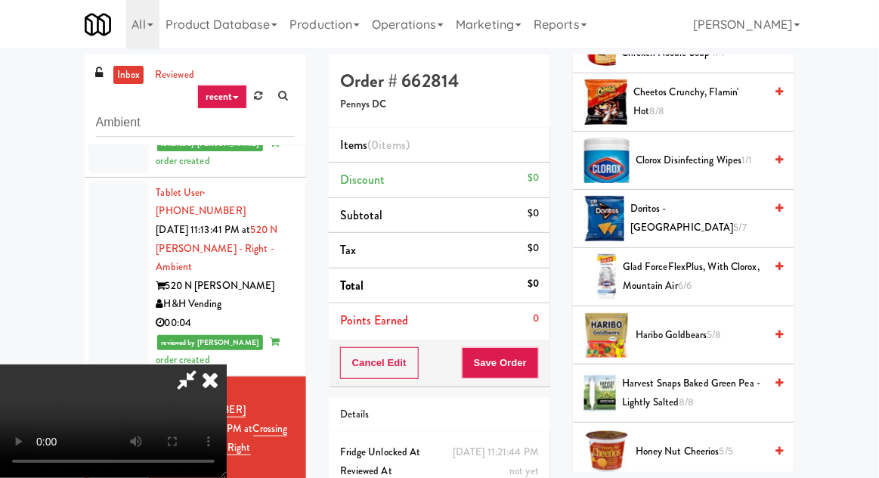
scroll to position [251, 0]
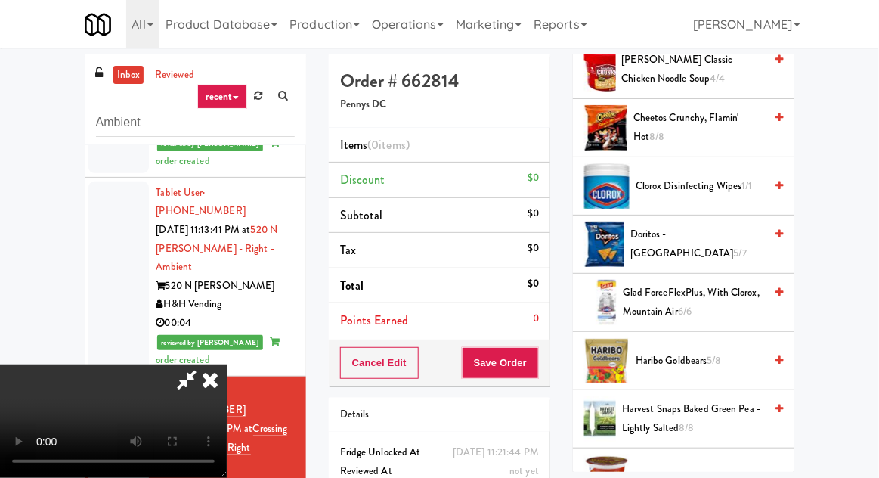
click at [716, 243] on span "Doritos - Cool Ranch 5/7" at bounding box center [697, 243] width 134 height 37
click at [719, 242] on span "Doritos - Cool Ranch 5/7" at bounding box center [697, 243] width 134 height 37
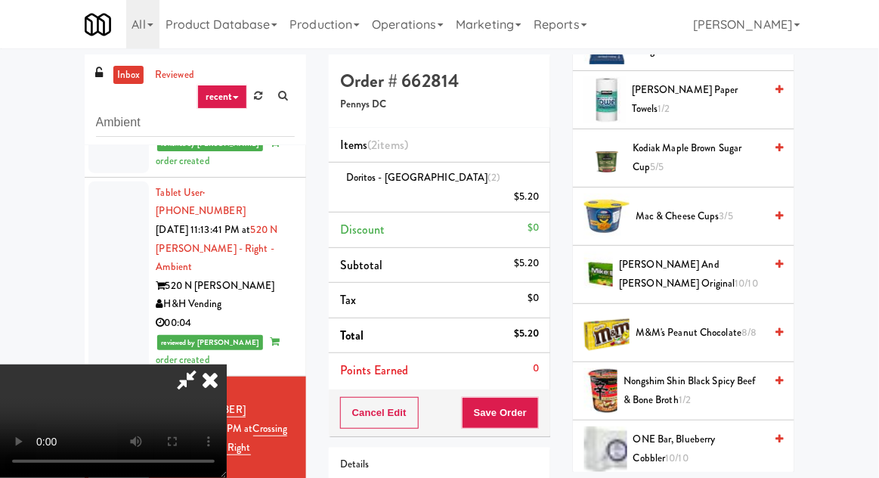
scroll to position [940, 0]
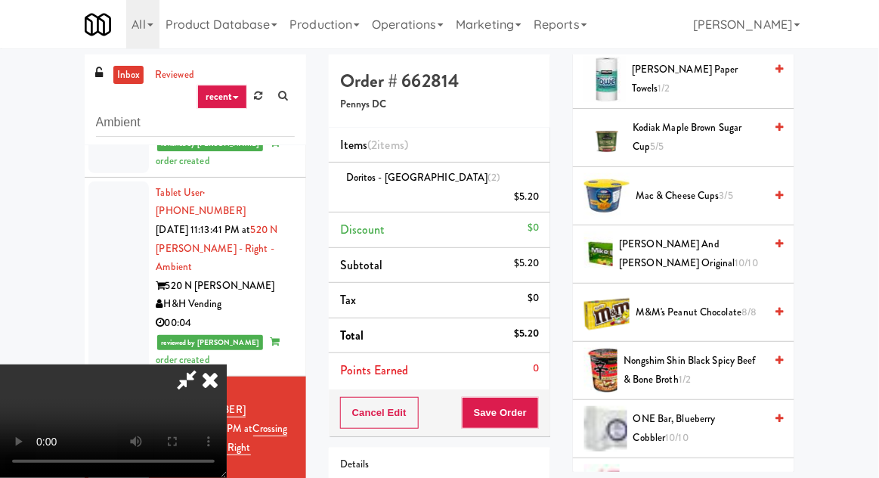
click at [720, 248] on span "[PERSON_NAME] and [PERSON_NAME] Original 10/10" at bounding box center [691, 253] width 145 height 37
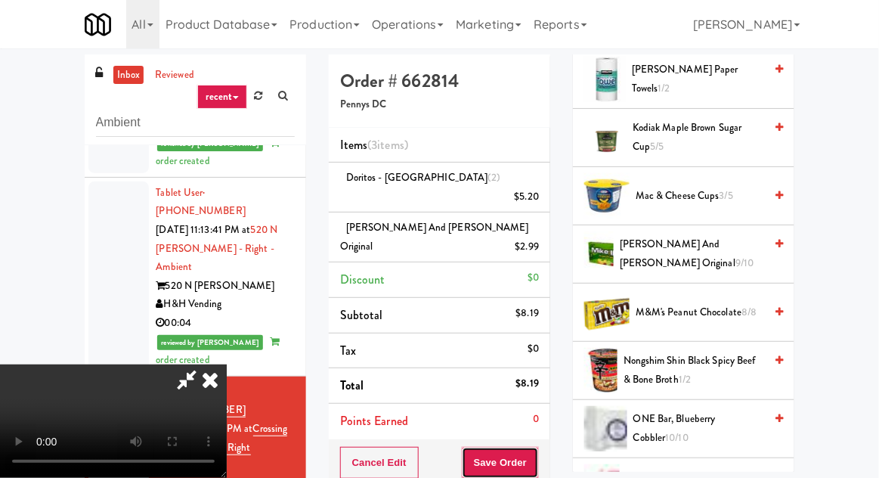
click at [535, 447] on button "Save Order" at bounding box center [500, 463] width 77 height 32
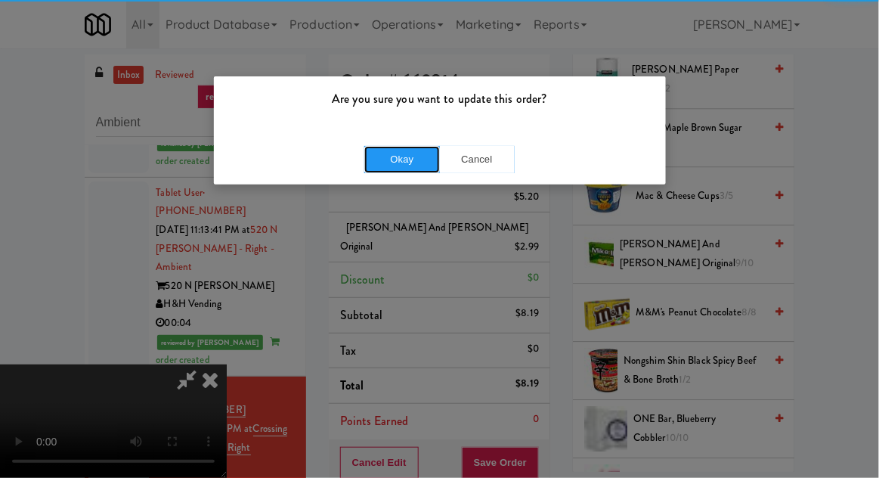
click at [396, 158] on button "Okay" at bounding box center [402, 159] width 76 height 27
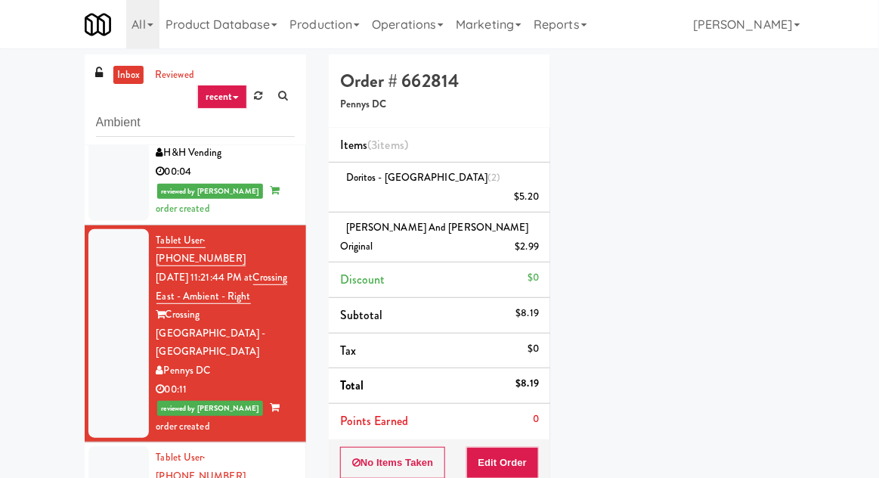
scroll to position [1497, 0]
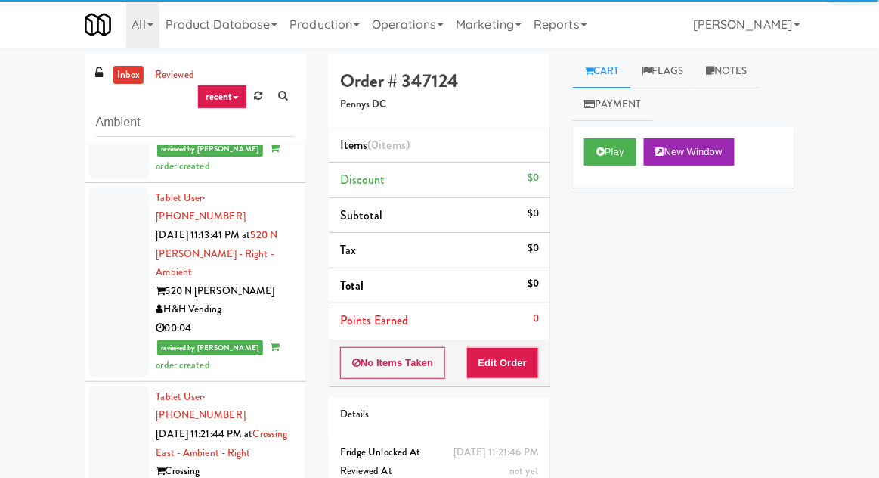
scroll to position [1311, 0]
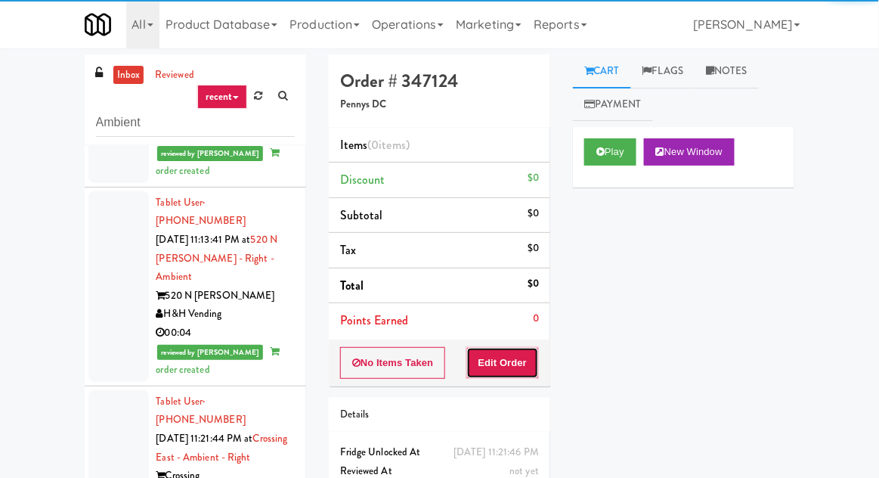
click at [522, 371] on button "Edit Order" at bounding box center [502, 363] width 73 height 32
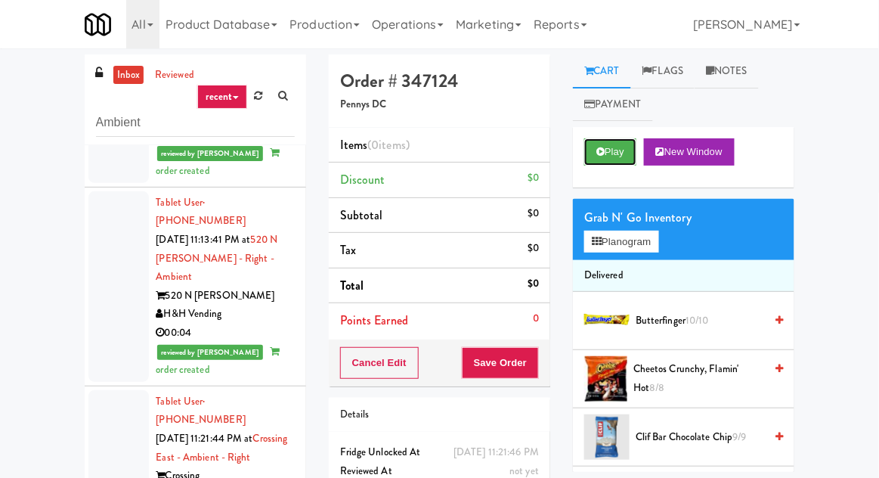
click at [630, 164] on button "Play" at bounding box center [610, 151] width 52 height 27
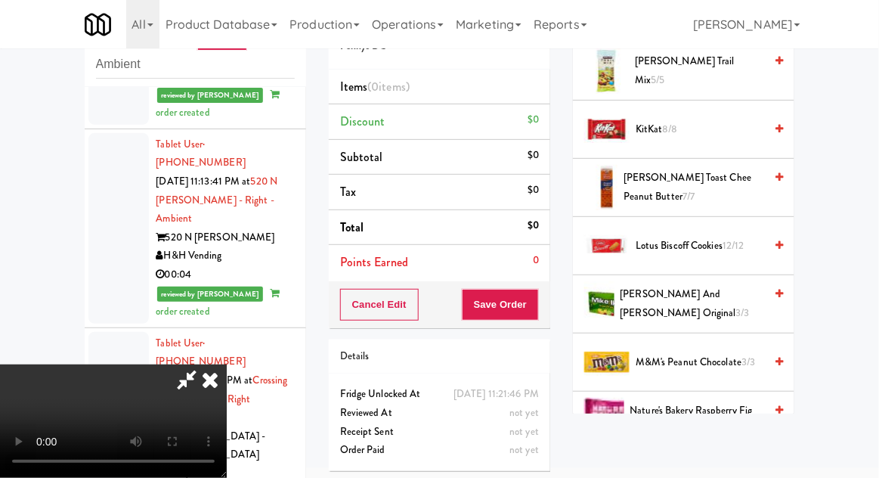
scroll to position [970, 0]
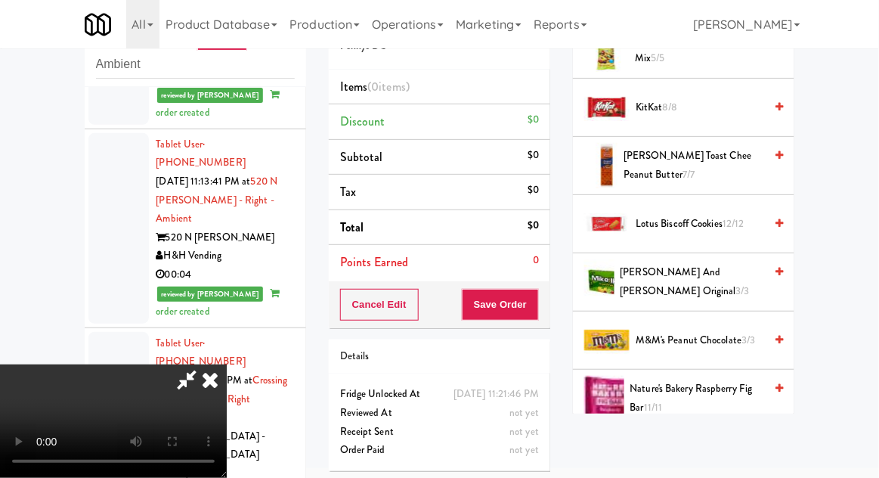
click at [730, 339] on span "M&M's Peanut Chocolate 3/3" at bounding box center [700, 340] width 128 height 19
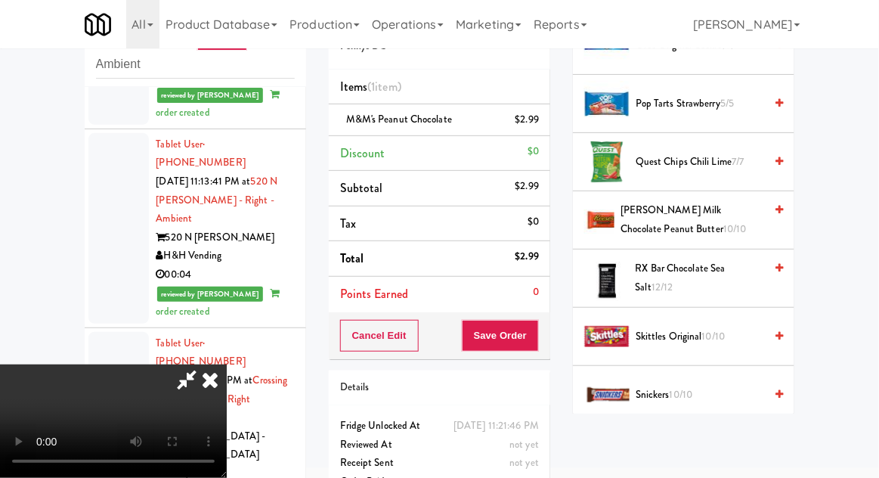
scroll to position [1556, 0]
click at [718, 190] on li "[PERSON_NAME] Milk Chocolate Peanut Butter 10/10" at bounding box center [683, 219] width 221 height 58
click at [699, 211] on span "[PERSON_NAME] Milk Chocolate Peanut Butter 10/10" at bounding box center [693, 218] width 144 height 37
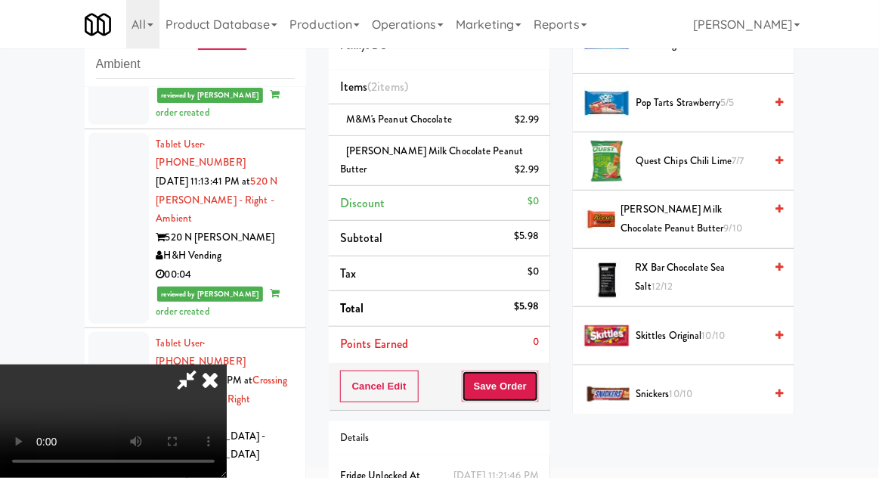
click at [534, 392] on button "Save Order" at bounding box center [500, 386] width 77 height 32
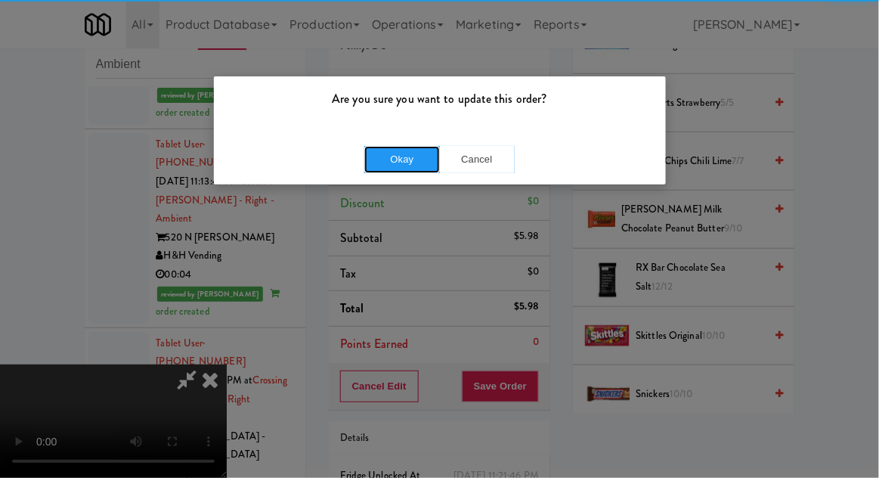
click at [414, 169] on button "Okay" at bounding box center [402, 159] width 76 height 27
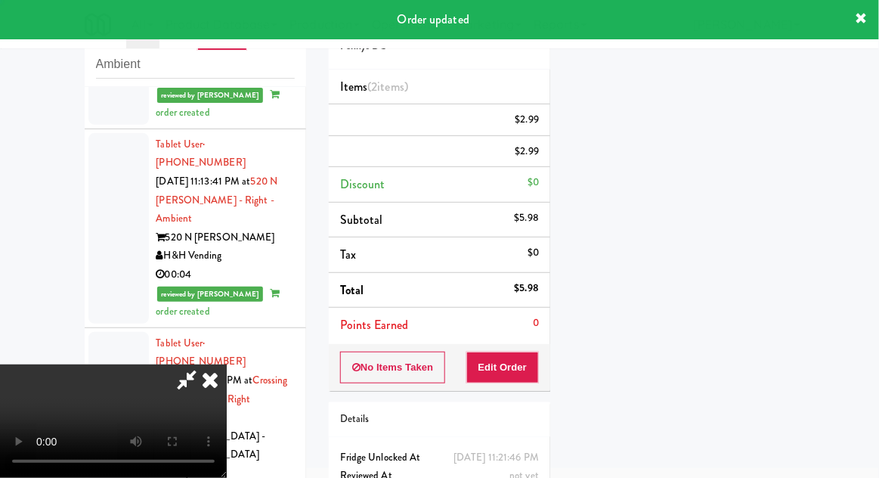
scroll to position [149, 0]
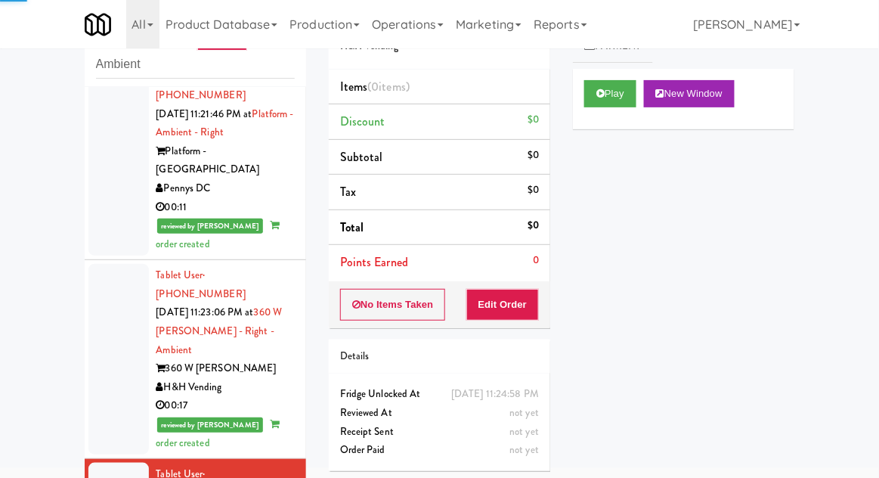
scroll to position [1796, 0]
click at [609, 89] on button "Play" at bounding box center [610, 93] width 52 height 27
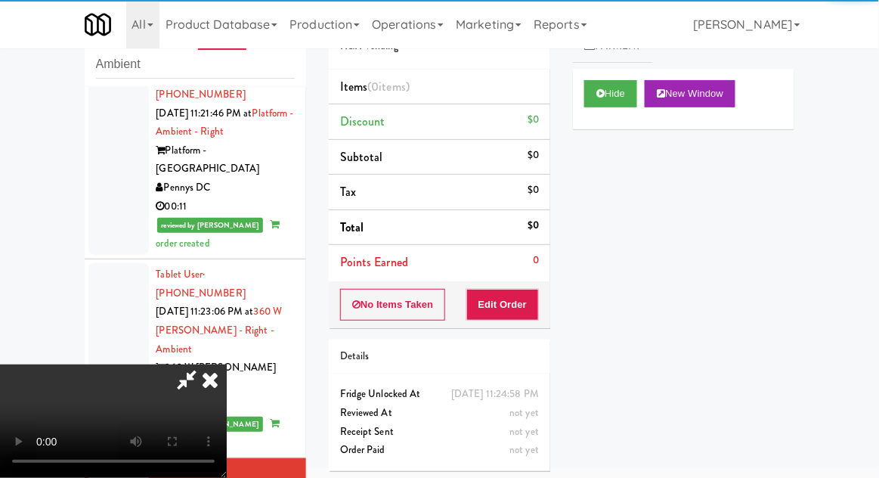
click at [522, 327] on div "Order # 885629 H&H Vending Items (0 items ) Discount $0 Subtotal $0 Tax $0 Tota…" at bounding box center [439, 239] width 244 height 486
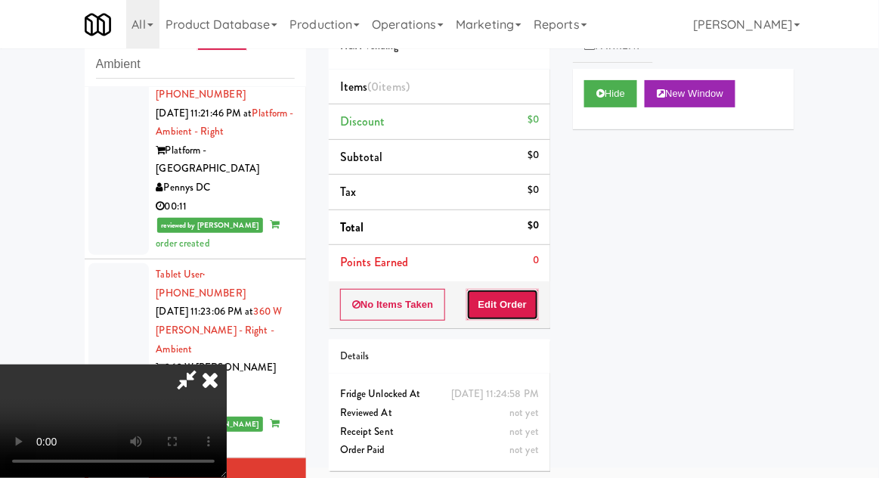
click at [509, 312] on button "Edit Order" at bounding box center [502, 305] width 73 height 32
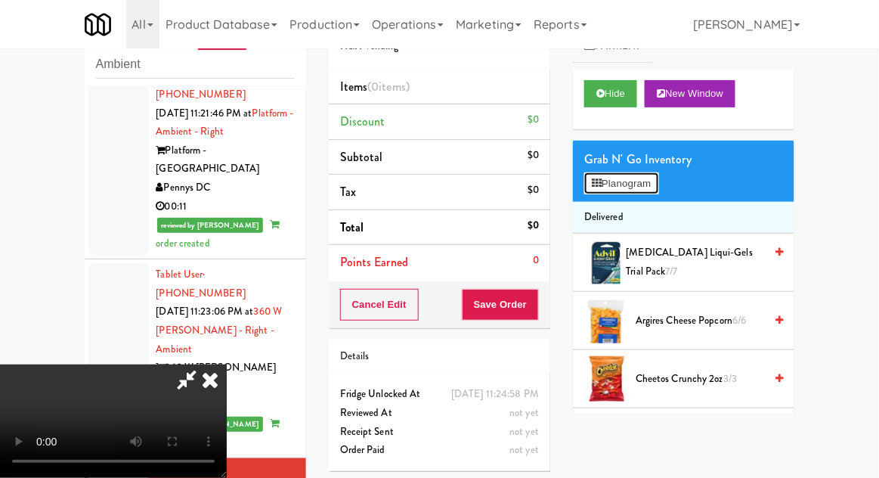
click at [635, 174] on button "Planogram" at bounding box center [621, 183] width 74 height 23
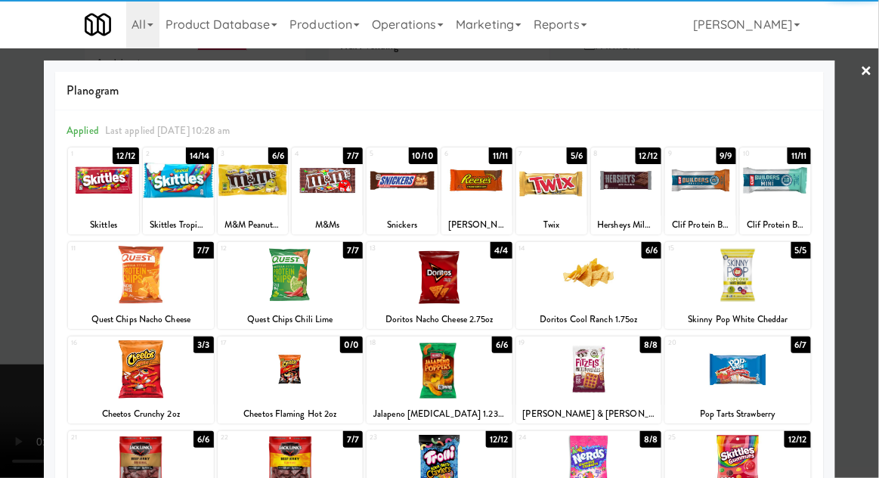
click at [402, 184] on div at bounding box center [402, 180] width 71 height 58
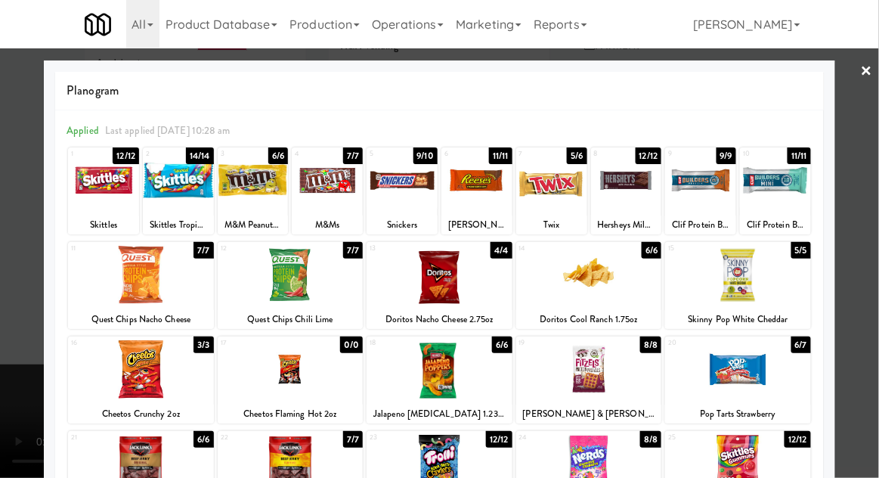
click at [20, 419] on div at bounding box center [439, 239] width 879 height 478
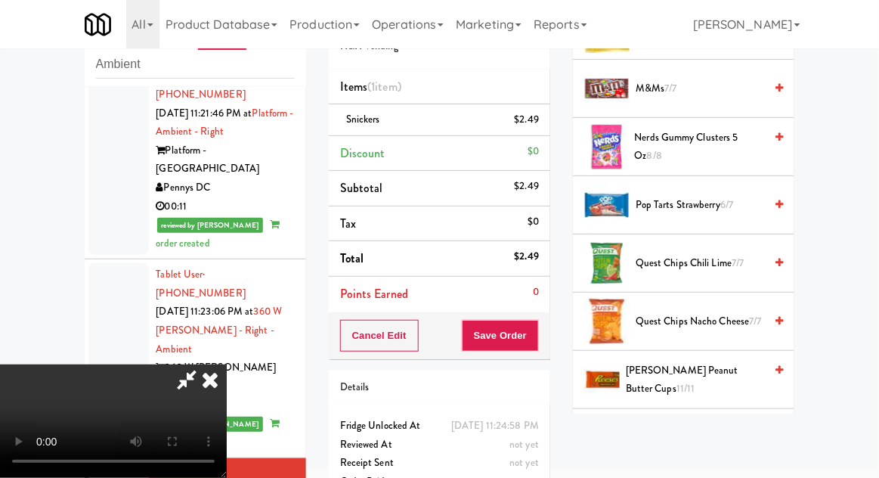
scroll to position [1150, 0]
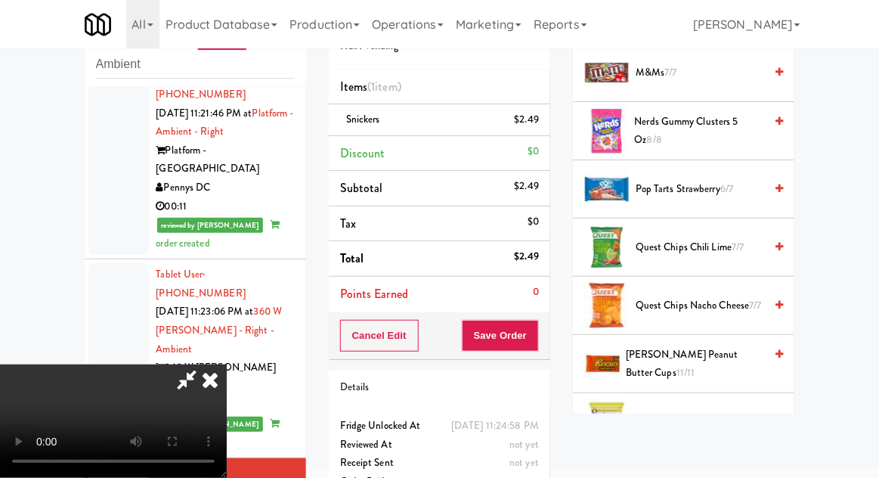
click at [702, 345] on span "[PERSON_NAME] Peanut Butter Cups 11/11" at bounding box center [695, 363] width 138 height 37
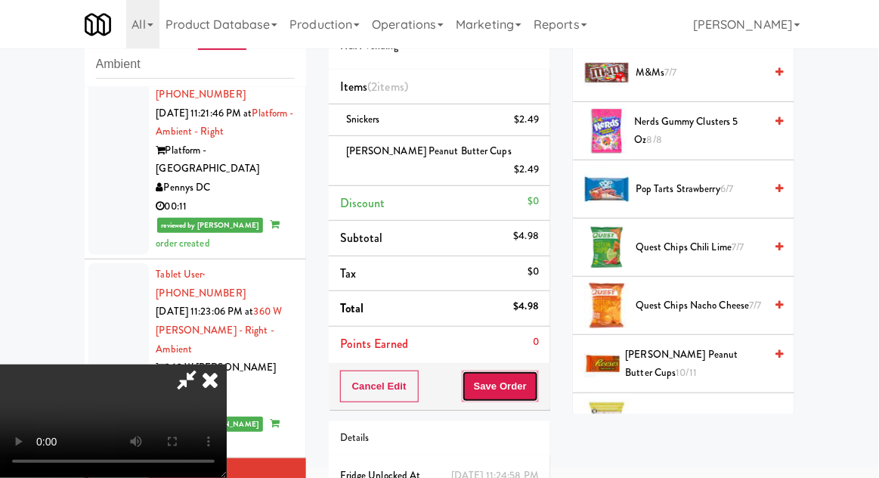
click at [530, 377] on button "Save Order" at bounding box center [500, 386] width 77 height 32
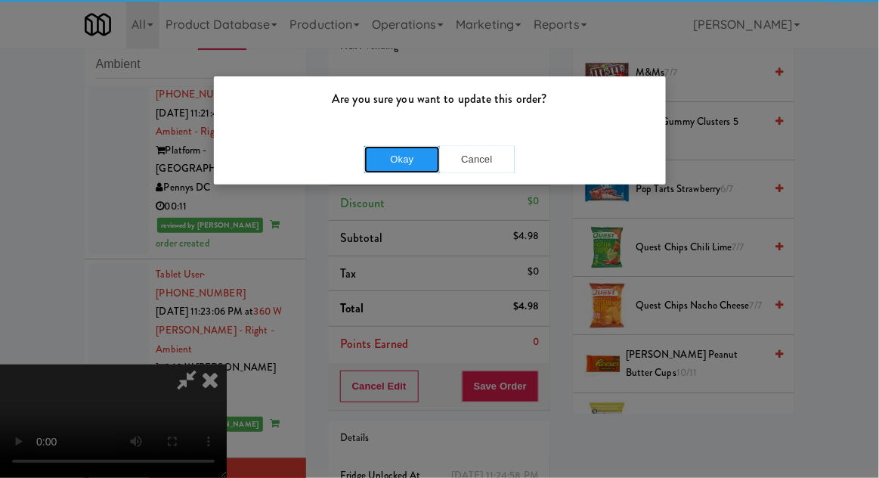
click at [392, 157] on button "Okay" at bounding box center [402, 159] width 76 height 27
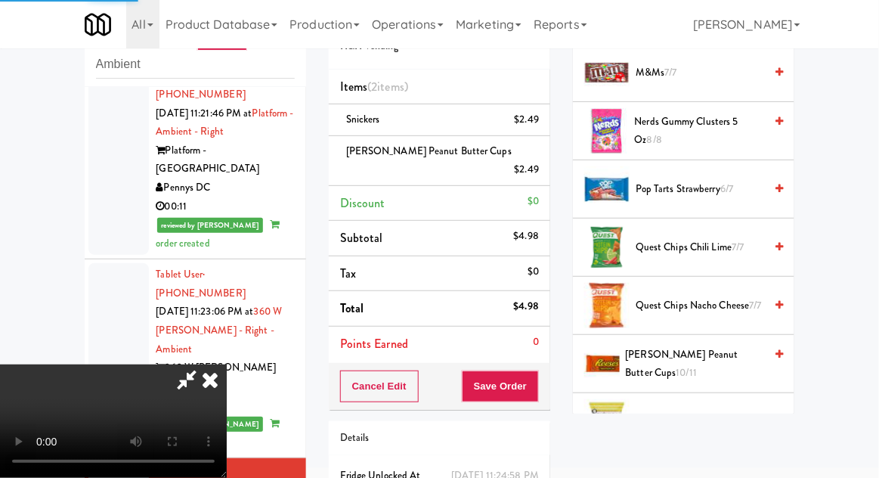
scroll to position [149, 0]
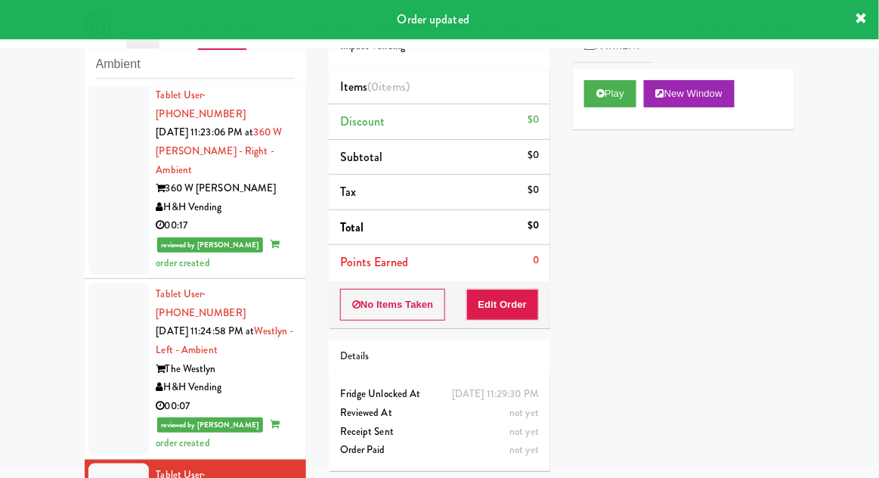
scroll to position [1975, 0]
click at [624, 94] on button "Play" at bounding box center [610, 93] width 52 height 27
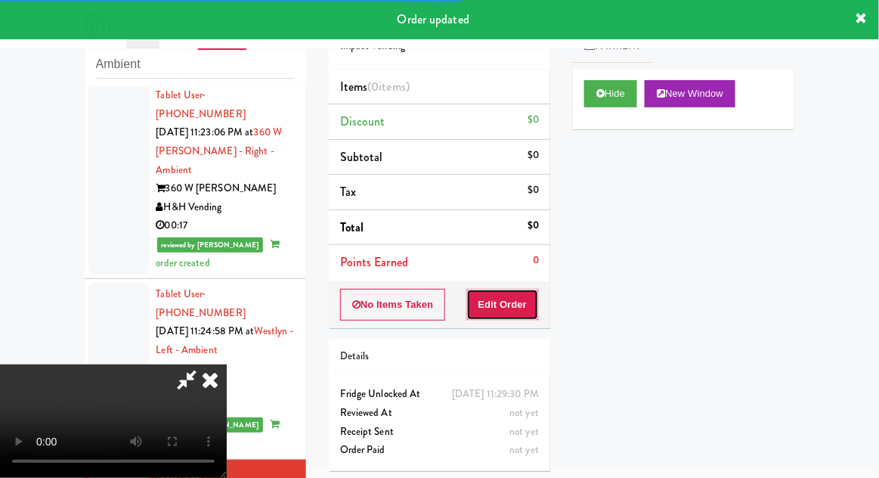
click at [514, 296] on button "Edit Order" at bounding box center [502, 305] width 73 height 32
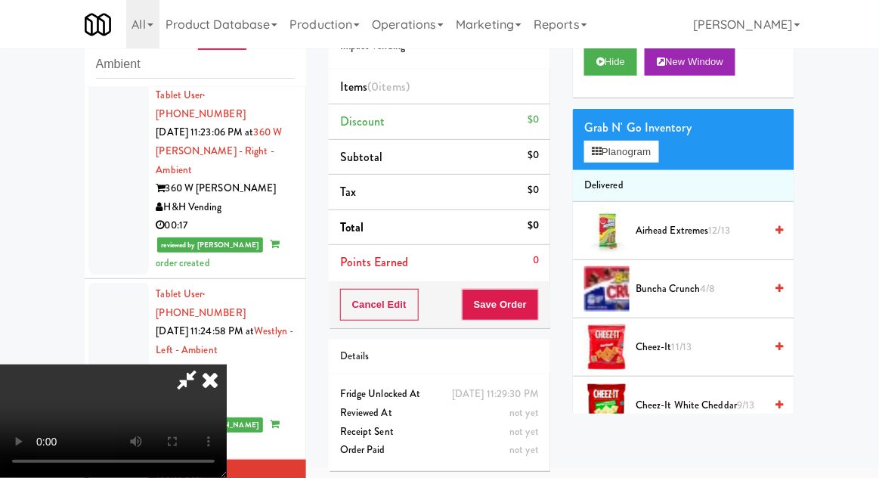
scroll to position [32, 0]
click at [701, 289] on span "4/8" at bounding box center [707, 288] width 15 height 14
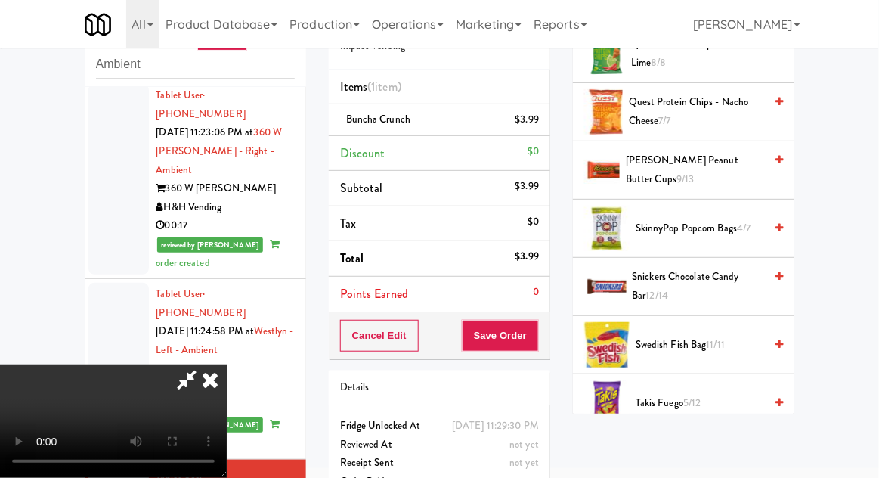
scroll to position [1200, 0]
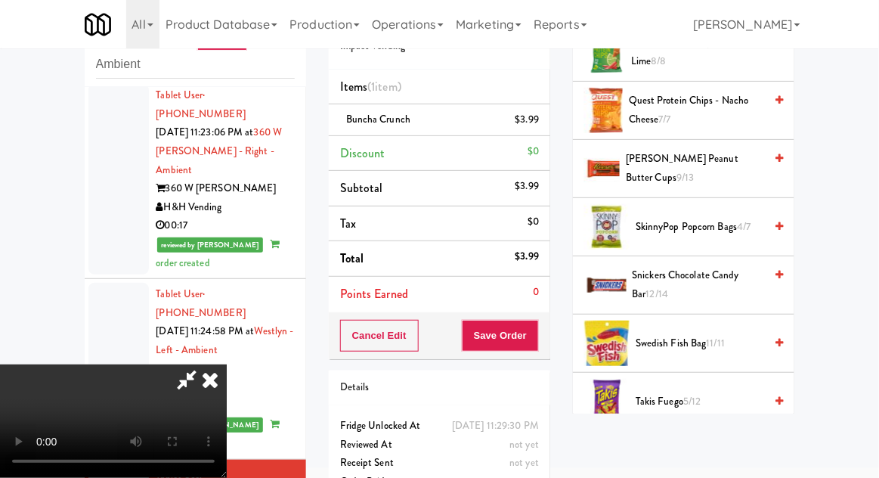
click at [749, 204] on li "SkinnyPop Popcorn Bags 4/7" at bounding box center [683, 227] width 221 height 58
click at [735, 219] on span "SkinnyPop Popcorn Bags 4/7" at bounding box center [700, 227] width 128 height 19
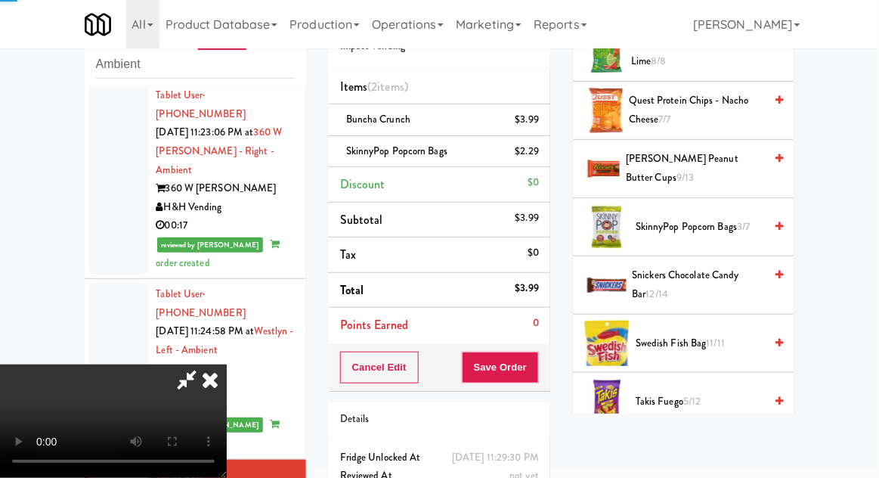
scroll to position [0, 0]
click at [204, 364] on icon at bounding box center [186, 379] width 35 height 30
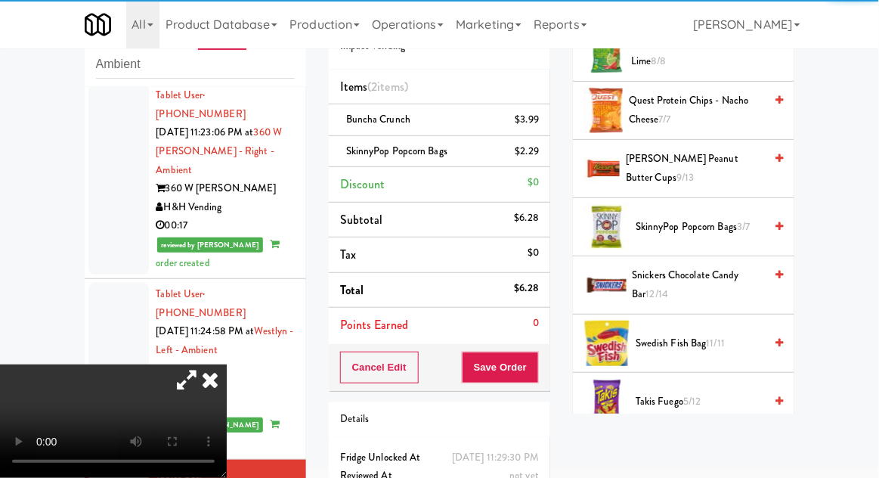
click at [204, 364] on icon at bounding box center [186, 379] width 35 height 30
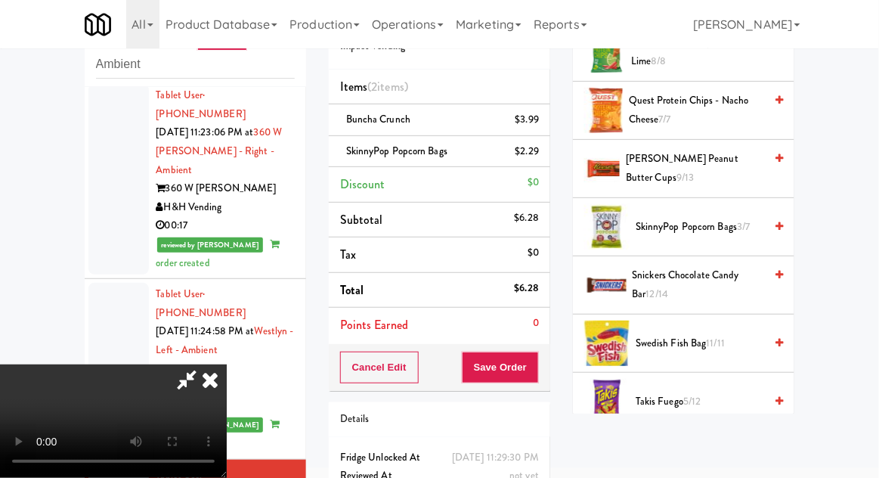
scroll to position [55, 0]
click at [529, 376] on button "Save Order" at bounding box center [500, 367] width 77 height 32
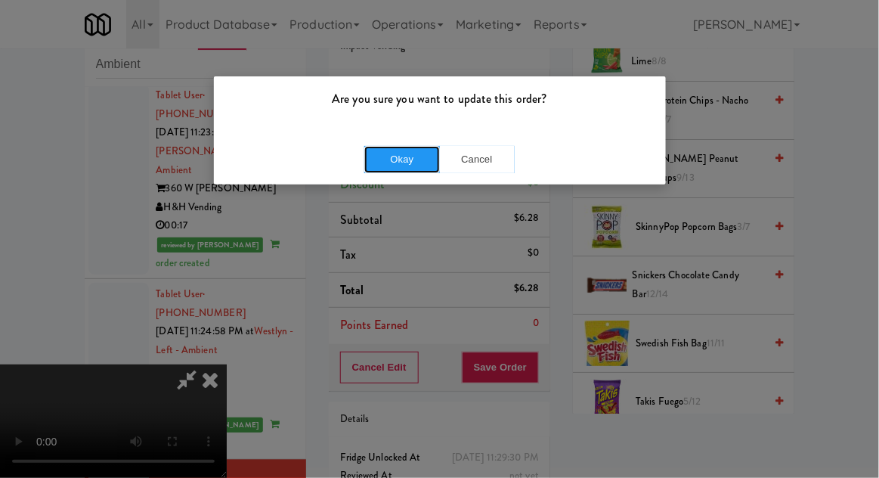
click at [409, 159] on button "Okay" at bounding box center [402, 159] width 76 height 27
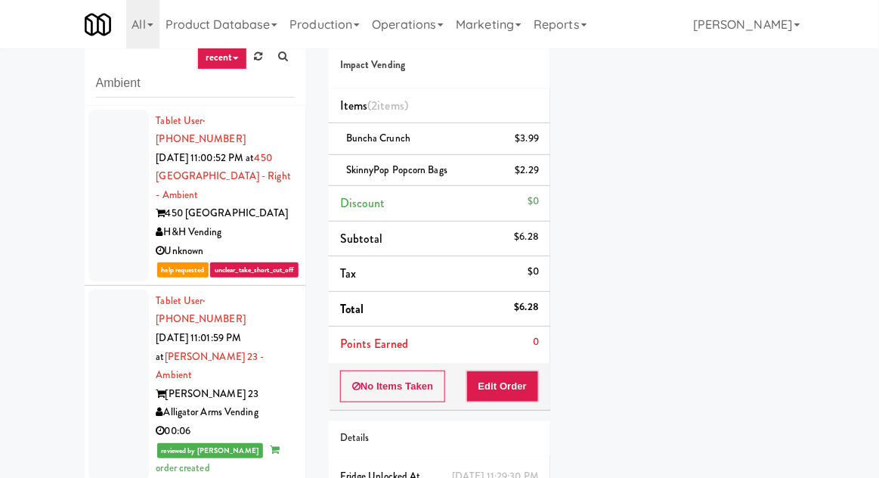
scroll to position [0, 0]
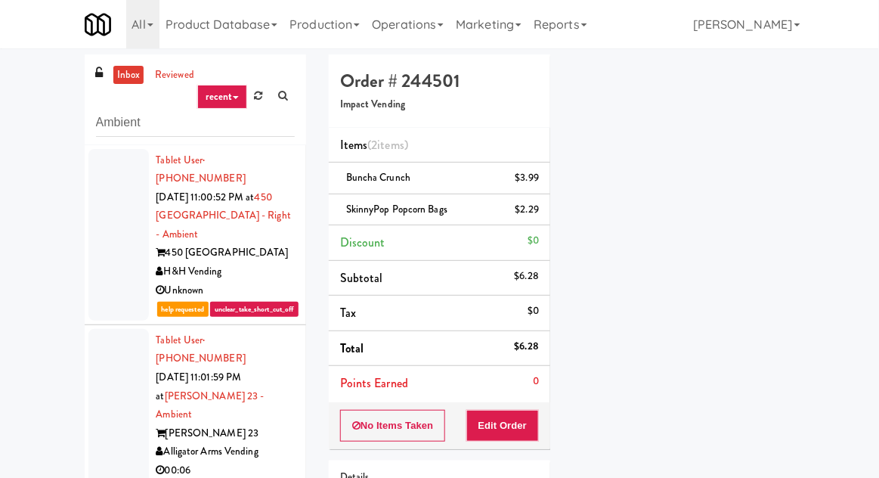
click at [128, 76] on link "inbox" at bounding box center [128, 75] width 31 height 19
